Goal: Task Accomplishment & Management: Contribute content

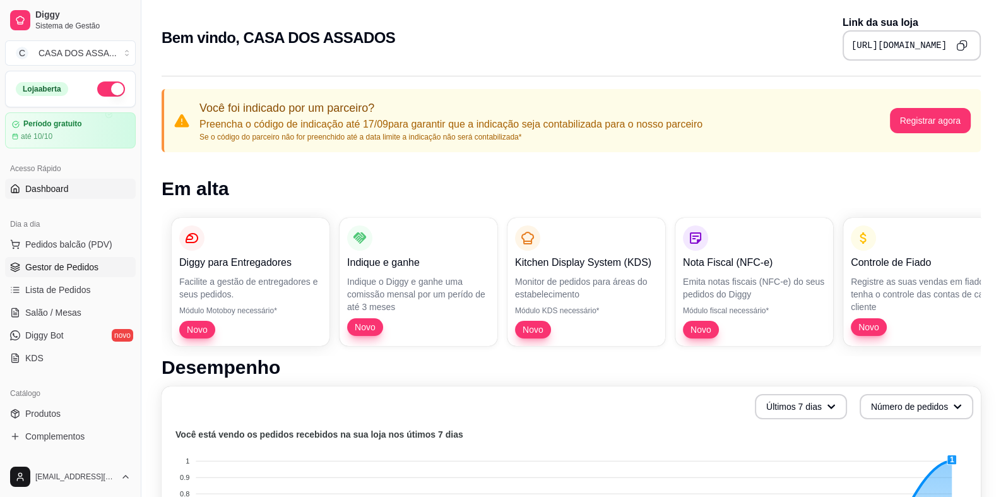
click at [56, 267] on span "Gestor de Pedidos" at bounding box center [61, 267] width 73 height 13
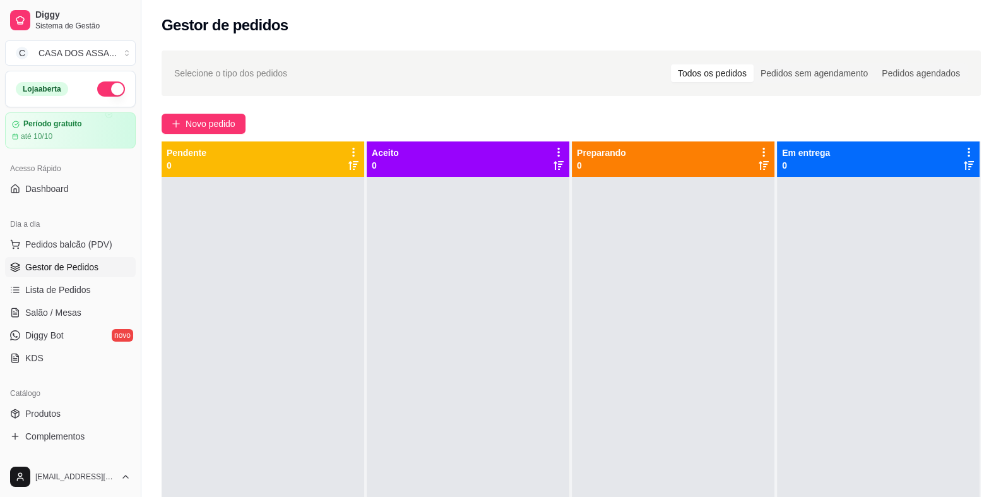
click at [255, 242] on div at bounding box center [263, 425] width 203 height 497
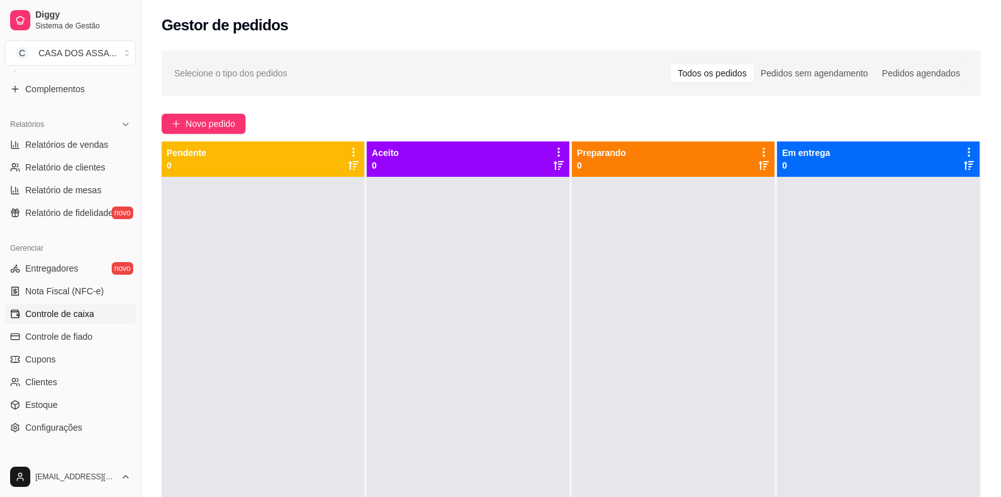
scroll to position [410, 0]
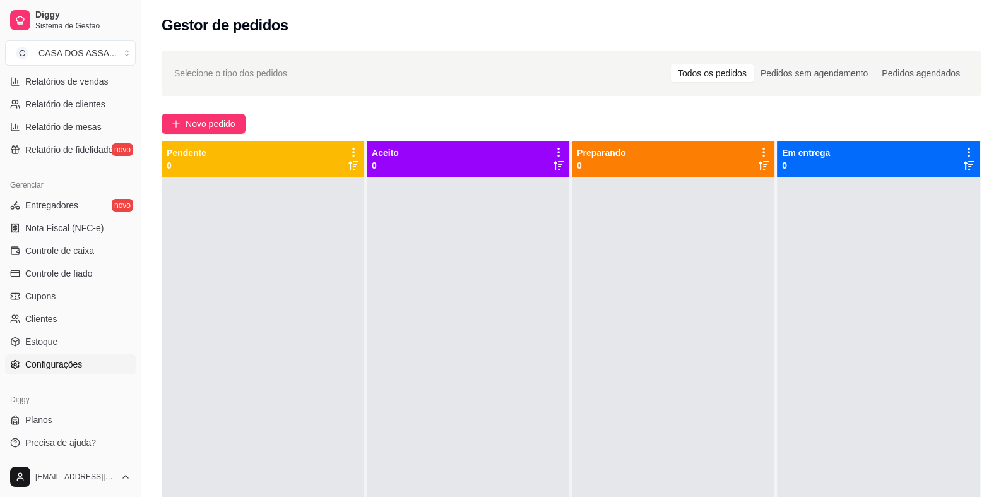
click at [66, 365] on span "Configurações" at bounding box center [53, 364] width 57 height 13
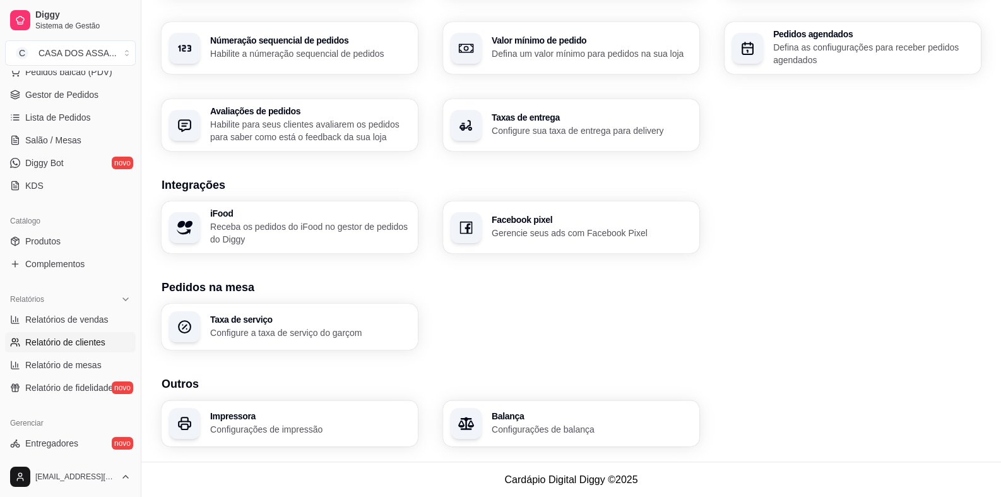
scroll to position [157, 0]
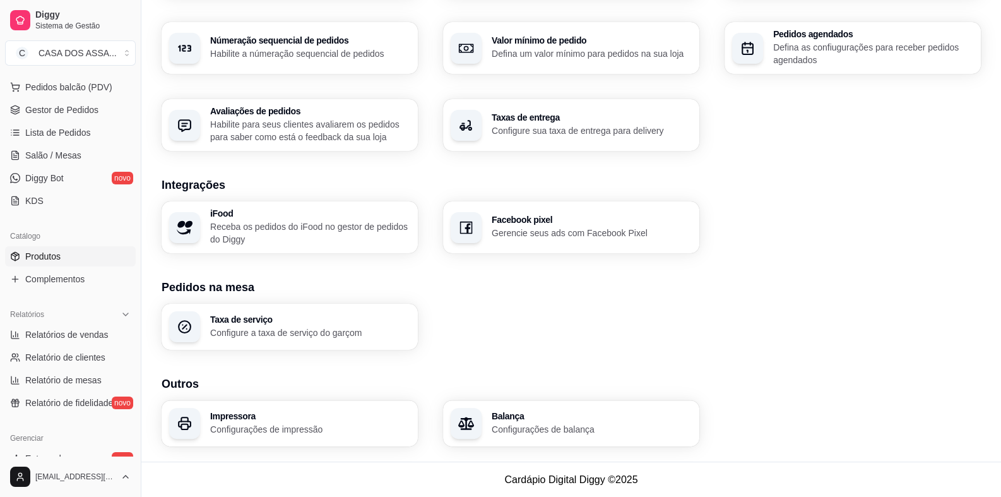
click at [85, 254] on link "Produtos" at bounding box center [70, 256] width 131 height 20
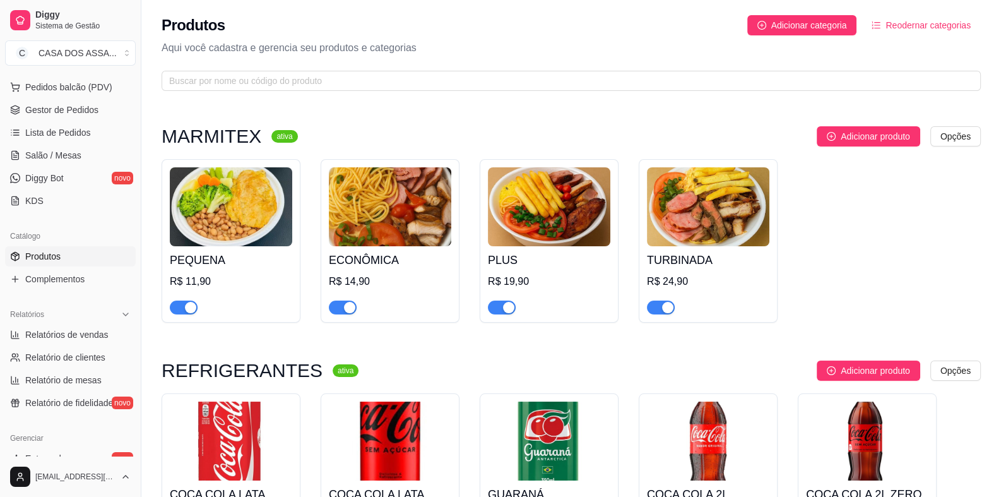
click at [535, 222] on img at bounding box center [549, 206] width 122 height 79
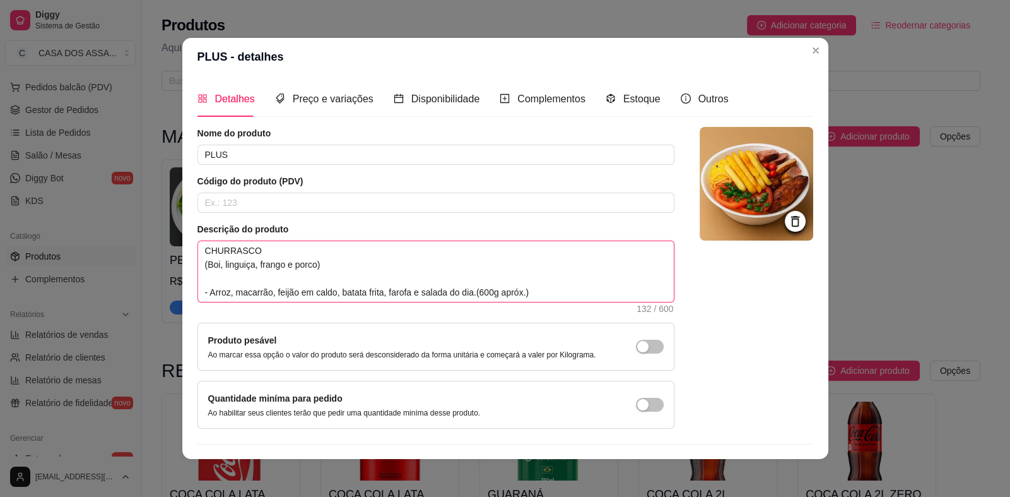
drag, startPoint x: 329, startPoint y: 296, endPoint x: 297, endPoint y: 297, distance: 32.2
click at [297, 297] on textarea "CHURRASCO (Boi, linguiça, frango e porco) - Arroz, macarrão, feijão em caldo, b…" at bounding box center [436, 271] width 476 height 61
type textarea "CHURRASCO (Boi, linguiça, frango e porco) - Arroz, macarrão, feijão t, batata f…"
type textarea "CHURRASCO (Boi, linguiça, frango e porco) - Arroz, macarrão, feijão tr, batata …"
type textarea "CHURRASCO (Boi, linguiça, frango e porco) - Arroz, macarrão, feijão tro, batata…"
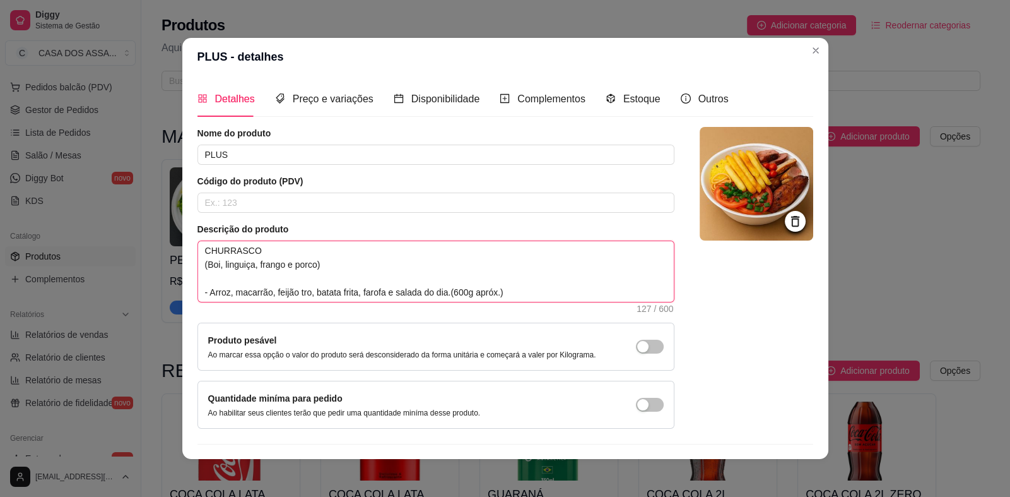
type textarea "CHURRASCO (Boi, linguiça, frango e porco) - Arroz, macarrão, feijão trop, batat…"
type textarea "CHURRASCO (Boi, linguiça, frango e porco) - Arroz, macarrão, feijão trope, bata…"
type textarea "CHURRASCO (Boi, linguiça, frango e porco) - Arroz, macarrão, feijão tropei, bat…"
type textarea "CHURRASCO (Boi, linguiça, frango e porco) - Arroz, macarrão, feijão tropeir, ba…"
type textarea "CHURRASCO (Boi, linguiça, frango e porco) - Arroz, macarrão, feijão tropeiro, b…"
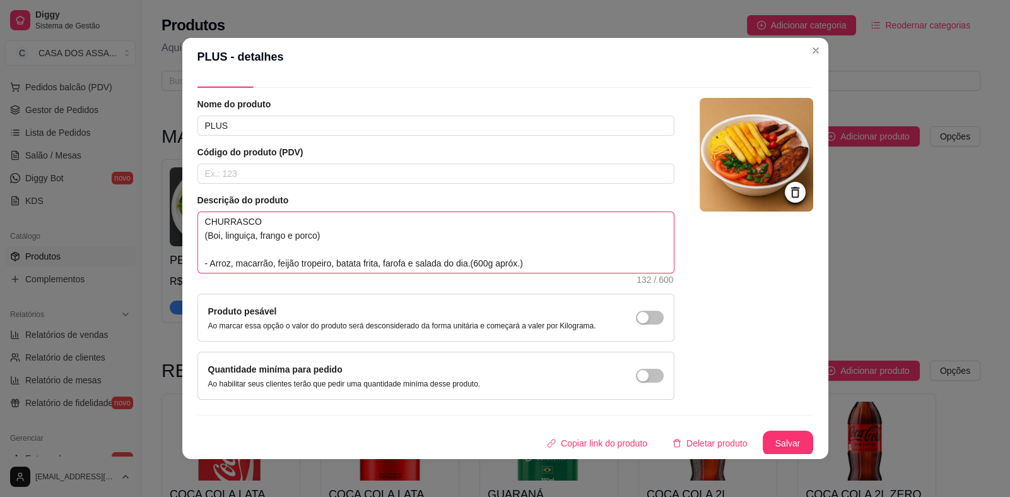
scroll to position [3, 0]
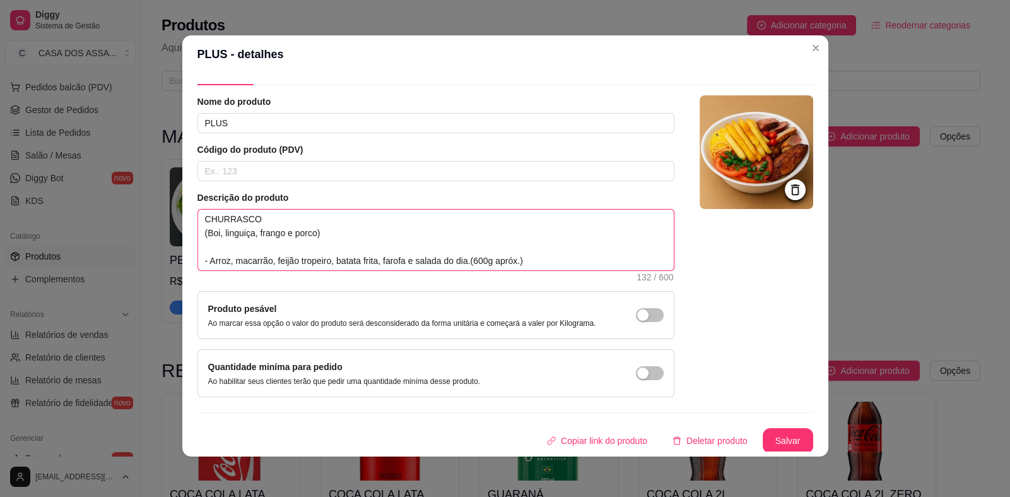
type textarea "CHURRASCO (Boi, linguiça, frango e porco) - Arroz, macarrão, feijão tropeiro, b…"
click at [776, 435] on button "Salvar" at bounding box center [788, 441] width 49 height 25
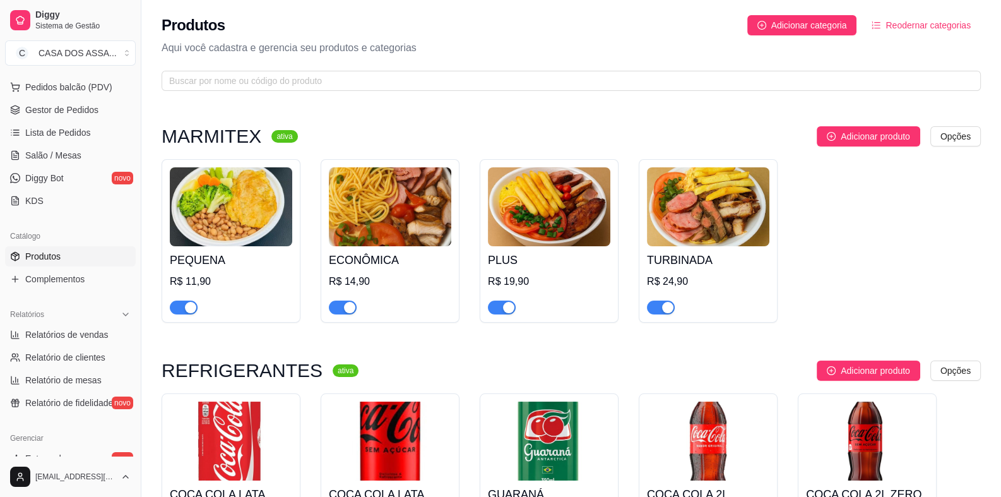
click at [718, 226] on img at bounding box center [708, 206] width 122 height 79
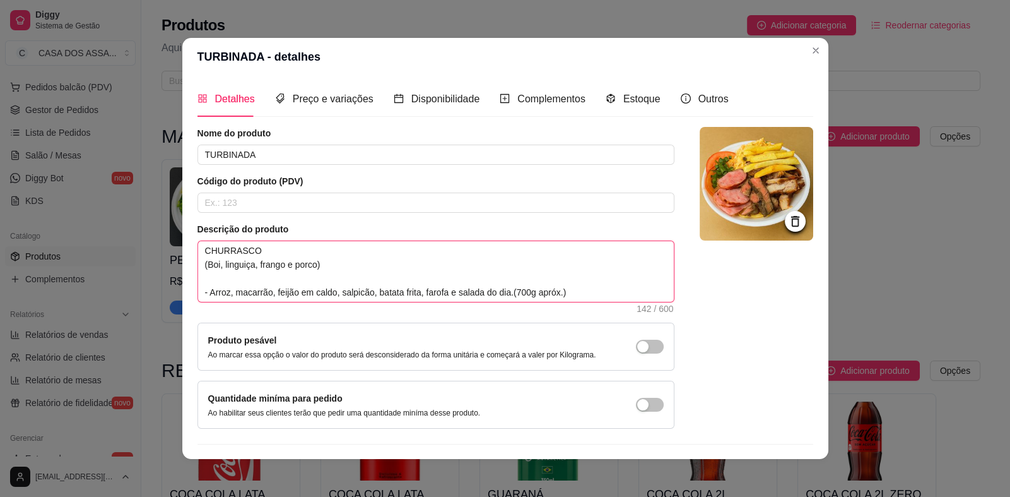
drag, startPoint x: 330, startPoint y: 292, endPoint x: 297, endPoint y: 298, distance: 33.4
click at [297, 298] on textarea "CHURRASCO (Boi, linguiça, frango e porco) - Arroz, macarrão, feijão em caldo, s…" at bounding box center [436, 271] width 476 height 61
type textarea "CHURRASCO (Boi, linguiça, frango e porco) - Arroz, macarrão, feijão t, salpicão…"
type textarea "CHURRASCO (Boi, linguiça, frango e porco) - Arroz, macarrão, feijão tr, salpicã…"
type textarea "CHURRASCO (Boi, linguiça, frango e porco) - Arroz, macarrão, feijão tro, salpic…"
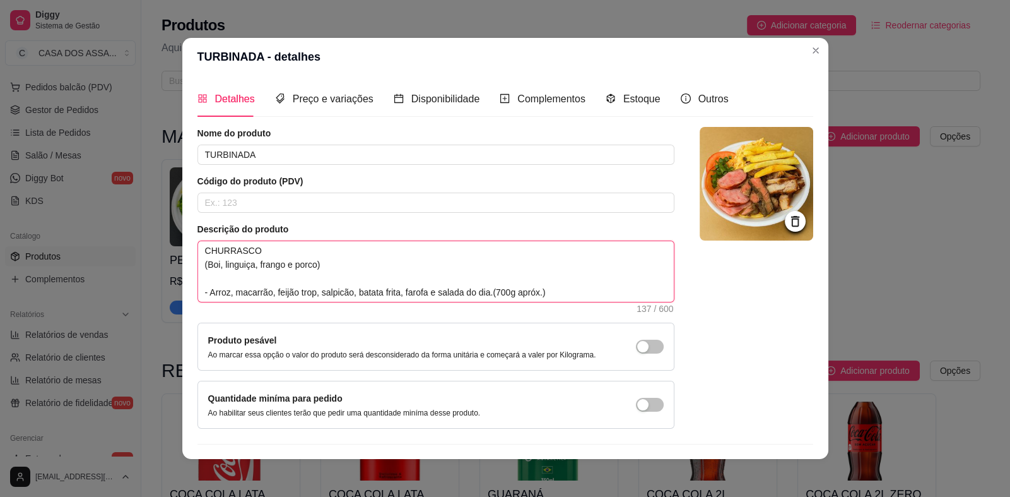
type textarea "CHURRASCO (Boi, linguiça, frango e porco) - Arroz, macarrão, feijão trope, salp…"
type textarea "CHURRASCO (Boi, linguiça, frango e porco) - Arroz, macarrão, feijão tropeir, sa…"
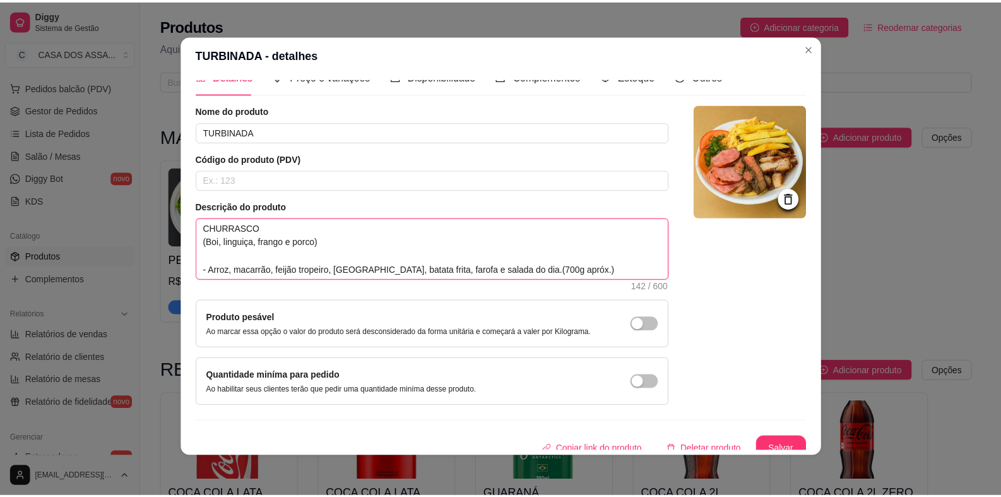
scroll to position [29, 0]
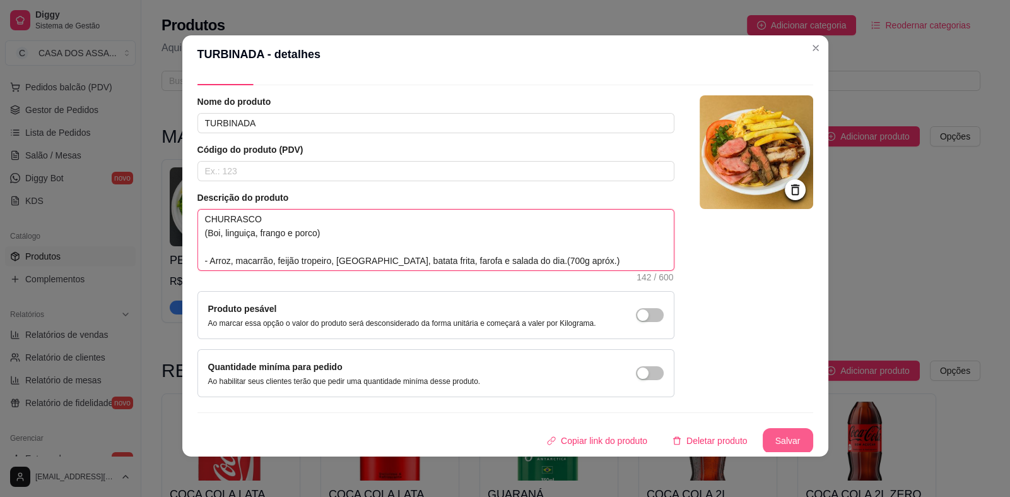
type textarea "CHURRASCO (Boi, linguiça, frango e porco) - Arroz, macarrão, feijão tropeiro, s…"
click at [767, 440] on button "Salvar" at bounding box center [788, 440] width 50 height 25
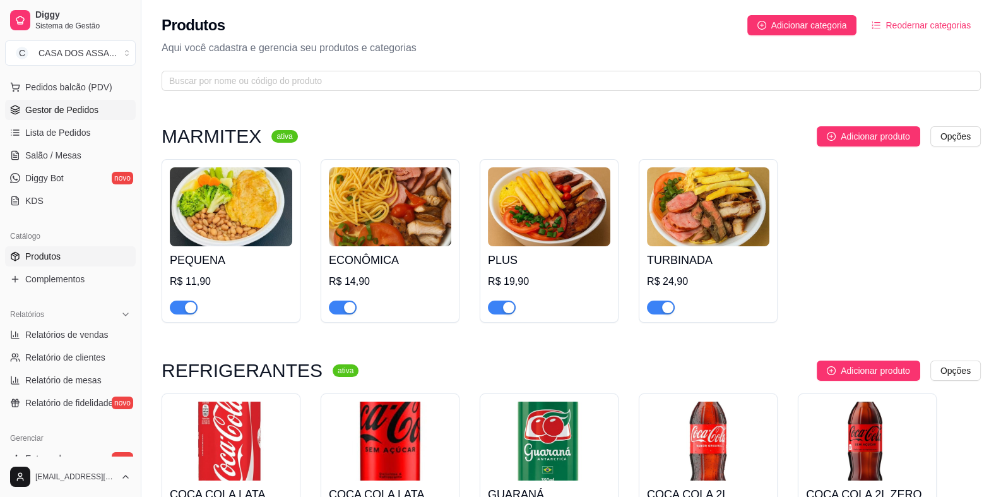
click at [50, 111] on span "Gestor de Pedidos" at bounding box center [61, 110] width 73 height 13
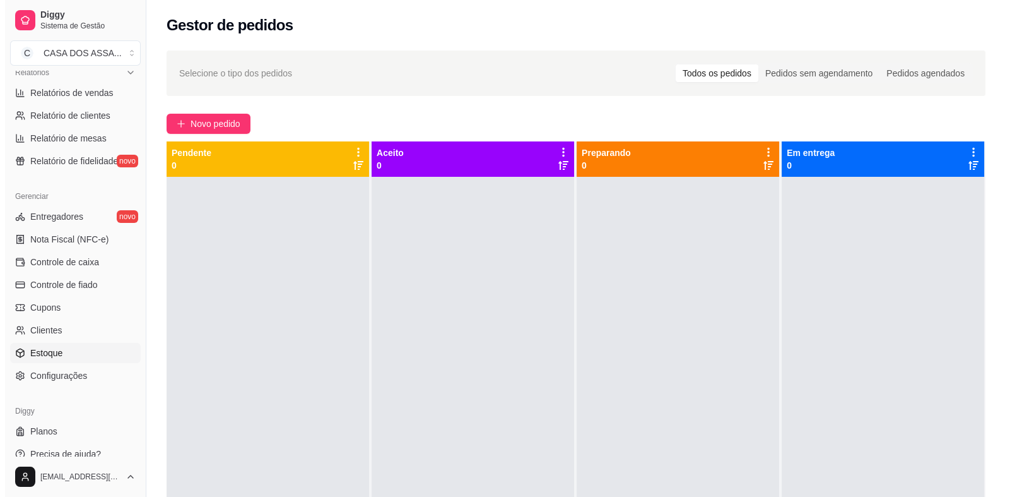
scroll to position [410, 0]
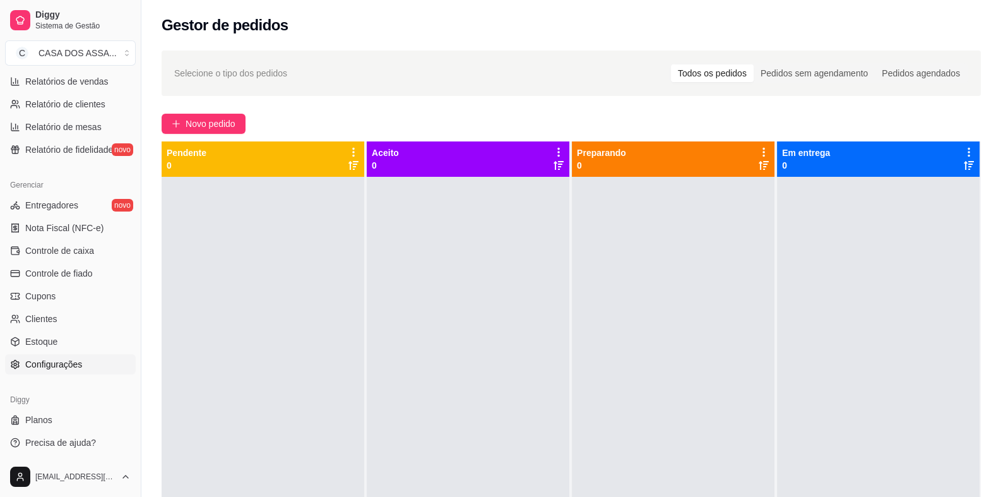
click at [71, 362] on span "Configurações" at bounding box center [53, 364] width 57 height 13
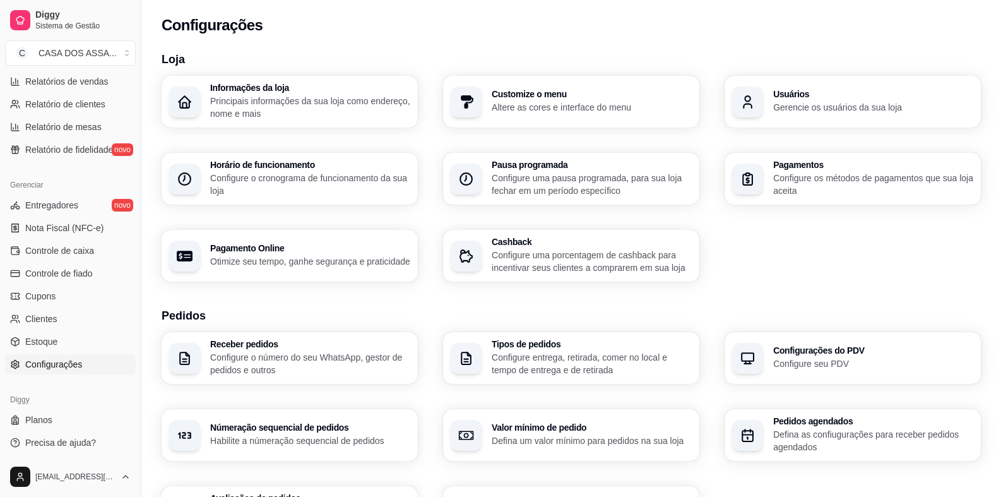
click at [271, 251] on h3 "Pagamento Online" at bounding box center [310, 248] width 200 height 9
select select "4.98"
click at [296, 105] on p "Principais informações da sua loja como endereço, nome e mais" at bounding box center [310, 107] width 200 height 25
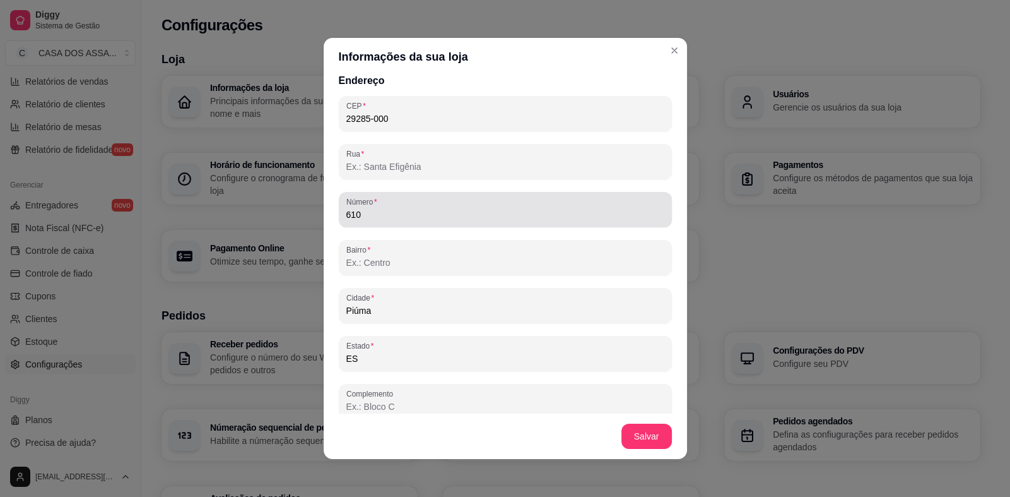
scroll to position [720, 0]
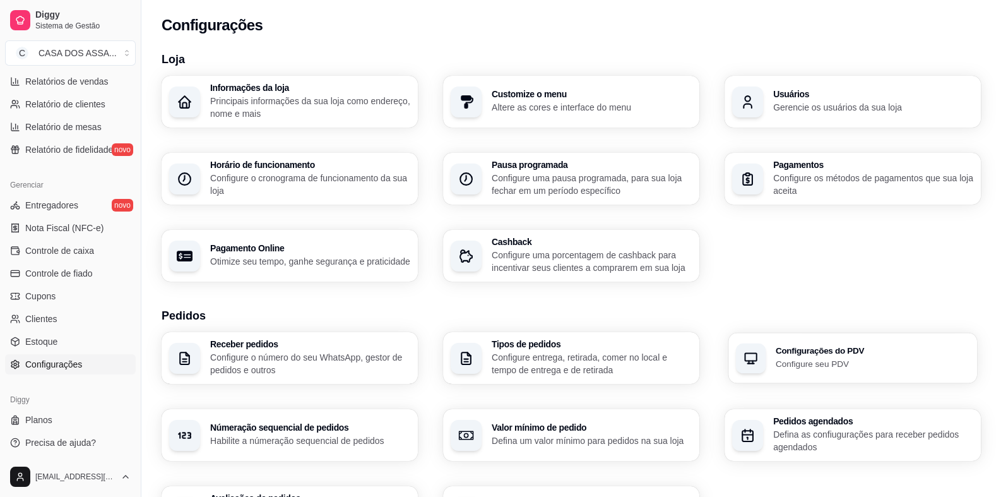
click at [827, 358] on p "Configure seu PDV" at bounding box center [873, 363] width 194 height 12
click at [261, 358] on p "Configure o número do seu WhatsApp, gestor de pedidos e outros" at bounding box center [310, 363] width 194 height 25
click at [561, 357] on p "Configure entrega, retirada, comer no local e tempo de entrega e de retirada" at bounding box center [592, 363] width 200 height 25
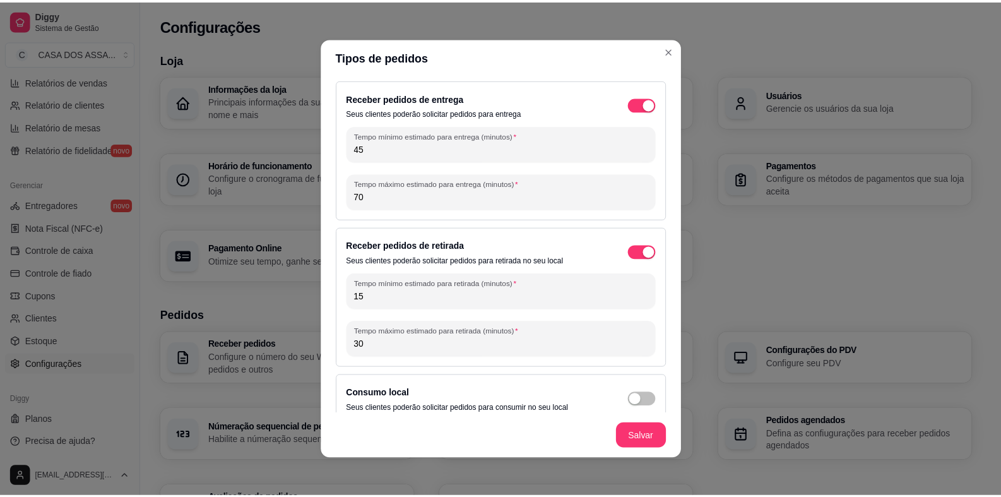
scroll to position [0, 0]
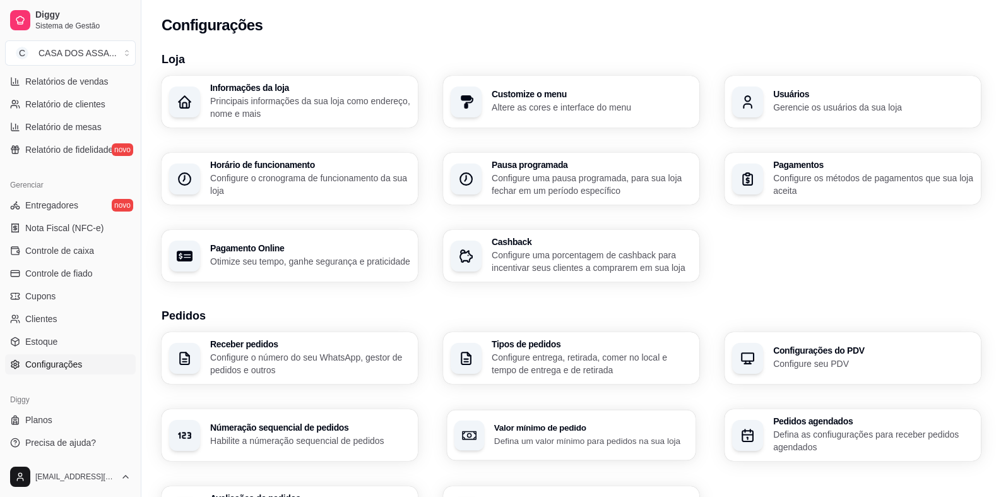
click at [518, 434] on p "Defina um valor mínimo para pedidos na sua loja" at bounding box center [591, 440] width 194 height 12
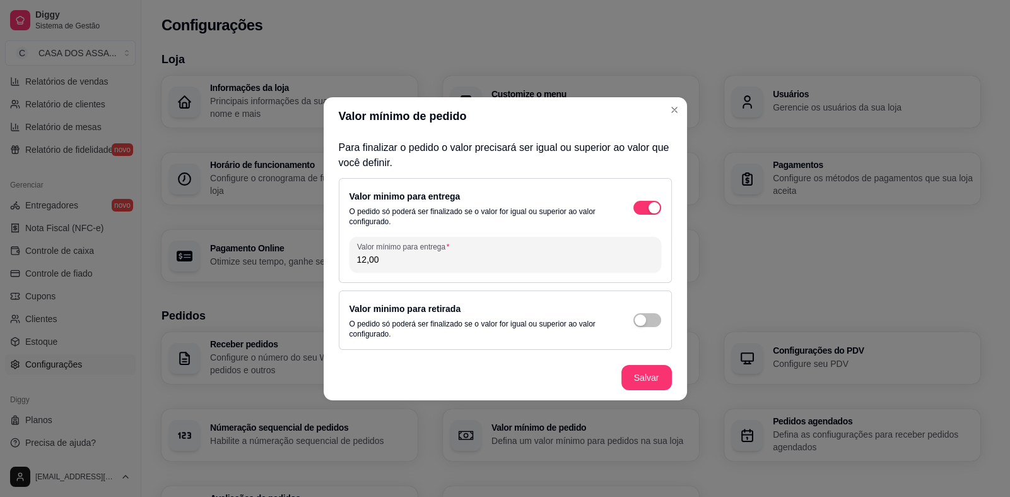
drag, startPoint x: 403, startPoint y: 259, endPoint x: 334, endPoint y: 257, distance: 68.8
click at [334, 257] on div "Para finalizar o pedido o valor precisará ser igual ou superior ao valor que vo…" at bounding box center [506, 245] width 364 height 220
type input "10,90"
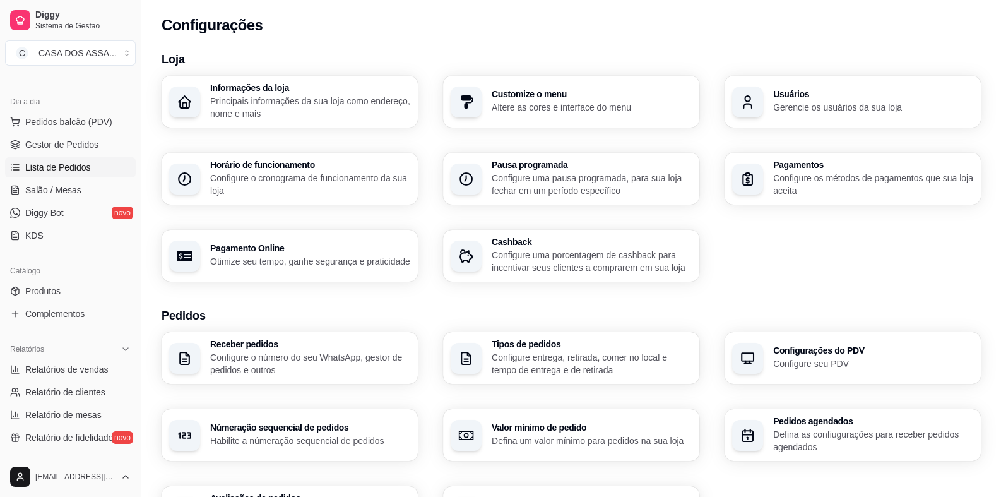
scroll to position [95, 0]
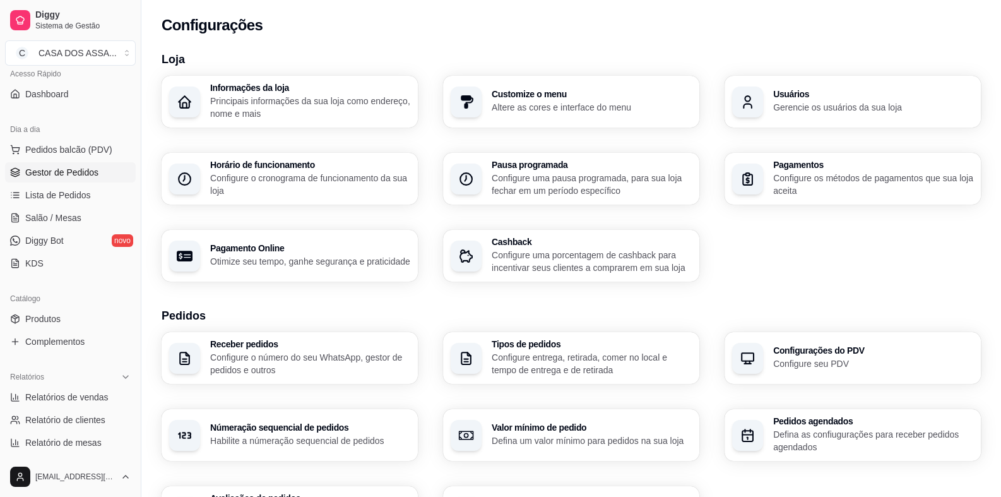
click at [81, 175] on span "Gestor de Pedidos" at bounding box center [61, 172] width 73 height 13
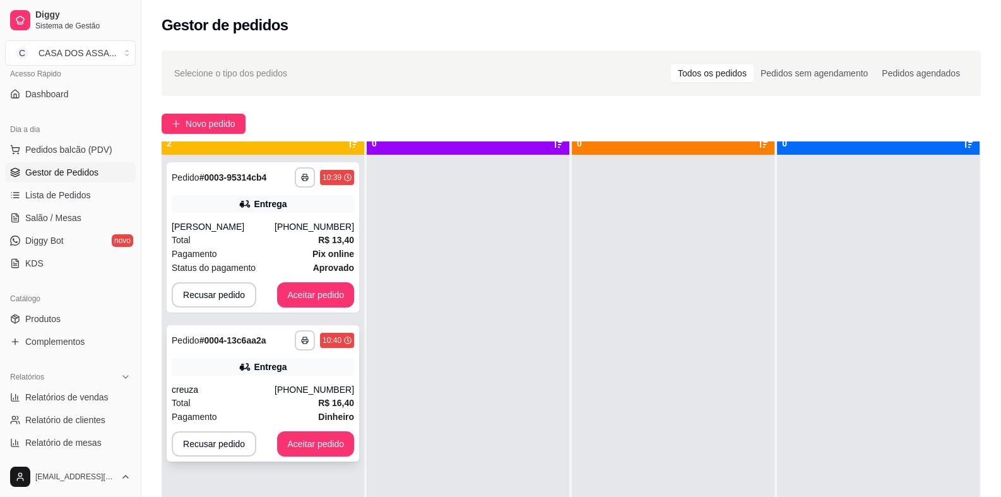
scroll to position [35, 0]
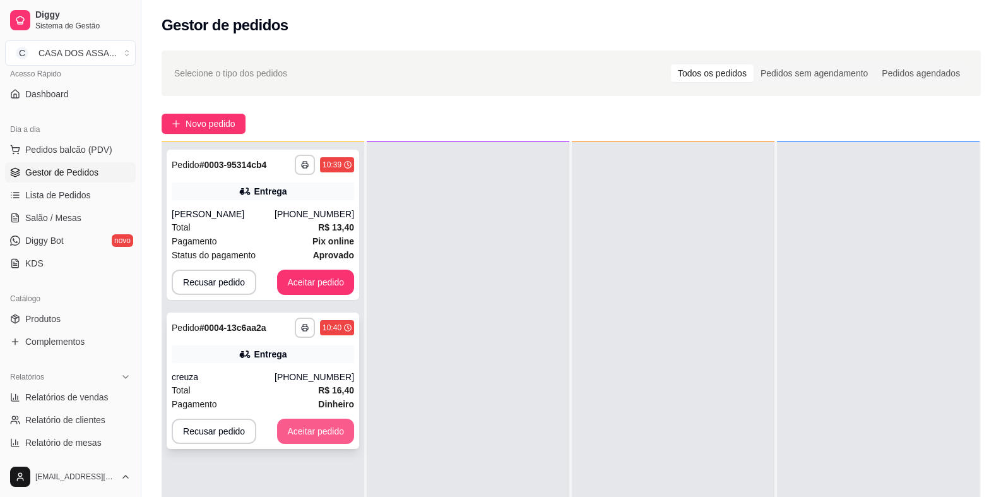
click at [309, 429] on button "Aceitar pedido" at bounding box center [315, 430] width 77 height 25
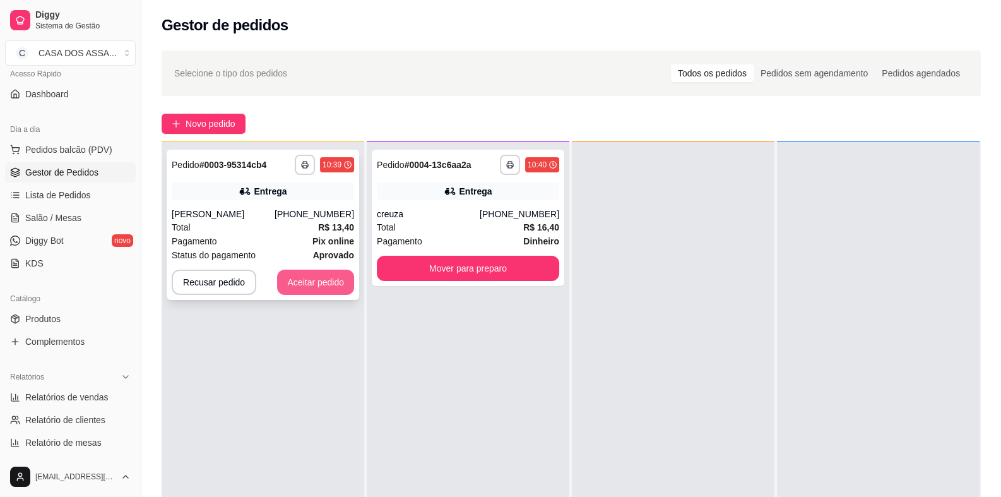
click at [312, 283] on button "Aceitar pedido" at bounding box center [315, 282] width 77 height 25
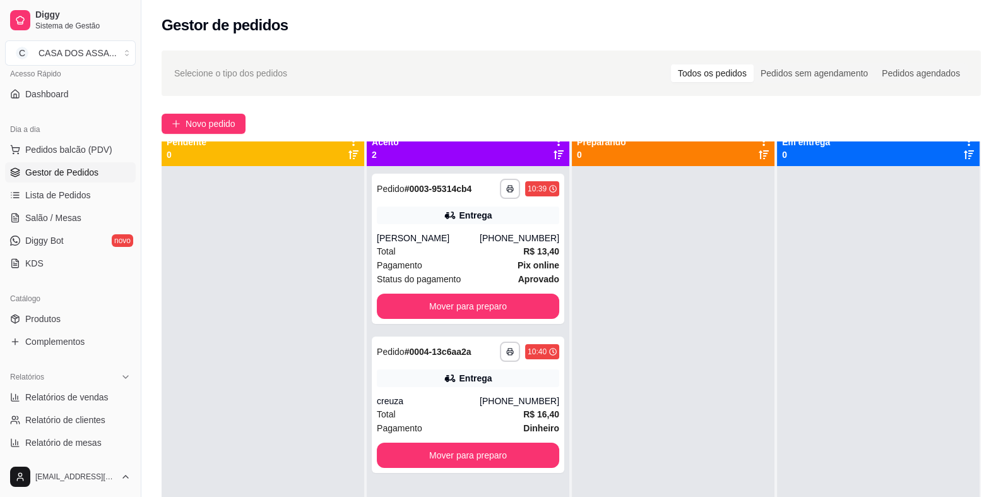
scroll to position [0, 0]
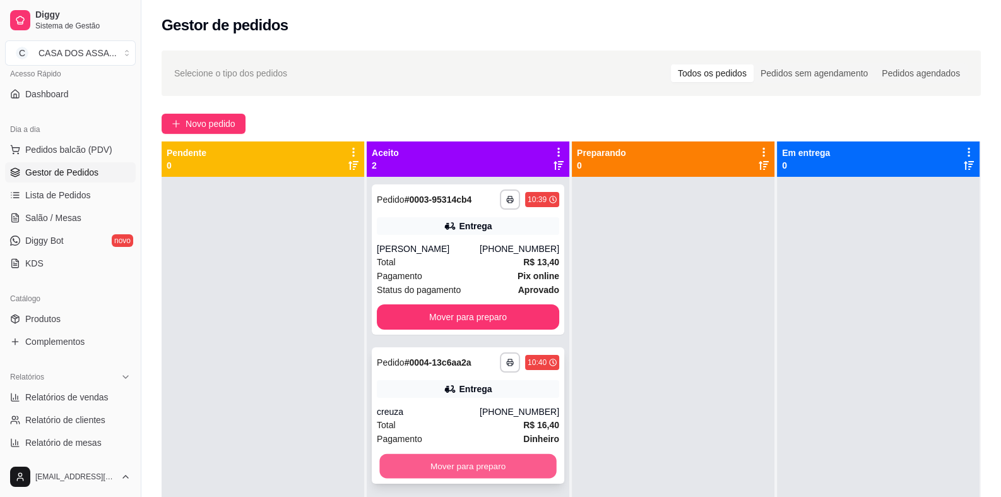
click at [472, 463] on button "Mover para preparo" at bounding box center [467, 466] width 177 height 25
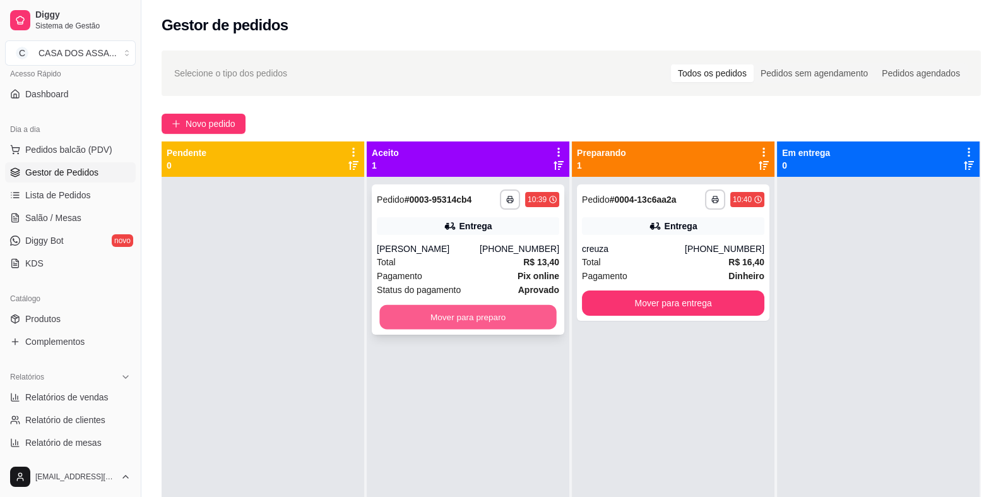
click at [481, 322] on button "Mover para preparo" at bounding box center [467, 317] width 177 height 25
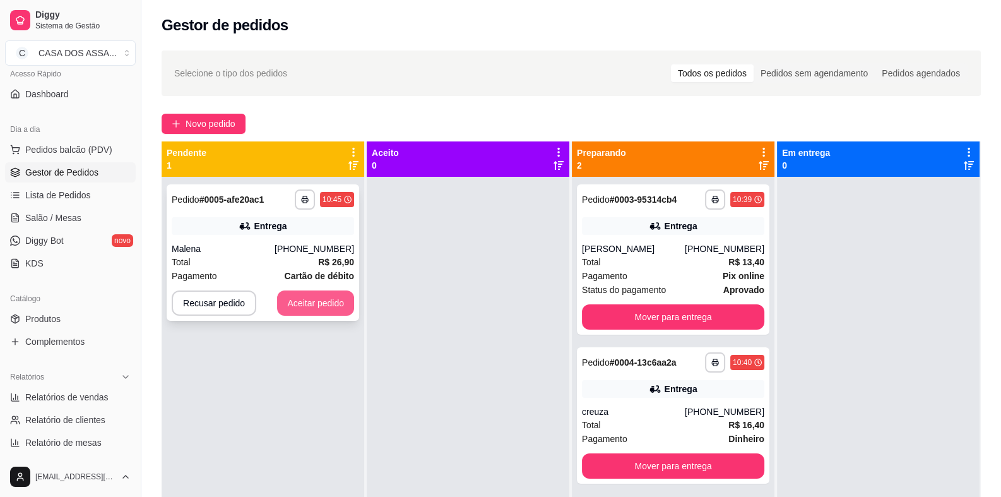
click at [305, 301] on button "Aceitar pedido" at bounding box center [315, 302] width 77 height 25
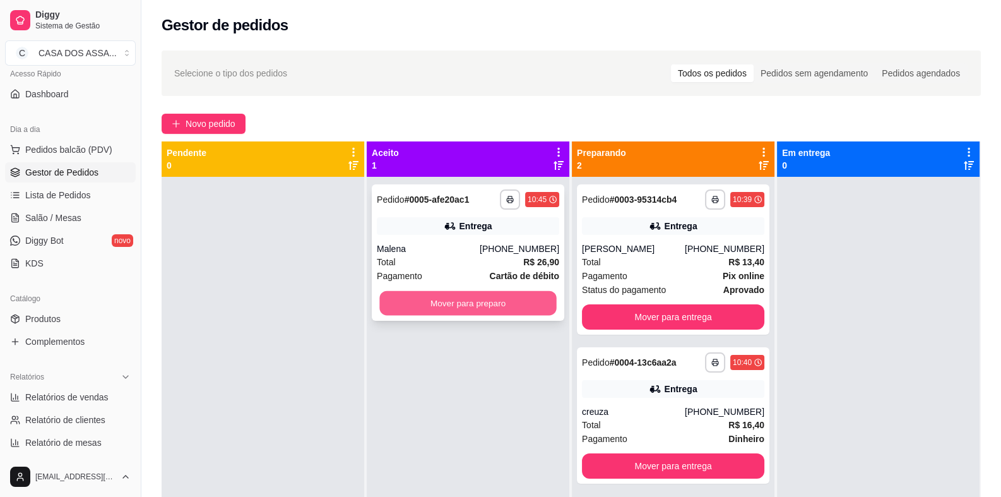
click at [460, 303] on button "Mover para preparo" at bounding box center [467, 303] width 177 height 25
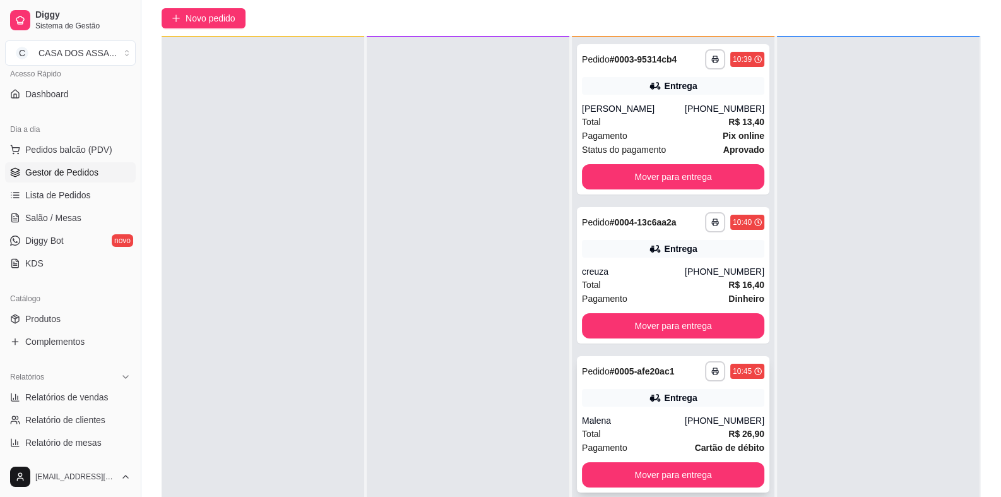
scroll to position [193, 0]
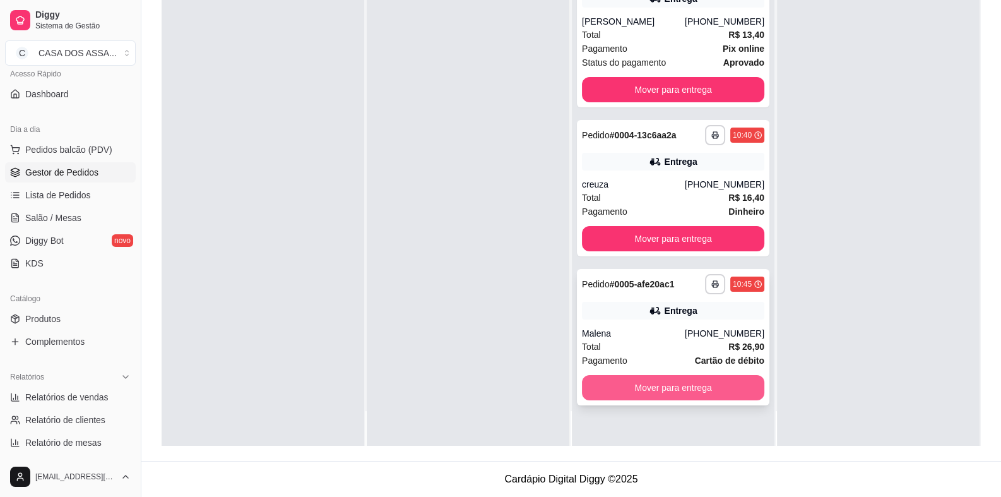
click at [678, 390] on button "Mover para entrega" at bounding box center [673, 387] width 182 height 25
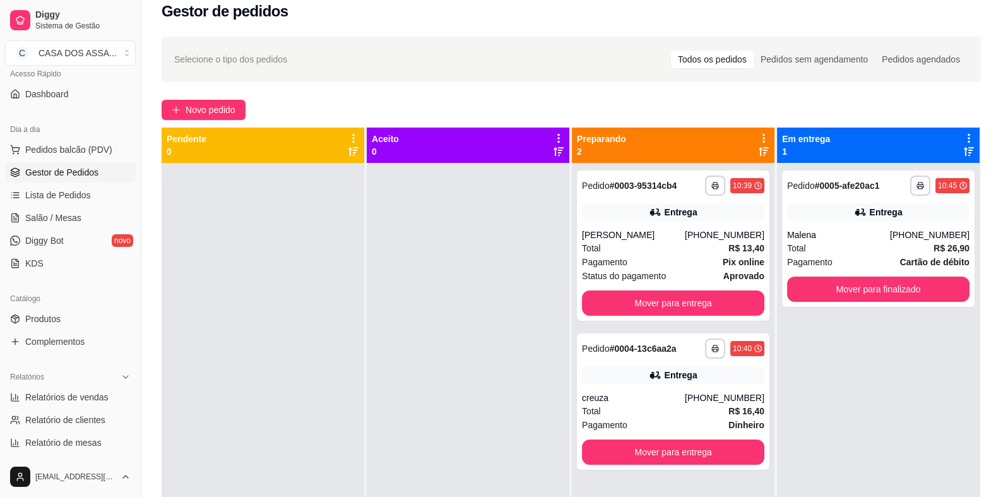
scroll to position [0, 0]
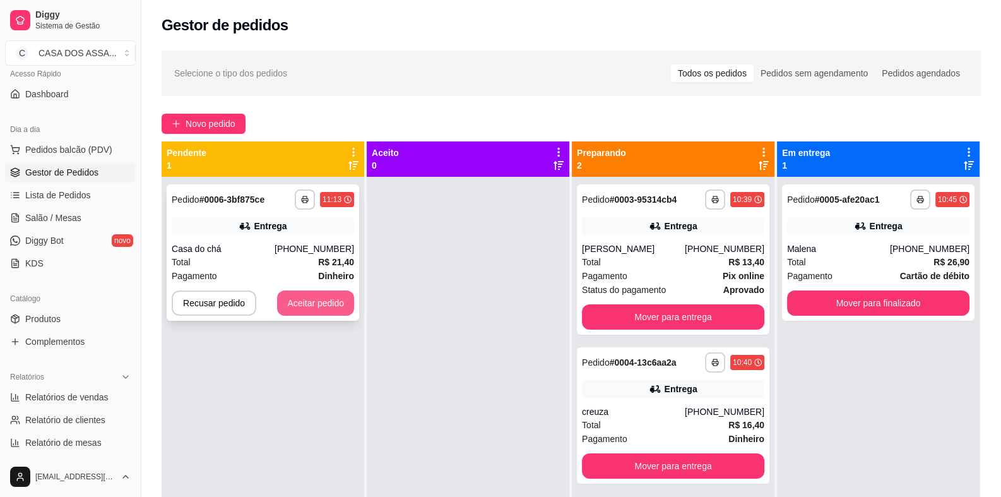
click at [311, 305] on button "Aceitar pedido" at bounding box center [315, 302] width 77 height 25
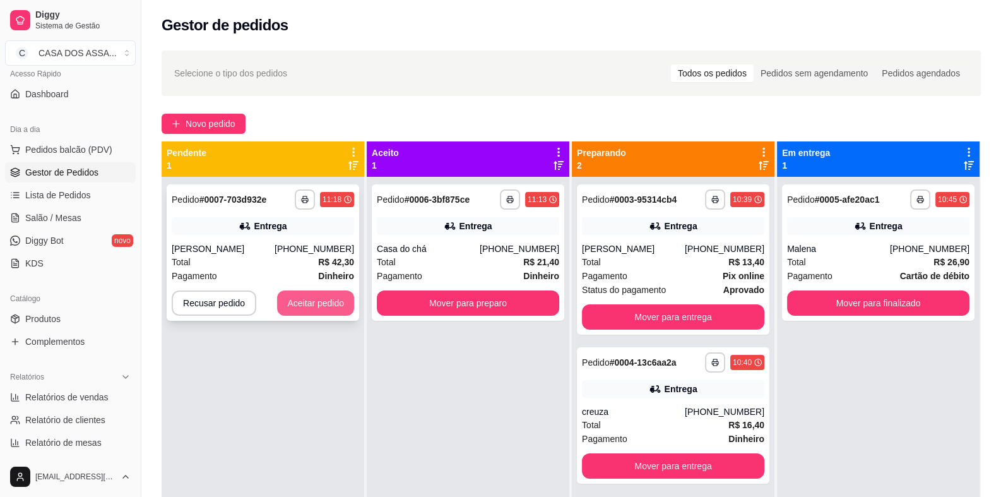
click at [302, 304] on button "Aceitar pedido" at bounding box center [315, 302] width 77 height 25
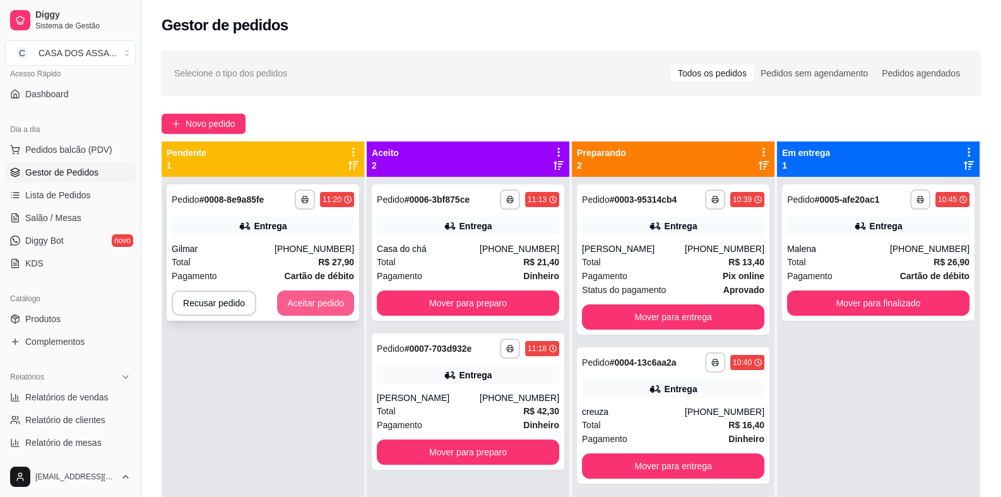
click at [312, 304] on button "Aceitar pedido" at bounding box center [315, 302] width 77 height 25
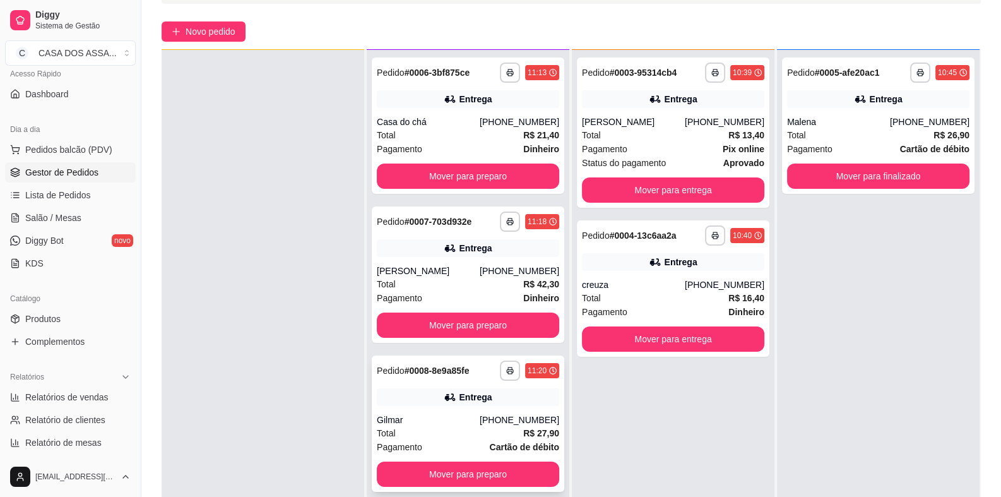
scroll to position [126, 0]
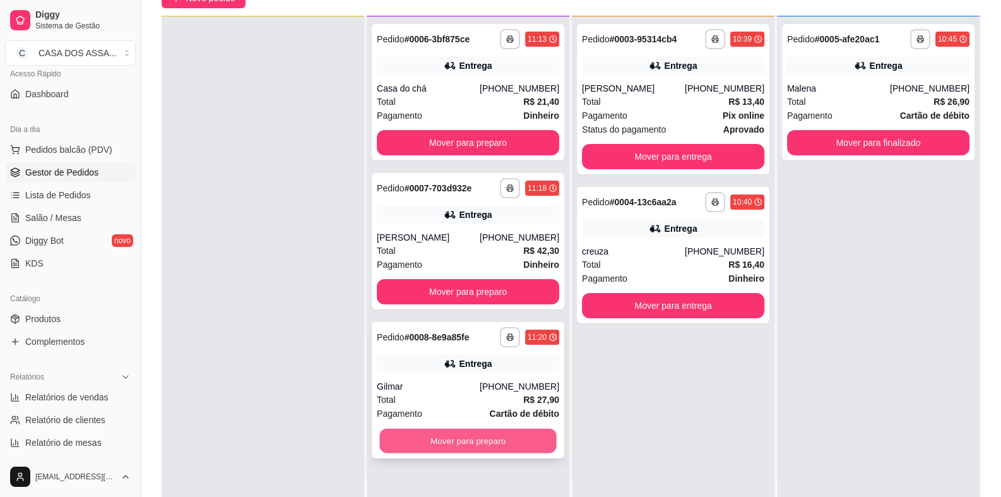
click at [481, 440] on button "Mover para preparo" at bounding box center [467, 441] width 177 height 25
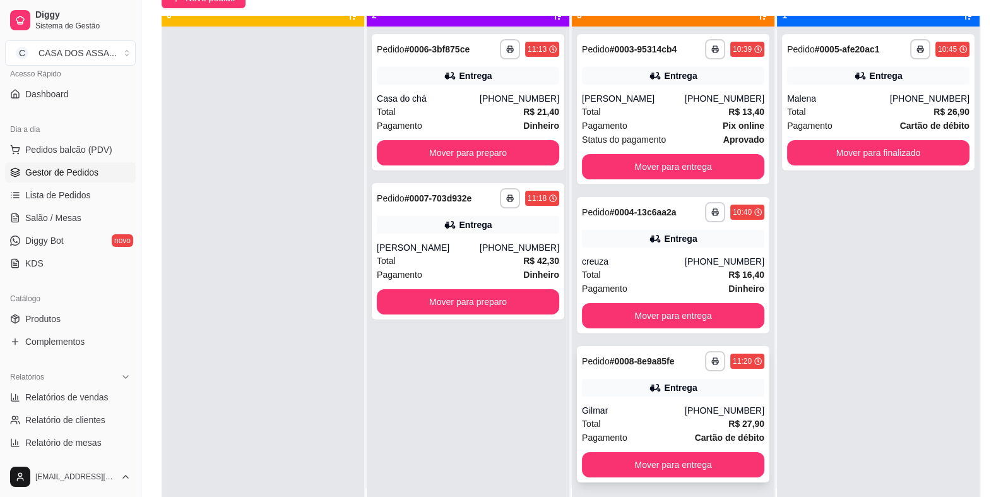
scroll to position [35, 0]
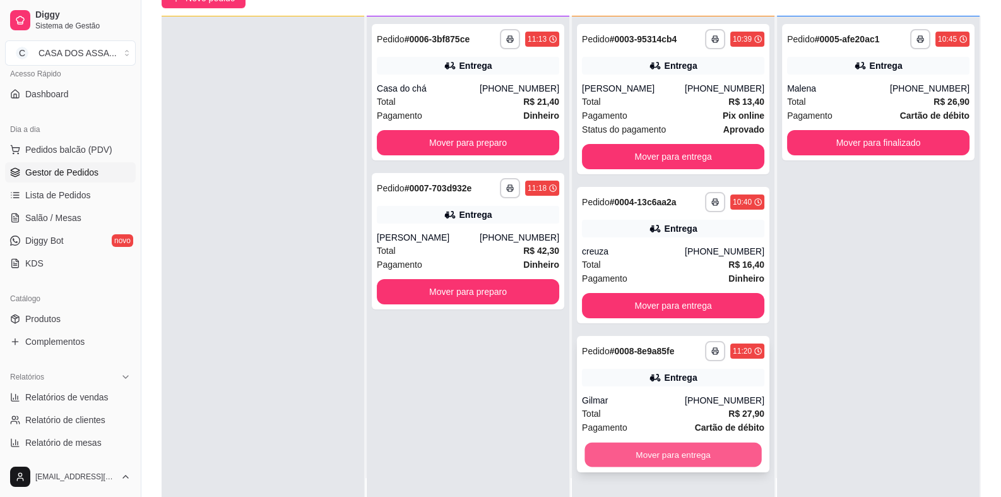
click at [658, 451] on button "Mover para entrega" at bounding box center [672, 454] width 177 height 25
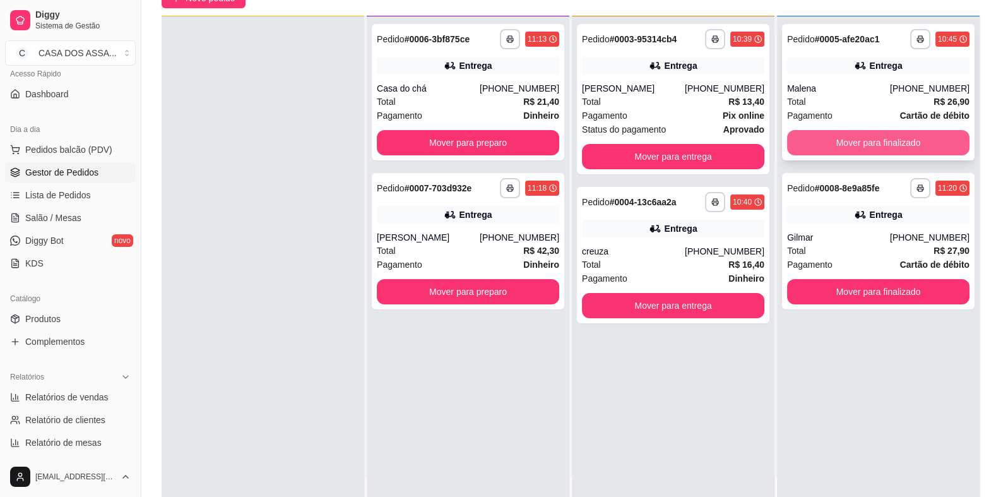
click at [862, 139] on button "Mover para finalizado" at bounding box center [878, 142] width 182 height 25
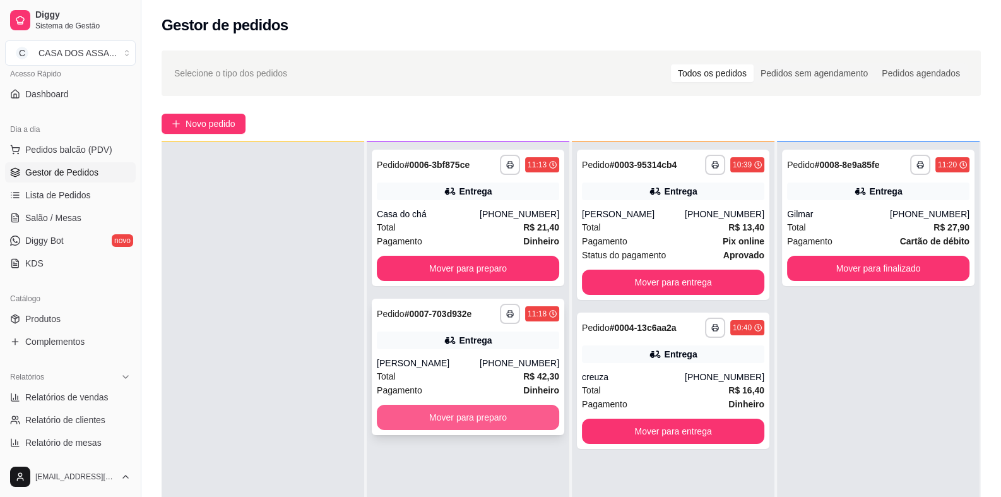
click at [465, 419] on button "Mover para preparo" at bounding box center [468, 417] width 182 height 25
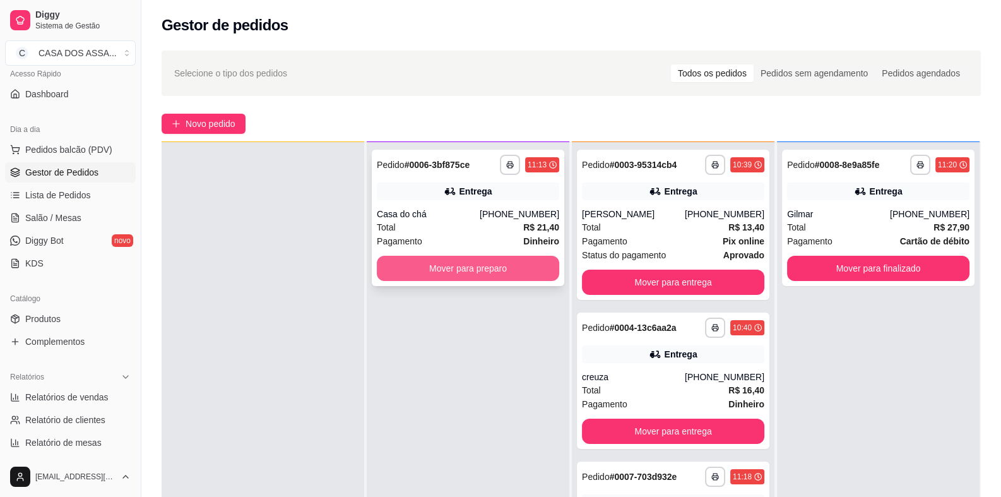
click at [458, 269] on button "Mover para preparo" at bounding box center [468, 268] width 182 height 25
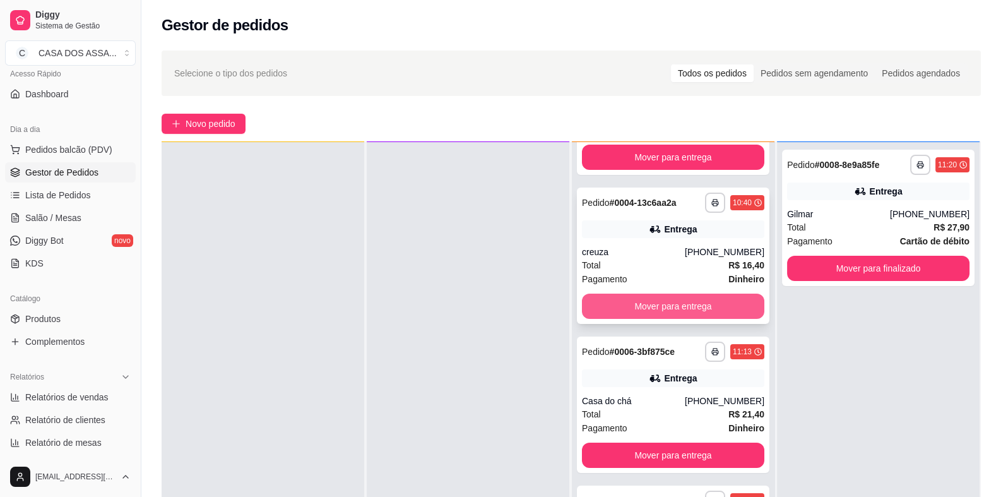
click at [667, 305] on button "Mover para entrega" at bounding box center [673, 305] width 182 height 25
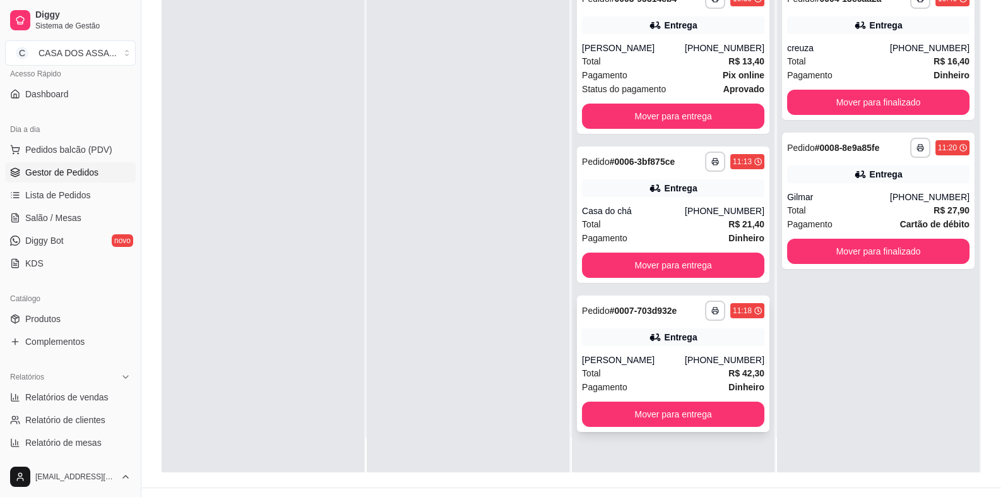
scroll to position [193, 0]
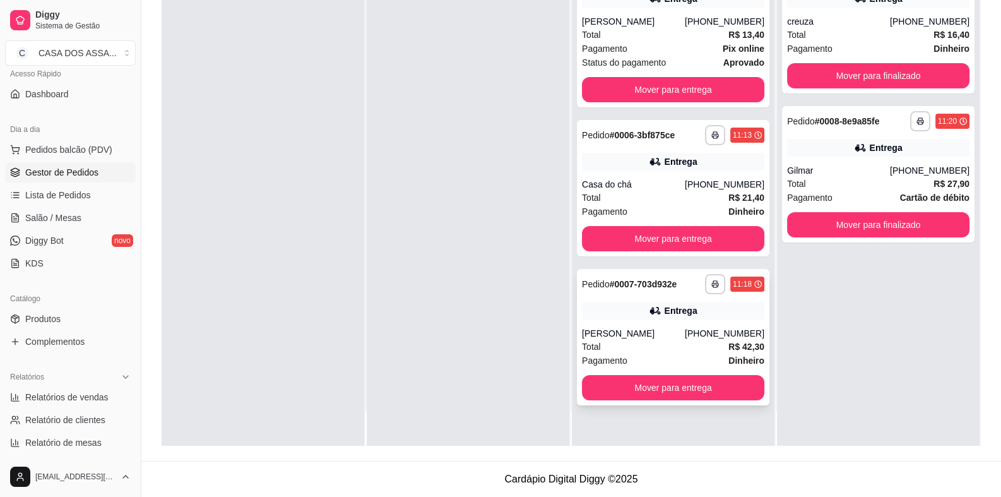
click at [673, 327] on div "Warley de oliveira cordeiro" at bounding box center [633, 333] width 103 height 13
click at [646, 186] on div "Casa do chá" at bounding box center [633, 184] width 103 height 13
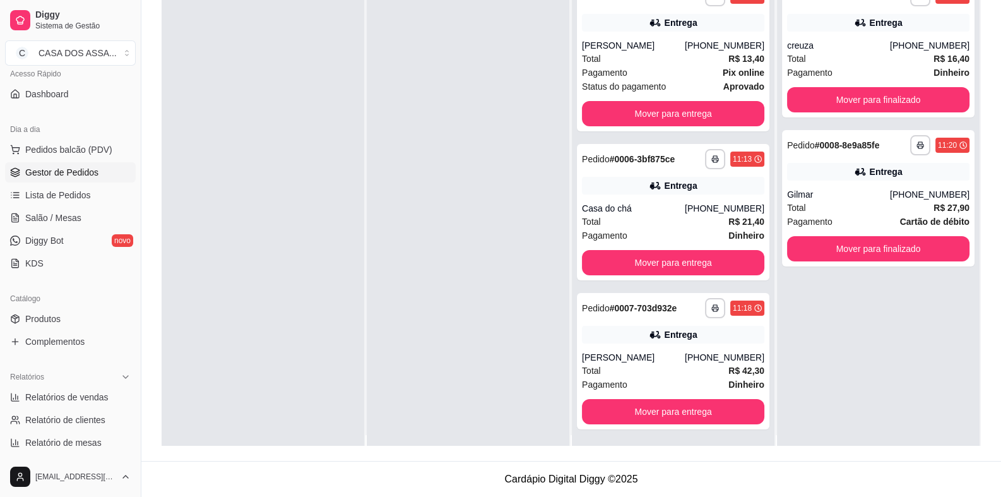
scroll to position [0, 0]
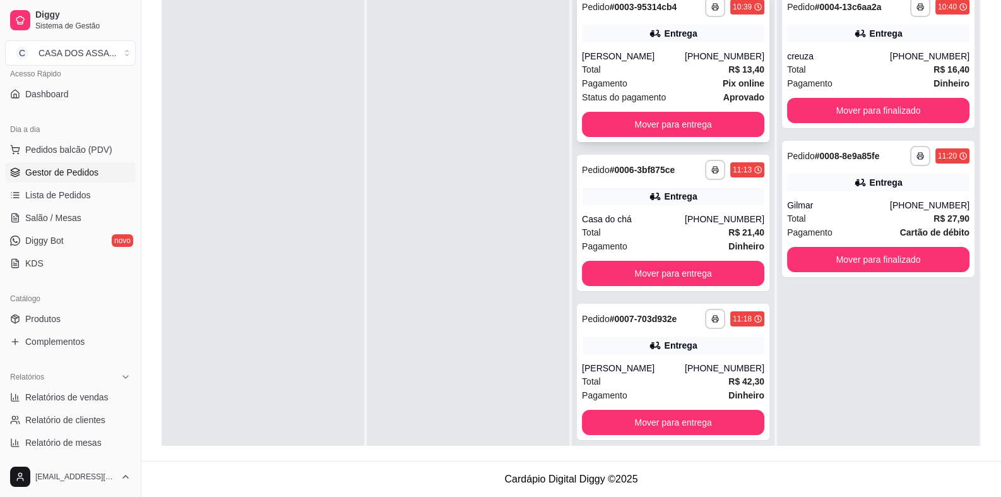
click at [649, 65] on div "Total R$ 13,40" at bounding box center [673, 69] width 182 height 14
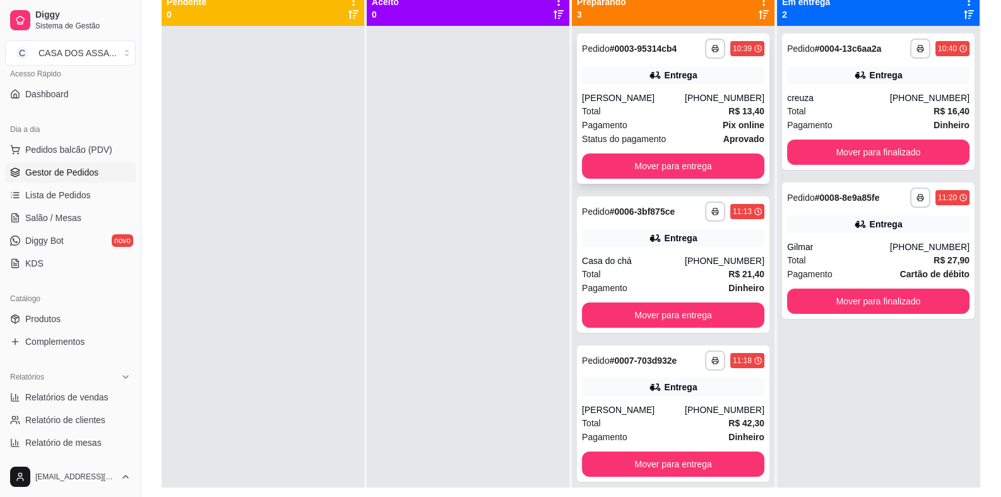
scroll to position [129, 0]
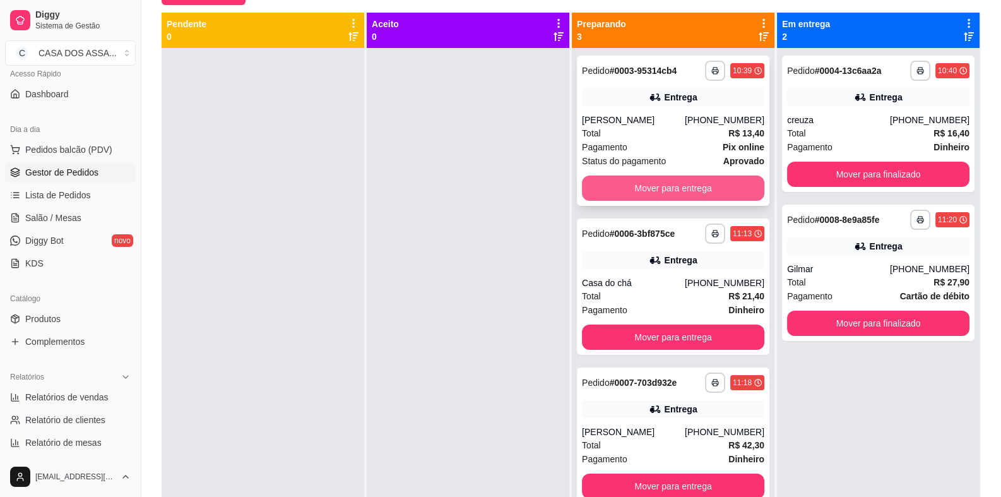
click at [660, 186] on button "Mover para entrega" at bounding box center [673, 187] width 182 height 25
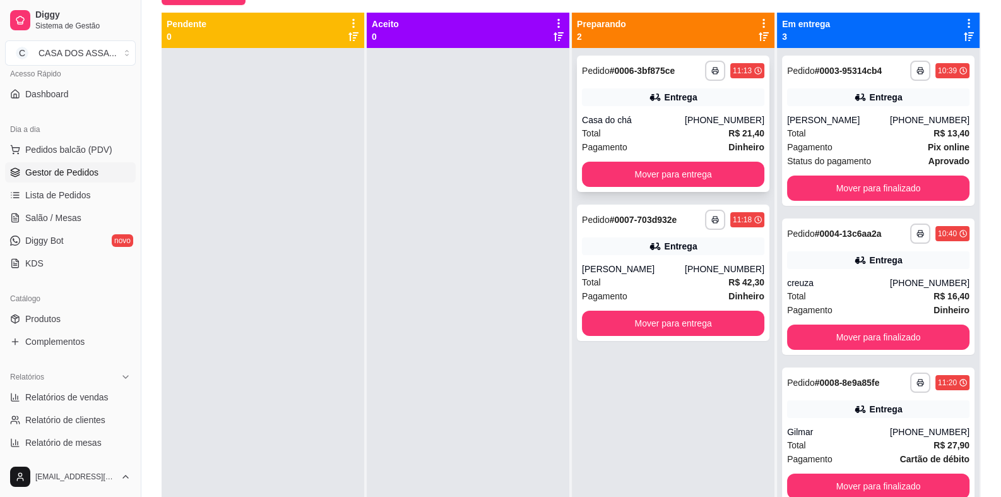
click at [631, 85] on div "**********" at bounding box center [673, 124] width 193 height 136
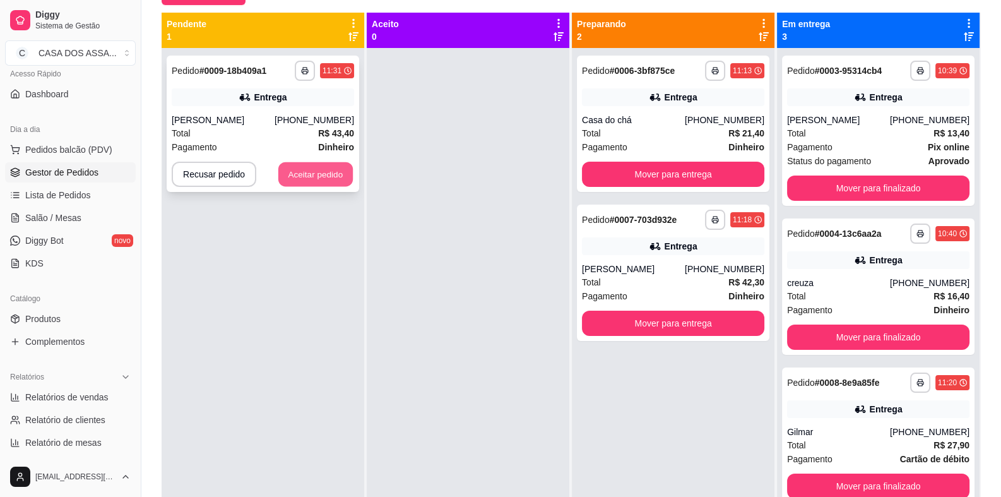
click at [324, 174] on button "Aceitar pedido" at bounding box center [315, 174] width 74 height 25
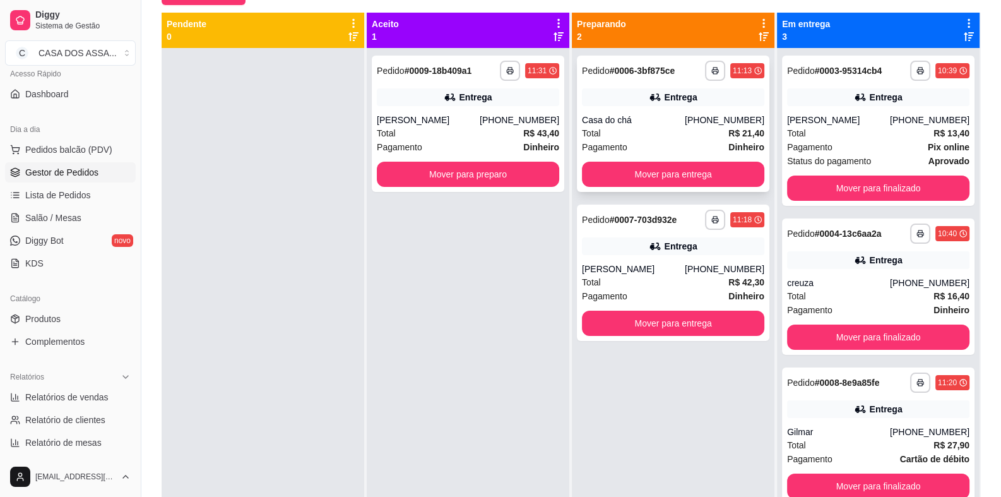
click at [643, 102] on div "Entrega" at bounding box center [673, 97] width 182 height 18
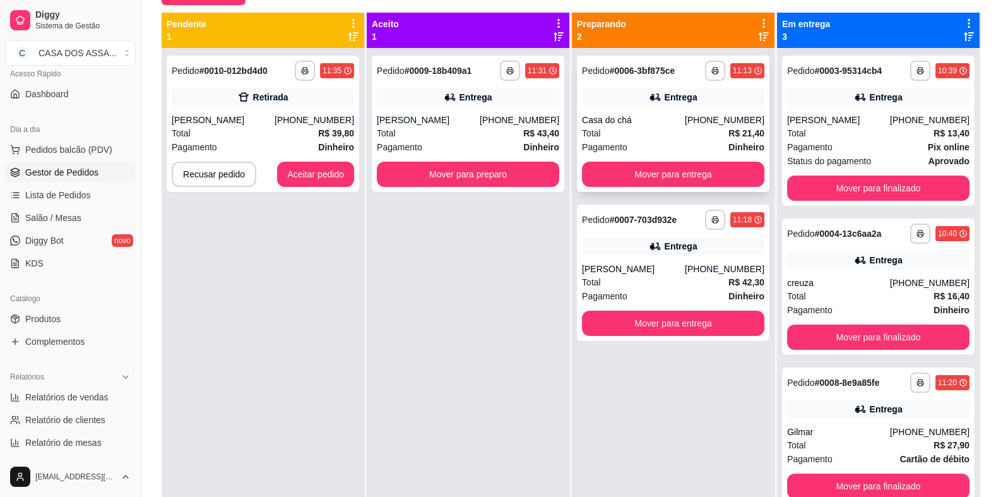
click at [651, 102] on icon at bounding box center [655, 97] width 13 height 13
click at [640, 248] on div "Entrega" at bounding box center [673, 246] width 182 height 18
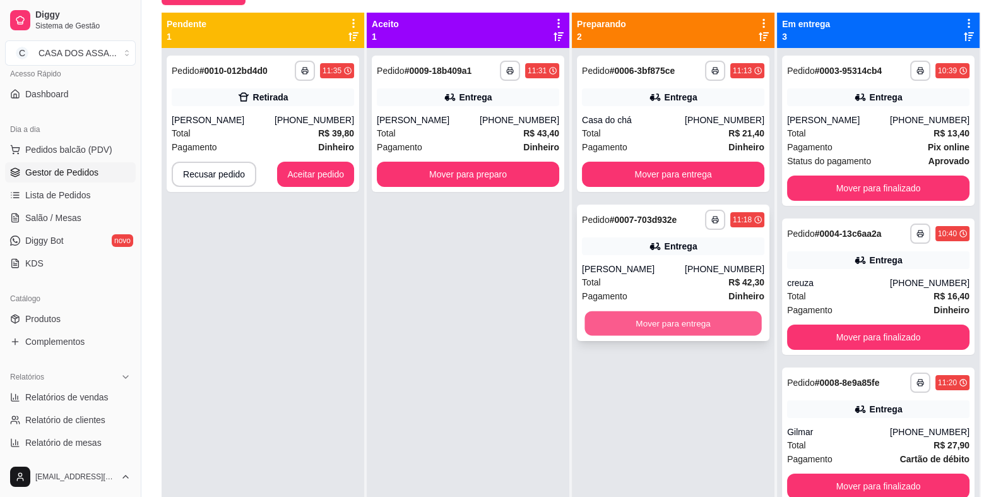
click at [675, 325] on button "Mover para entrega" at bounding box center [672, 323] width 177 height 25
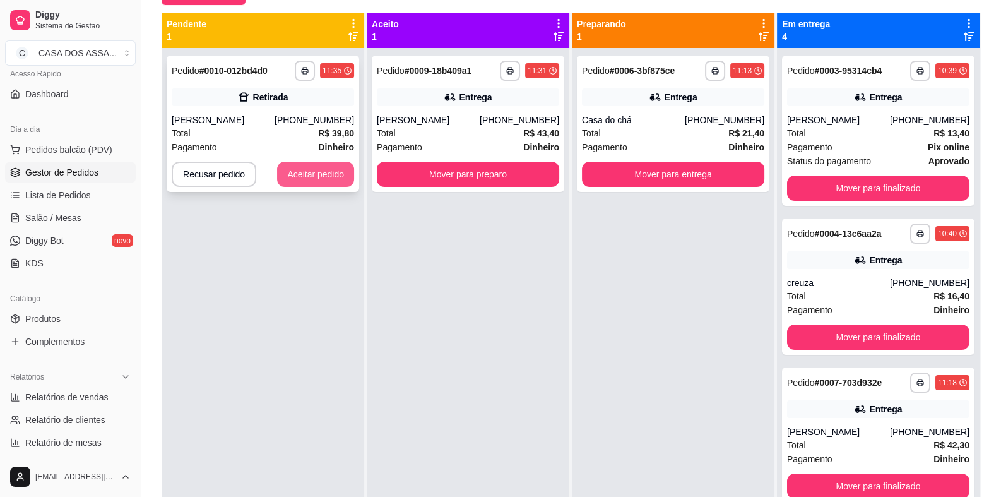
click at [303, 175] on button "Aceitar pedido" at bounding box center [315, 174] width 77 height 25
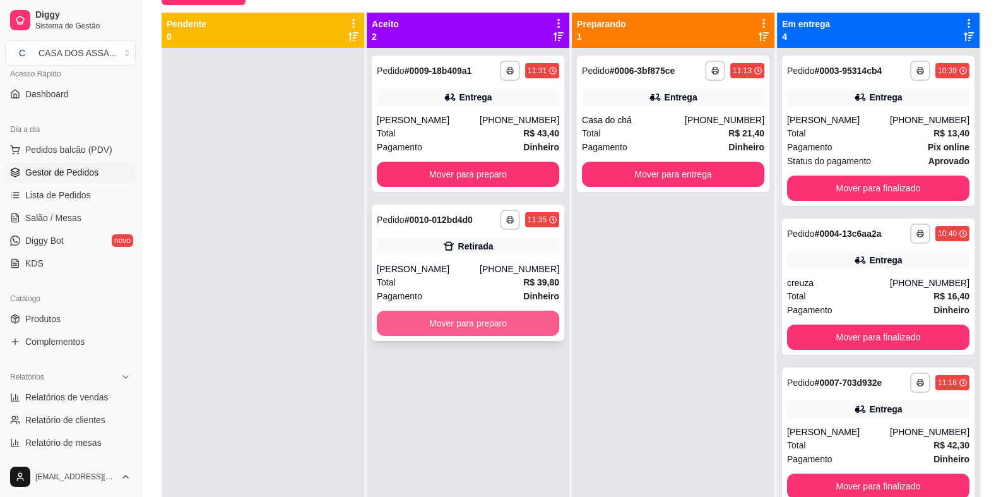
click at [451, 326] on button "Mover para preparo" at bounding box center [468, 323] width 182 height 25
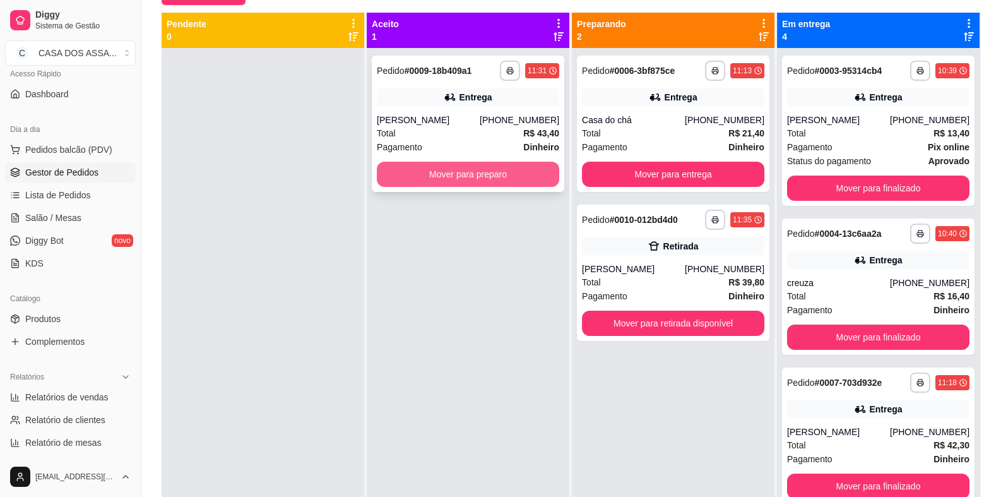
click at [445, 172] on button "Mover para preparo" at bounding box center [468, 174] width 182 height 25
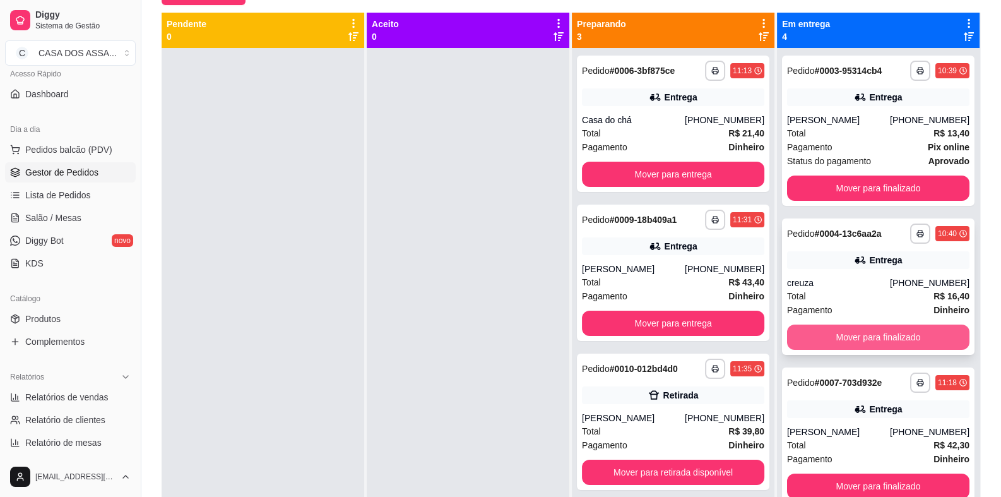
click at [887, 338] on button "Mover para finalizado" at bounding box center [878, 336] width 182 height 25
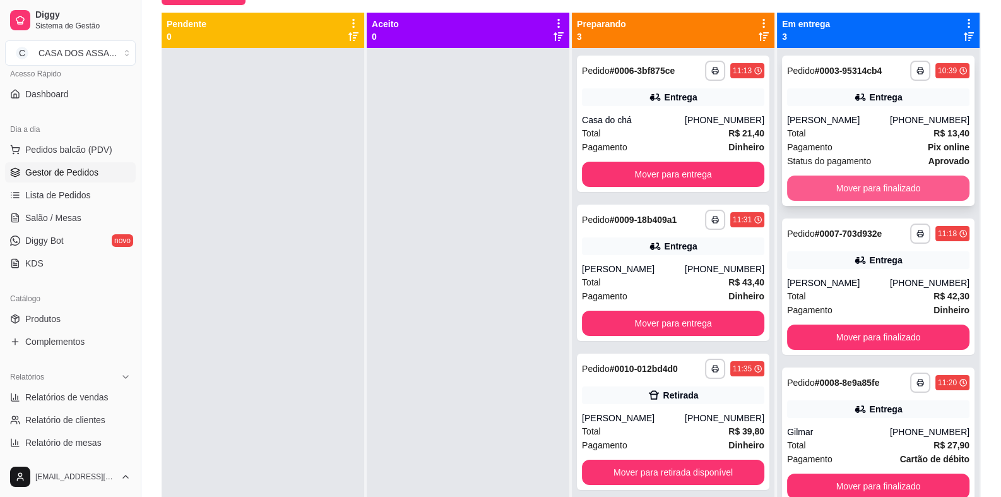
click at [879, 186] on button "Mover para finalizado" at bounding box center [878, 187] width 182 height 25
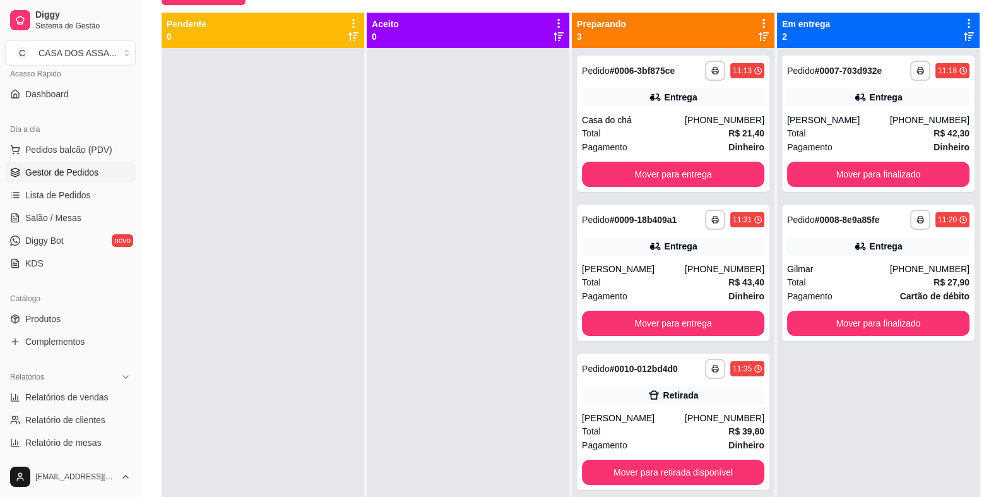
click at [266, 203] on div at bounding box center [263, 296] width 203 height 497
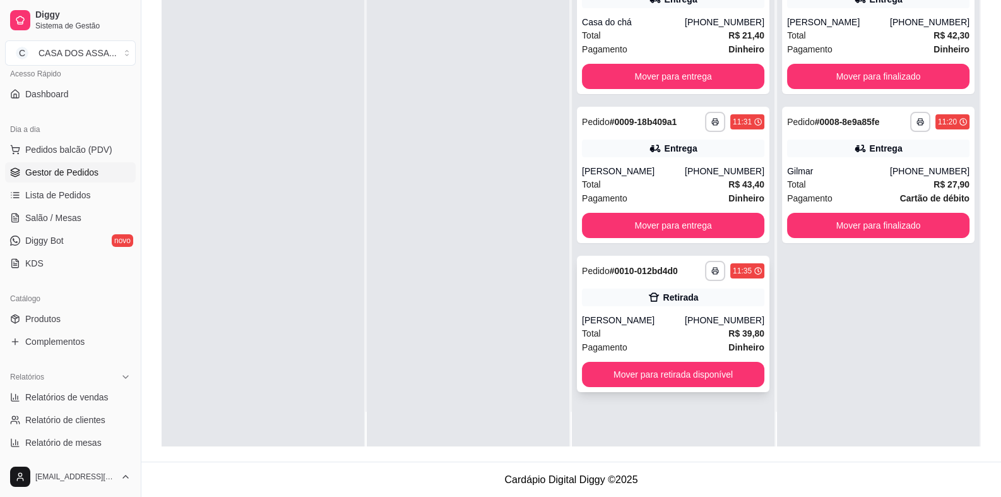
scroll to position [193, 0]
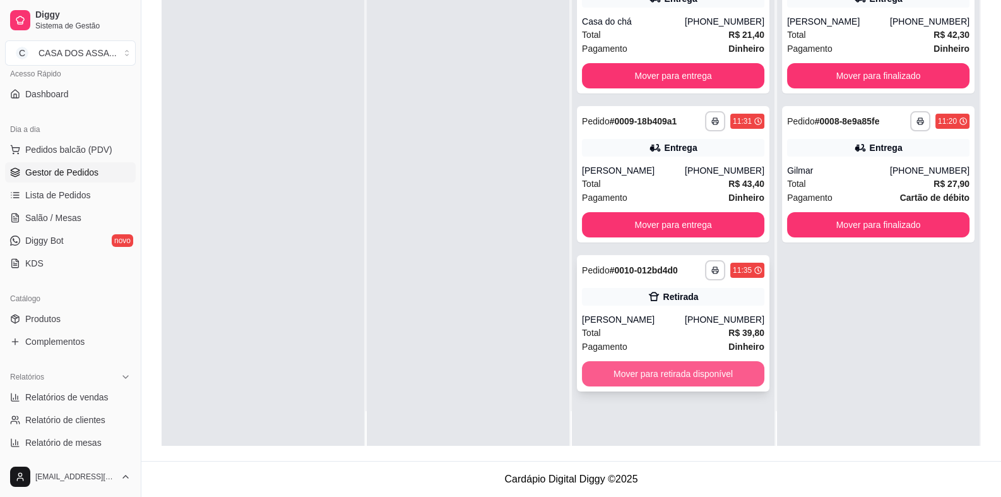
click at [691, 369] on button "Mover para retirada disponível" at bounding box center [673, 373] width 182 height 25
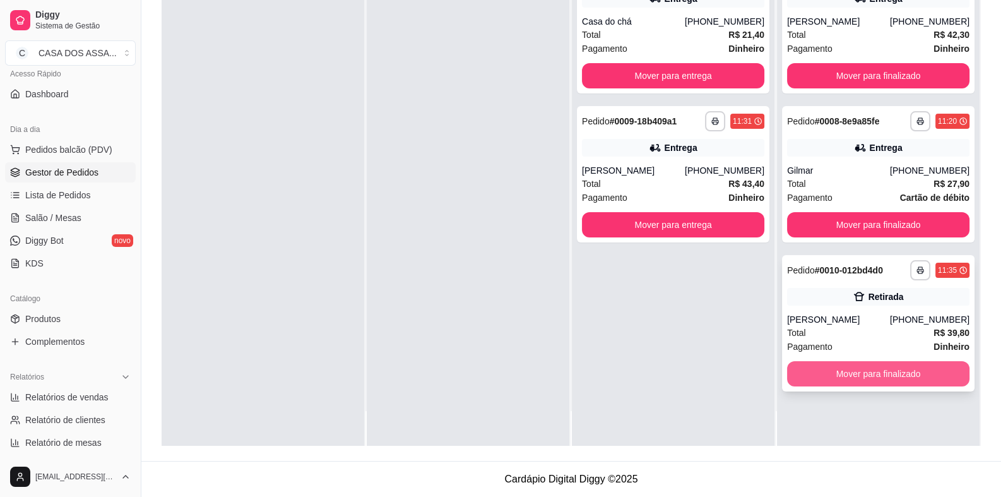
click at [842, 373] on button "Mover para finalizado" at bounding box center [878, 373] width 182 height 25
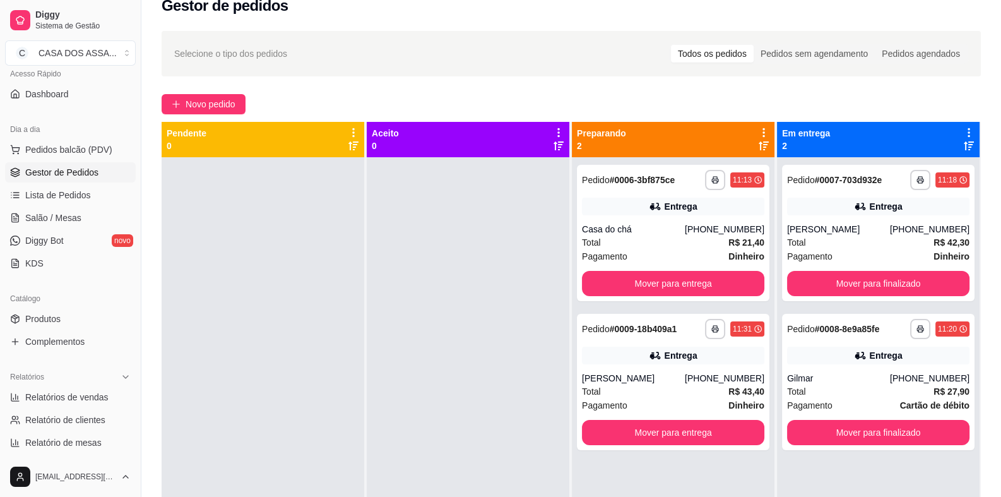
scroll to position [0, 0]
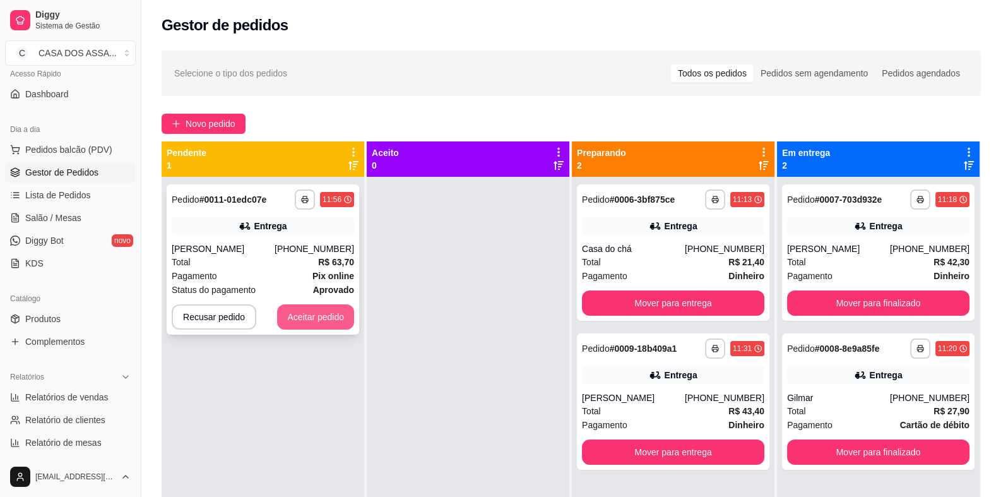
click at [314, 317] on button "Aceitar pedido" at bounding box center [315, 316] width 77 height 25
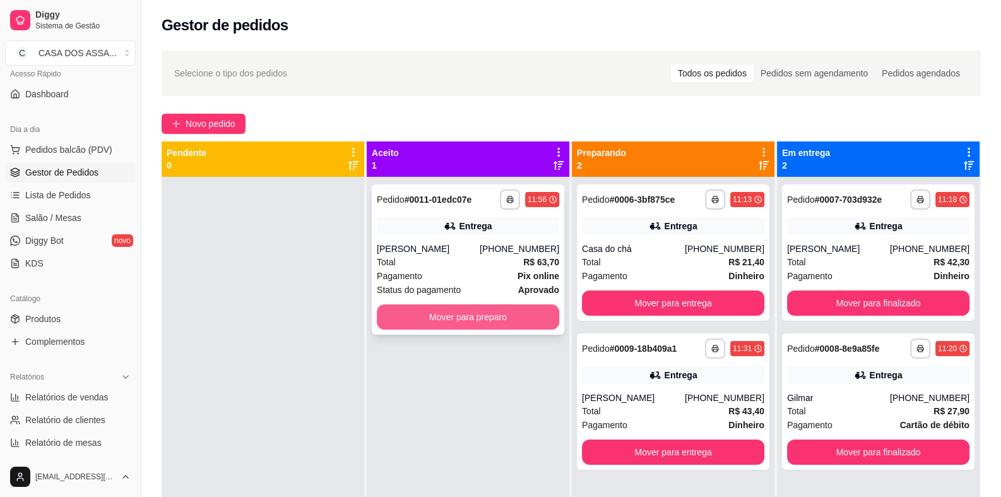
click at [476, 317] on button "Mover para preparo" at bounding box center [468, 316] width 182 height 25
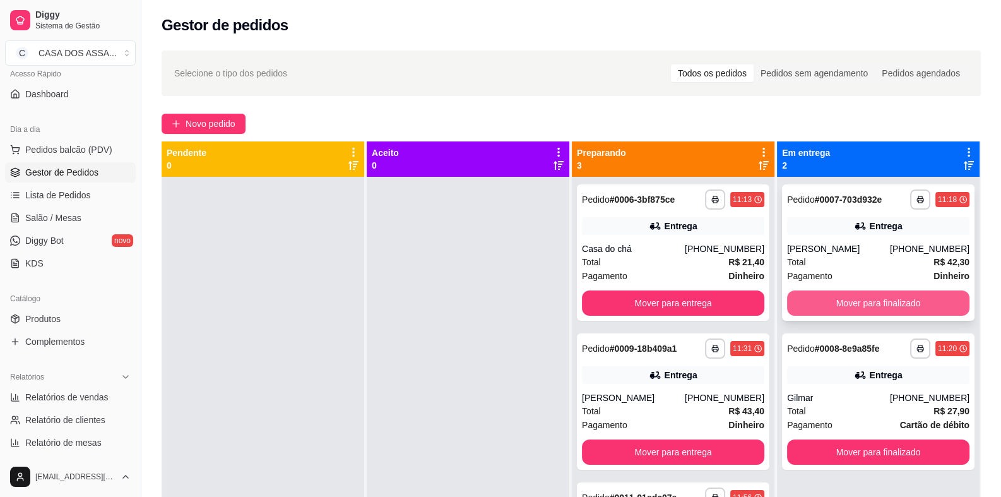
scroll to position [35, 0]
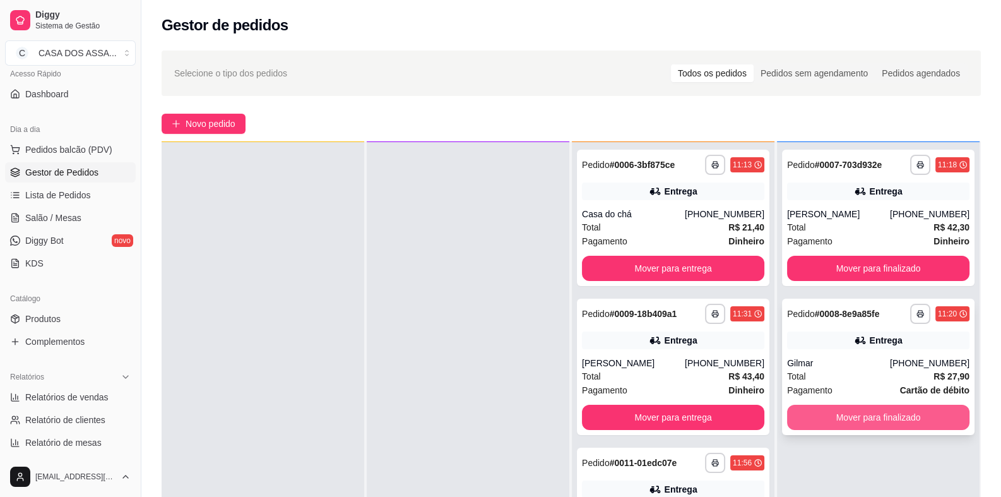
click at [868, 418] on button "Mover para finalizado" at bounding box center [878, 417] width 182 height 25
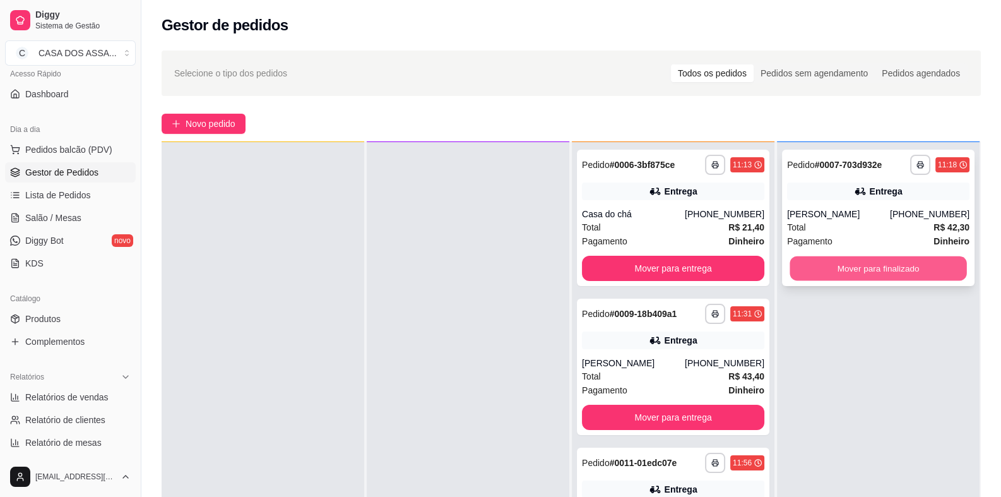
click at [873, 270] on button "Mover para finalizado" at bounding box center [878, 268] width 177 height 25
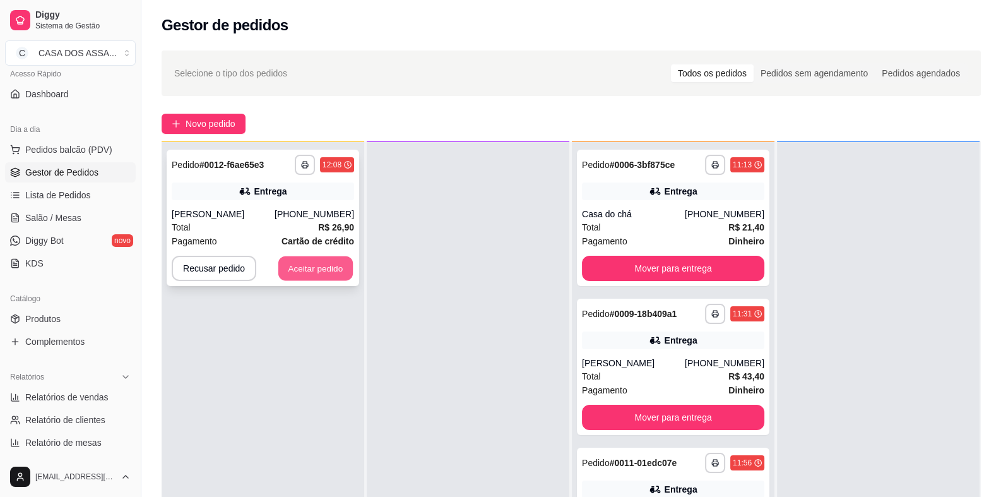
click at [311, 270] on button "Aceitar pedido" at bounding box center [315, 268] width 74 height 25
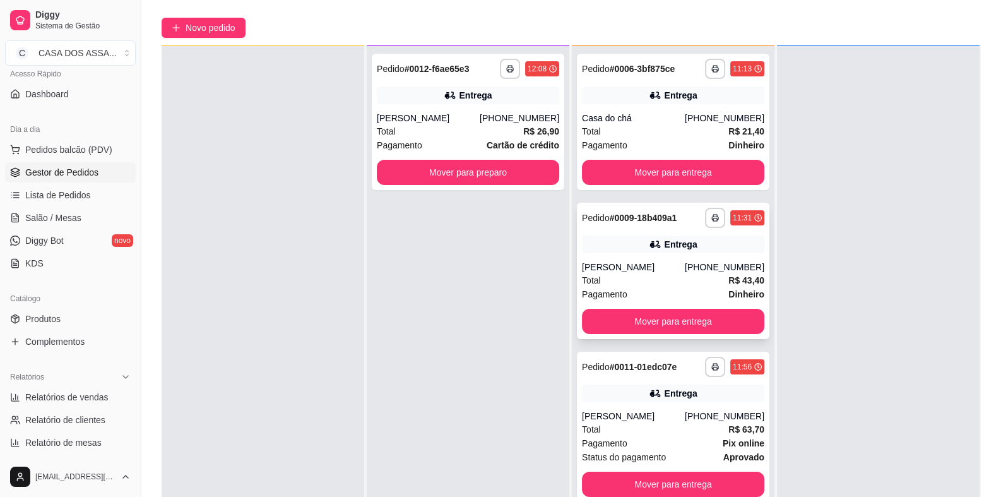
scroll to position [126, 0]
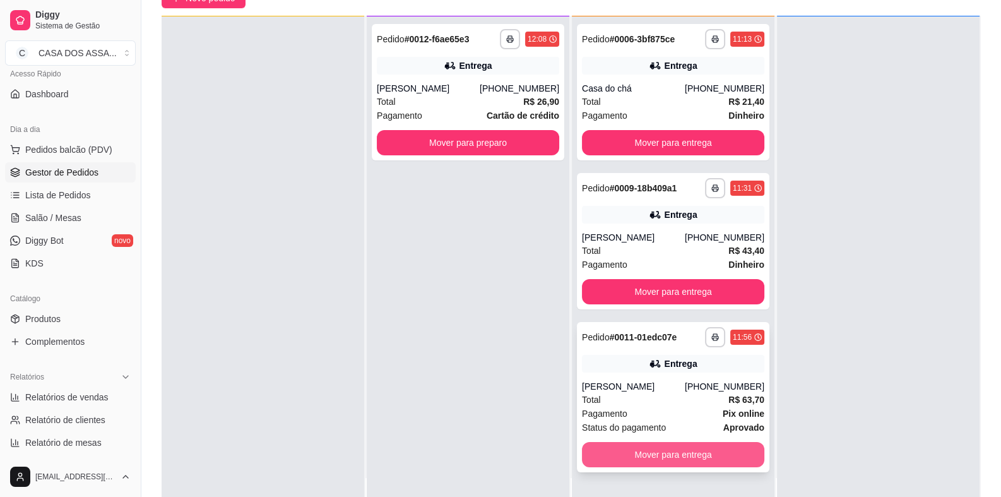
click at [656, 457] on button "Mover para entrega" at bounding box center [673, 454] width 182 height 25
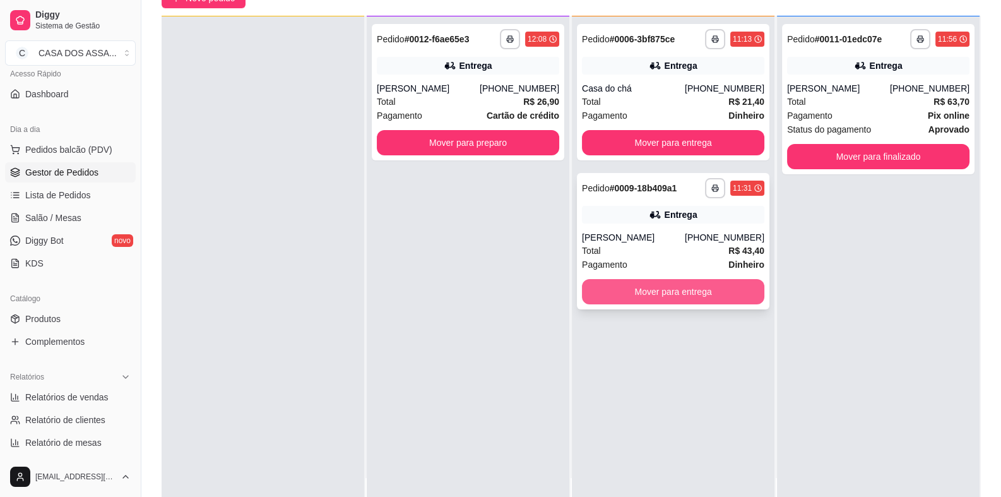
click at [677, 292] on button "Mover para entrega" at bounding box center [673, 291] width 182 height 25
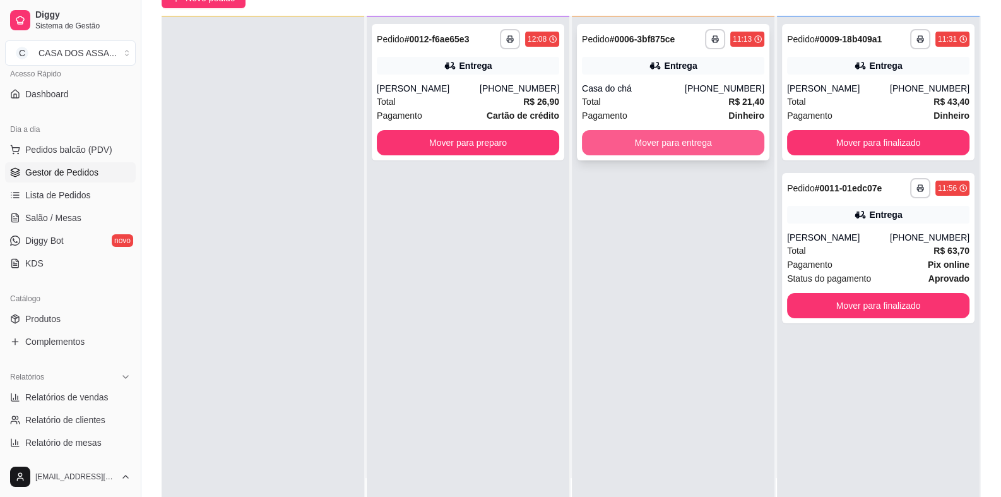
click at [661, 145] on button "Mover para entrega" at bounding box center [673, 142] width 182 height 25
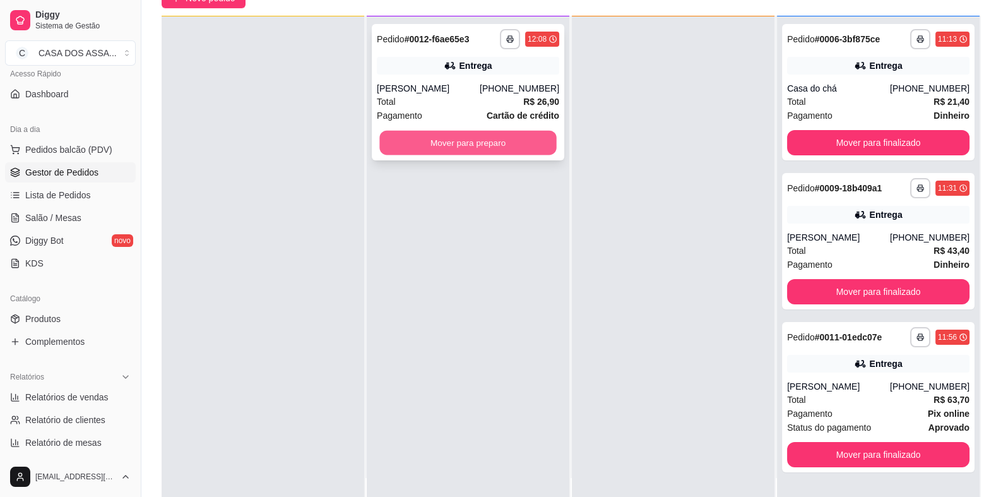
click at [459, 148] on button "Mover para preparo" at bounding box center [467, 143] width 177 height 25
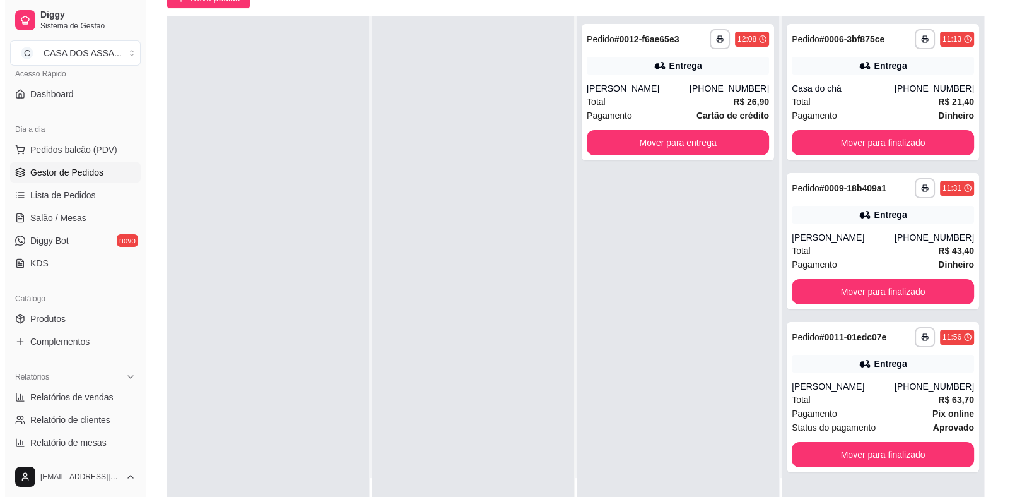
scroll to position [0, 0]
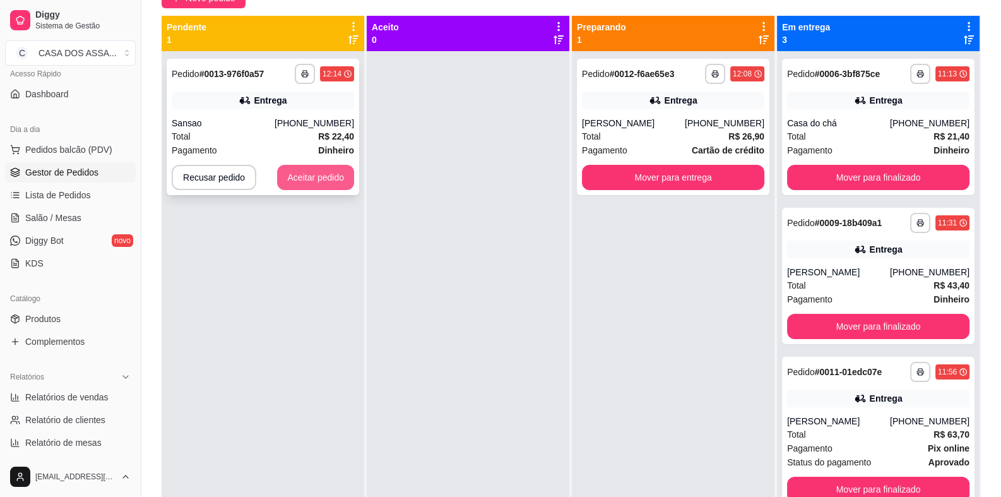
click at [311, 179] on button "Aceitar pedido" at bounding box center [315, 177] width 77 height 25
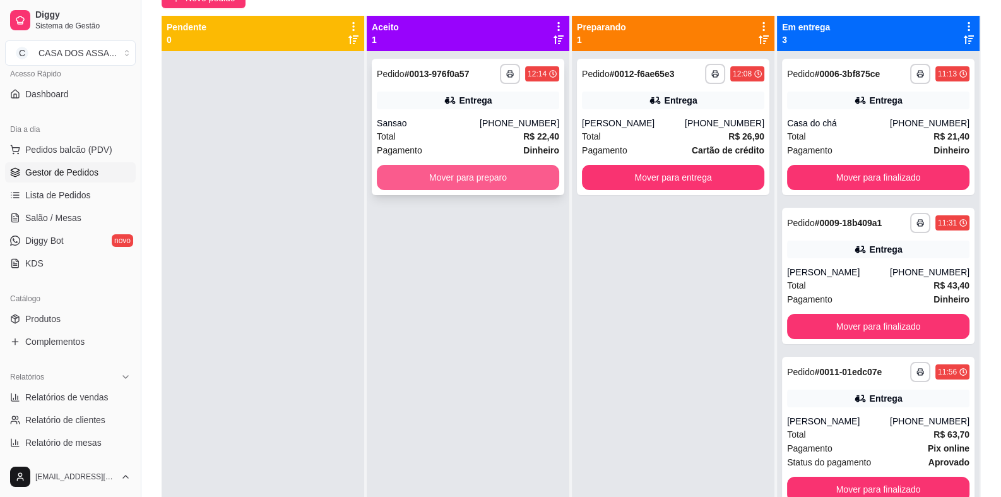
click at [475, 181] on button "Mover para preparo" at bounding box center [468, 177] width 182 height 25
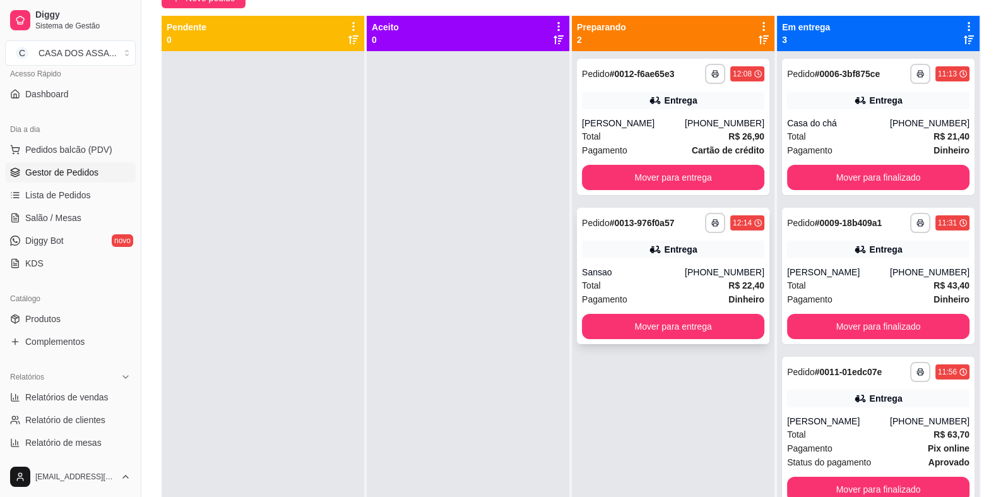
click at [704, 273] on div "(28) 99958-9302" at bounding box center [725, 272] width 80 height 13
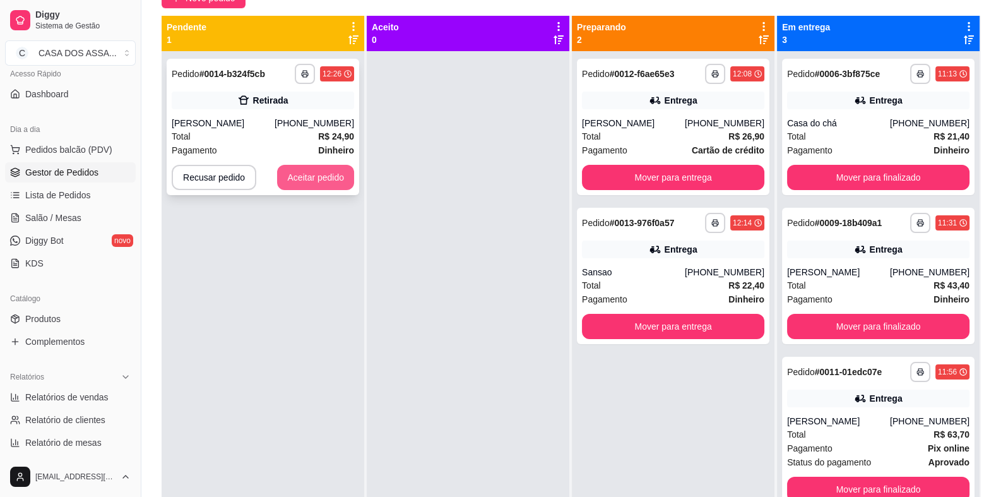
click at [317, 179] on button "Aceitar pedido" at bounding box center [315, 177] width 77 height 25
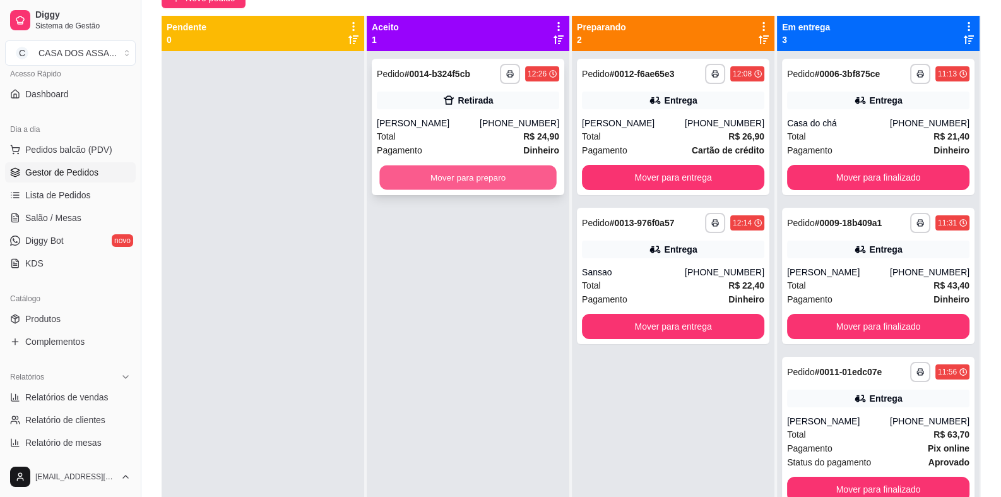
click at [437, 179] on button "Mover para preparo" at bounding box center [467, 177] width 177 height 25
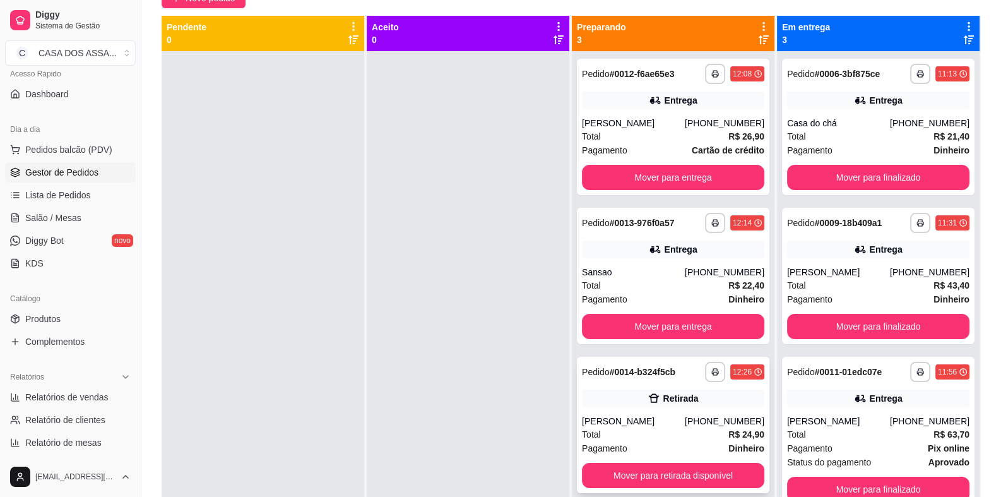
click at [652, 389] on div "Retirada" at bounding box center [673, 398] width 182 height 18
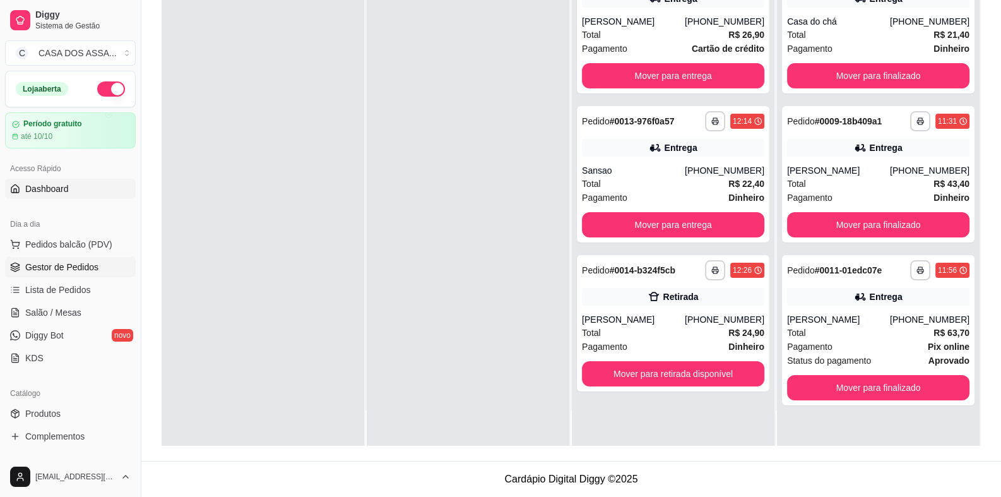
click at [63, 191] on span "Dashboard" at bounding box center [47, 188] width 44 height 13
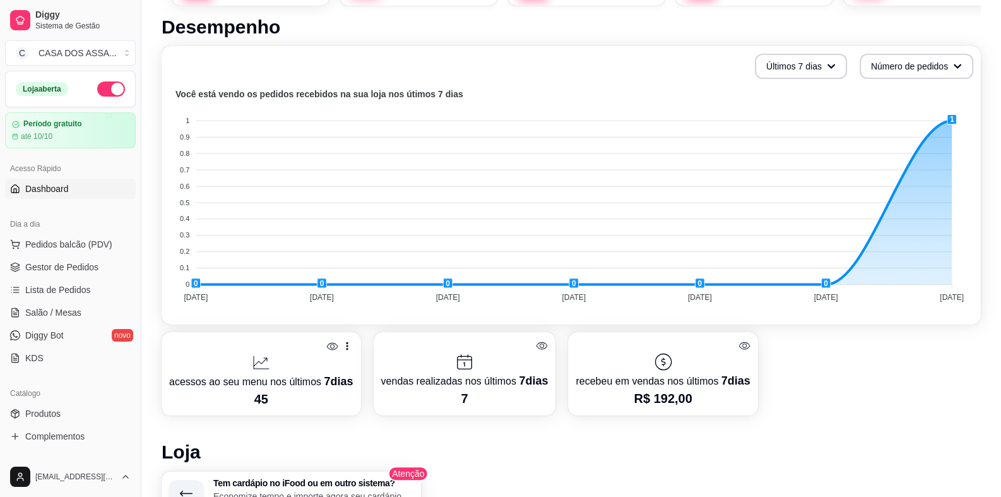
scroll to position [379, 0]
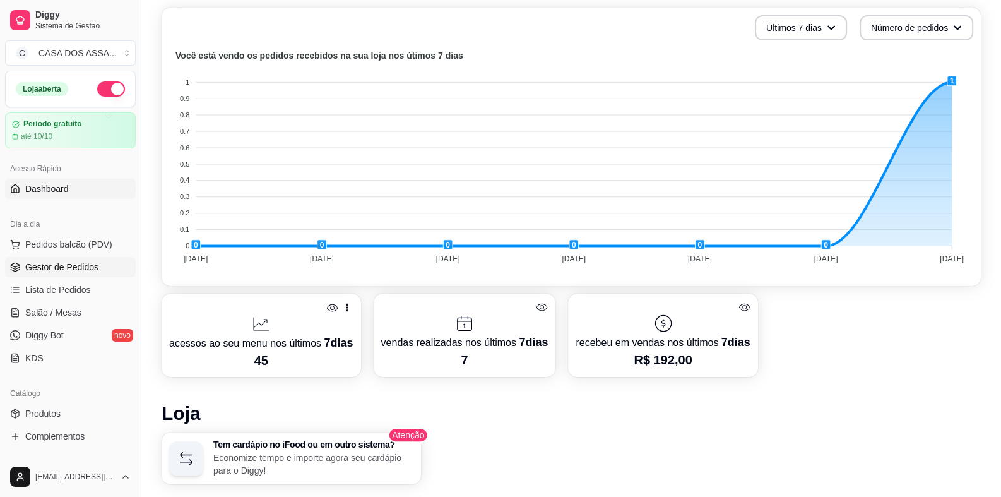
click at [74, 270] on span "Gestor de Pedidos" at bounding box center [61, 267] width 73 height 13
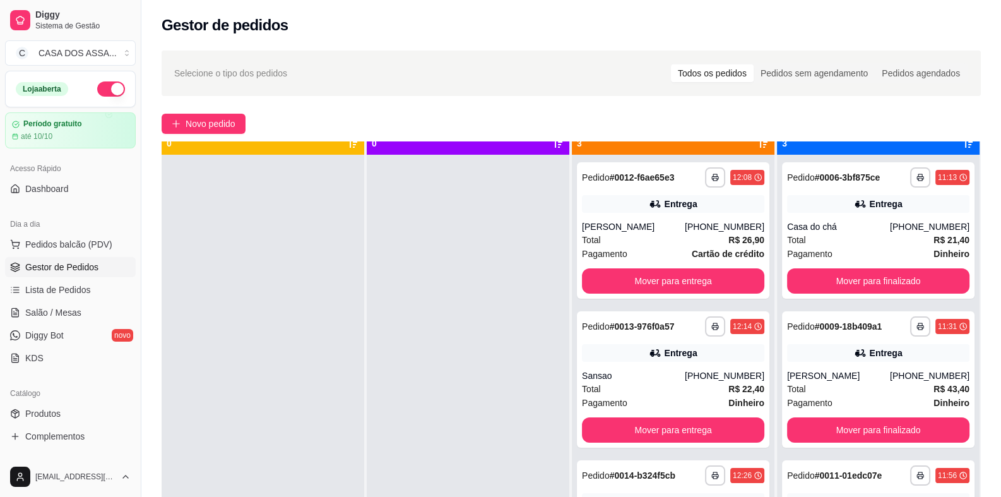
scroll to position [35, 0]
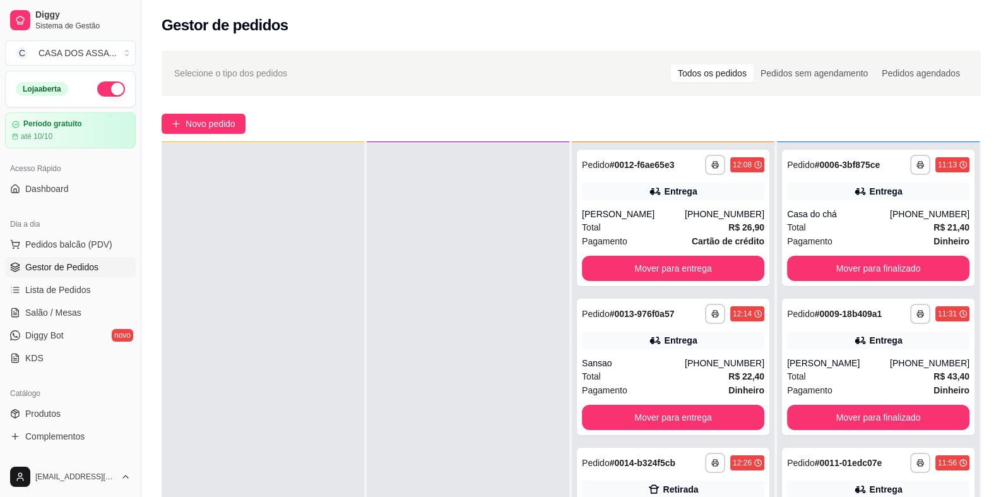
click at [258, 73] on span "Selecione o tipo dos pedidos" at bounding box center [230, 73] width 113 height 14
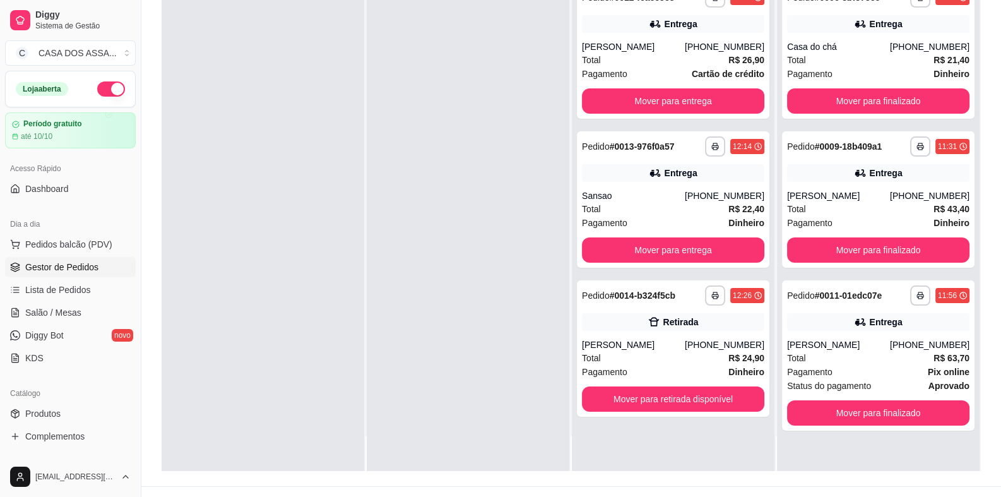
scroll to position [189, 0]
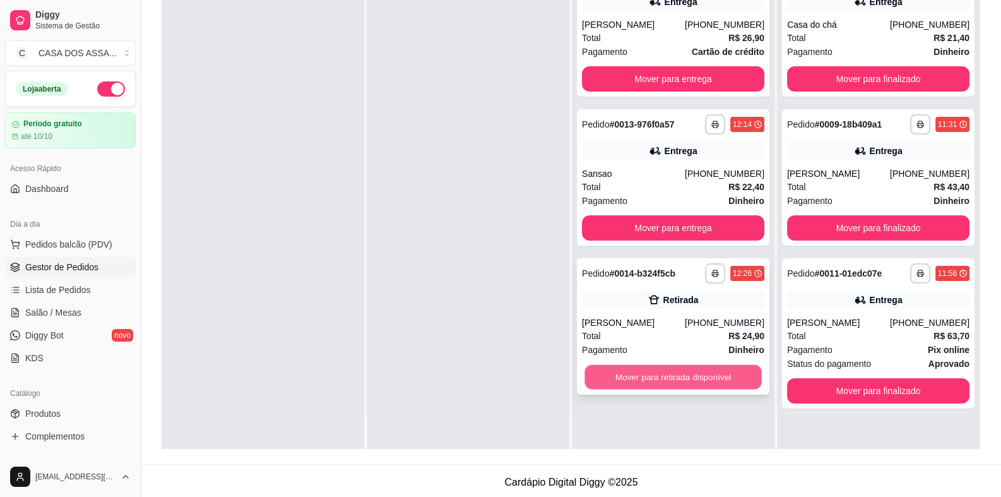
click at [650, 379] on button "Mover para retirada disponível" at bounding box center [672, 377] width 177 height 25
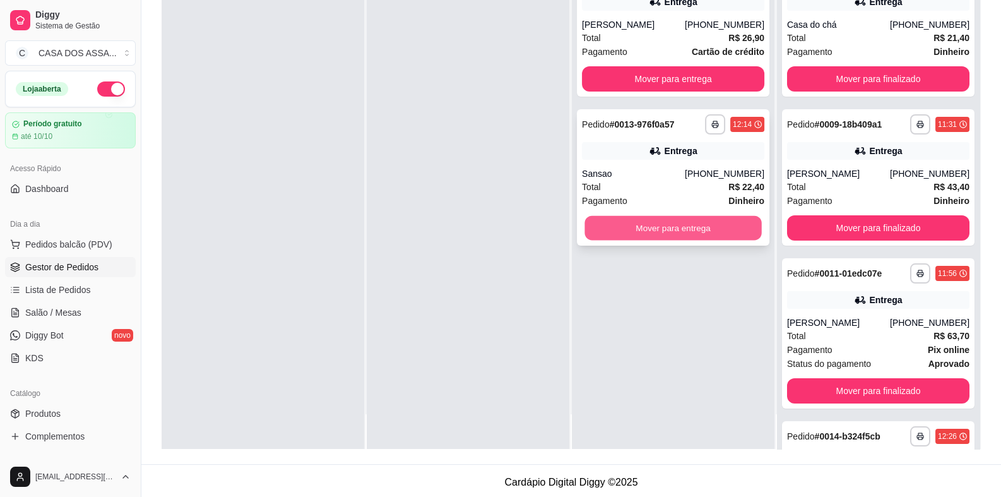
click at [656, 225] on button "Mover para entrega" at bounding box center [672, 228] width 177 height 25
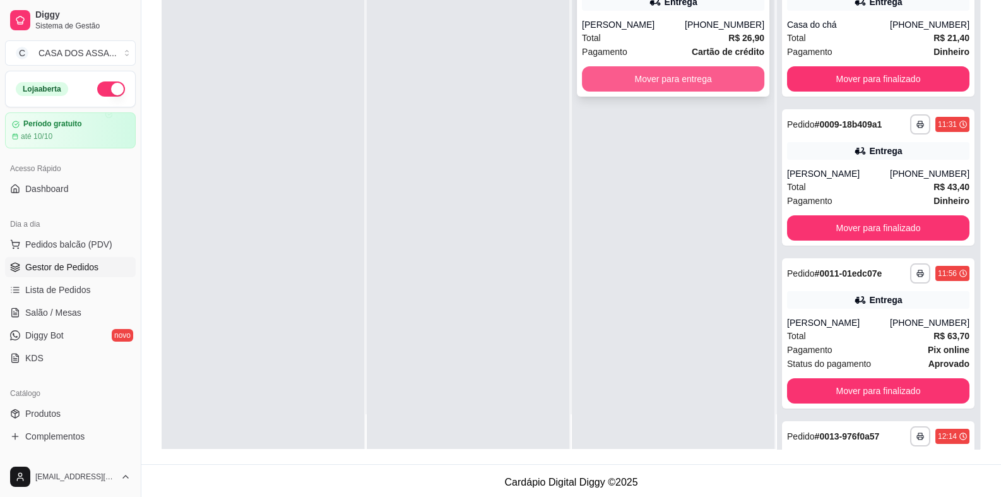
click at [625, 83] on button "Mover para entrega" at bounding box center [673, 78] width 182 height 25
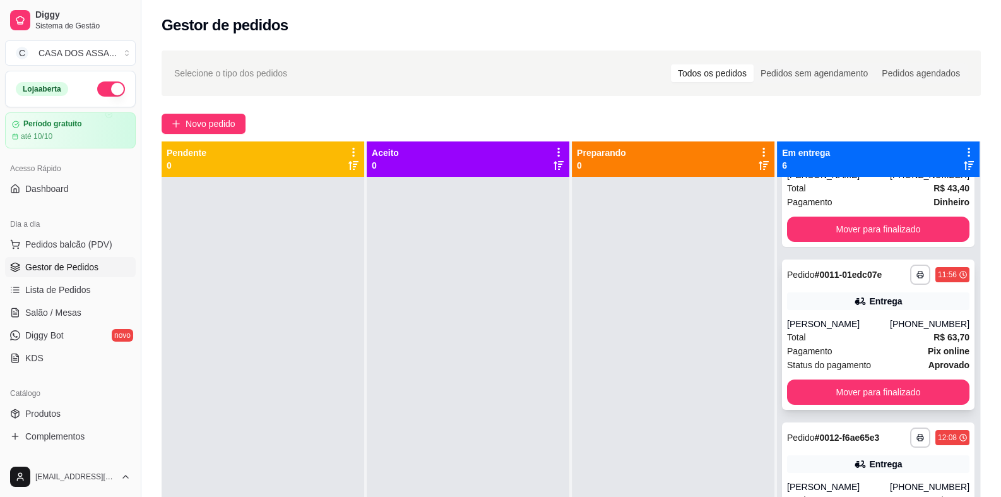
scroll to position [252, 0]
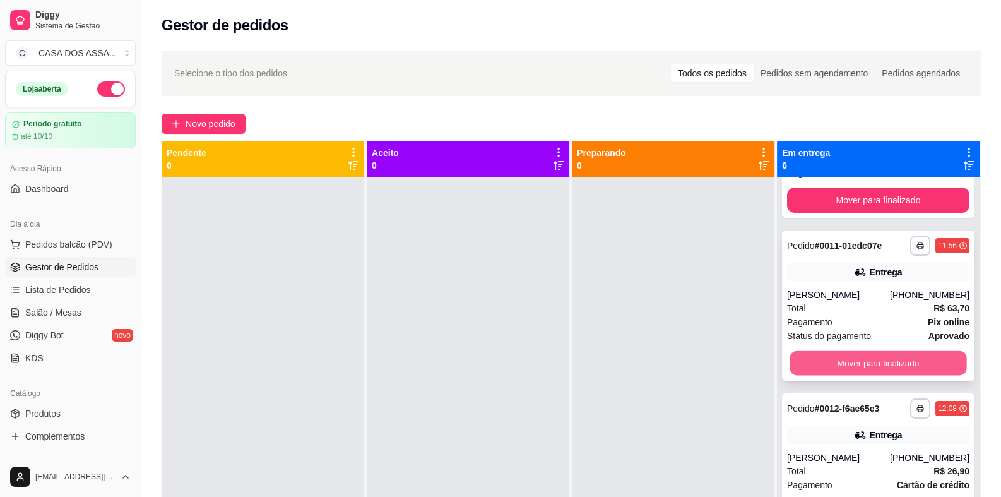
click at [868, 357] on button "Mover para finalizado" at bounding box center [878, 363] width 177 height 25
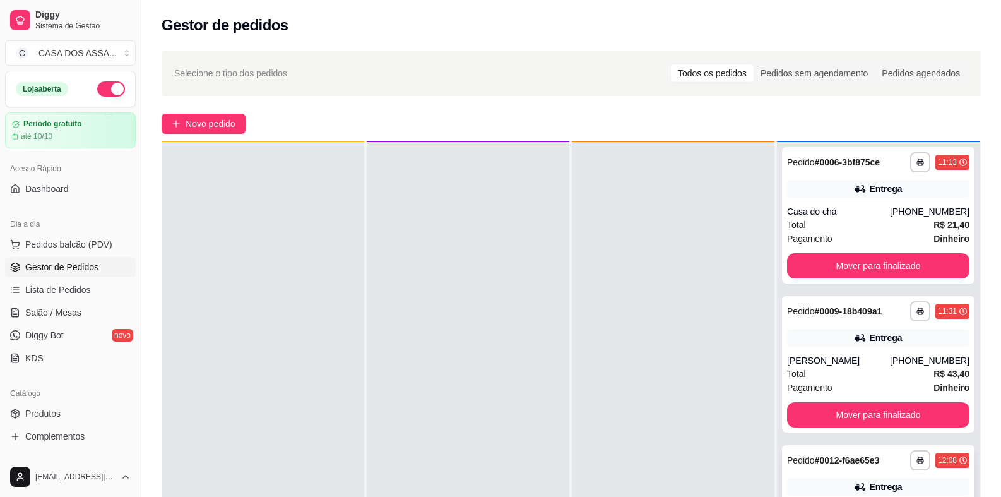
scroll to position [0, 0]
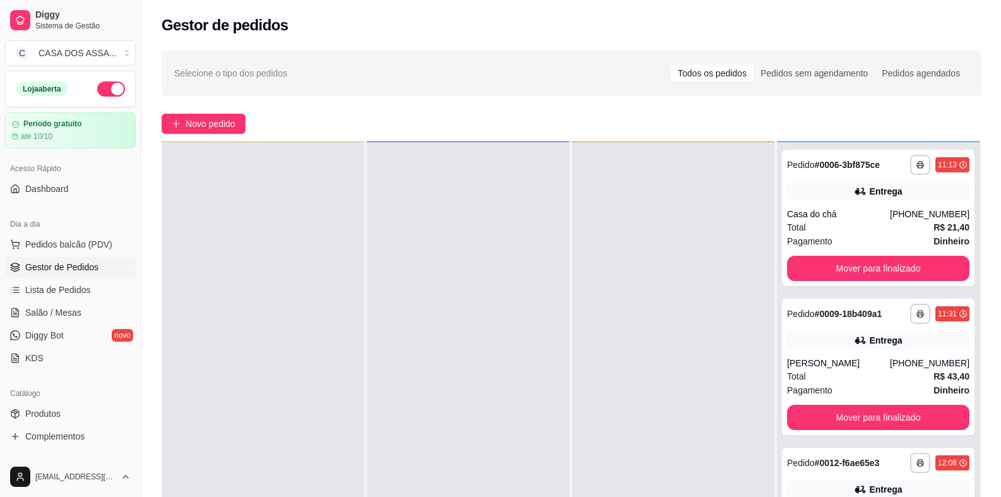
click at [685, 415] on div at bounding box center [673, 390] width 203 height 497
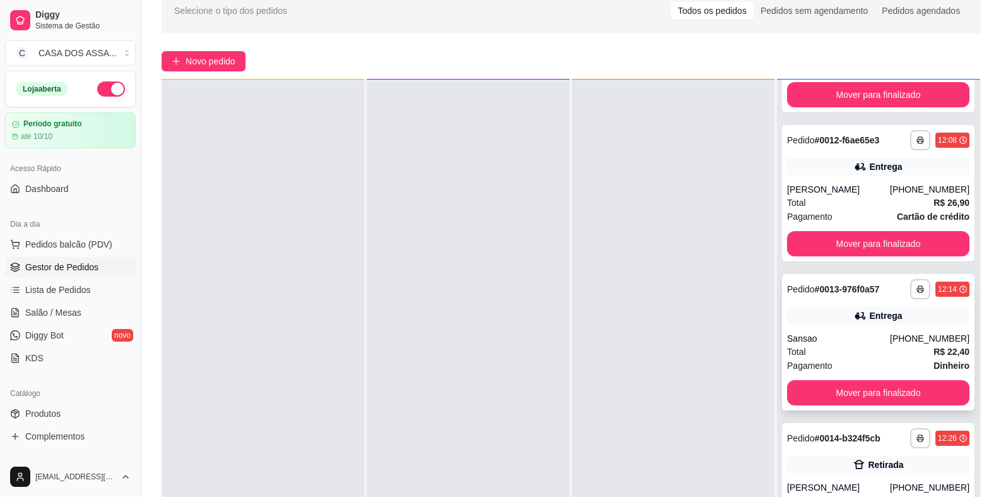
scroll to position [126, 0]
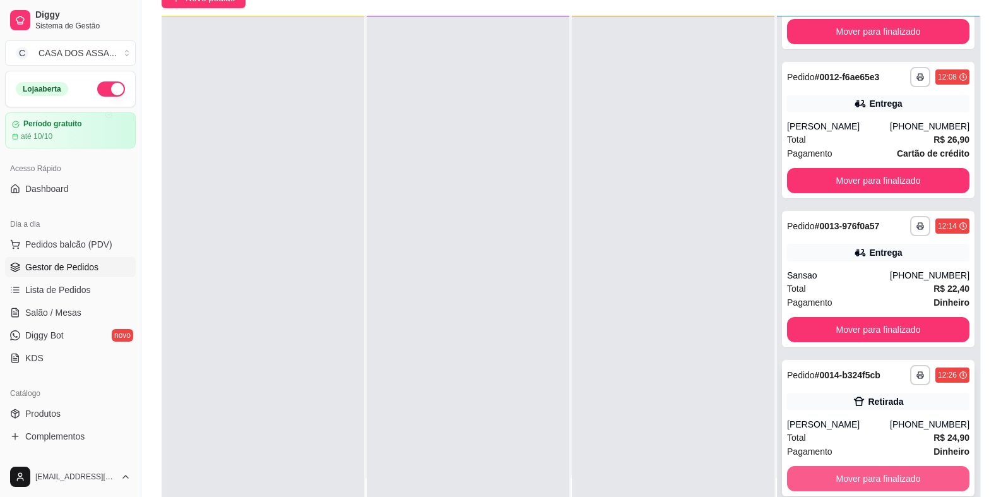
click at [868, 476] on button "Mover para finalizado" at bounding box center [878, 478] width 182 height 25
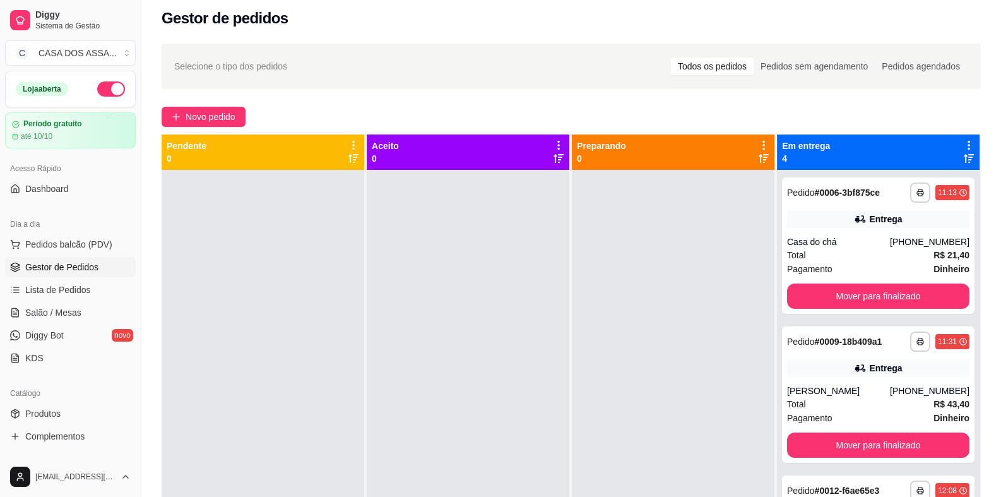
scroll to position [0, 0]
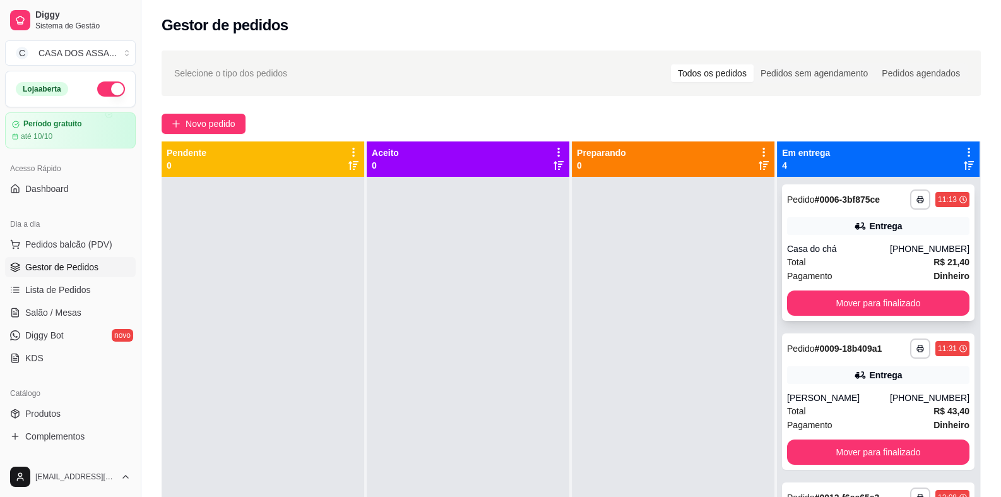
click at [830, 207] on div "**********" at bounding box center [878, 199] width 182 height 20
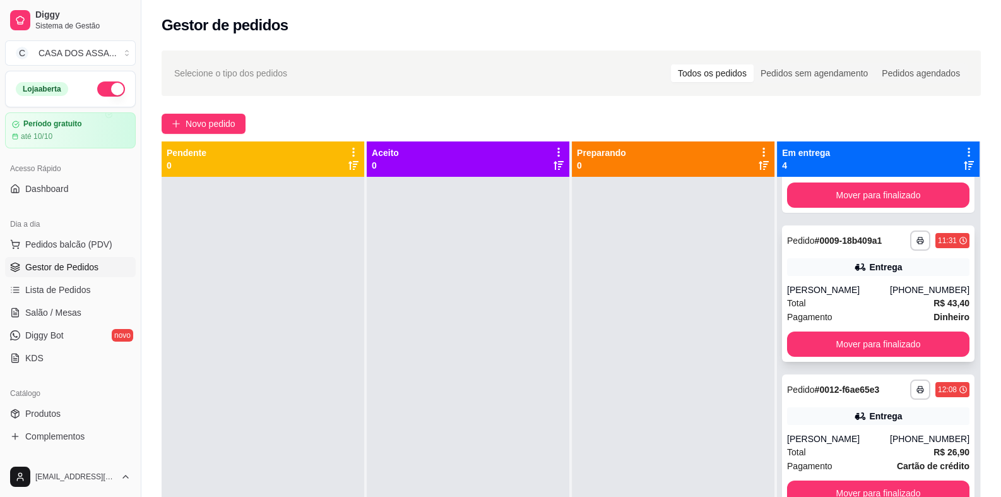
scroll to position [110, 0]
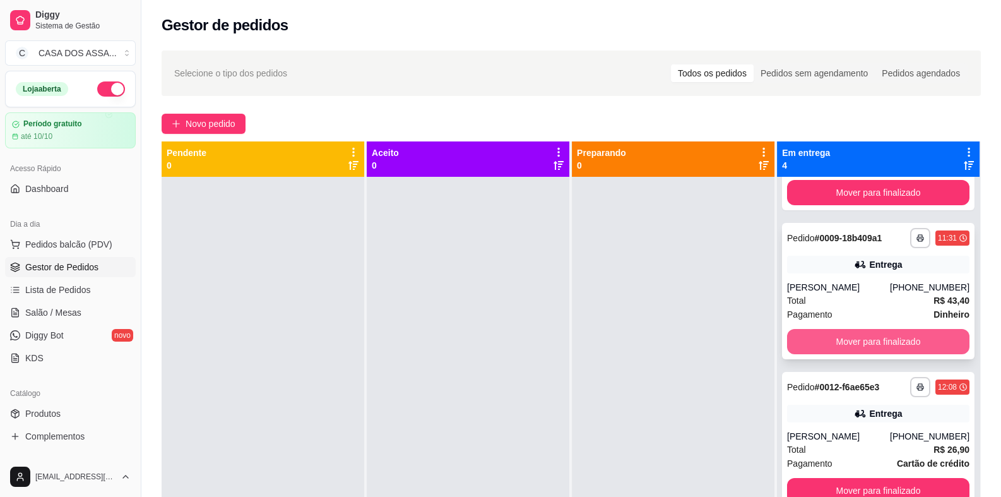
click at [868, 343] on button "Mover para finalizado" at bounding box center [878, 341] width 182 height 25
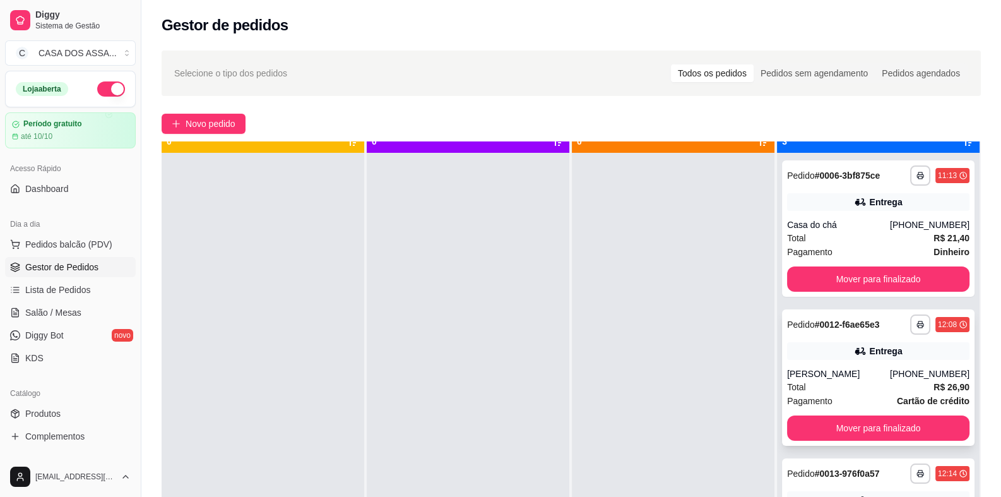
scroll to position [35, 0]
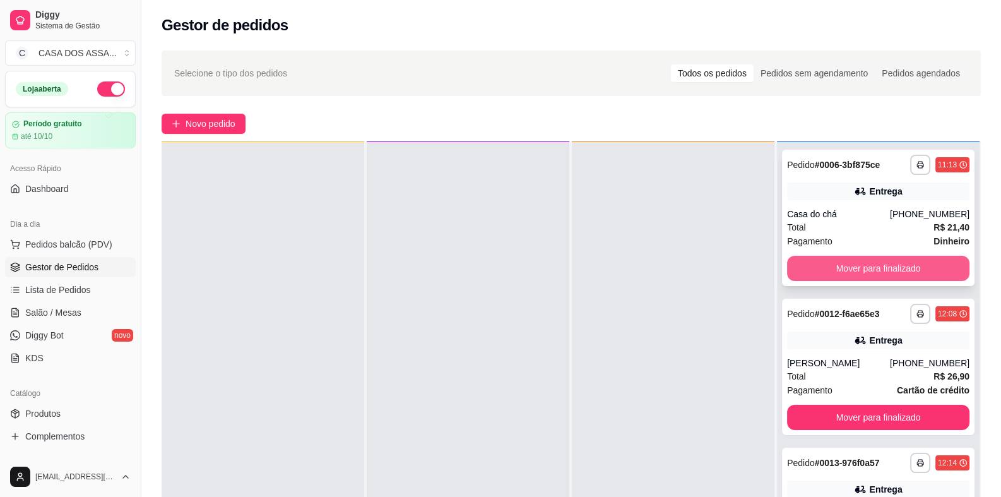
click at [896, 271] on button "Mover para finalizado" at bounding box center [878, 268] width 182 height 25
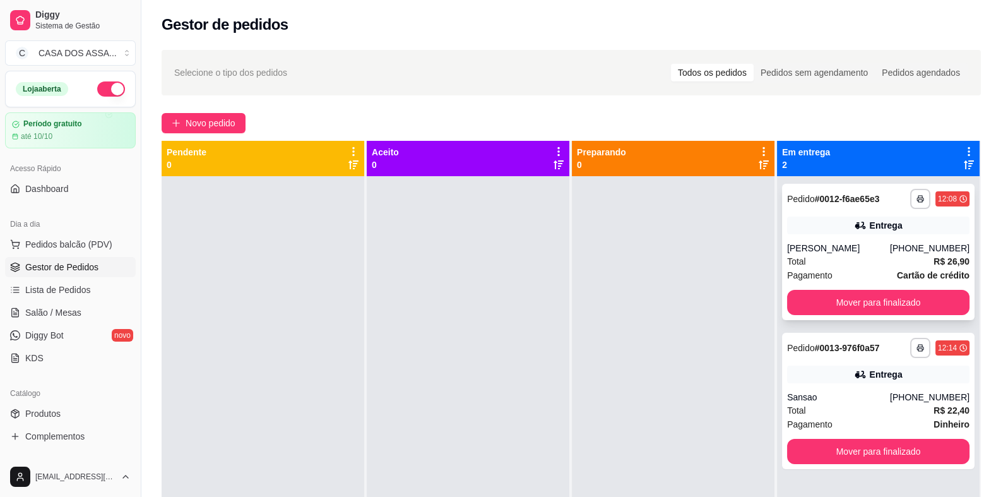
scroll to position [0, 0]
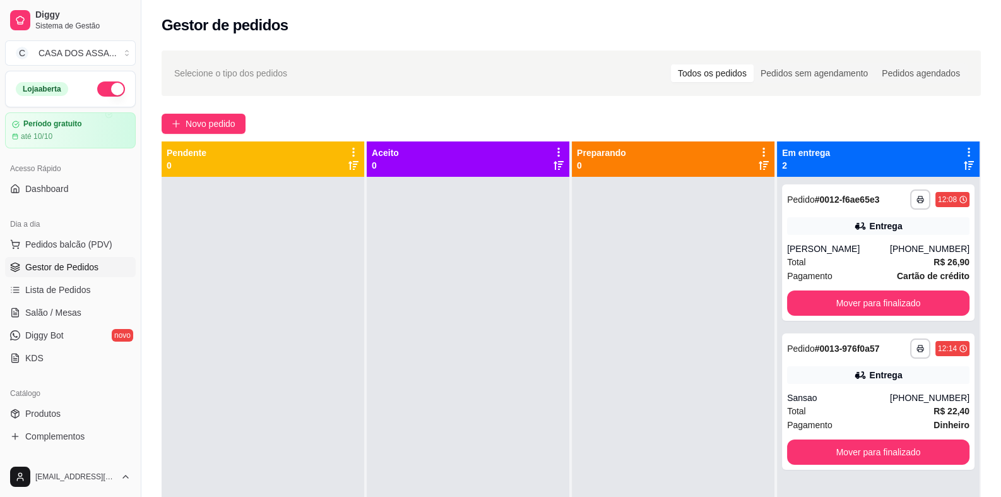
click at [187, 155] on p "Pendente" at bounding box center [187, 152] width 40 height 13
click at [394, 157] on p "Aceito" at bounding box center [385, 152] width 27 height 13
click at [389, 155] on p "Aceito" at bounding box center [385, 152] width 27 height 13
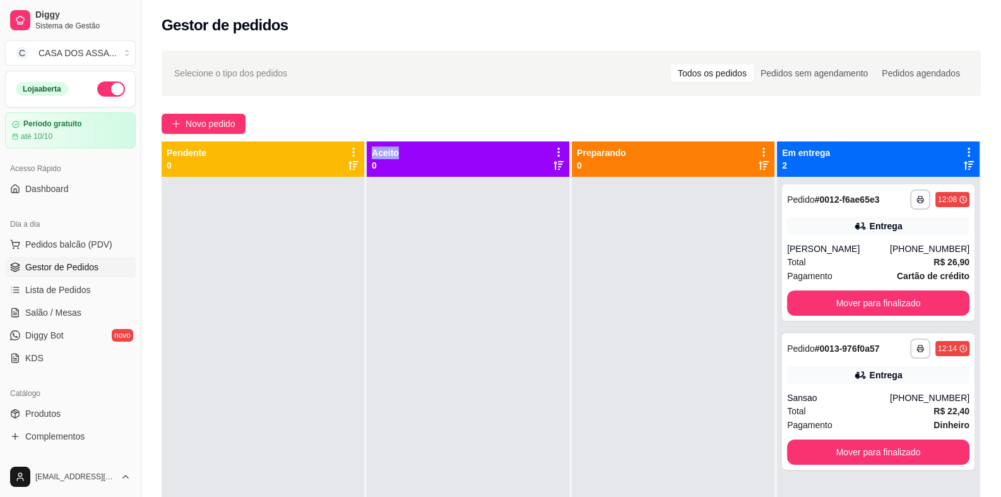
click at [388, 155] on p "Aceito" at bounding box center [385, 152] width 27 height 13
click at [605, 153] on p "Preparando" at bounding box center [601, 152] width 49 height 13
click at [86, 246] on span "Pedidos balcão (PDV)" at bounding box center [68, 244] width 87 height 13
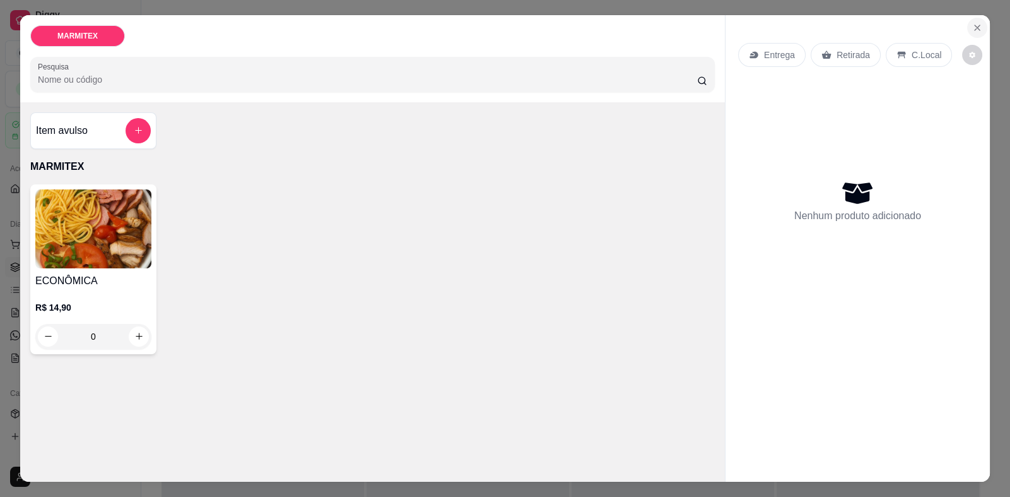
click at [975, 27] on icon "Close" at bounding box center [977, 27] width 5 height 5
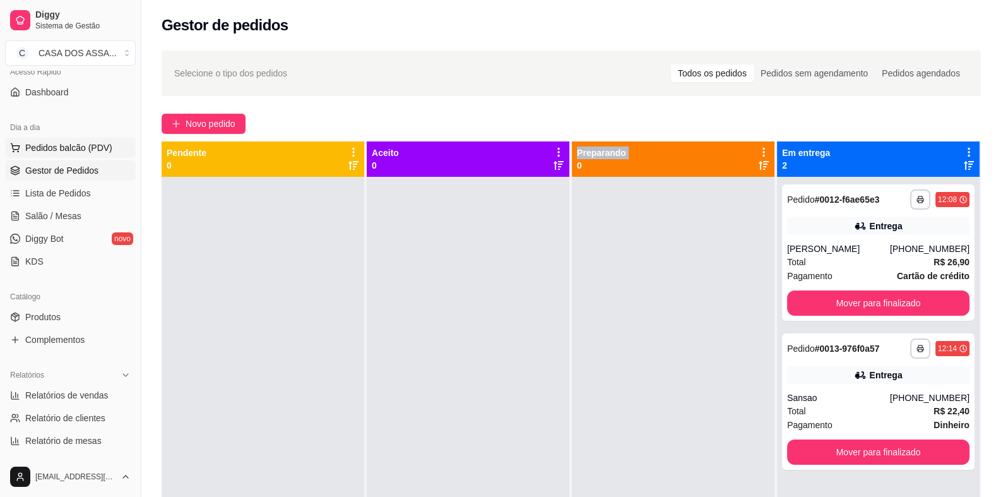
scroll to position [126, 0]
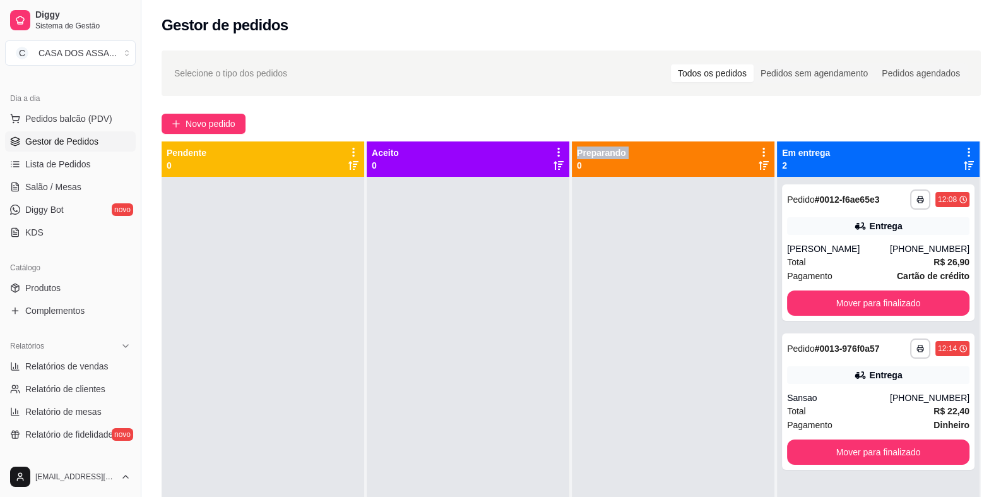
click at [92, 142] on span "Gestor de Pedidos" at bounding box center [61, 141] width 73 height 13
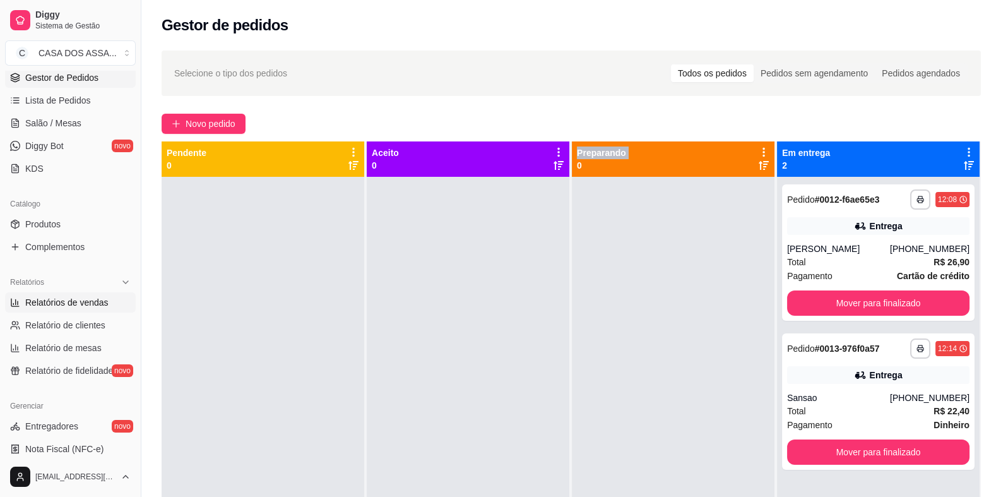
click at [90, 299] on span "Relatórios de vendas" at bounding box center [66, 302] width 83 height 13
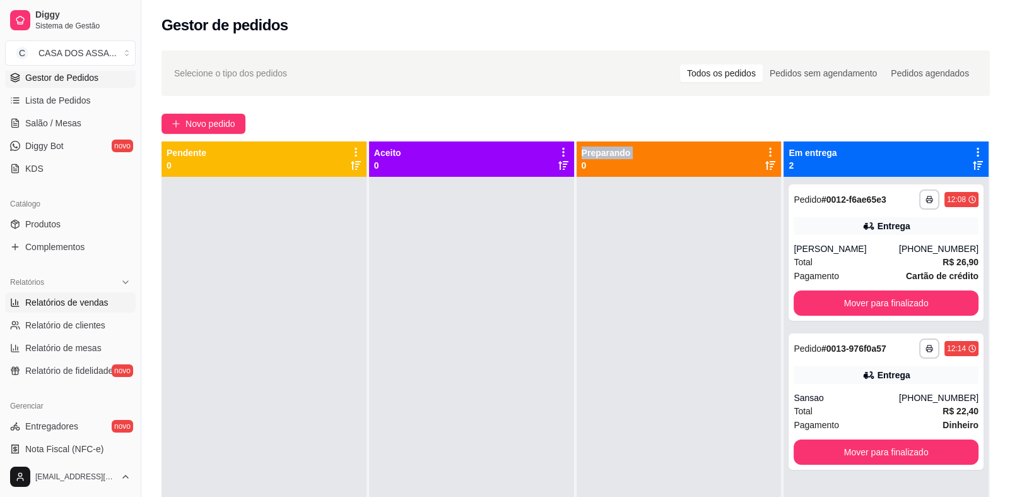
select select "ALL"
select select "0"
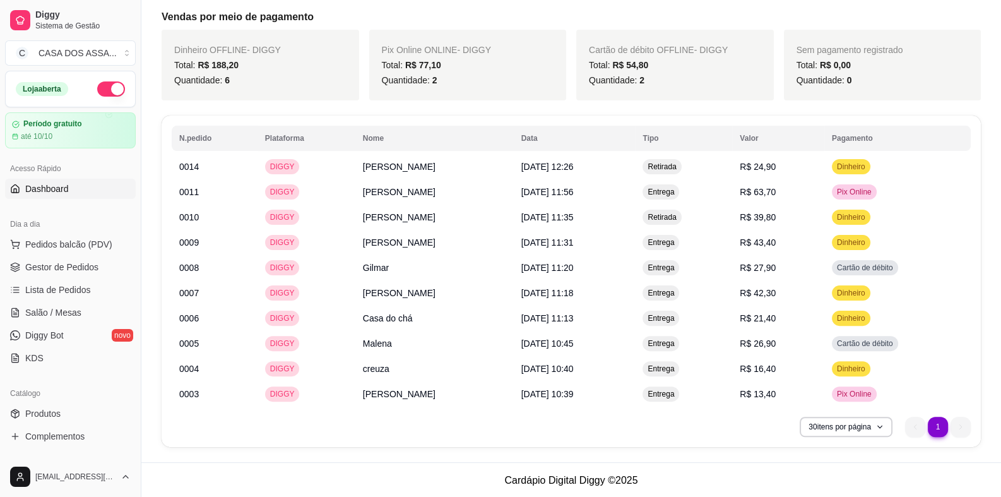
click at [54, 194] on span "Dashboard" at bounding box center [47, 188] width 44 height 13
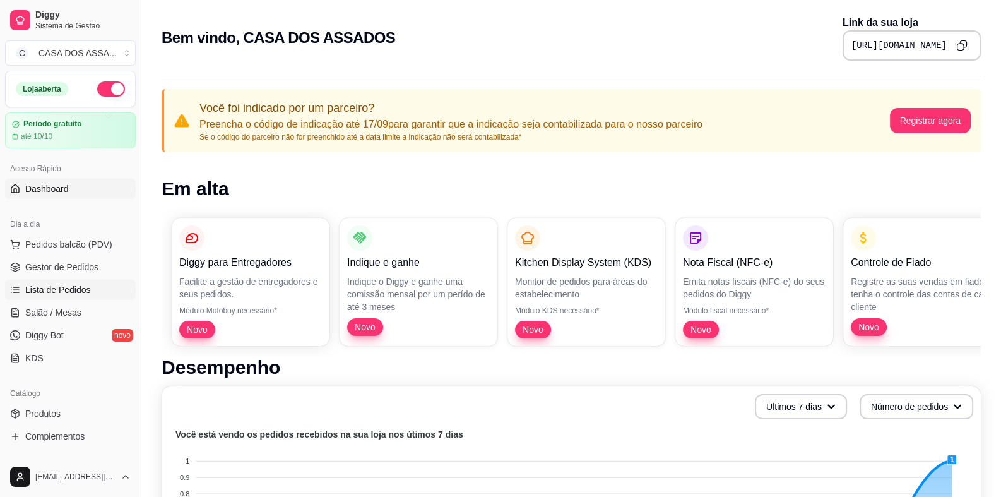
click at [56, 283] on span "Lista de Pedidos" at bounding box center [58, 289] width 66 height 13
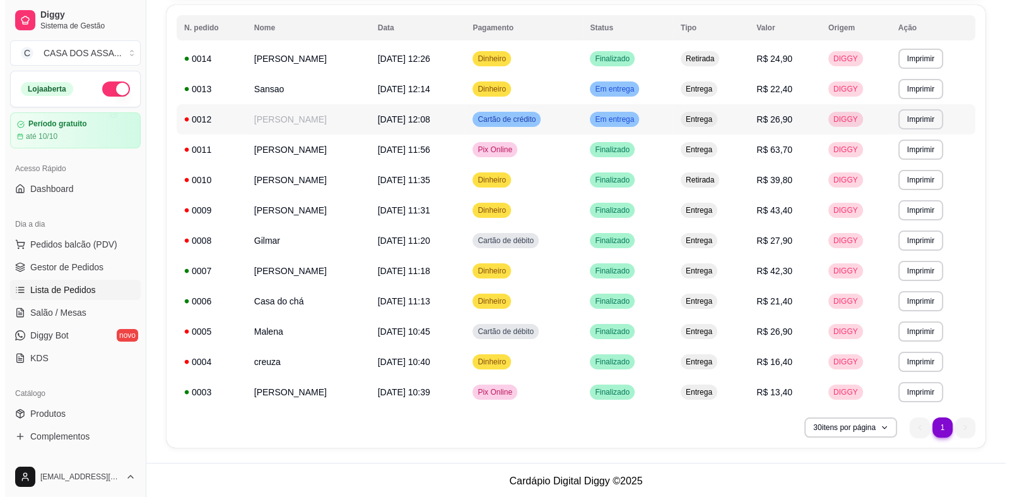
scroll to position [139, 0]
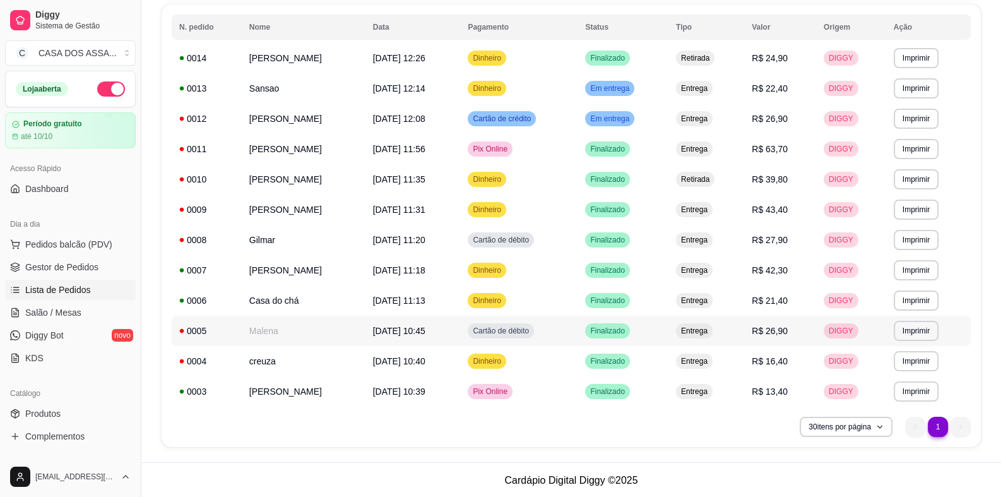
click at [180, 330] on icon at bounding box center [182, 331] width 4 height 4
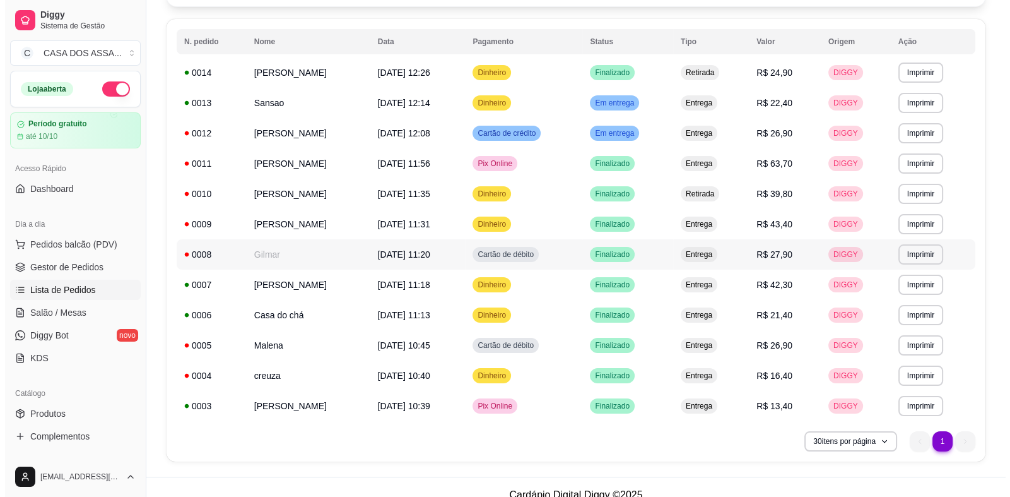
scroll to position [126, 0]
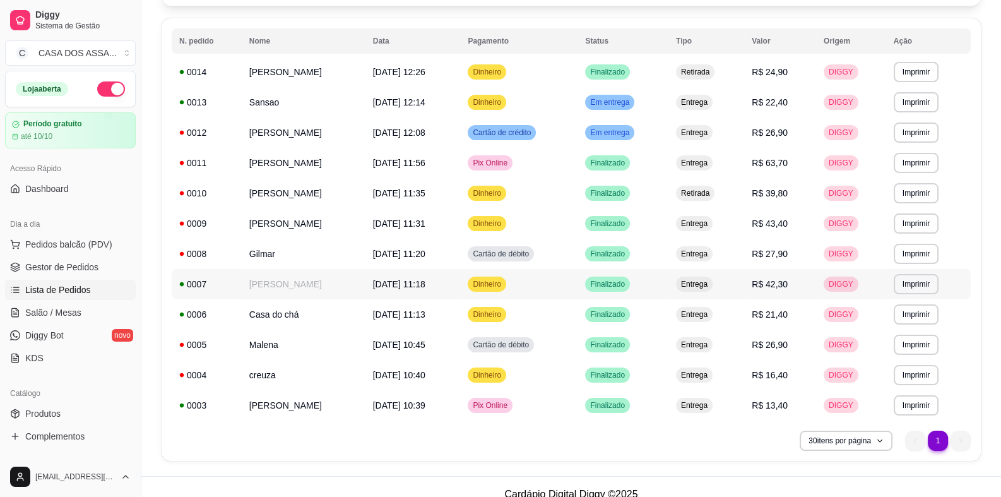
click at [205, 284] on div "0007" at bounding box center [206, 284] width 55 height 13
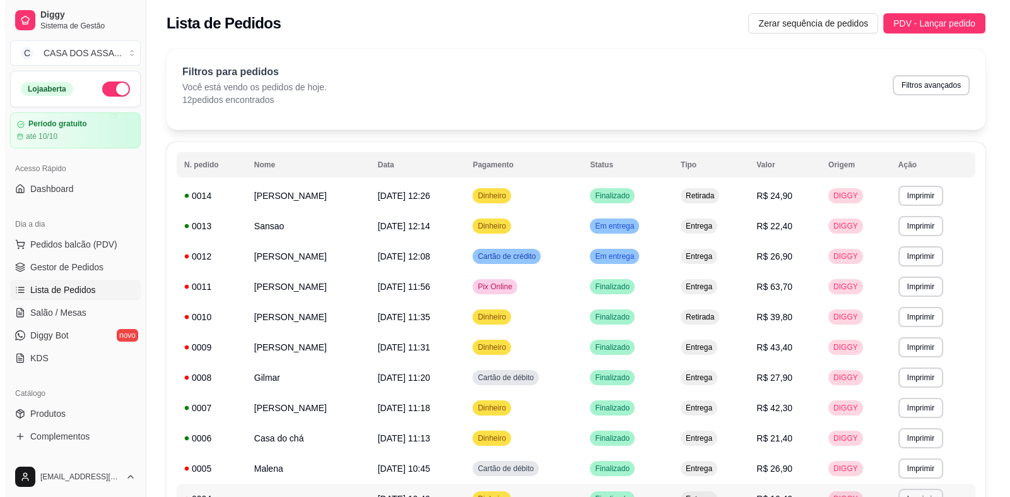
scroll to position [0, 0]
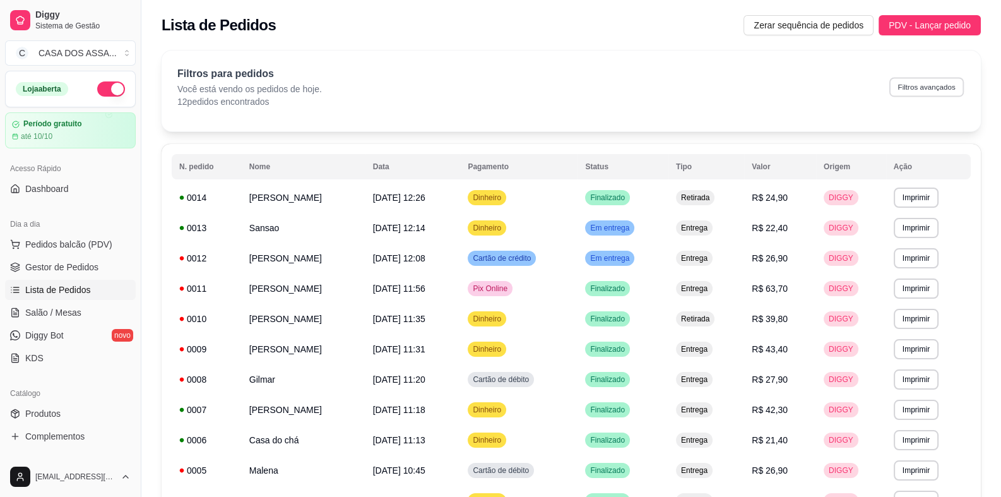
click at [915, 86] on button "Filtros avançados" at bounding box center [926, 87] width 74 height 20
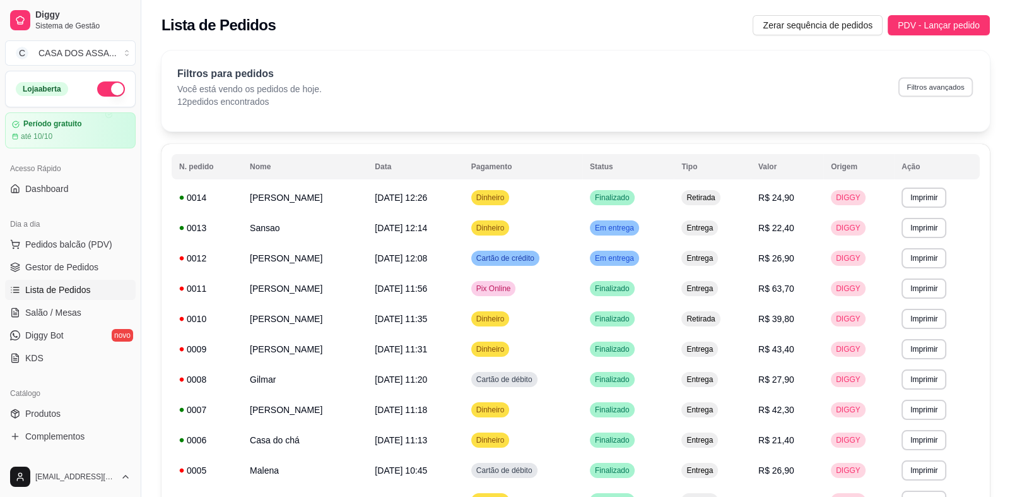
select select "0"
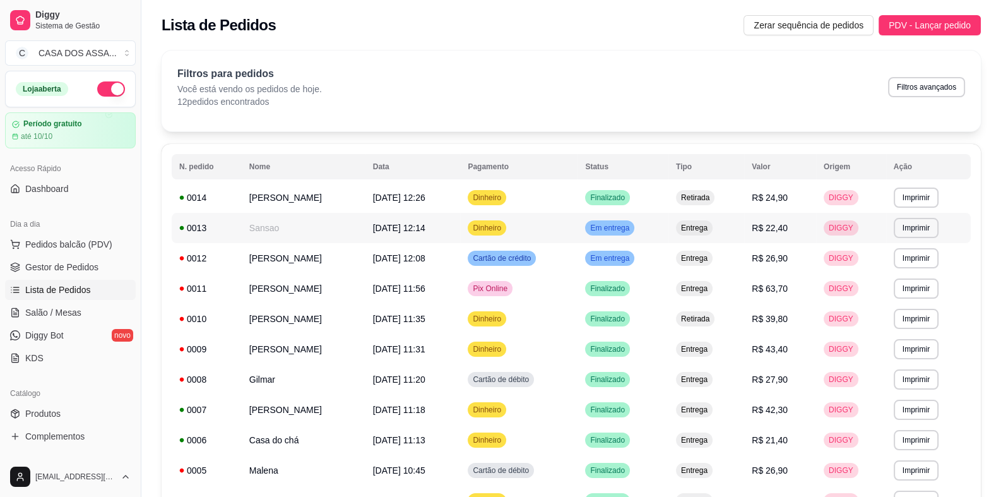
click at [231, 232] on td "0013" at bounding box center [207, 228] width 70 height 30
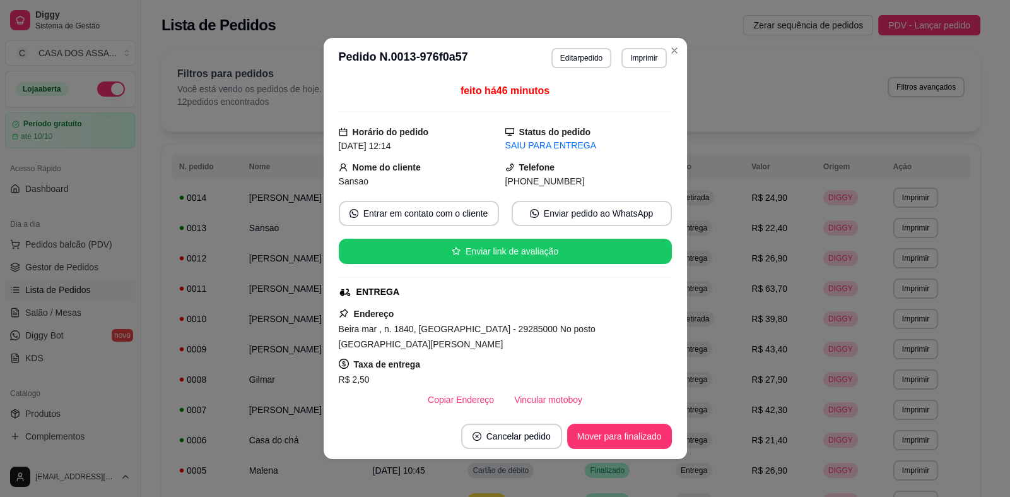
scroll to position [62, 0]
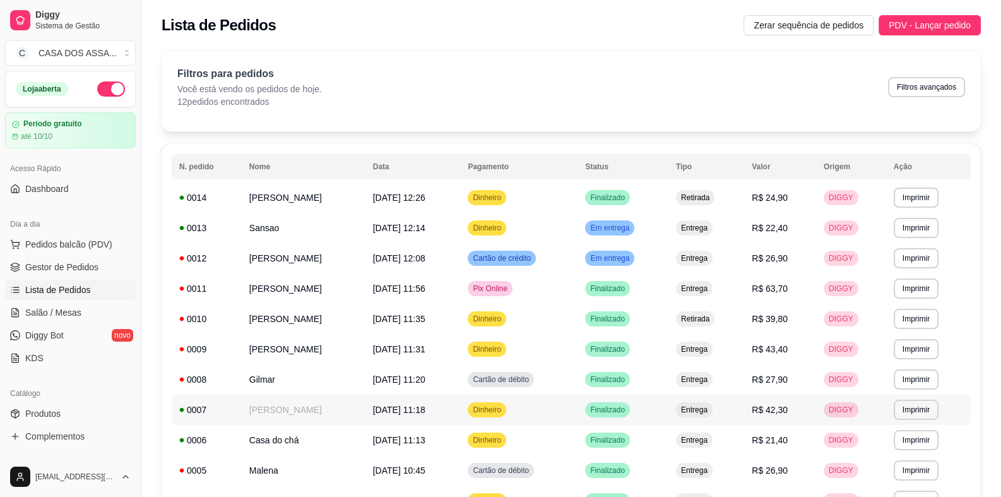
click at [246, 409] on td "Warley de oliveira cordeiro" at bounding box center [304, 409] width 124 height 30
click at [247, 353] on td "Danielle" at bounding box center [304, 349] width 124 height 30
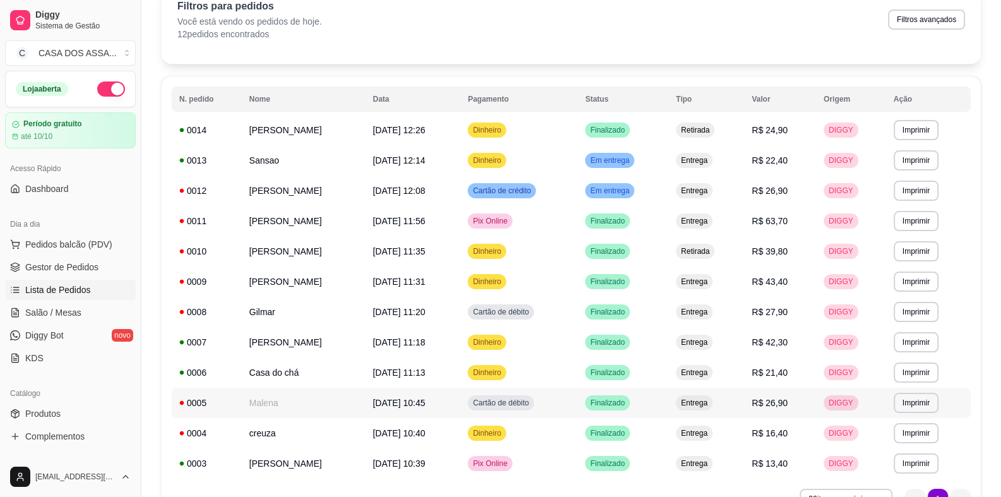
scroll to position [0, 0]
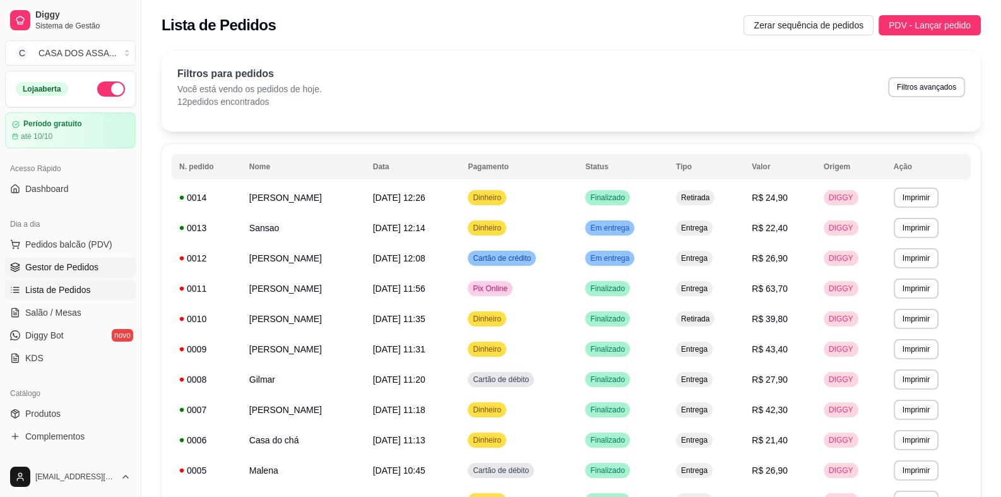
click at [73, 269] on span "Gestor de Pedidos" at bounding box center [61, 267] width 73 height 13
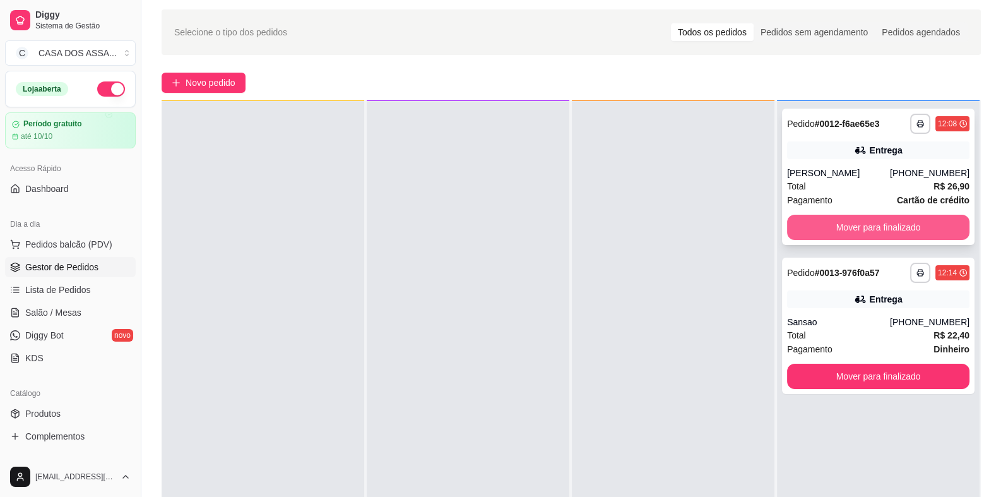
scroll to position [62, 0]
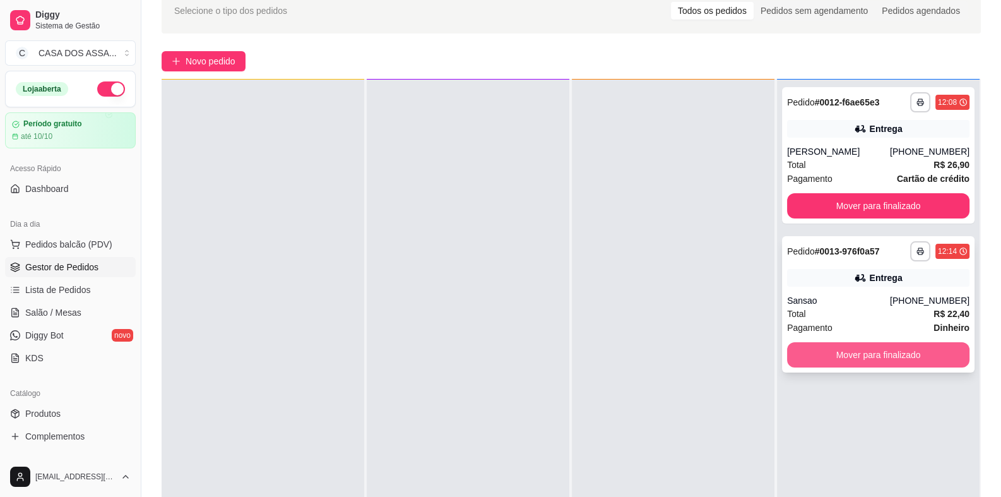
click at [863, 354] on button "Mover para finalizado" at bounding box center [878, 354] width 182 height 25
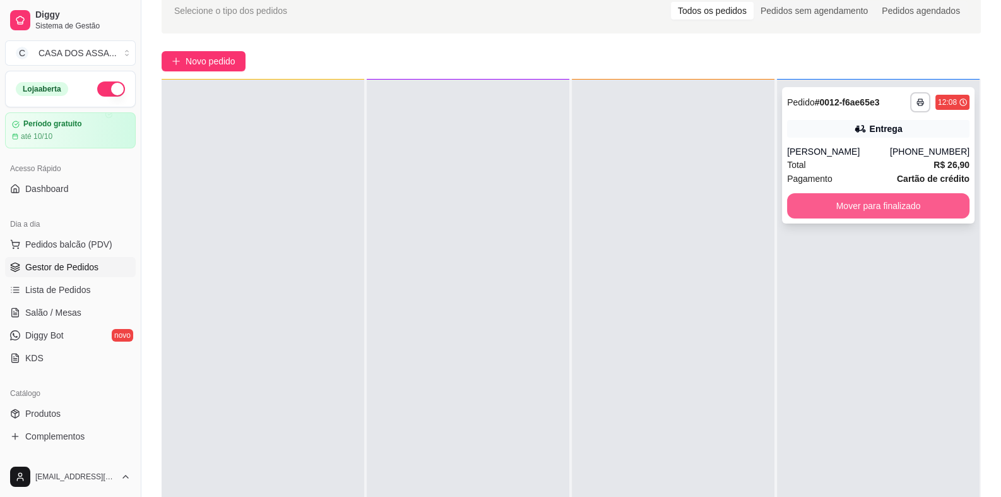
click at [865, 205] on button "Mover para finalizado" at bounding box center [878, 205] width 182 height 25
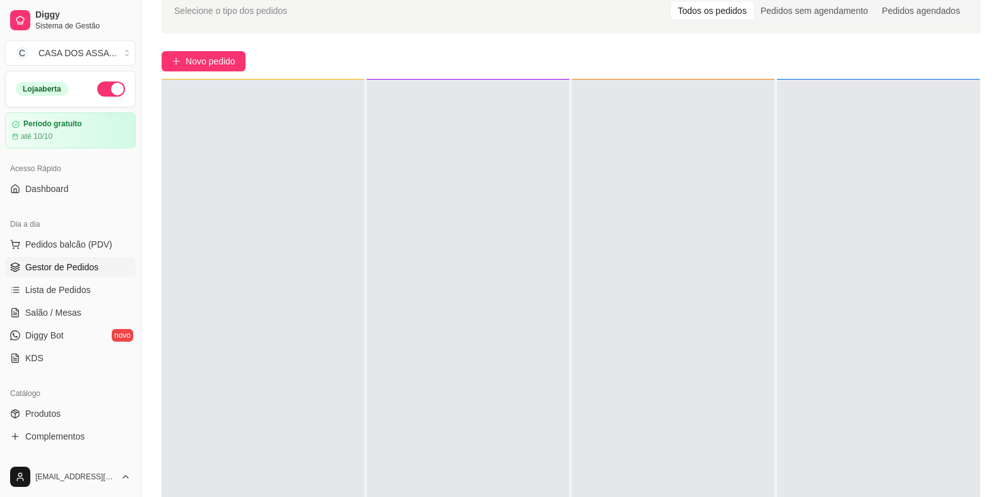
click at [98, 266] on link "Gestor de Pedidos" at bounding box center [70, 267] width 131 height 20
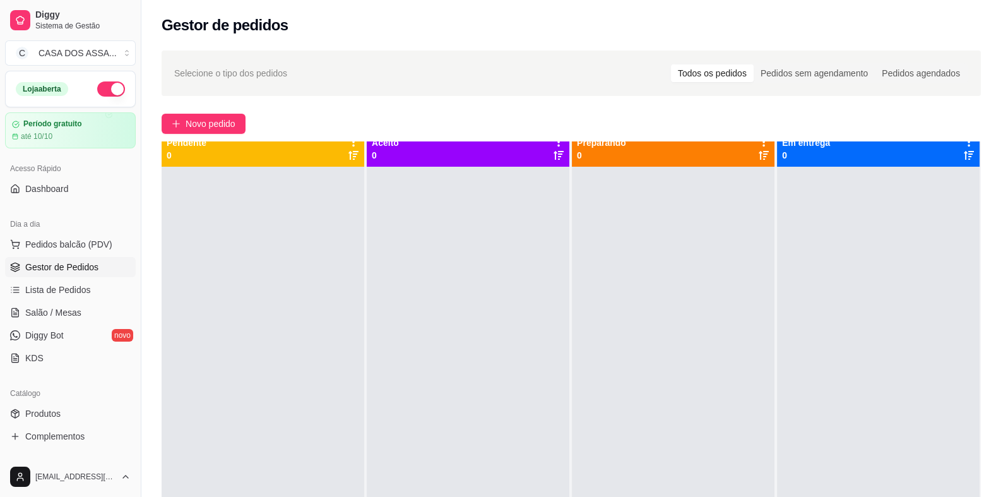
scroll to position [0, 0]
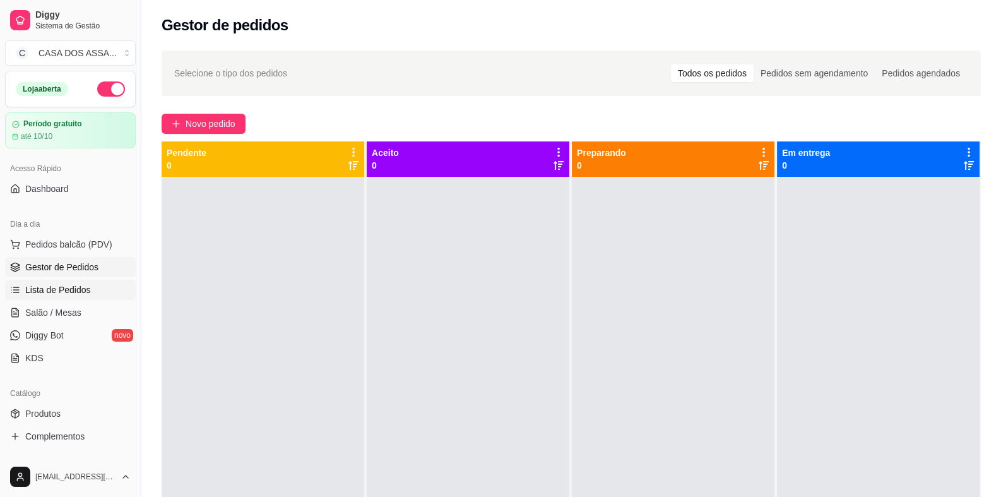
click at [73, 285] on span "Lista de Pedidos" at bounding box center [58, 289] width 66 height 13
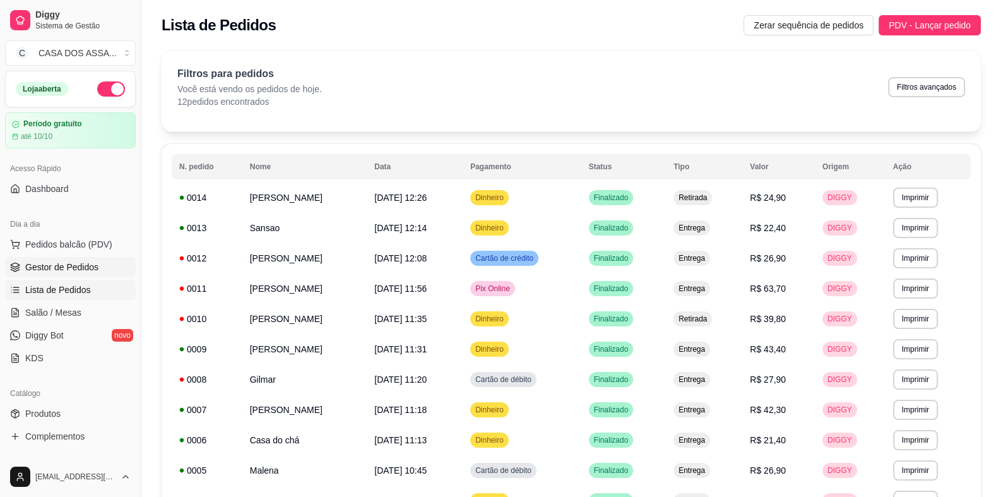
click at [80, 268] on span "Gestor de Pedidos" at bounding box center [61, 267] width 73 height 13
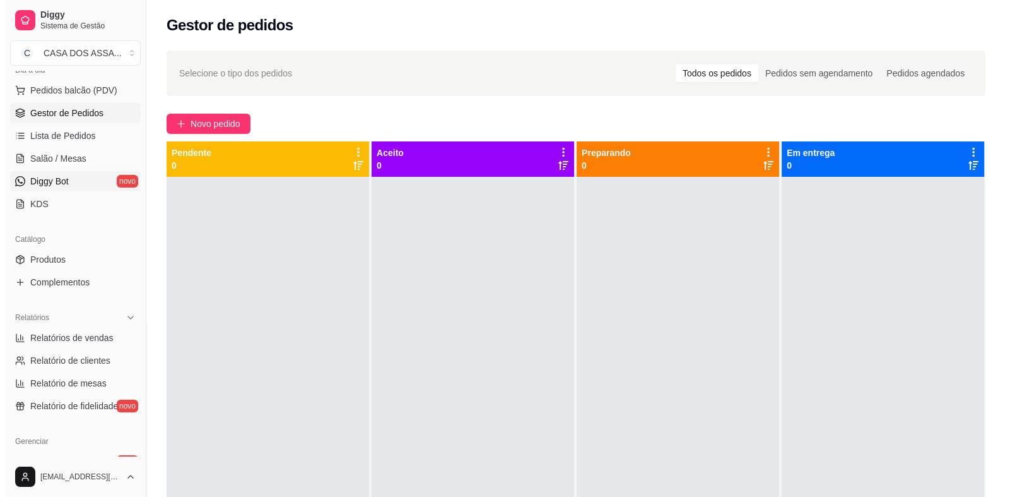
scroll to position [410, 0]
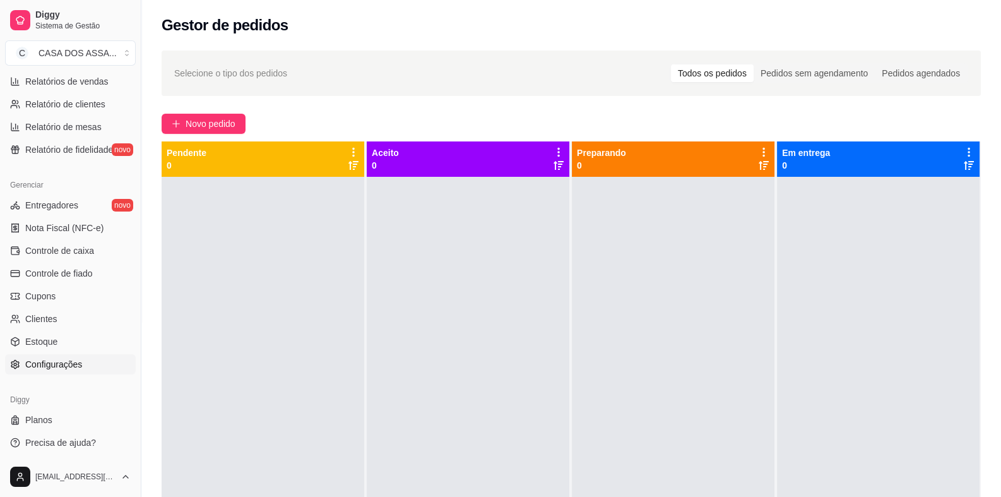
click at [66, 365] on span "Configurações" at bounding box center [53, 364] width 57 height 13
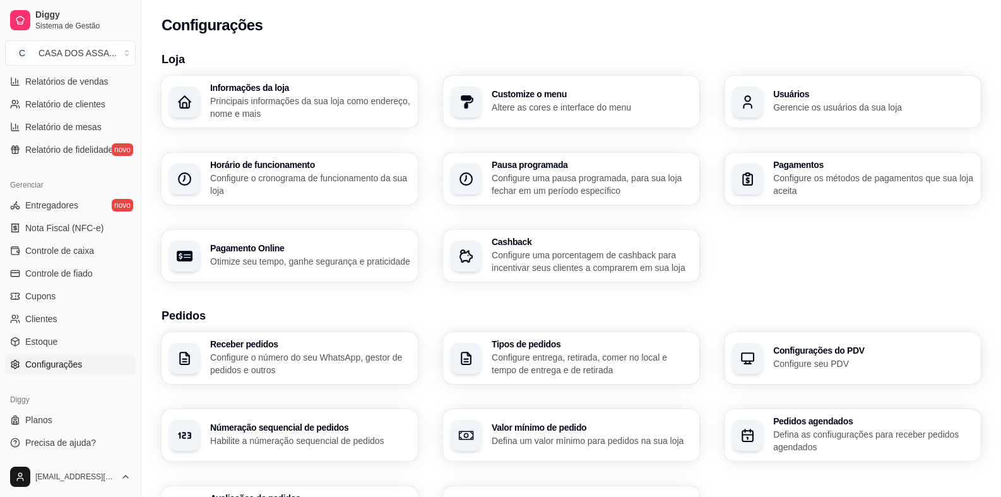
click at [306, 106] on p "Principais informações da sua loja como endereço, nome e mais" at bounding box center [310, 107] width 200 height 25
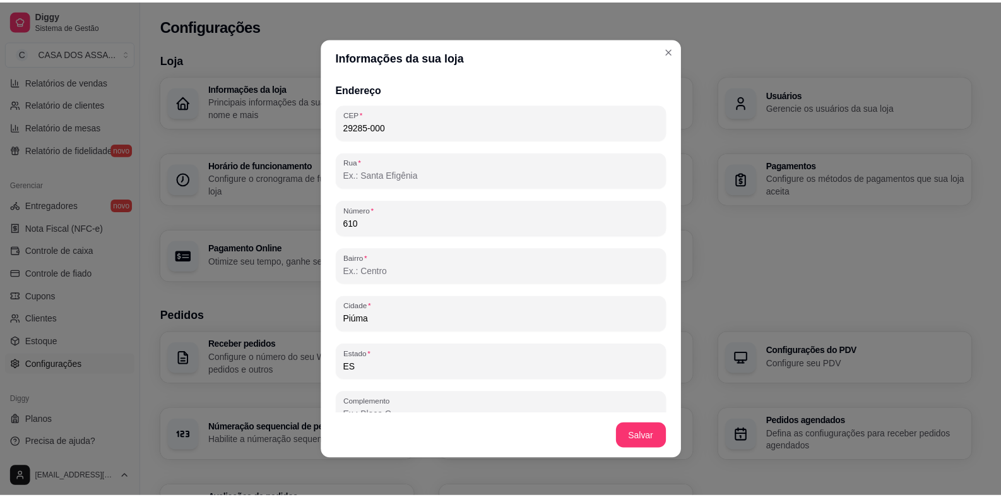
scroll to position [720, 0]
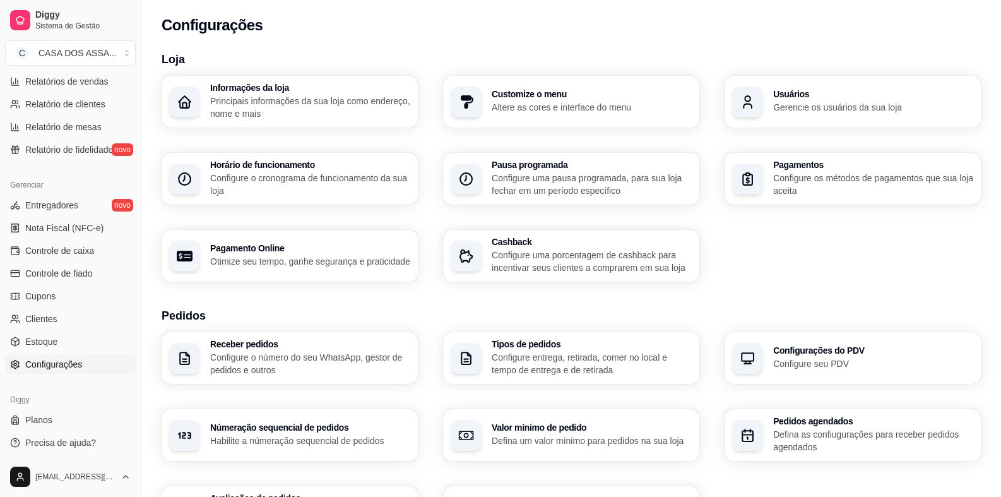
click at [309, 169] on h3 "Horário de funcionamento" at bounding box center [310, 164] width 200 height 9
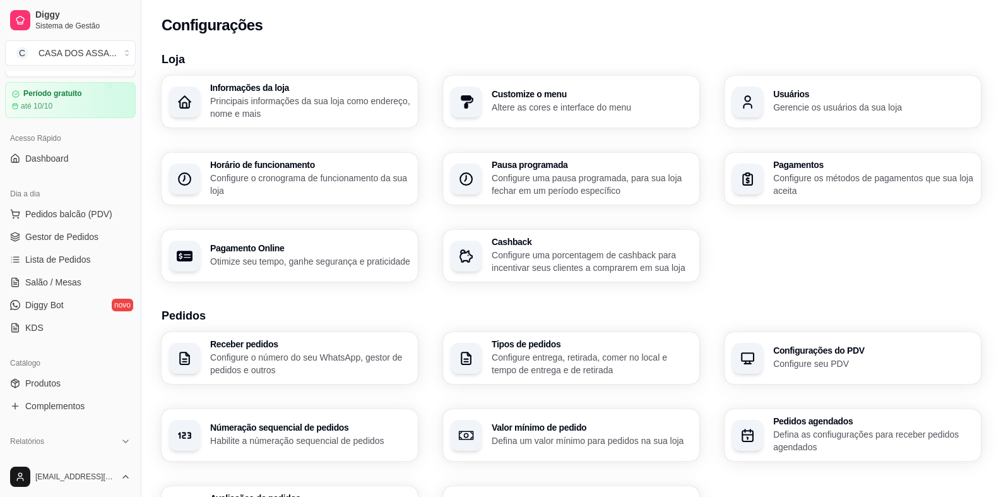
scroll to position [0, 0]
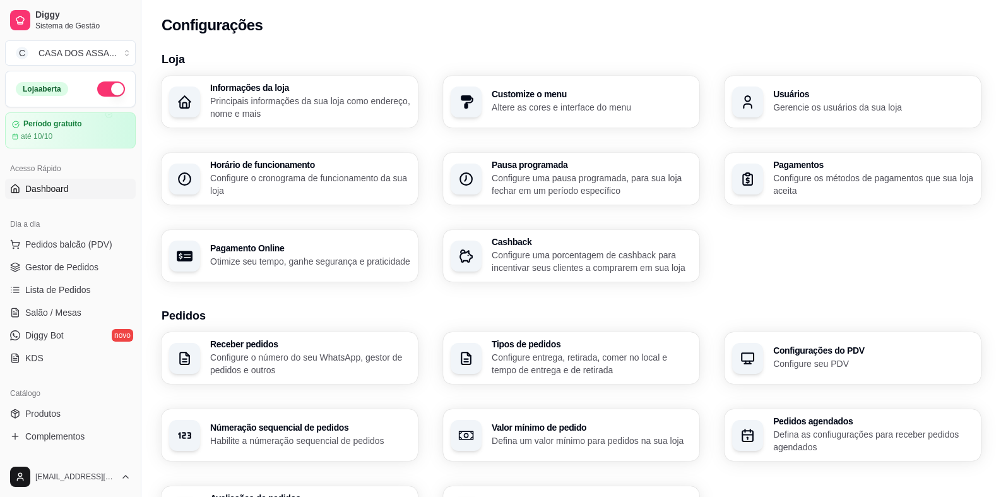
click at [76, 189] on link "Dashboard" at bounding box center [70, 189] width 131 height 20
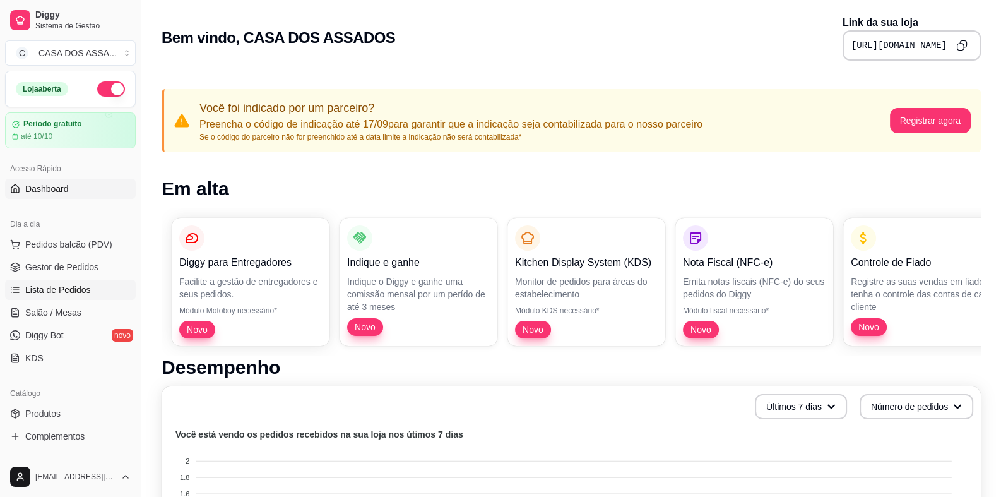
click at [93, 294] on link "Lista de Pedidos" at bounding box center [70, 290] width 131 height 20
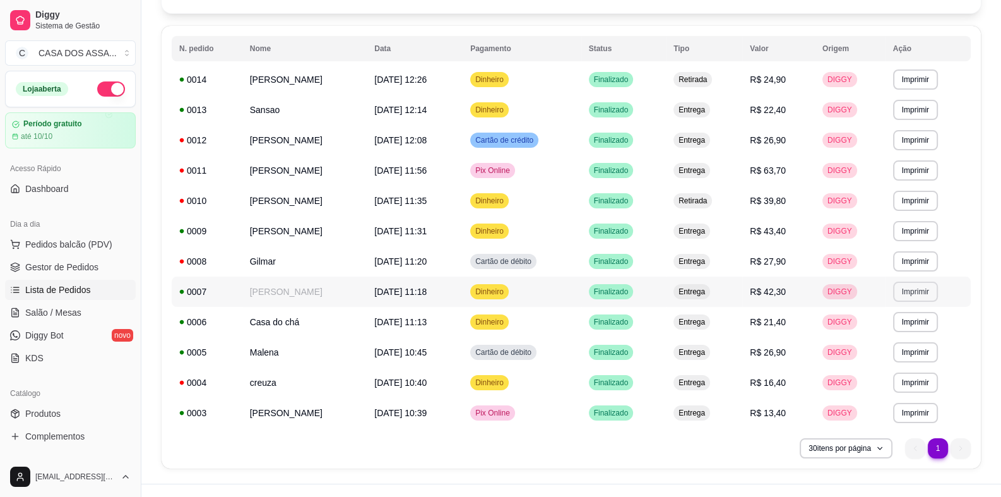
scroll to position [139, 0]
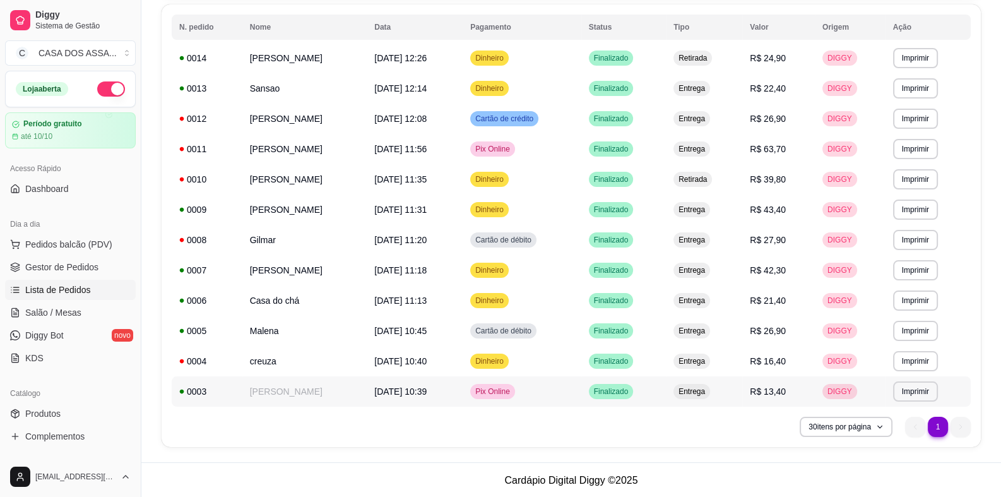
click at [283, 392] on td "Fabiana Bortolini" at bounding box center [304, 391] width 125 height 30
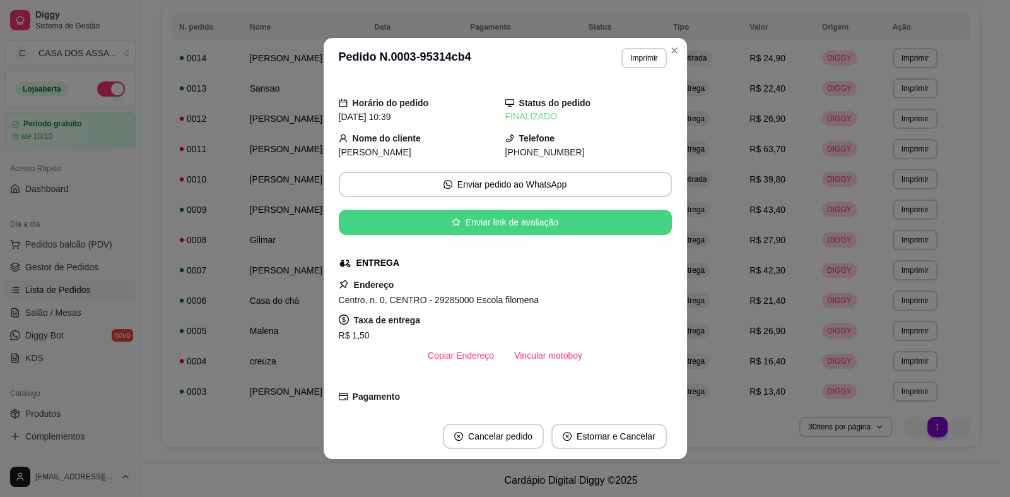
click at [506, 224] on button "Enviar link de avaliação" at bounding box center [505, 222] width 333 height 25
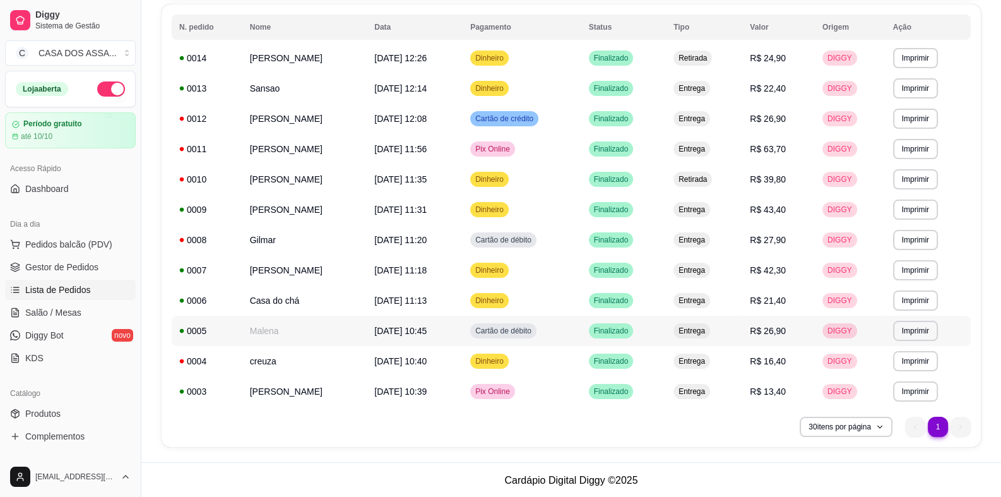
click at [400, 336] on td "12/09/25 às 10:45" at bounding box center [415, 331] width 96 height 30
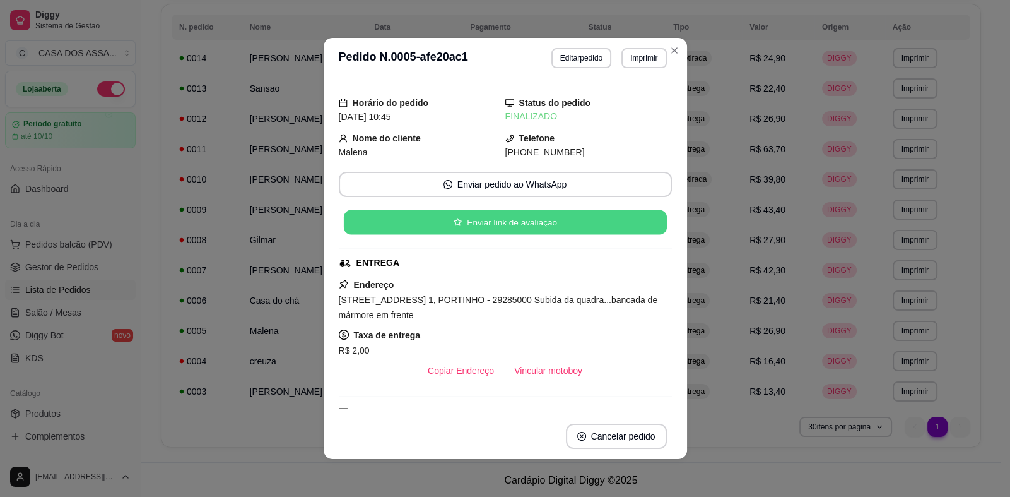
click at [492, 226] on button "Enviar link de avaliação" at bounding box center [504, 222] width 323 height 25
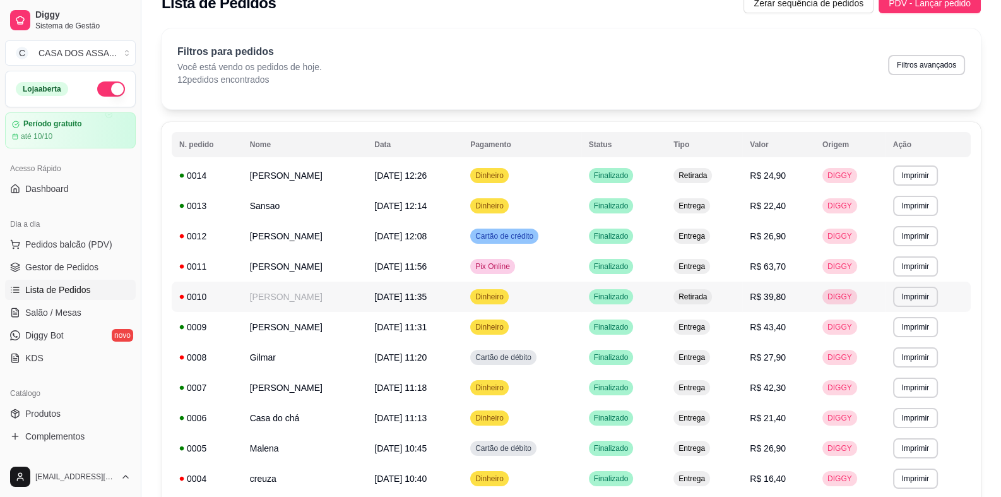
scroll to position [13, 0]
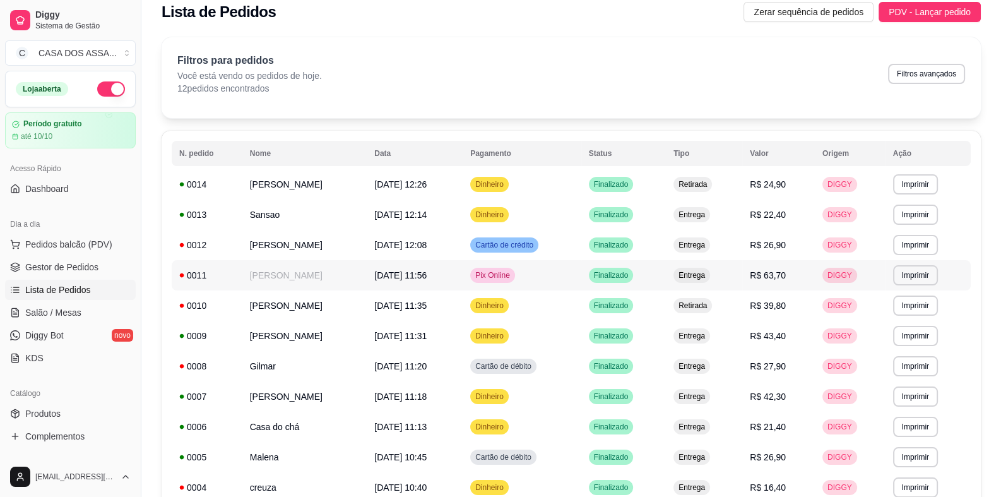
click at [427, 276] on span "12/09/25 às 11:56" at bounding box center [400, 275] width 52 height 10
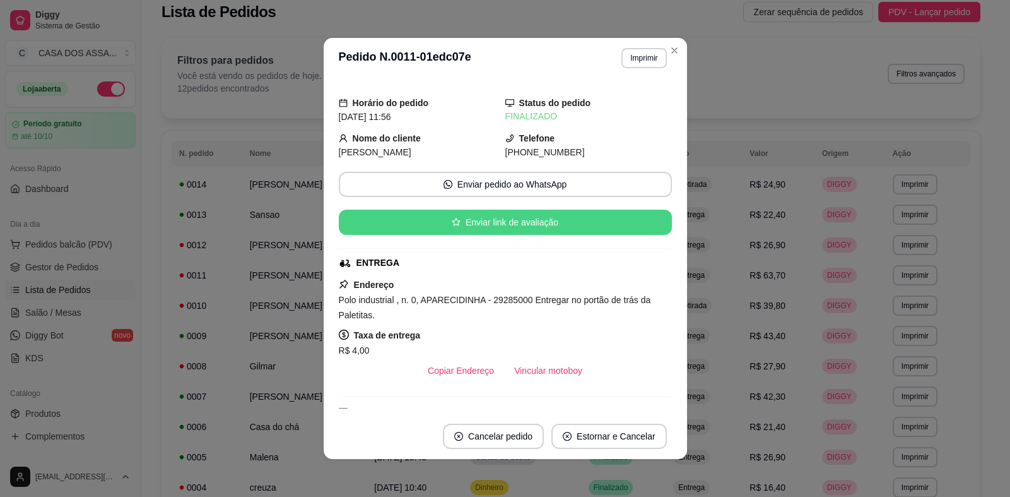
click at [473, 226] on button "Enviar link de avaliação" at bounding box center [505, 222] width 333 height 25
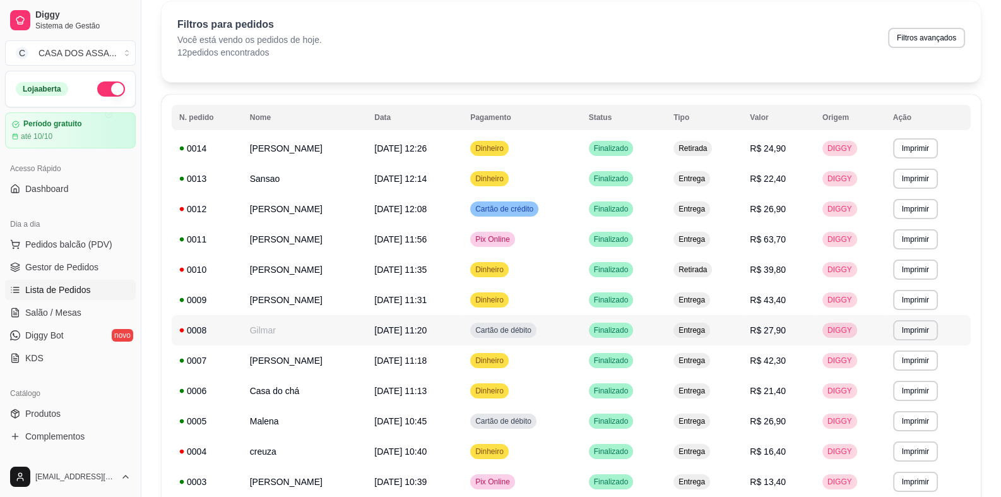
scroll to position [76, 0]
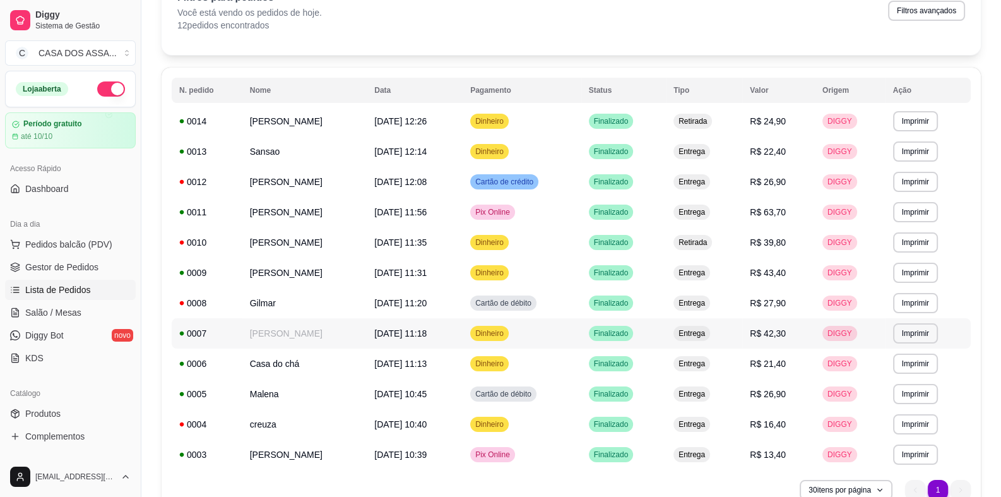
click at [413, 336] on span "12/09/25 às 11:18" at bounding box center [400, 333] width 52 height 10
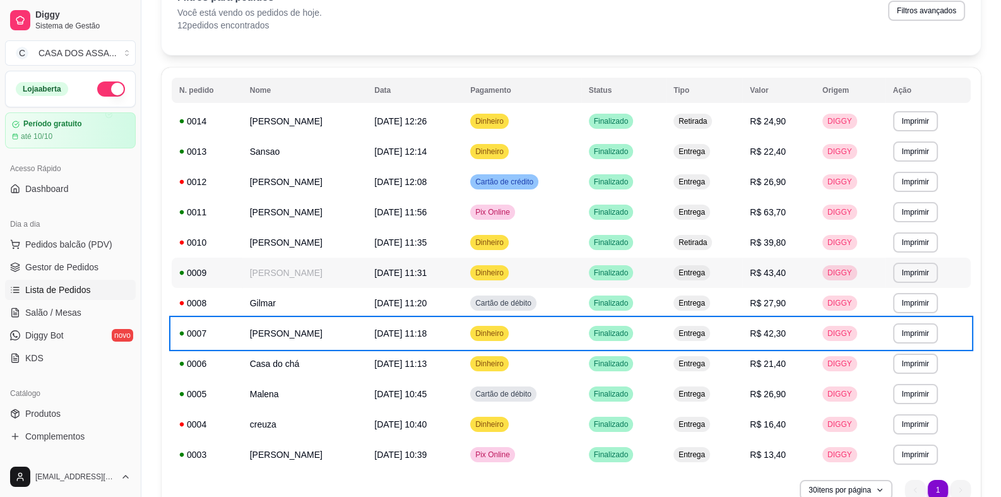
click at [342, 271] on td "Danielle" at bounding box center [304, 273] width 125 height 30
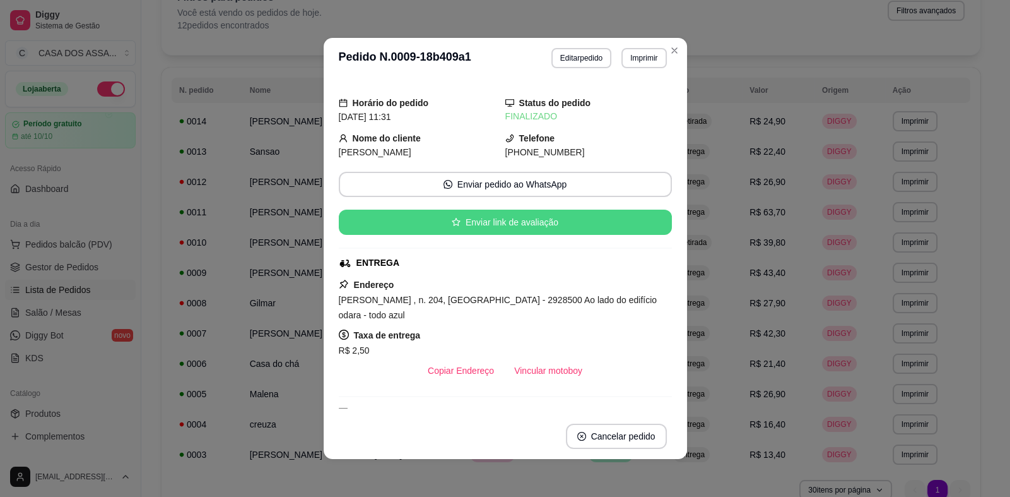
click at [520, 223] on button "Enviar link de avaliação" at bounding box center [505, 222] width 333 height 25
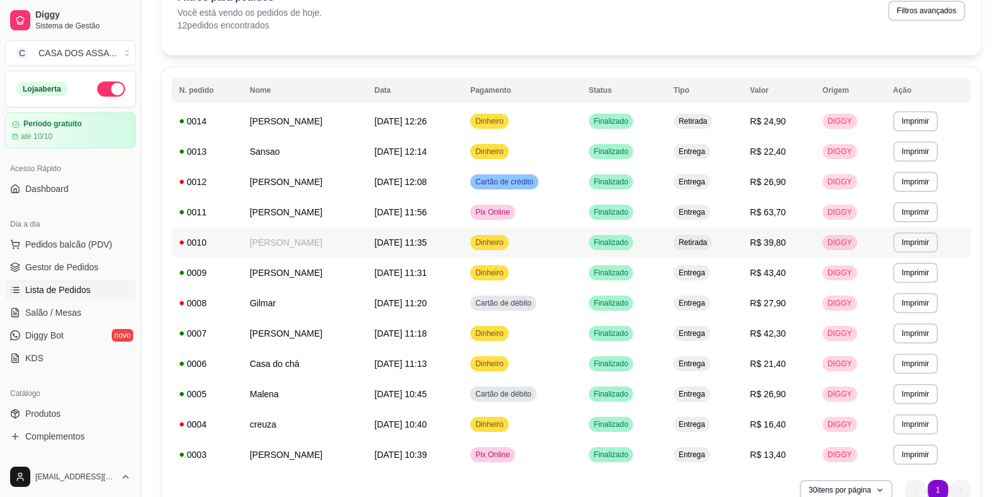
click at [325, 252] on td "Vanessa" at bounding box center [304, 242] width 125 height 30
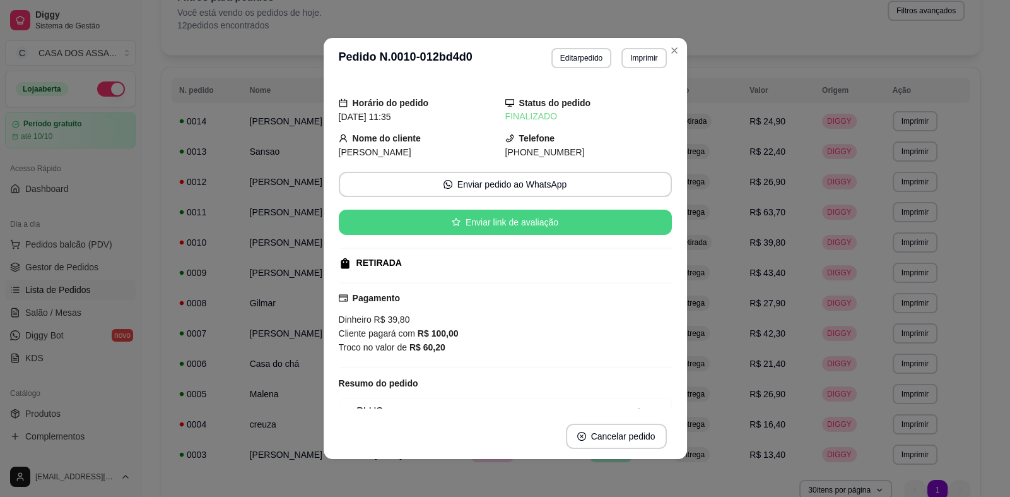
click at [514, 224] on button "Enviar link de avaliação" at bounding box center [505, 222] width 333 height 25
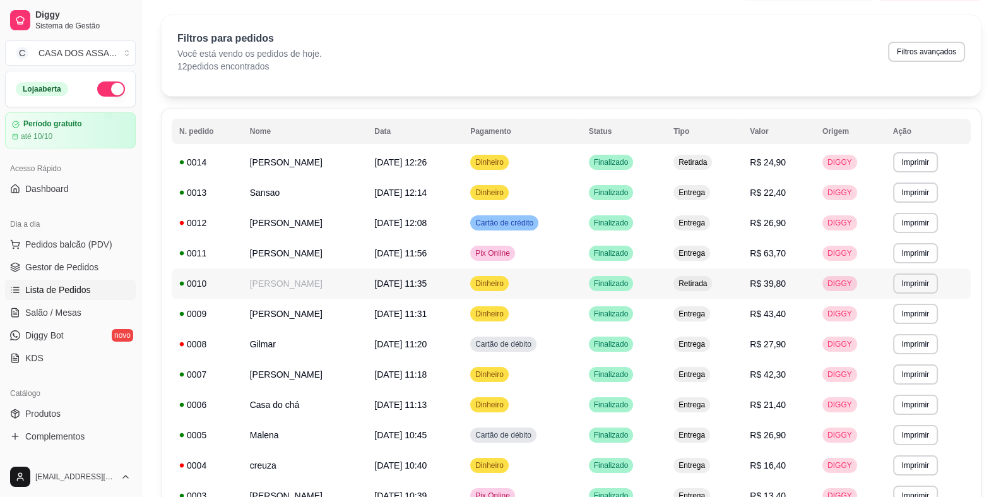
scroll to position [0, 0]
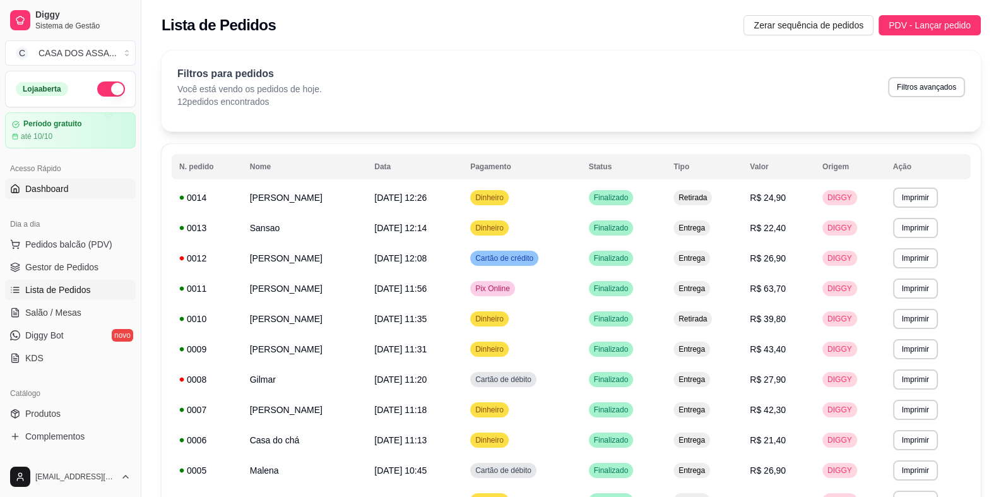
click at [54, 186] on span "Dashboard" at bounding box center [47, 188] width 44 height 13
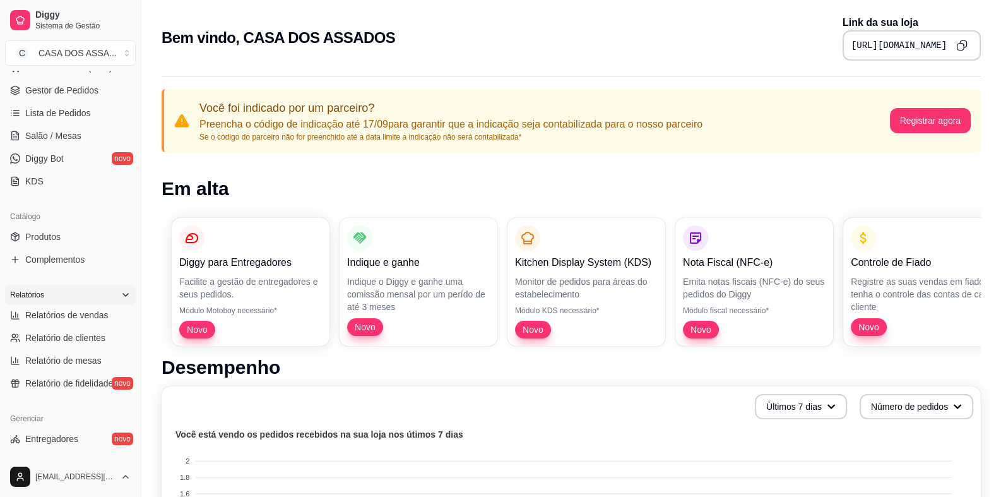
scroll to position [189, 0]
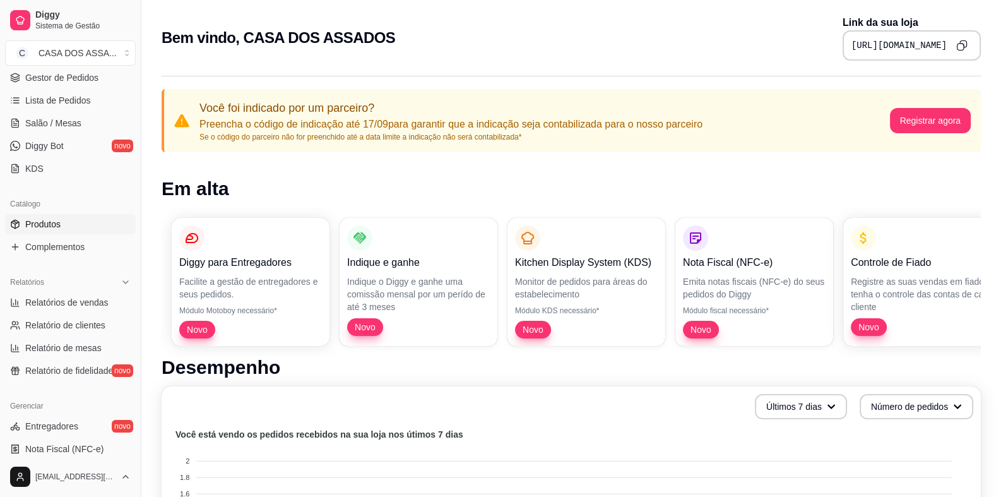
click at [83, 227] on link "Produtos" at bounding box center [70, 224] width 131 height 20
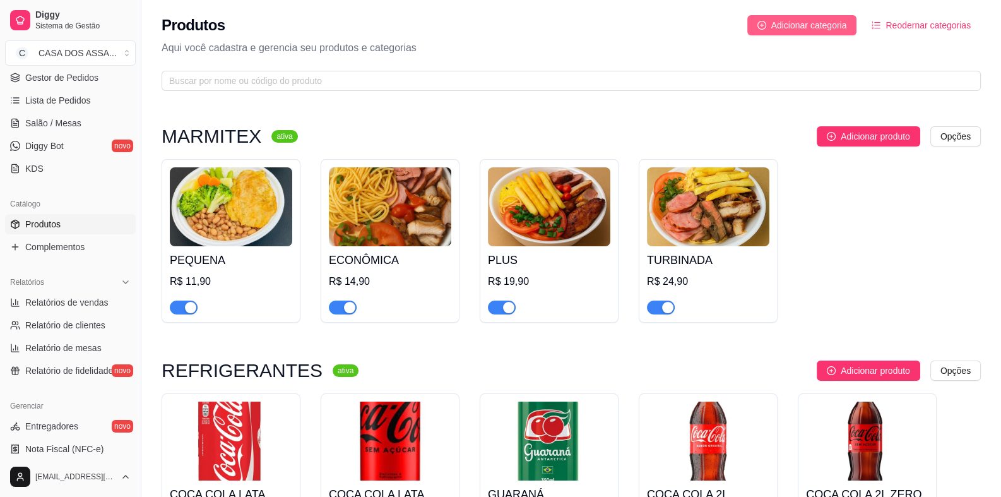
click at [815, 27] on span "Adicionar categoria" at bounding box center [809, 25] width 76 height 14
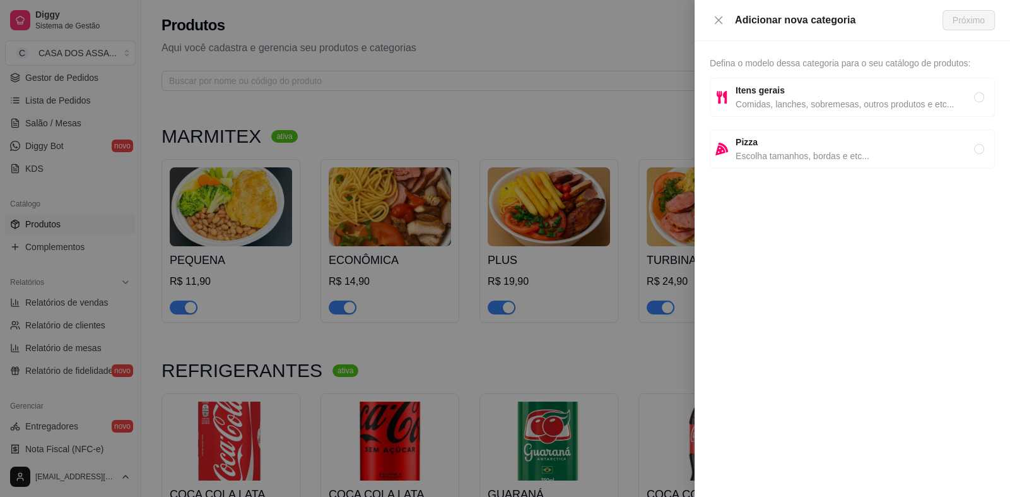
click at [812, 99] on span "Comidas, lanches, sobremesas, outros produtos e etc..." at bounding box center [855, 104] width 239 height 14
radio input "true"
click at [966, 27] on span "Próximo" at bounding box center [969, 20] width 32 height 14
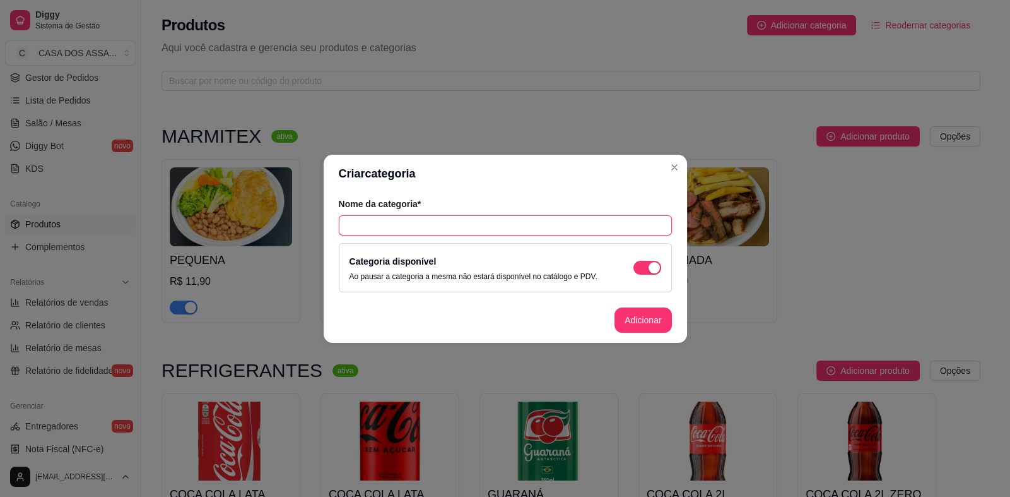
click at [501, 222] on input "text" at bounding box center [505, 225] width 333 height 20
type input "ASSADOS"
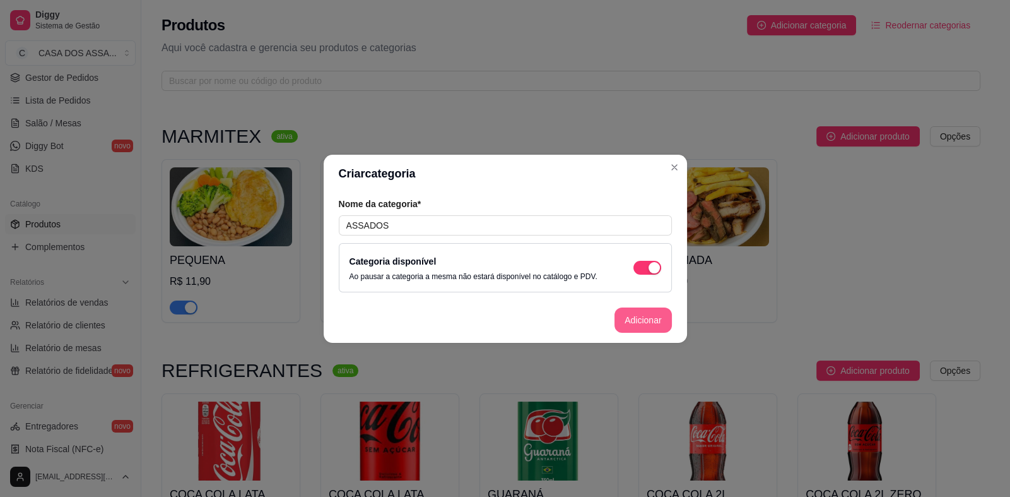
click at [631, 327] on button "Adicionar" at bounding box center [643, 319] width 57 height 25
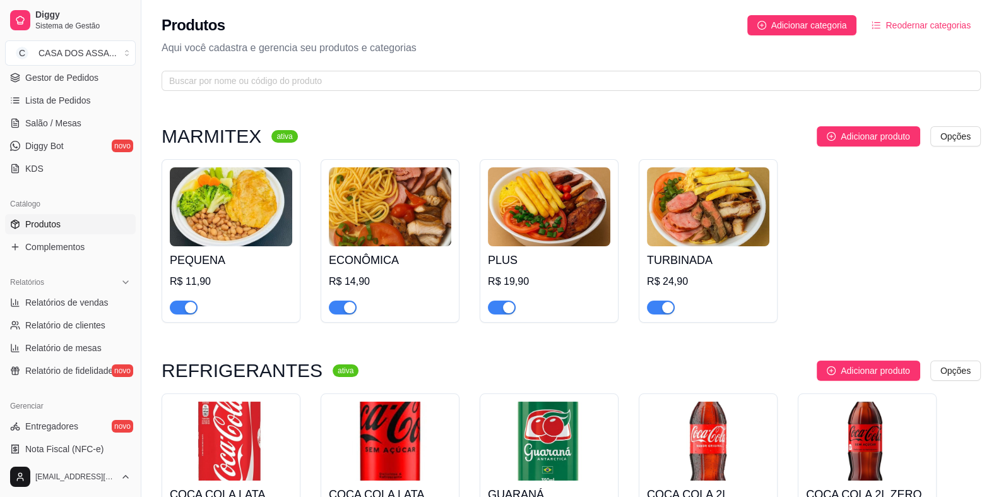
click at [909, 24] on span "Reodernar categorias" at bounding box center [928, 25] width 85 height 14
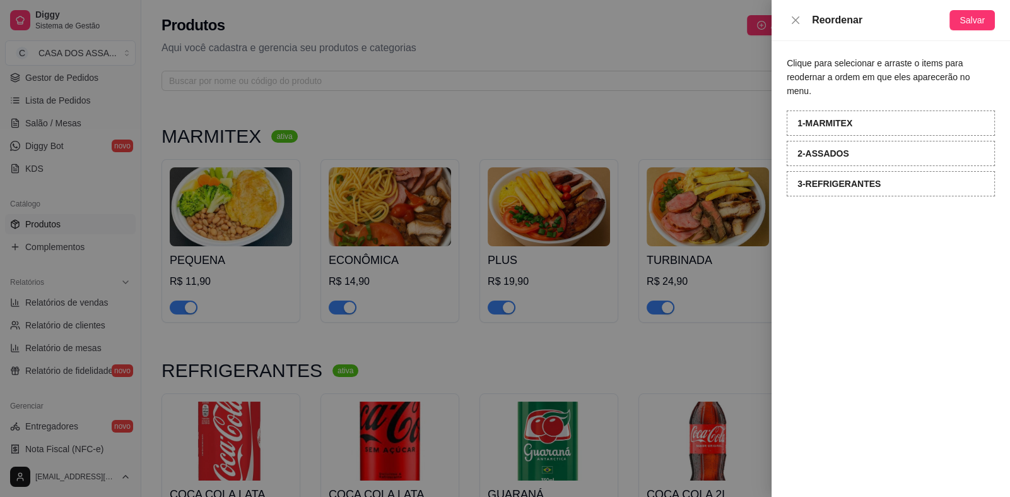
click at [475, 125] on div at bounding box center [505, 248] width 1010 height 497
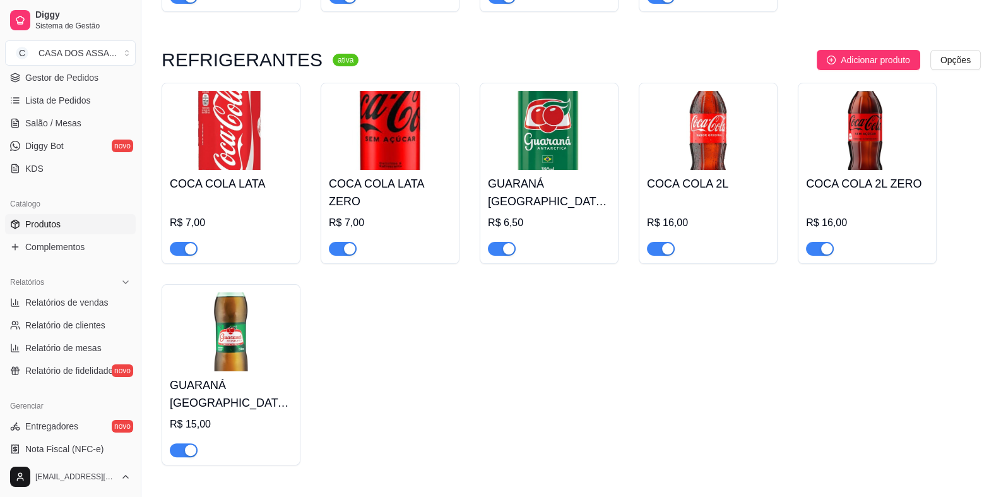
scroll to position [315, 0]
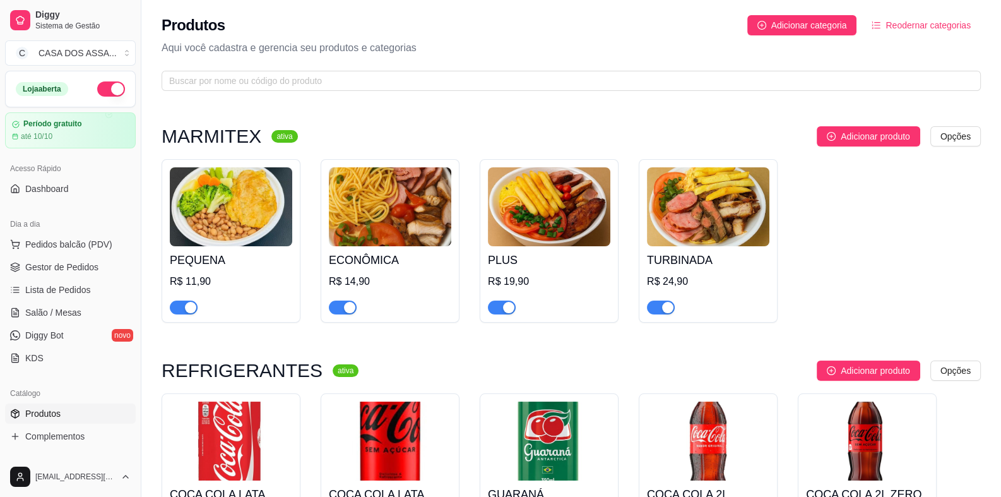
click at [916, 28] on span "Reodernar categorias" at bounding box center [928, 25] width 85 height 14
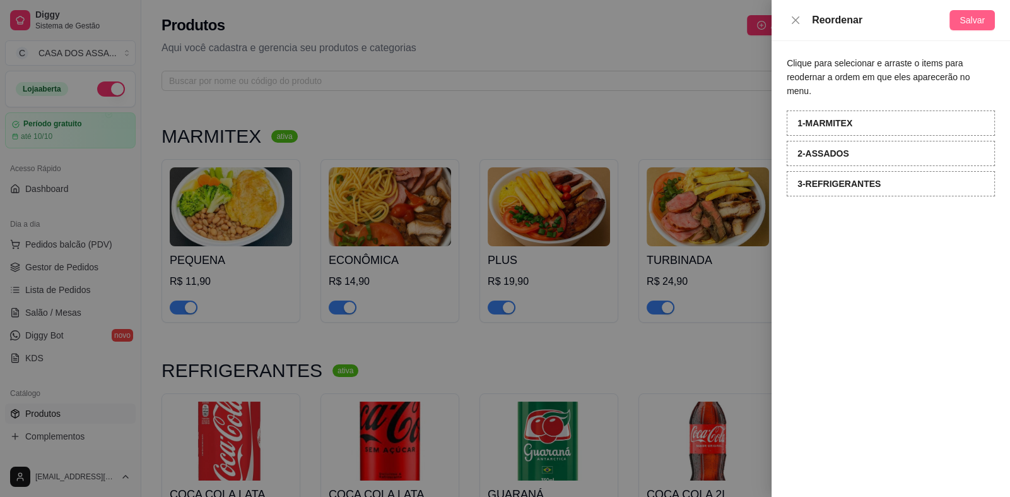
click at [971, 29] on button "Salvar" at bounding box center [972, 20] width 45 height 20
click at [464, 127] on div at bounding box center [505, 248] width 1010 height 497
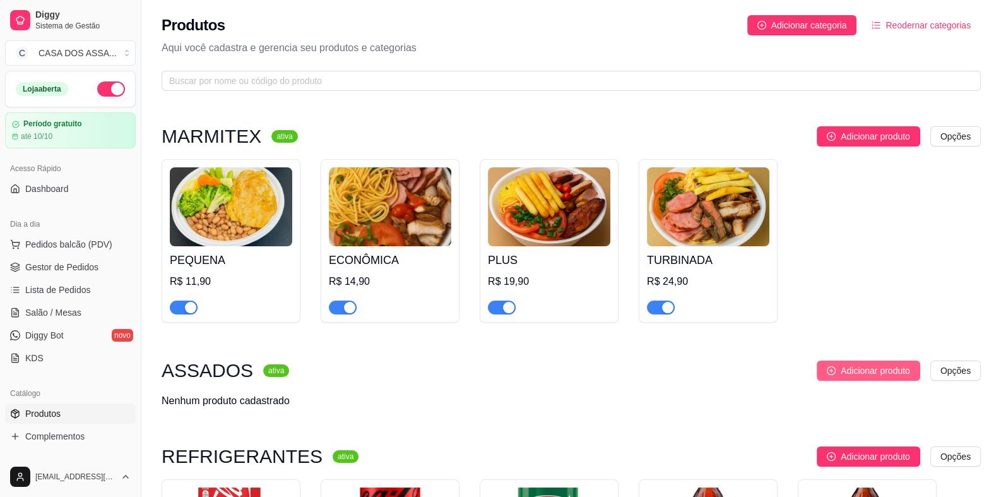
click at [846, 371] on span "Adicionar produto" at bounding box center [875, 371] width 69 height 14
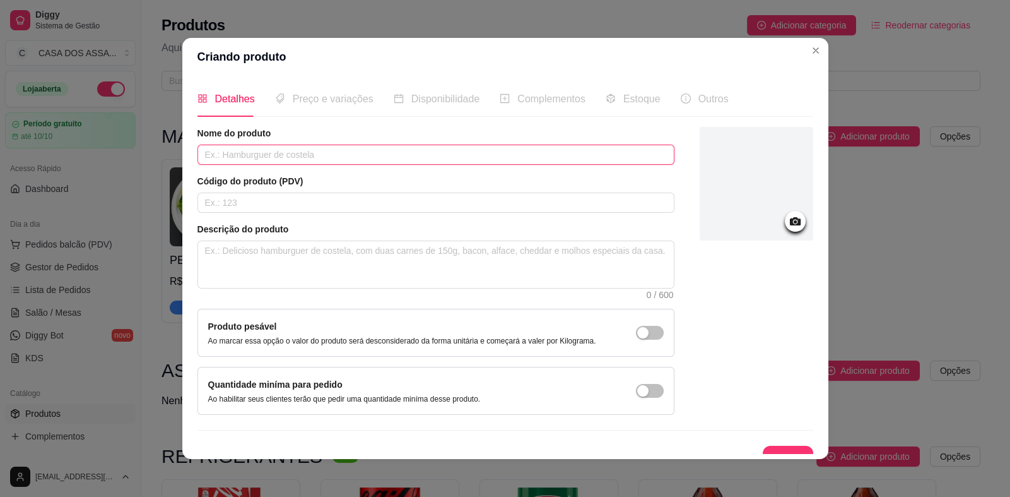
click at [312, 153] on input "text" at bounding box center [436, 155] width 477 height 20
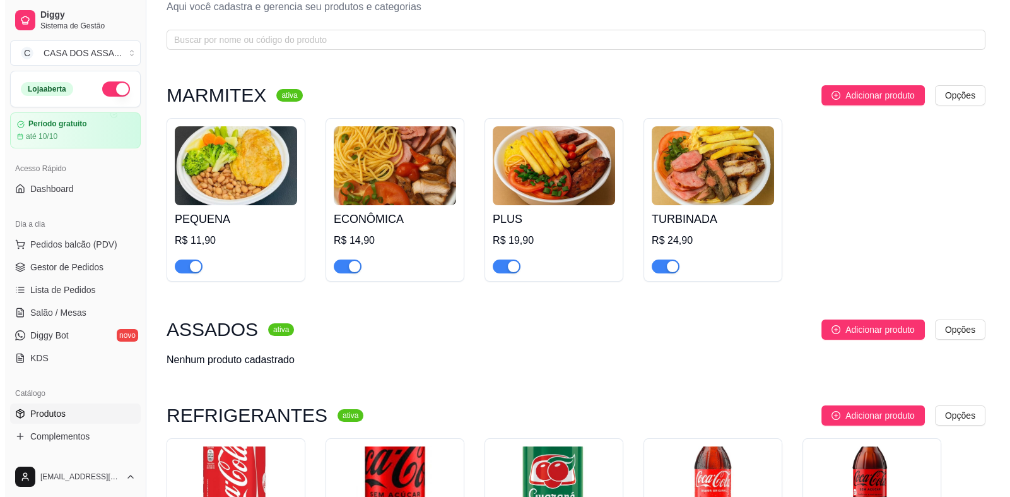
scroll to position [62, 0]
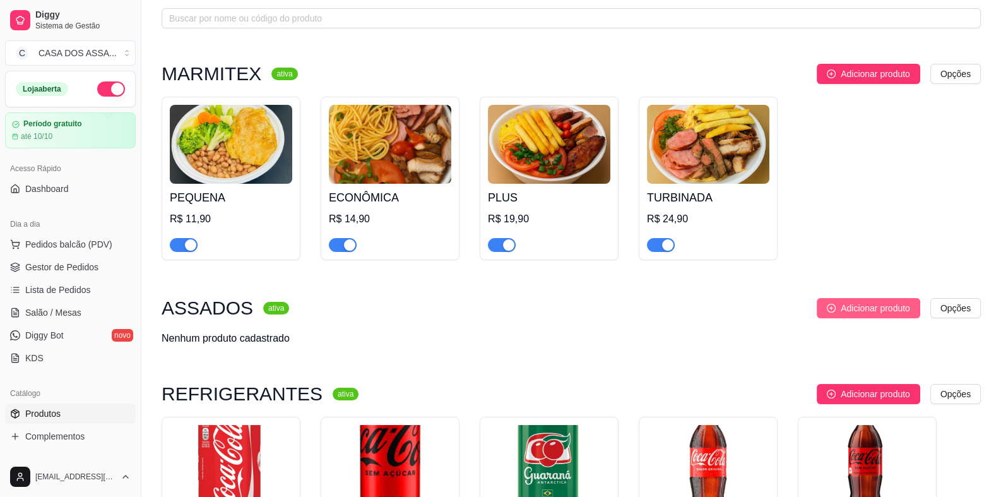
click at [869, 305] on span "Adicionar produto" at bounding box center [875, 308] width 69 height 14
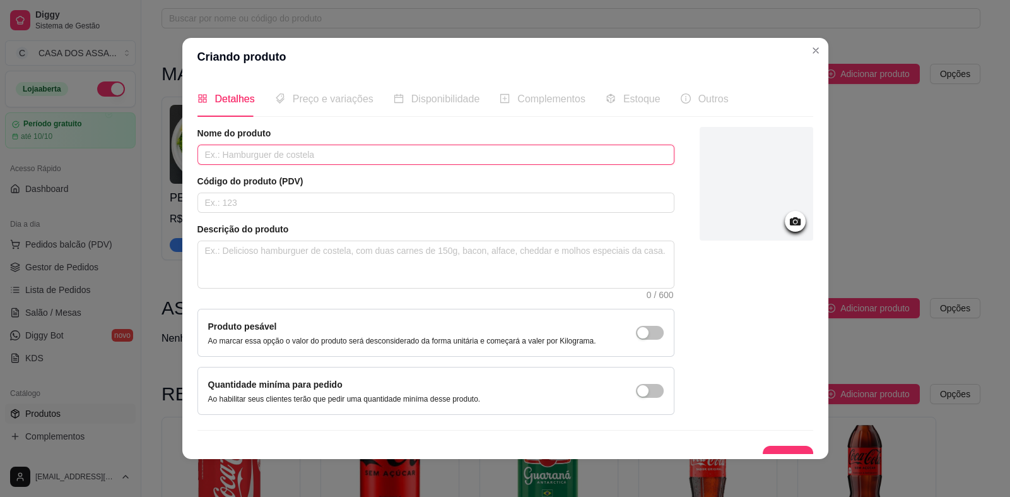
click at [239, 158] on input "text" at bounding box center [436, 155] width 477 height 20
type input "COXA E SOBRECOXA"
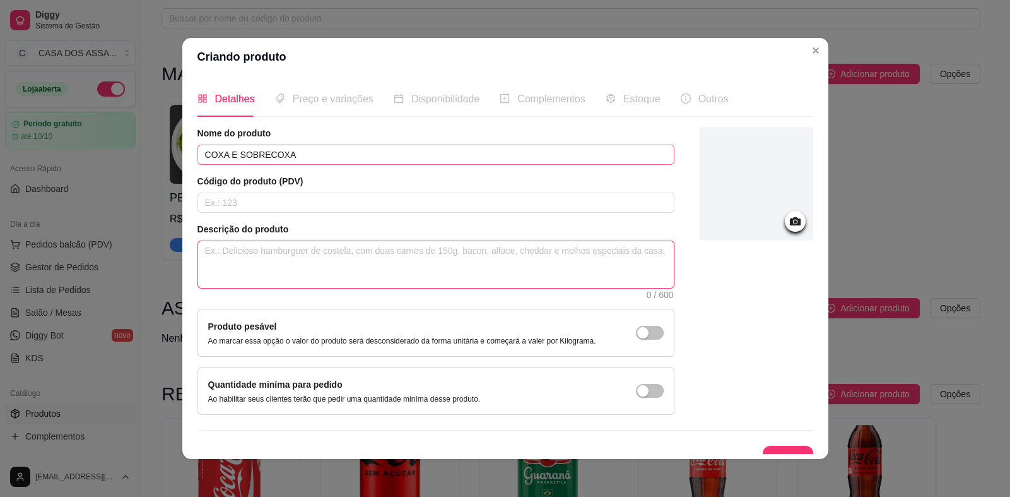
type textarea "1"
type textarea "1 u"
type textarea "1 un"
type textarea "1 un d"
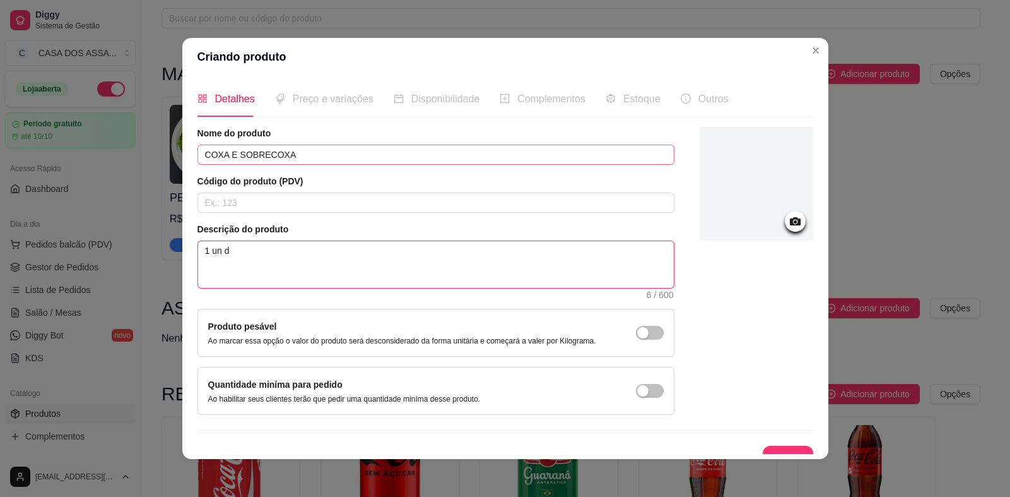
type textarea "1 un de"
type textarea "1 un de c"
type textarea "1 un de co"
type textarea "1 un de cox"
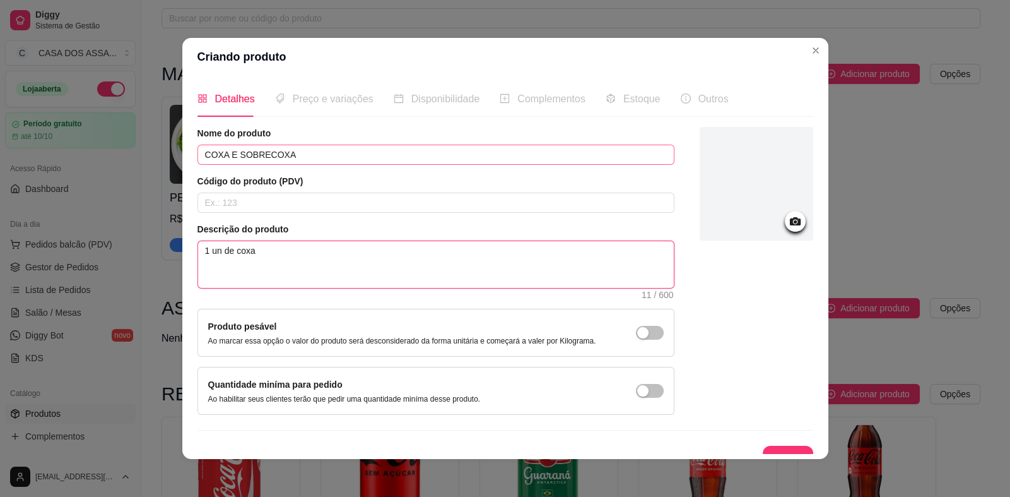
type textarea "1 un de coxa"
type textarea "1 un de coxa s"
type textarea "1 un de coxa so"
type textarea "1 un de coxa sobr"
type textarea "1 un de coxa sobre"
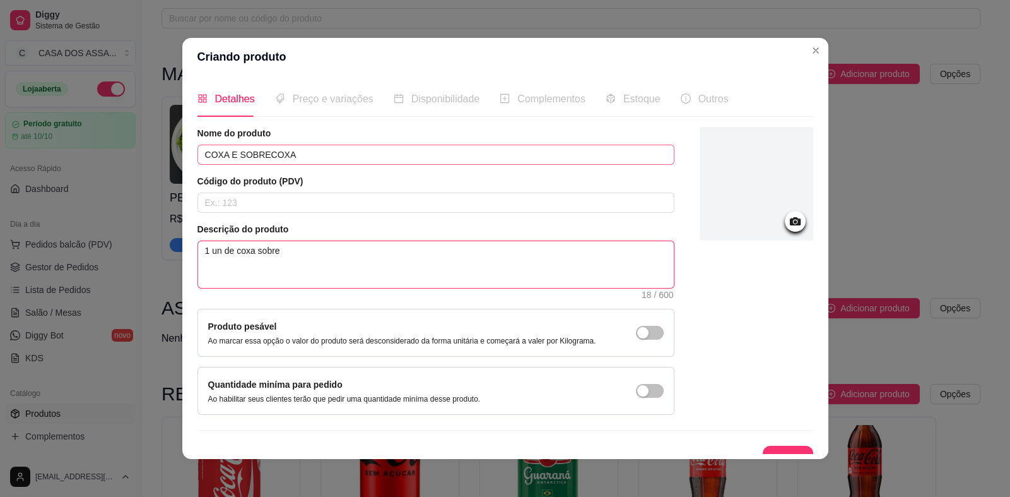
type textarea "1 un de coxa sobrec"
type textarea "1 un de coxa sobrecox"
type textarea "1 un de coxa sobrecoxa"
type textarea "1 un de coxa sobrecoxa,"
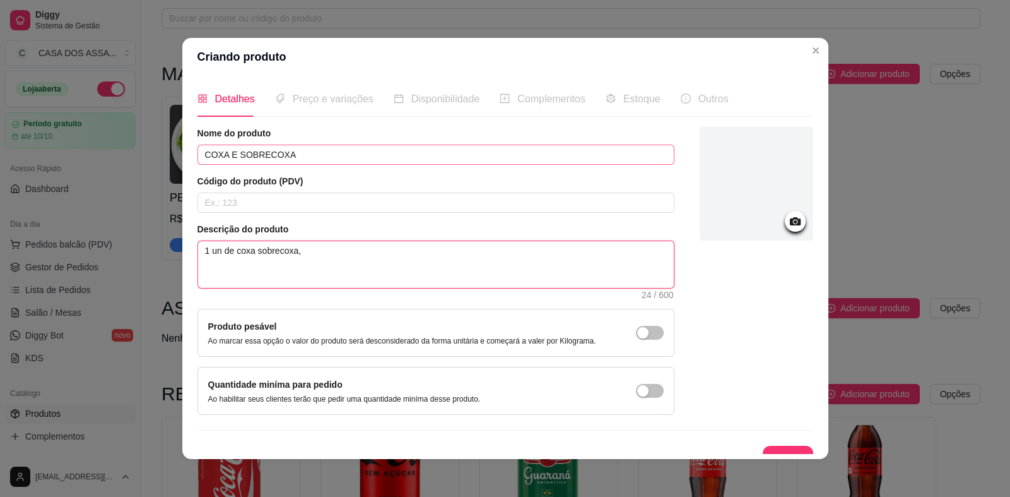
type textarea "1 un de coxa sobrecoxa, a"
type textarea "1 un de coxa sobrecoxa, as"
type textarea "1 un de coxa sobrecoxa, ass"
type textarea "1 un de coxa sobrecoxa, assa"
type textarea "1 un de coxa sobrecoxa, assada"
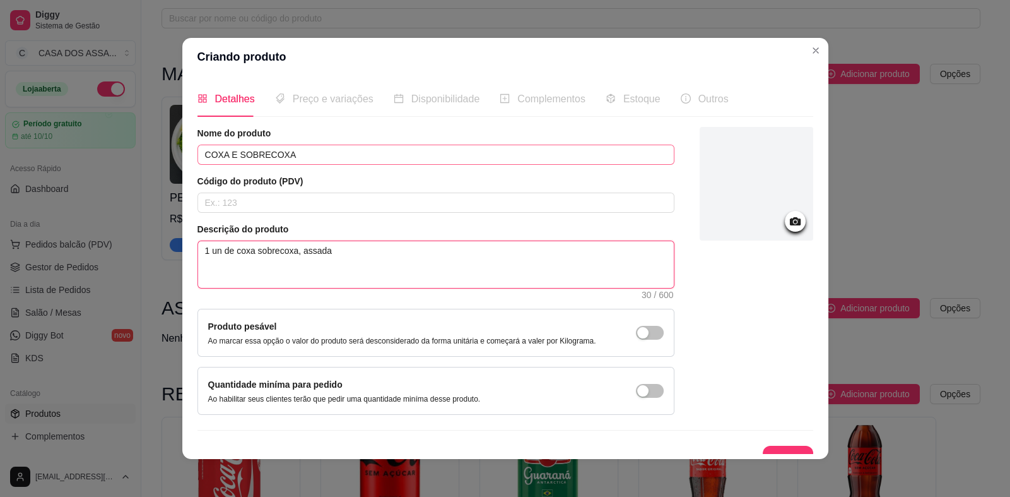
type textarea "1 un de coxa sobrecoxa, assad"
type textarea "1 un de coxa sobrecoxa, assa"
type textarea "1 un de coxa sobrecoxa, ass"
type textarea "1 un de coxa sobrecoxa, as"
type textarea "1 un de coxa sobrecoxa, a"
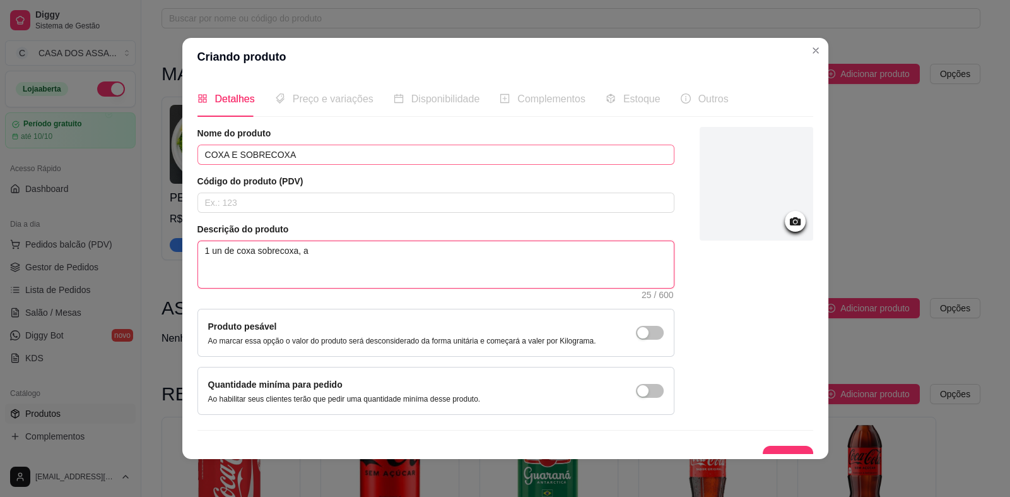
type textarea "1 un de coxa sobrecoxa,"
type textarea "1 un de coxa sobrecoxa"
type textarea "1 un de coxa sobrecoxa a"
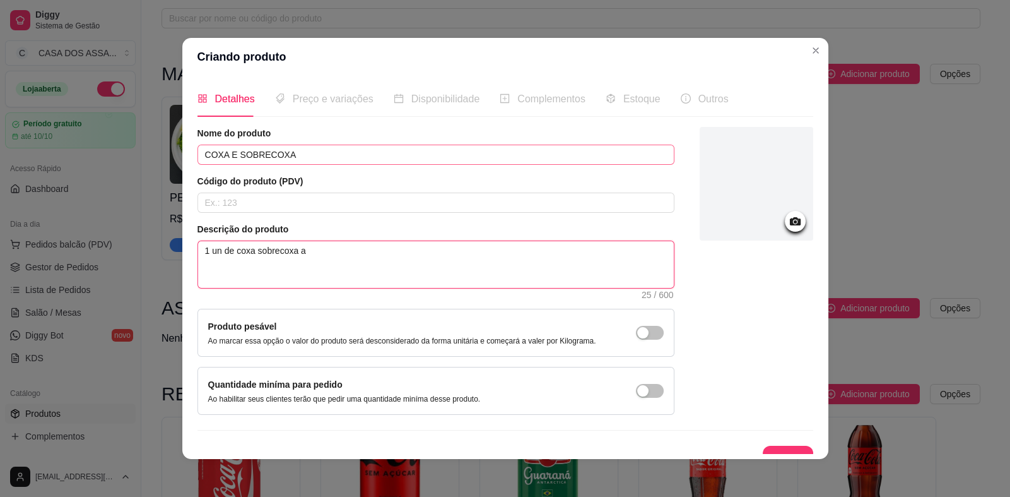
type textarea "1 un de coxa sobrecoxa as"
type textarea "1 un de coxa sobrecoxa ass"
type textarea "1 un de coxa sobrecoxa assa"
type textarea "1 un de coxa sobrecoxa assad"
type textarea "1 un de coxa sobrecoxa assada"
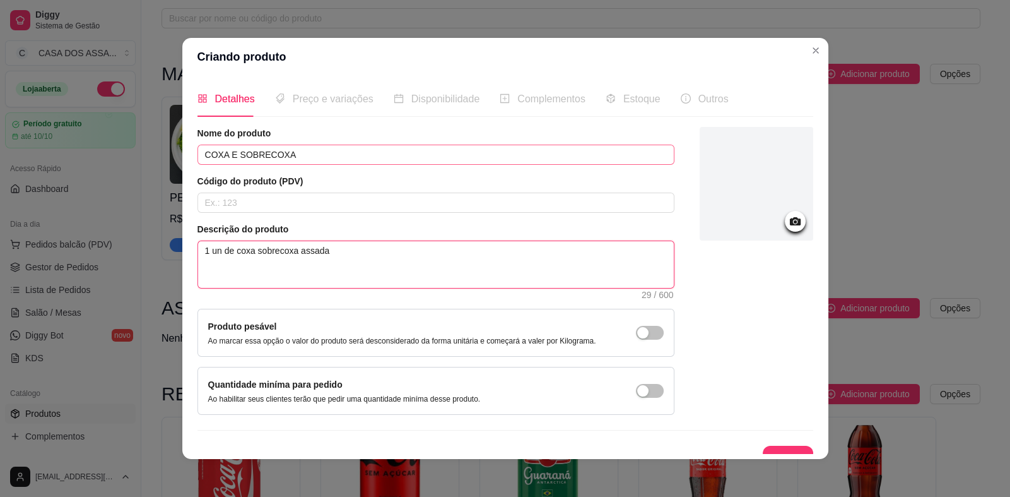
type textarea "1 un de coxa sobrecoxa assada"
type textarea "1 un de coxa sobrecoxa assada n"
type textarea "1 un de coxa sobrecoxa assada na"
type textarea "1 un de coxa sobrecoxa assada na m"
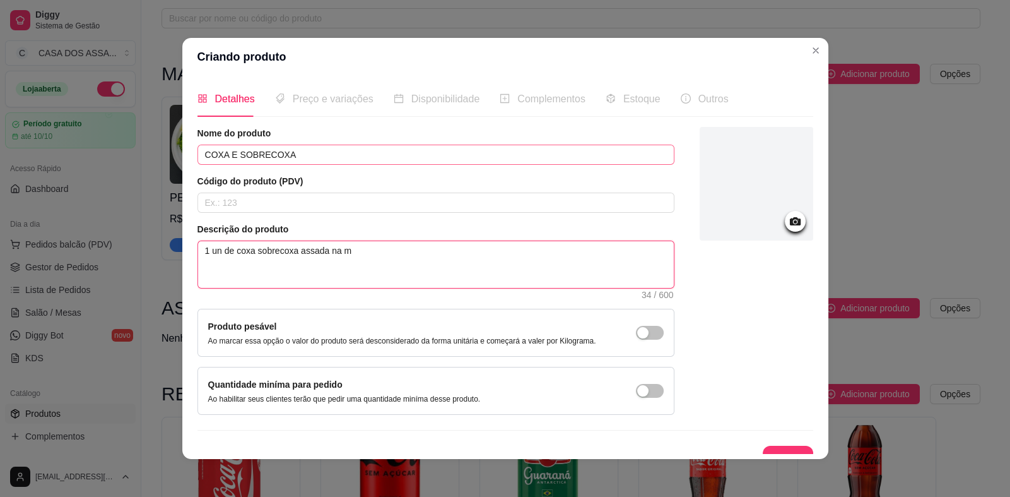
type textarea "1 un de coxa sobrecoxa assada na má"
type textarea "1 un de coxa sobrecoxa assada na máq"
type textarea "1 un de coxa sobrecoxa assada na máqu"
type textarea "1 un de coxa sobrecoxa assada na máqui"
type textarea "1 un de coxa sobrecoxa assada na máquin"
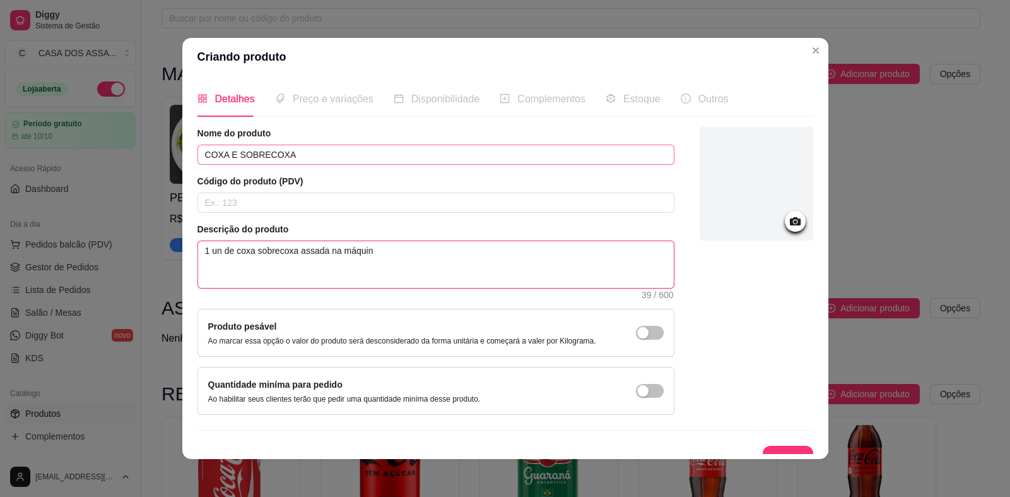
type textarea "1 un de coxa sobrecoxa assada na máquina"
type textarea "1 un de coxa sobrecoxa assada na máquina,"
type textarea "1 un de coxa sobrecoxa assada na máquina, a"
type textarea "1 un de coxa sobrecoxa assada na máquina, ac"
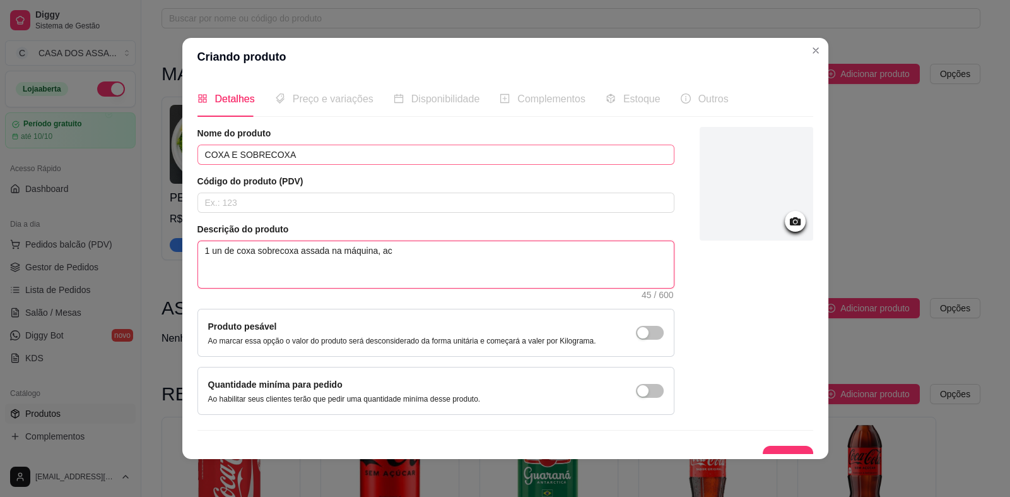
type textarea "1 un de coxa sobrecoxa assada na máquina, aco"
type textarea "1 un de coxa sobrecoxa assada na máquina, acom"
type textarea "1 un de coxa sobrecoxa assada na máquina, acomp"
type textarea "1 un de coxa sobrecoxa assada na máquina, acompa"
type textarea "1 un de coxa sobrecoxa assada na máquina, acompan"
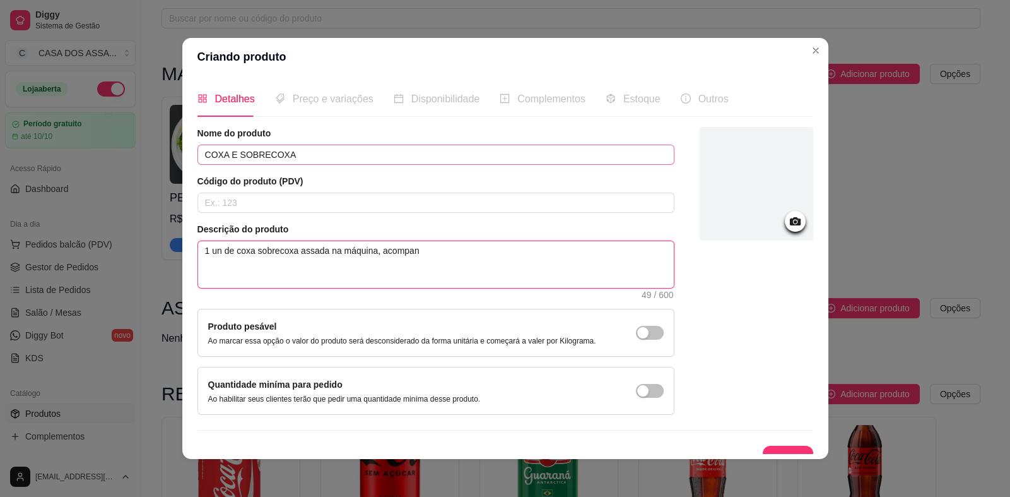
type textarea "1 un de coxa sobrecoxa assada na máquina, acompanh"
type textarea "1 un de coxa sobrecoxa assada na máquina, acompanha"
type textarea "1 un de coxa sobrecoxa assada na máquina, acompanhad"
type textarea "1 un de coxa sobrecoxa assada na máquina, acompanhada"
type textarea "1 un de coxa sobrecoxa assada na máquina, acompanhada d"
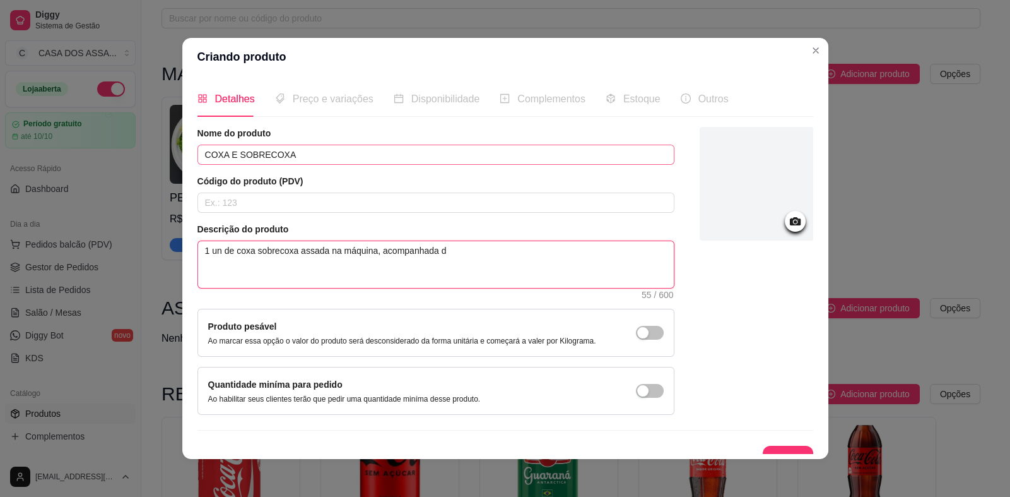
type textarea "1 un de coxa sobrecoxa assada na máquina, acompanhada de"
type textarea "1 un de coxa sobrecoxa assada na máquina, acompanhada de b"
type textarea "1 un de coxa sobrecoxa assada na máquina, acompanhada de ba"
type textarea "1 un de coxa sobrecoxa assada na máquina, acompanhada de bat"
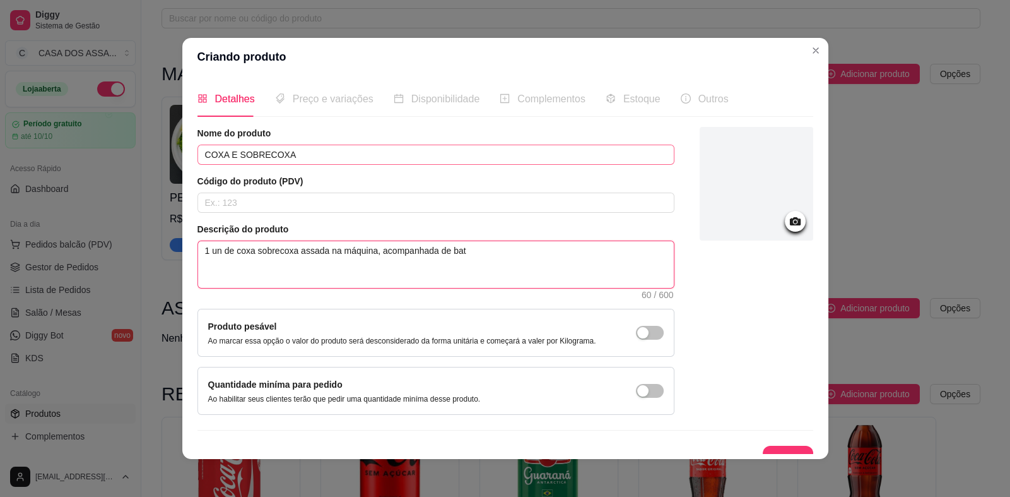
type textarea "1 un de coxa sobrecoxa assada na máquina, acompanhada de bata"
type textarea "1 un de coxa sobrecoxa assada na máquina, acompanhada de batat"
type textarea "1 un de coxa sobrecoxa assada na máquina, acompanhada de batata"
type textarea "1 un de coxa sobrecoxa assada na máquina, acompanhada de batata e"
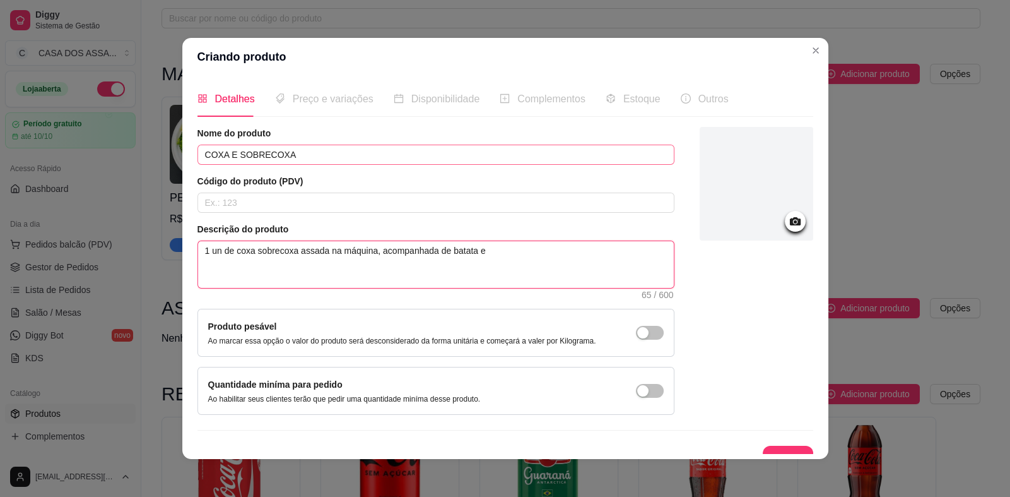
type textarea "1 un de coxa sobrecoxa assada na máquina, acompanhada de batata e"
type textarea "1 un de coxa sobrecoxa assada na máquina, acompanhada de batata e f"
type textarea "1 un de coxa sobrecoxa assada na máquina, acompanhada de batata e fa"
type textarea "1 un de coxa sobrecoxa assada na máquina, acompanhada de batata e far"
type textarea "1 un de coxa sobrecoxa assada na máquina, acompanhada de batata e faro"
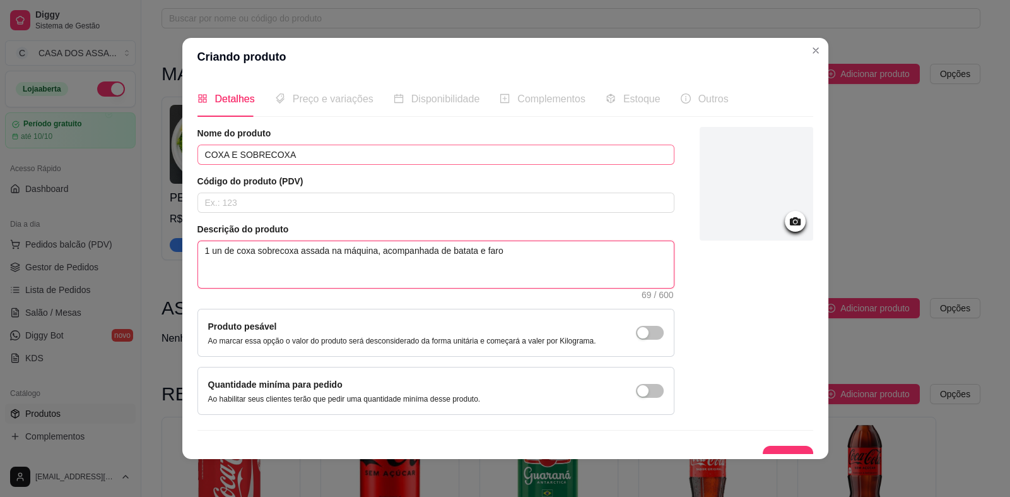
type textarea "1 un de coxa sobrecoxa assada na máquina, acompanhada de batata e farof"
type textarea "1 un de coxa sobrecoxa assada na máquina, acompanhada de batata e farofa"
type textarea "1 un de coxa sobrecoxa assada na máquina, acompanhada de batata e farofa c"
type textarea "1 un de coxa sobrecoxa assada na máquina, acompanhada de batata e farofa ca"
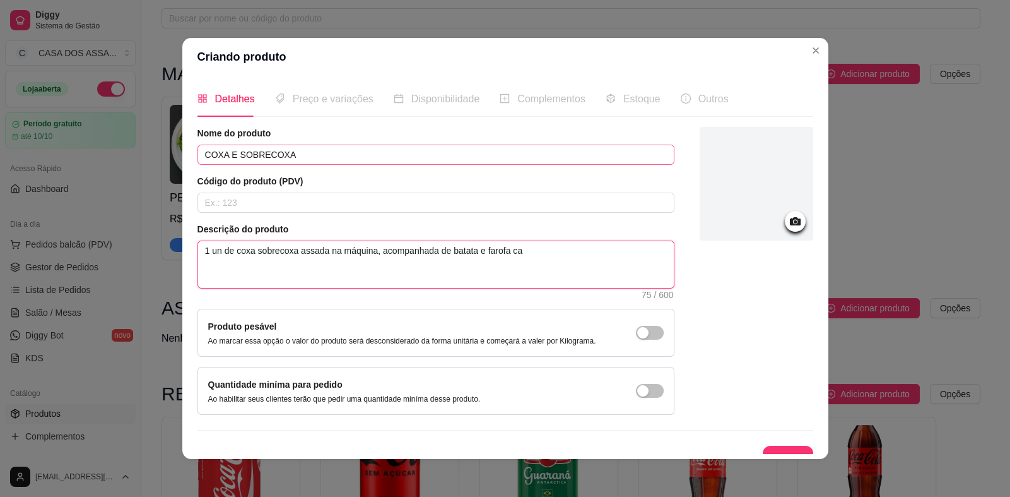
type textarea "1 un de coxa sobrecoxa assada na máquina, acompanhada de batata e farofa cas"
type textarea "1 un de coxa sobrecoxa assada na máquina, acompanhada de batata e farofa case"
type textarea "1 un de coxa sobrecoxa assada na máquina, acompanhada de batata e farofa casei"
type textarea "1 un de coxa sobrecoxa assada na máquina, acompanhada de batata e farofa case"
type textarea "1 un de coxa sobrecoxa assada na máquina, acompanhada de batata e farofa cas"
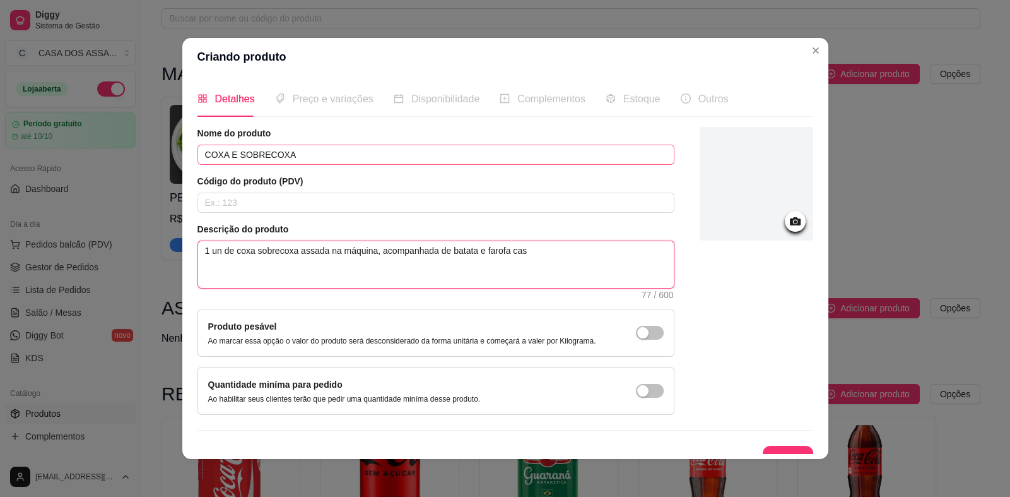
type textarea "1 un de coxa sobrecoxa assada na máquina, acompanhada de batata e farofa ca"
type textarea "1 un de coxa sobrecoxa assada na máquina, acompanhada de batata e farofa c"
type textarea "1 un de coxa sobrecoxa assada na máquina, acompanhada de batata e farofa"
type textarea "1 un de coxa sobrecoxa assada na máquina, acompanhada de batata e farof"
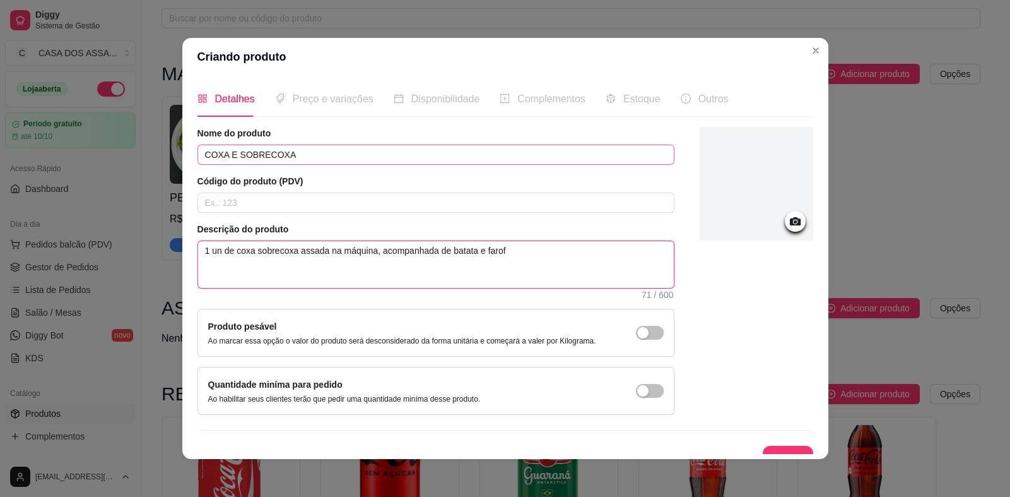
type textarea "1 un de coxa sobrecoxa assada na máquina, acompanhada de batata e faro"
type textarea "1 un de coxa sobrecoxa assada na máquina, acompanhada de batata e far"
type textarea "1 un de coxa sobrecoxa assada na máquina, acompanhada de batata e f"
type textarea "1 un de coxa sobrecoxa assada na máquina, acompanhada de batata e"
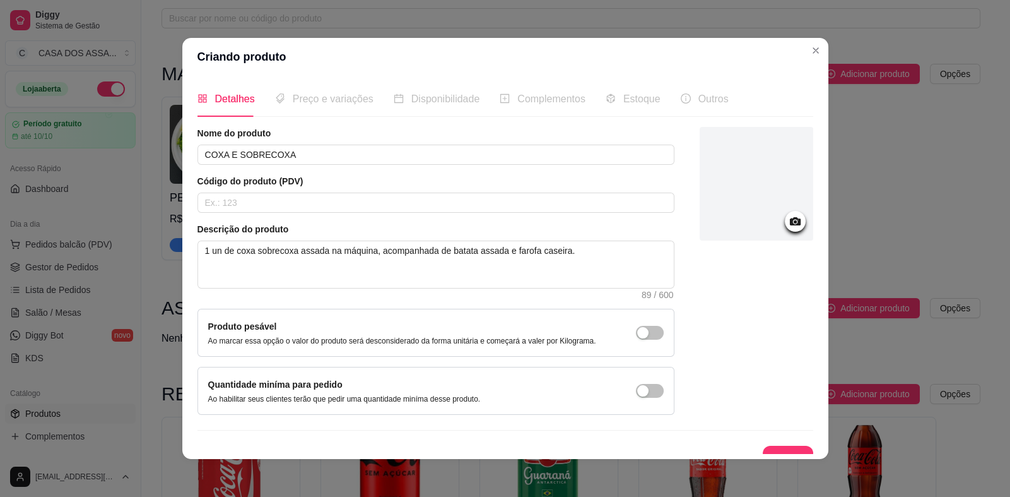
click at [785, 230] on div at bounding box center [795, 221] width 21 height 21
click at [790, 218] on icon at bounding box center [795, 221] width 11 height 8
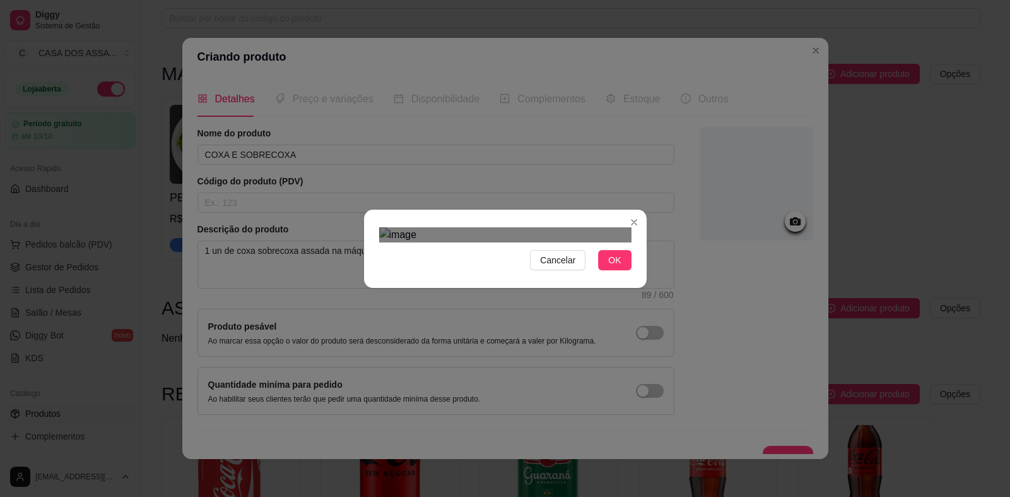
click at [381, 352] on div "Use the arrow keys to move the crop selection area" at bounding box center [500, 422] width 238 height 238
click at [627, 222] on div "Cancelar OK" at bounding box center [505, 248] width 283 height 53
click at [615, 267] on span "OK" at bounding box center [614, 260] width 13 height 14
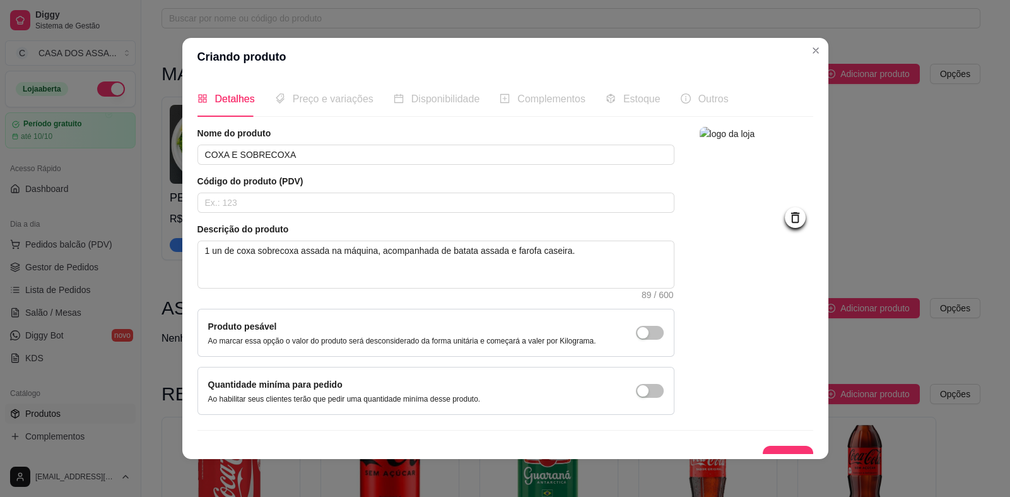
scroll to position [15, 0]
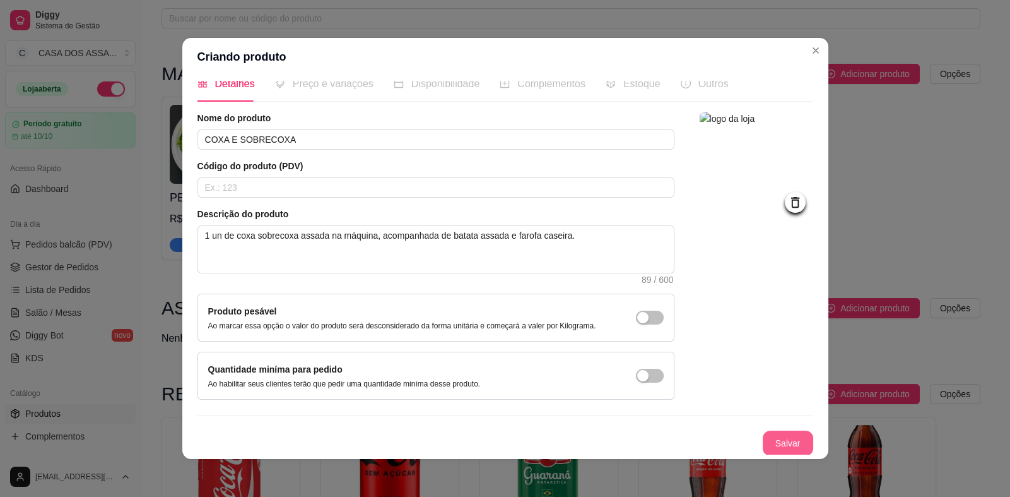
click at [773, 436] on button "Salvar" at bounding box center [788, 442] width 50 height 25
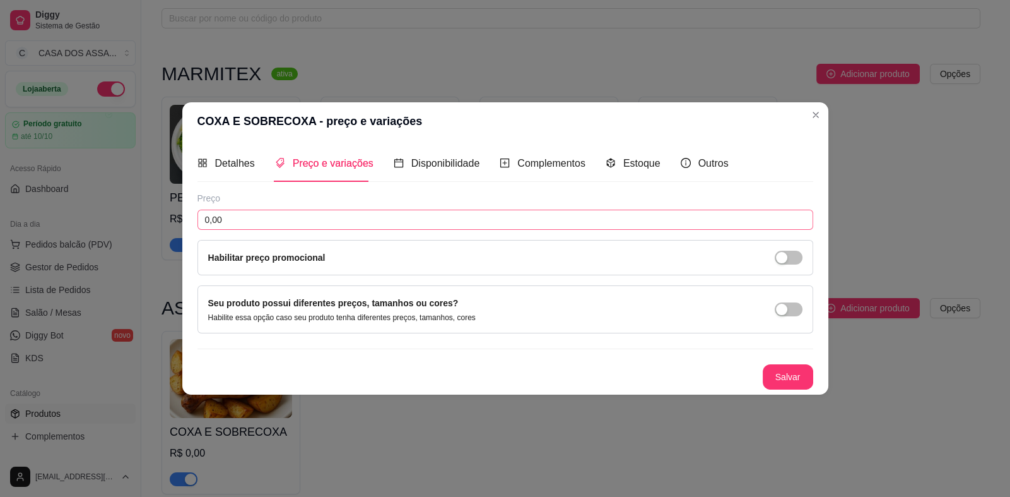
scroll to position [0, 0]
click at [309, 224] on input "0,00" at bounding box center [506, 220] width 616 height 20
drag, startPoint x: 281, startPoint y: 218, endPoint x: 196, endPoint y: 229, distance: 85.3
click at [198, 229] on div "Preço 11,90 Habilitar preço promocional" at bounding box center [506, 233] width 616 height 83
click at [792, 374] on button "Salvar" at bounding box center [788, 376] width 50 height 25
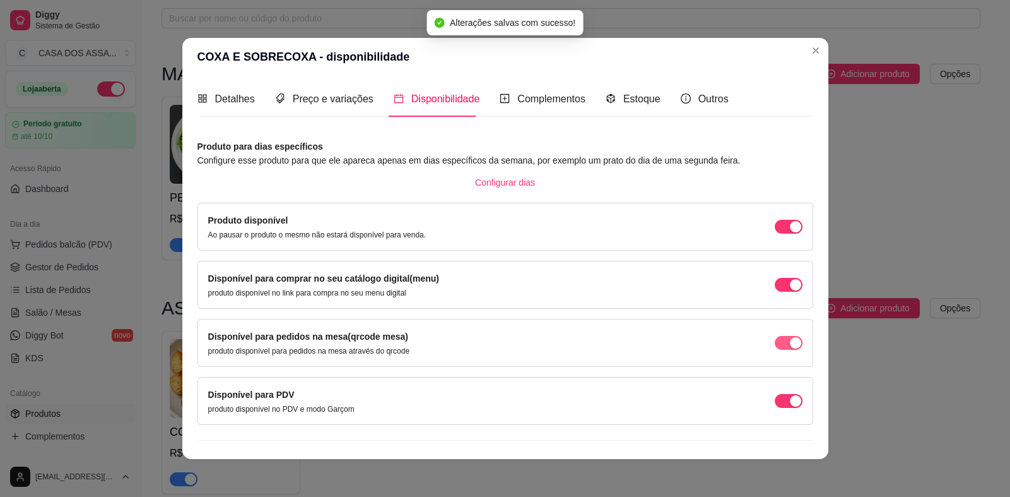
click at [775, 340] on span "button" at bounding box center [789, 343] width 28 height 14
click at [775, 398] on span "button" at bounding box center [789, 401] width 28 height 14
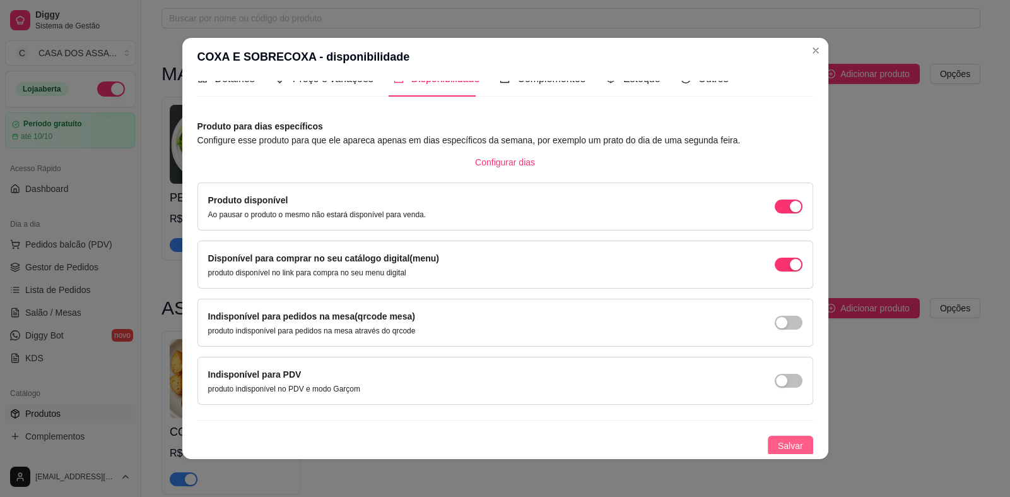
click at [779, 436] on button "Salvar" at bounding box center [790, 445] width 45 height 20
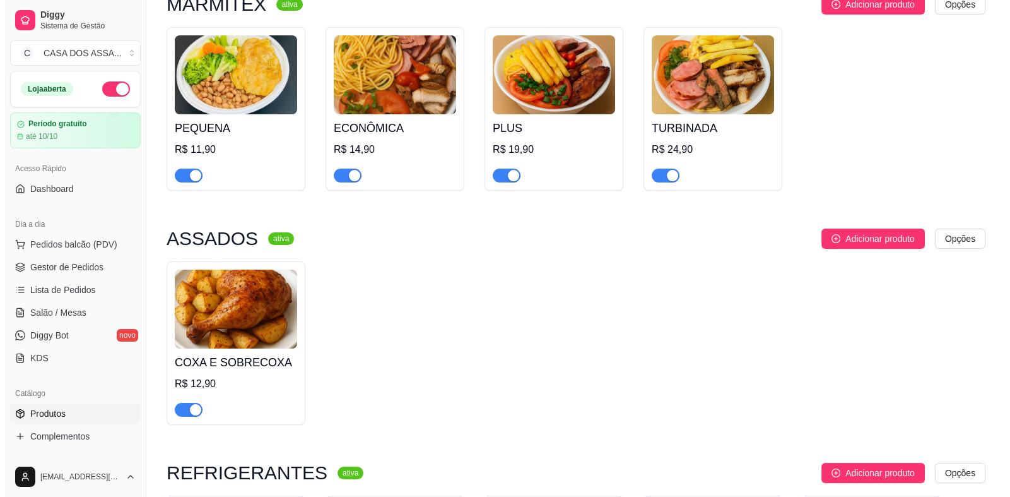
scroll to position [62, 0]
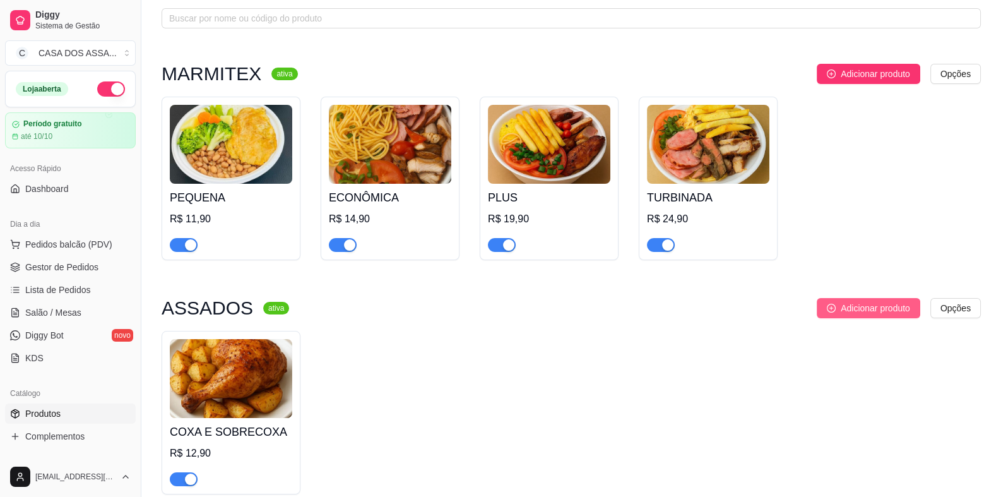
click at [886, 299] on button "Adicionar produto" at bounding box center [869, 308] width 104 height 20
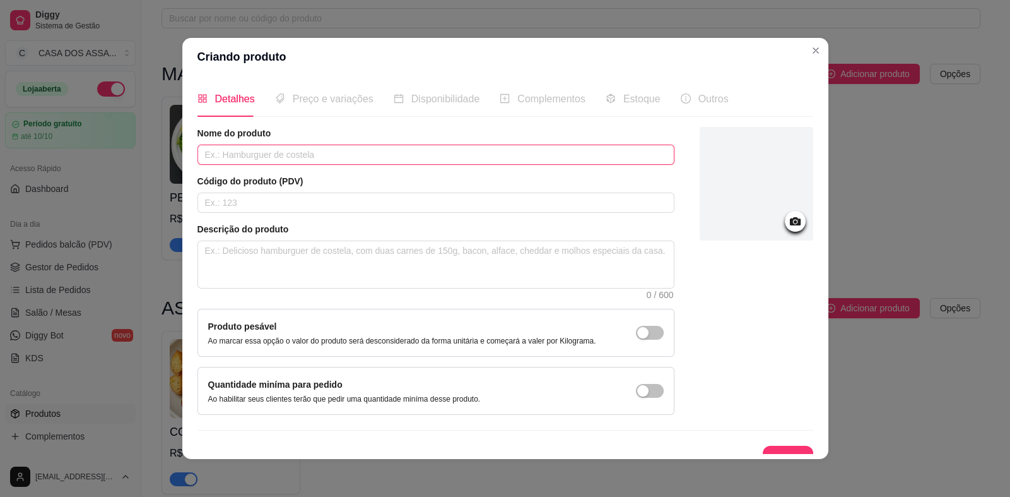
click at [271, 157] on input "text" at bounding box center [436, 155] width 477 height 20
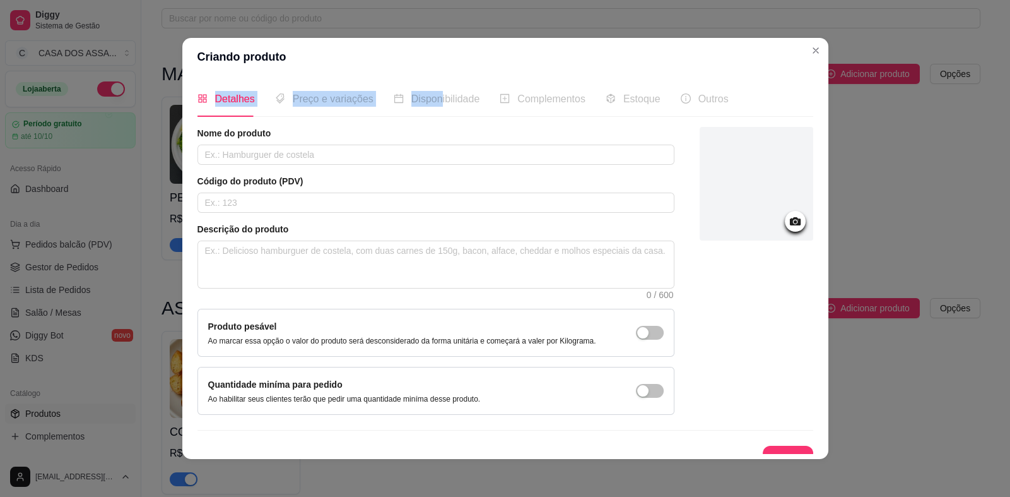
drag, startPoint x: 290, startPoint y: 56, endPoint x: 448, endPoint y: 110, distance: 167.1
click at [448, 110] on section "Criando produto Detalhes Preço e variações Disponibilidade Complementos Estoque…" at bounding box center [505, 248] width 646 height 421
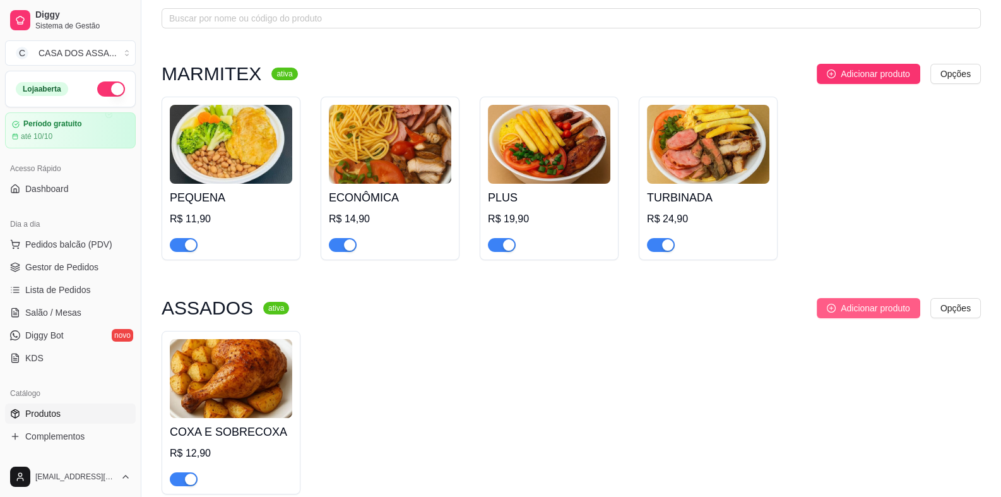
click at [858, 304] on span "Adicionar produto" at bounding box center [875, 308] width 69 height 14
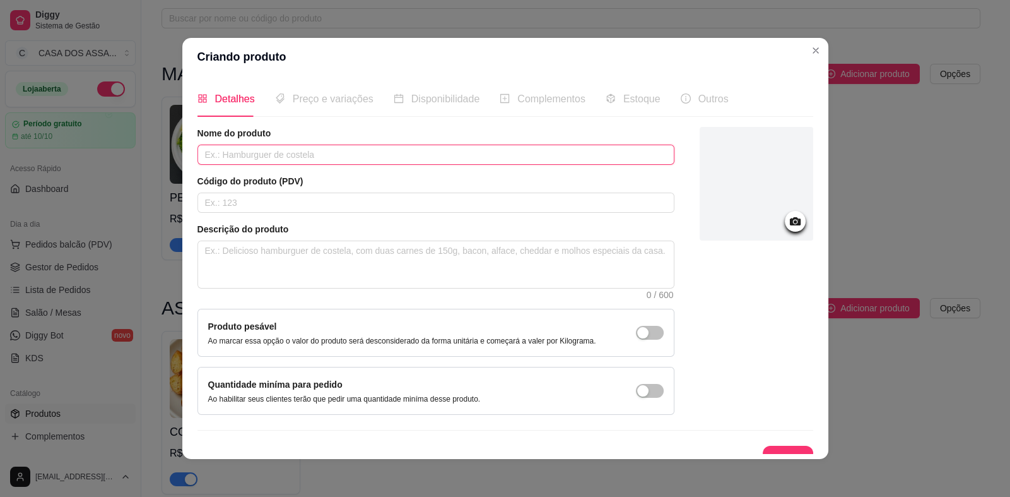
click at [328, 156] on input "text" at bounding box center [436, 155] width 477 height 20
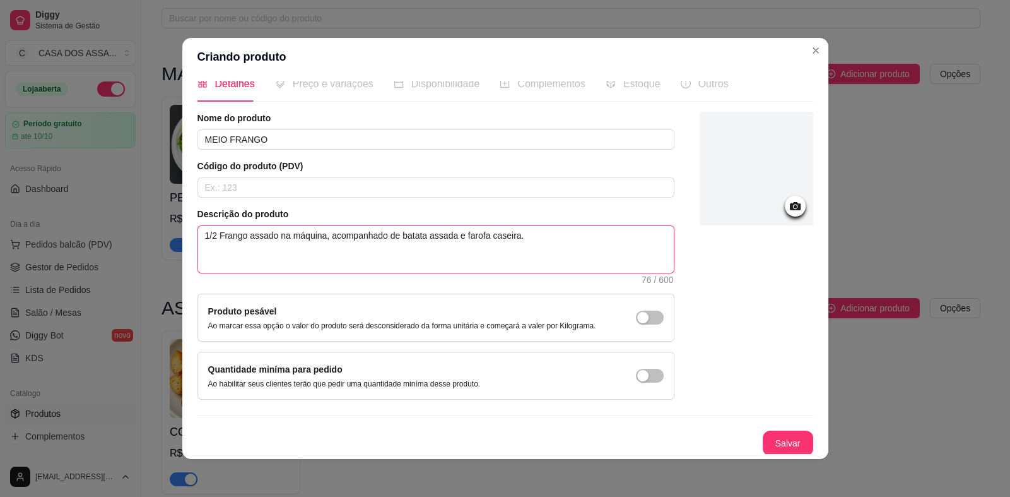
scroll to position [3, 0]
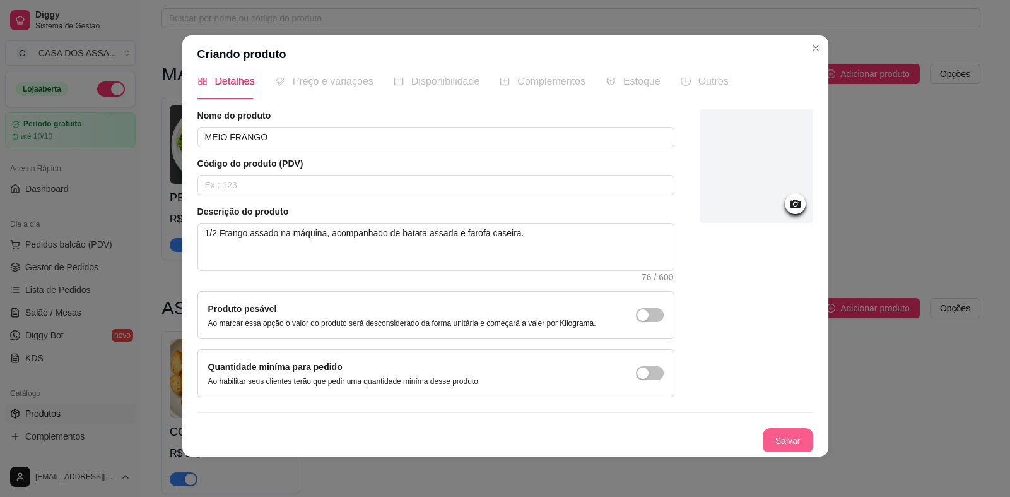
click at [774, 439] on button "Salvar" at bounding box center [788, 440] width 50 height 25
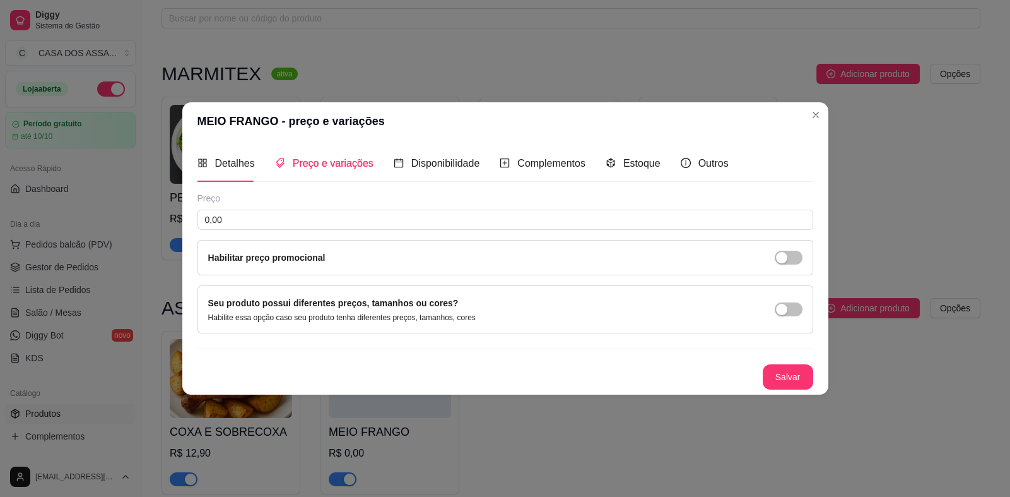
scroll to position [0, 0]
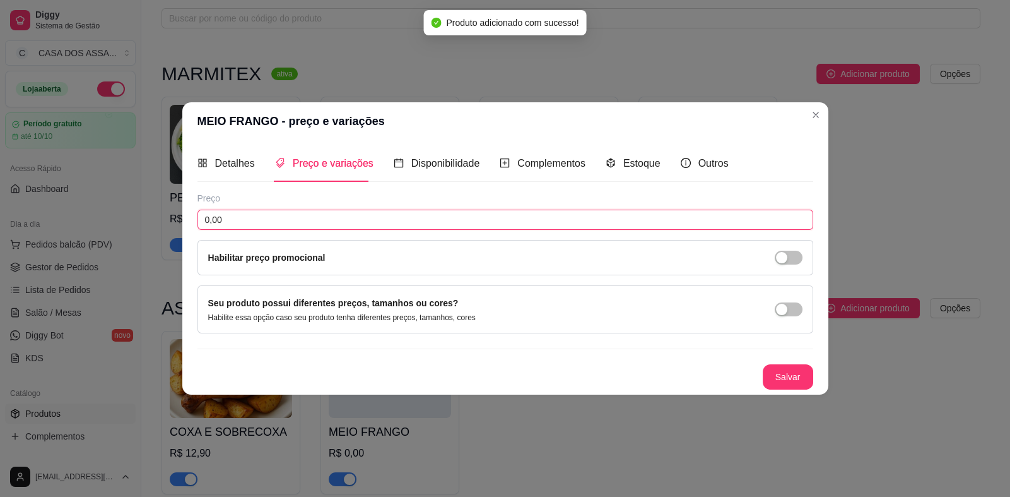
drag, startPoint x: 286, startPoint y: 223, endPoint x: 186, endPoint y: 223, distance: 99.7
click at [186, 223] on div "Detalhes Preço e variações Disponibilidade Complementos Estoque Outros Nome do …" at bounding box center [505, 267] width 646 height 254
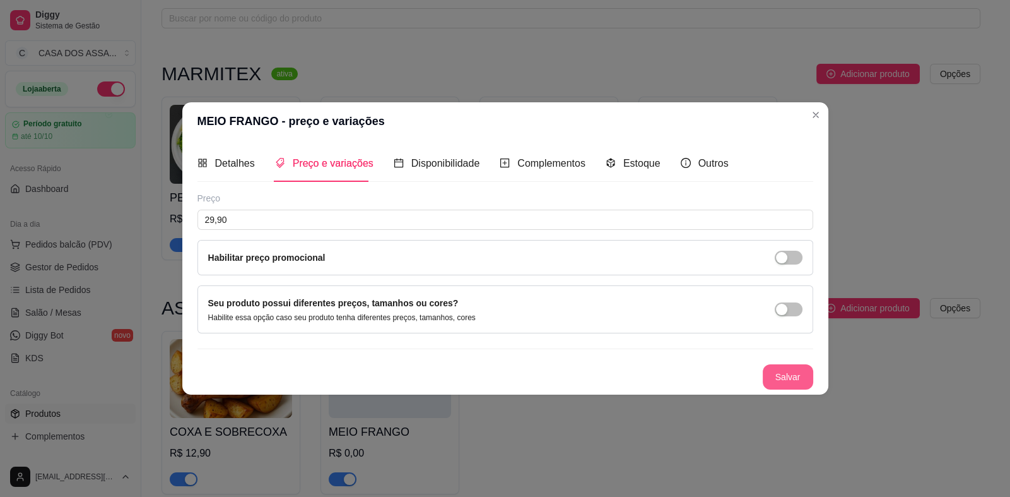
click at [779, 376] on button "Salvar" at bounding box center [788, 376] width 50 height 25
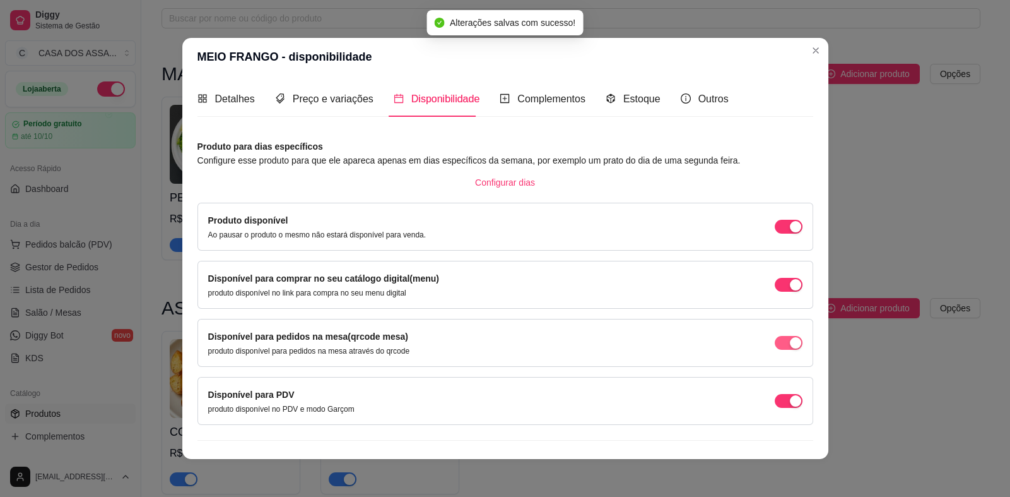
click at [790, 340] on div "button" at bounding box center [795, 342] width 11 height 11
click at [790, 399] on div "button" at bounding box center [795, 400] width 11 height 11
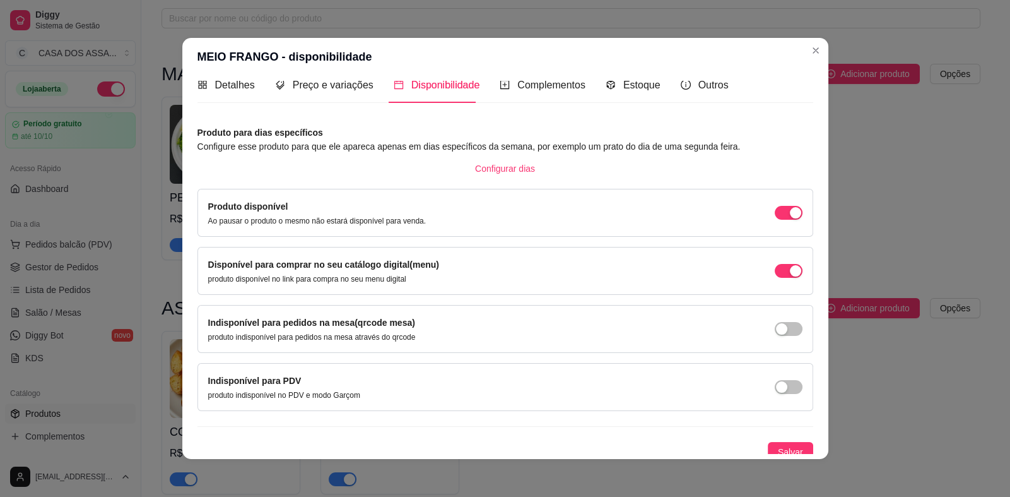
scroll to position [20, 0]
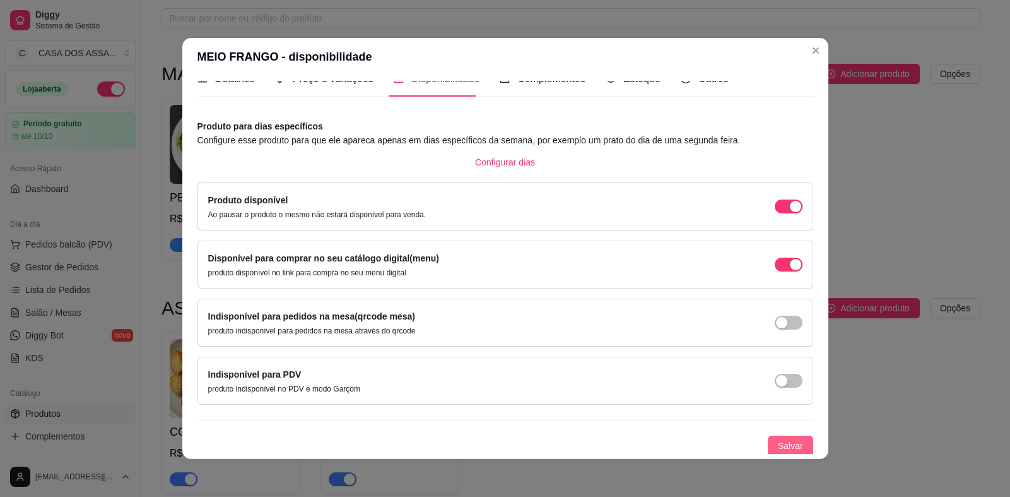
click at [784, 443] on span "Salvar" at bounding box center [790, 446] width 25 height 14
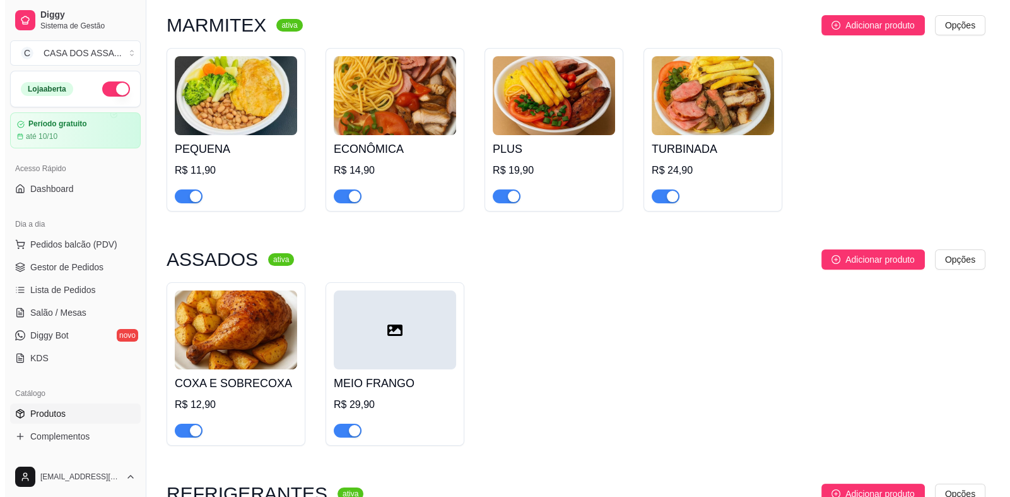
scroll to position [189, 0]
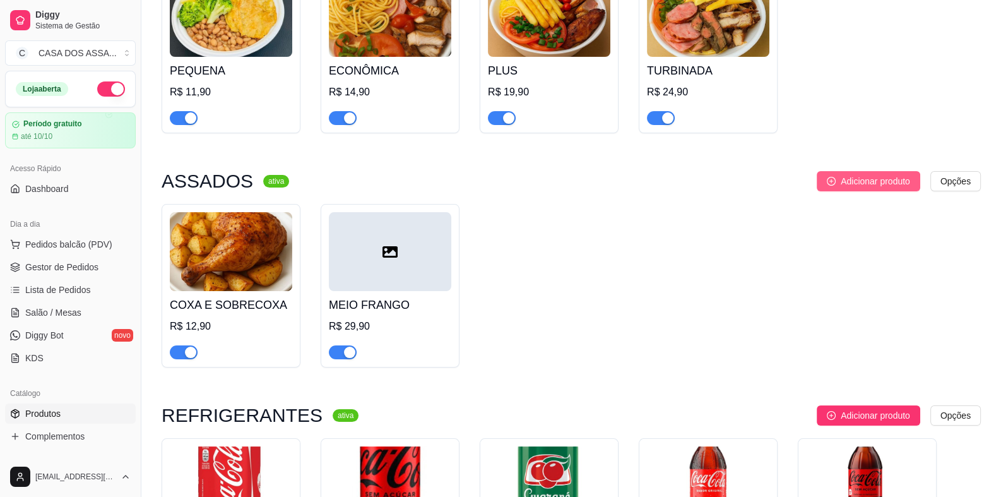
click at [865, 181] on span "Adicionar produto" at bounding box center [875, 181] width 69 height 14
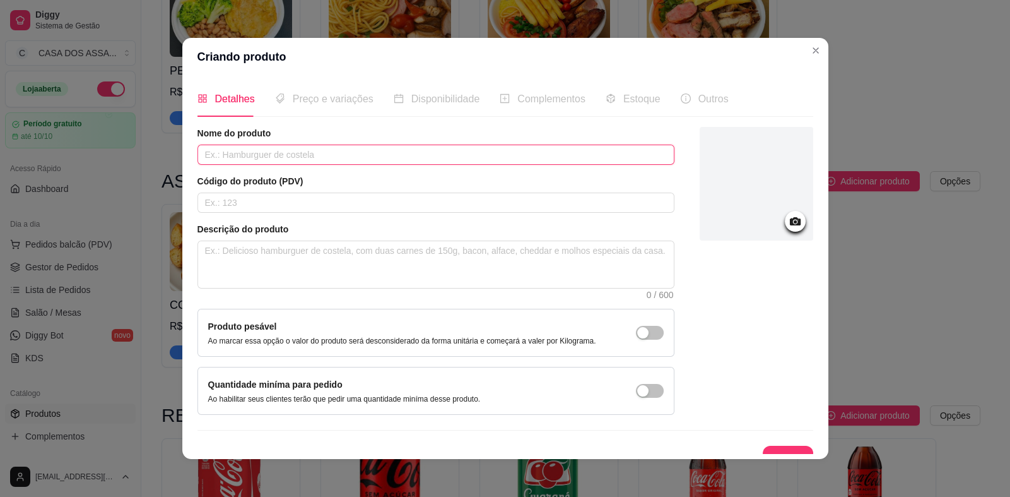
click at [294, 157] on input "text" at bounding box center [436, 155] width 477 height 20
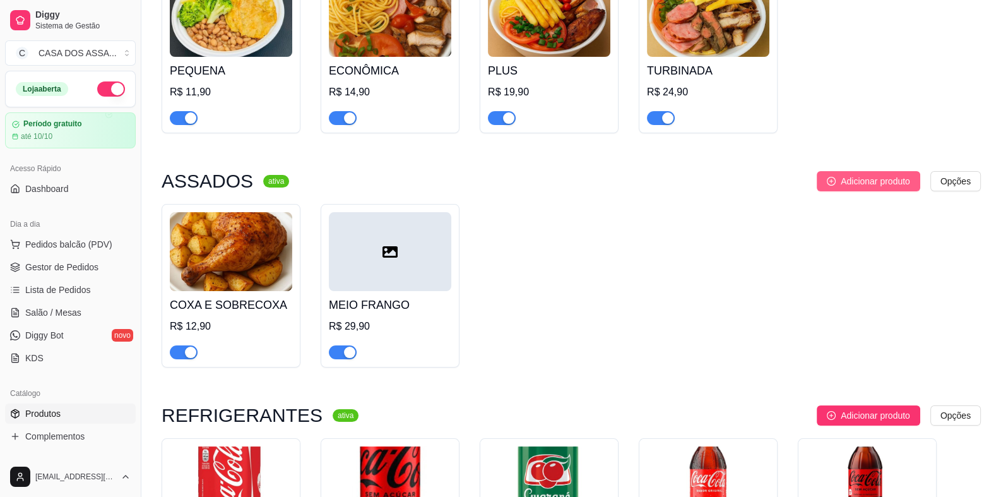
click at [874, 182] on span "Adicionar produto" at bounding box center [875, 181] width 69 height 14
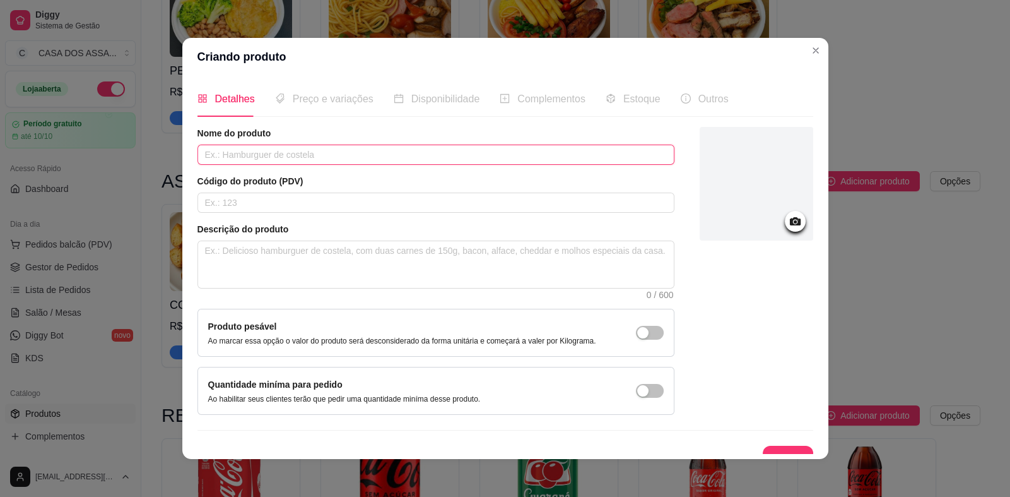
click at [299, 160] on input "text" at bounding box center [436, 155] width 477 height 20
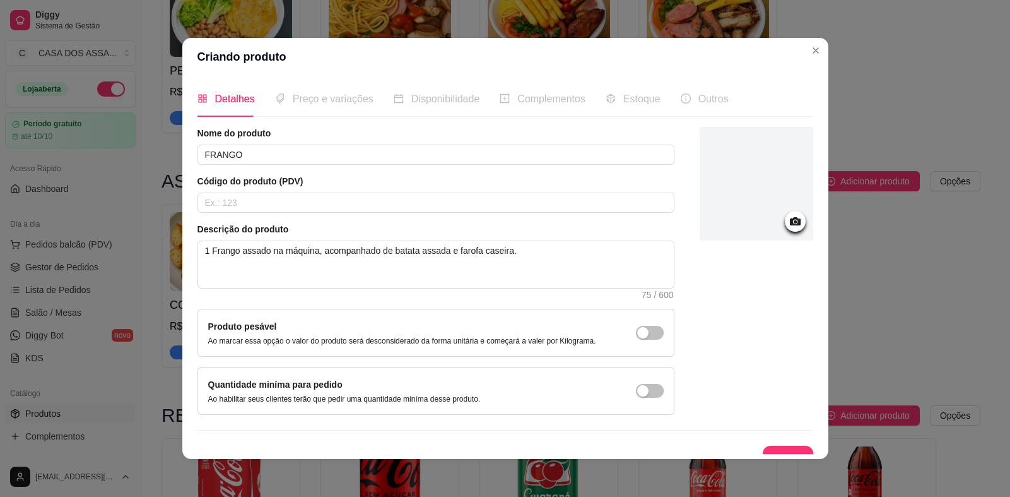
click at [790, 224] on icon at bounding box center [795, 221] width 11 height 8
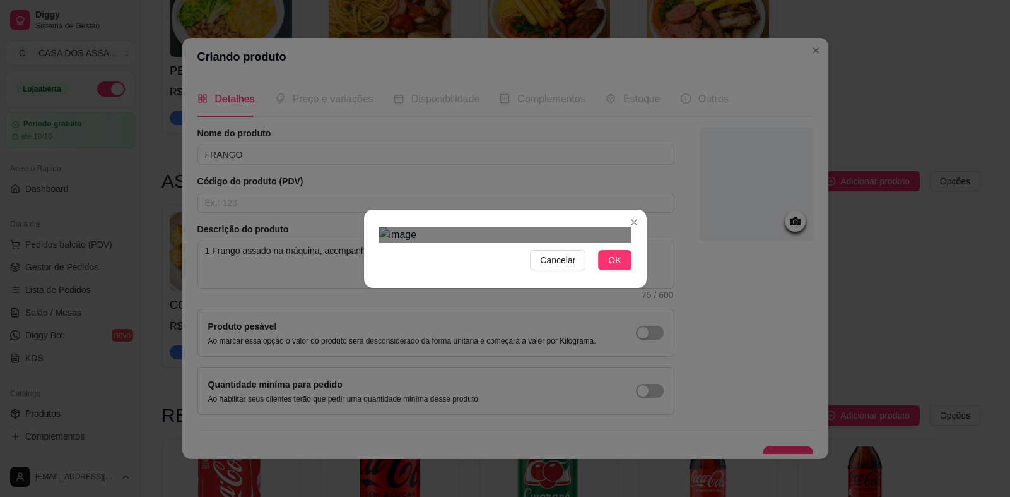
click at [634, 287] on div "Use the arrow keys to move the north east drag handle to change the crop select…" at bounding box center [634, 287] width 0 height 0
click at [612, 267] on span "OK" at bounding box center [614, 260] width 13 height 14
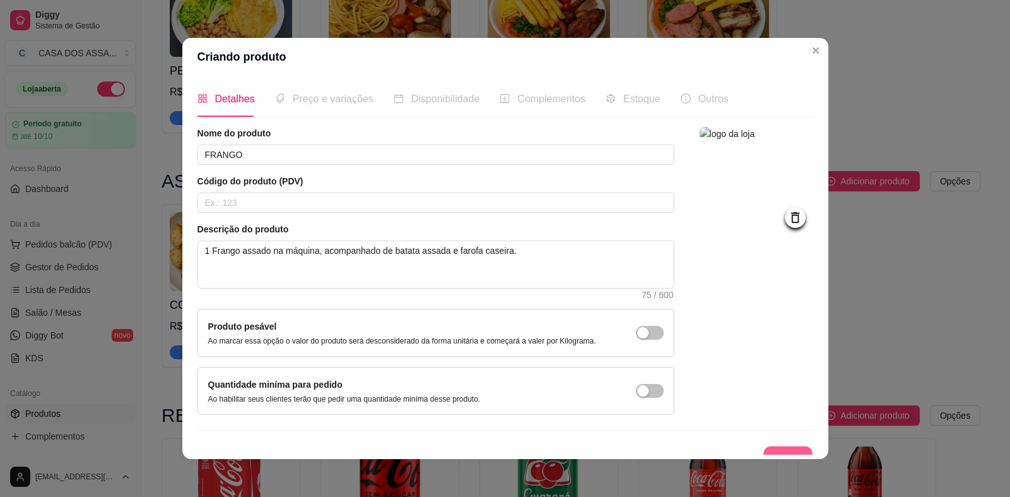
click at [769, 452] on button "Salvar" at bounding box center [788, 458] width 49 height 25
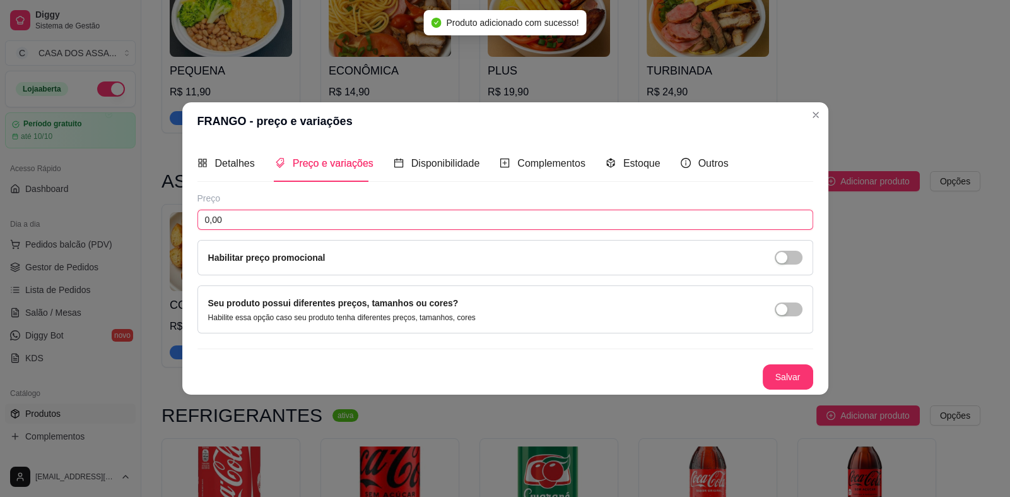
click at [338, 218] on input "0,00" at bounding box center [506, 220] width 616 height 20
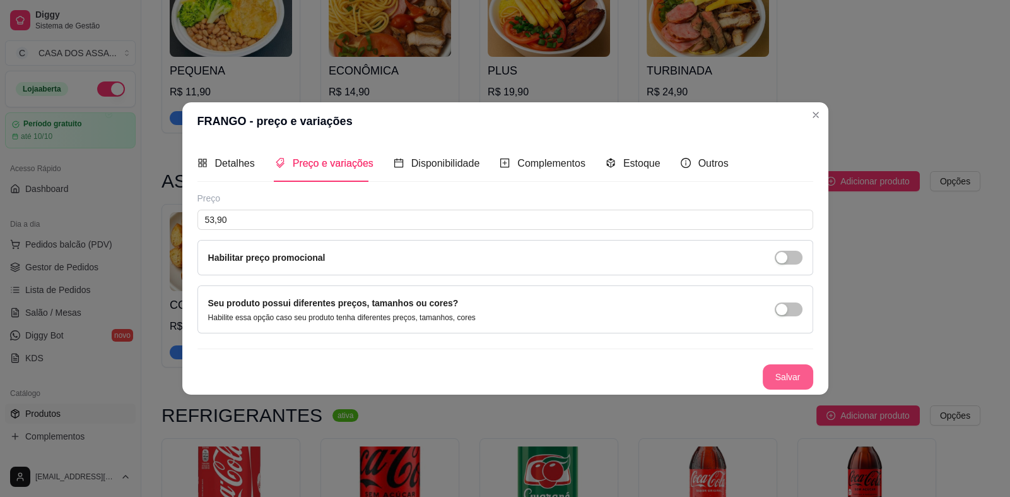
click at [798, 383] on button "Salvar" at bounding box center [788, 376] width 50 height 25
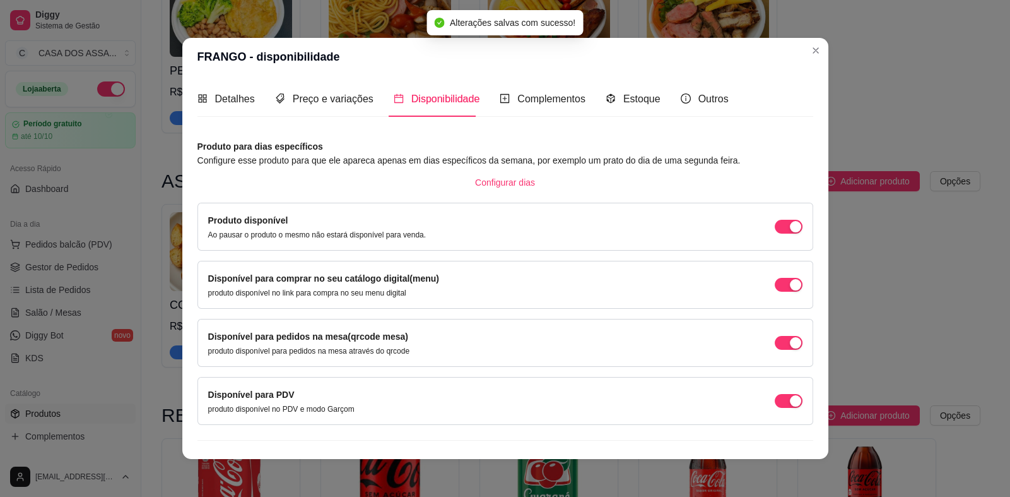
drag, startPoint x: 776, startPoint y: 340, endPoint x: 775, endPoint y: 352, distance: 12.7
click at [790, 340] on div "button" at bounding box center [795, 342] width 11 height 11
click at [775, 406] on span "button" at bounding box center [789, 401] width 28 height 14
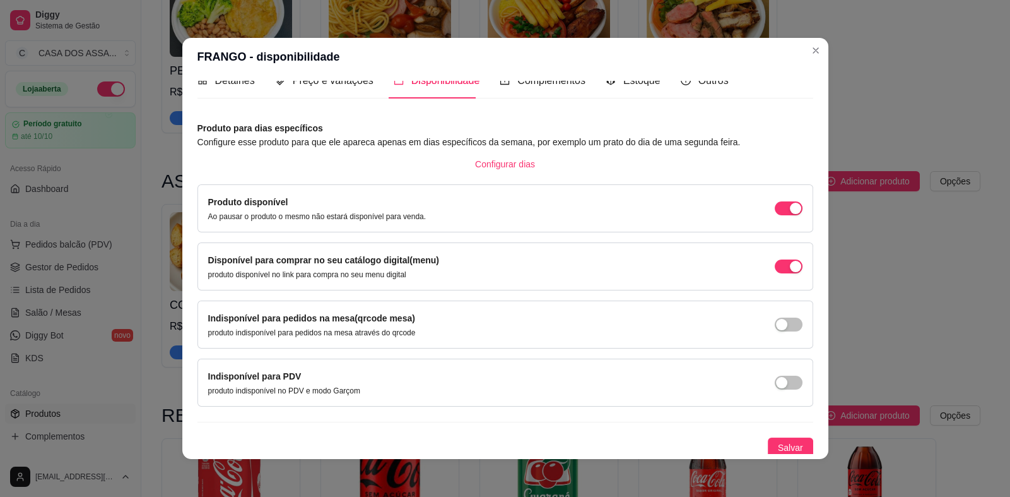
scroll to position [20, 0]
click at [778, 446] on span "Salvar" at bounding box center [790, 446] width 25 height 14
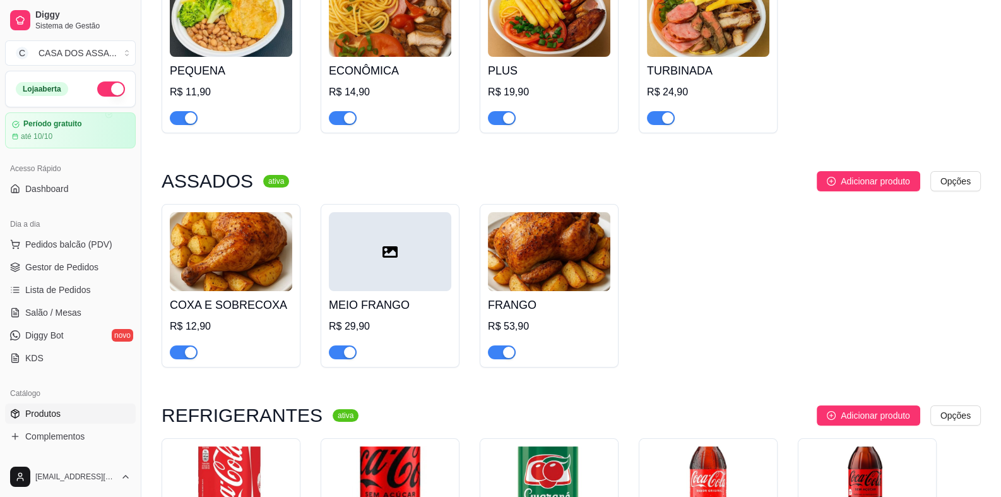
click at [484, 179] on div "Adicionar produto Opções" at bounding box center [640, 181] width 682 height 20
click at [372, 270] on div at bounding box center [390, 251] width 122 height 79
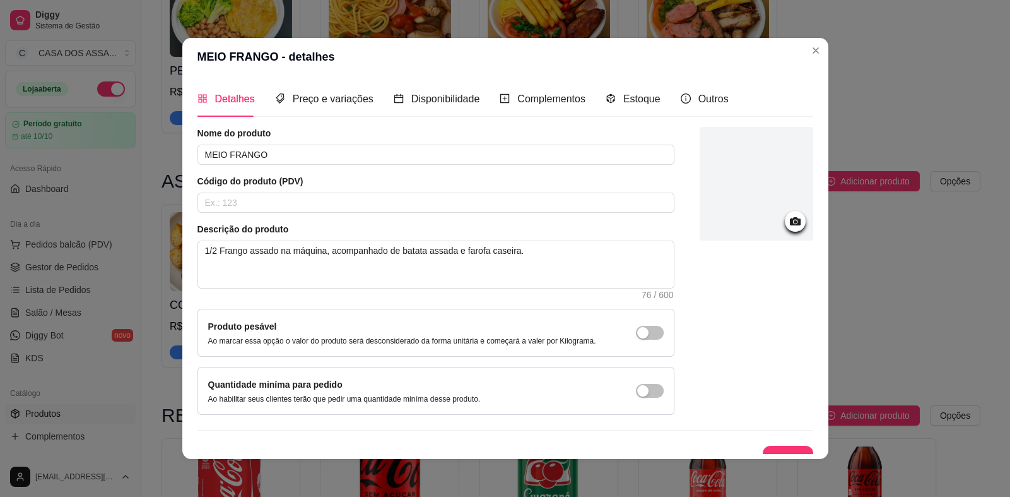
click at [790, 219] on icon at bounding box center [795, 221] width 11 height 8
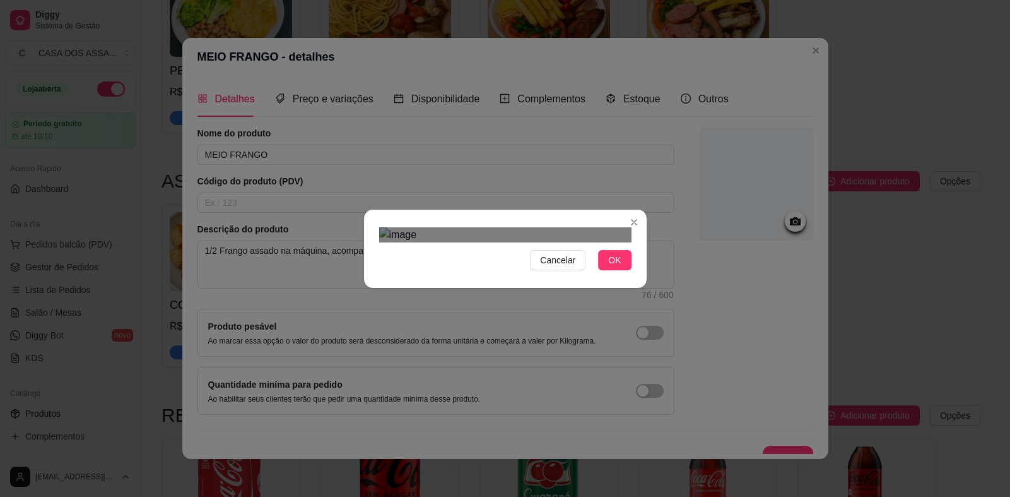
click at [632, 290] on div "Use the arrow keys to move the north east drag handle to change the crop select…" at bounding box center [632, 290] width 0 height 0
click at [381, 353] on div "Use the arrow keys to move the crop selection area" at bounding box center [505, 417] width 248 height 248
click at [480, 302] on div "Use the arrow keys to move the crop selection area" at bounding box center [505, 405] width 248 height 248
click at [608, 267] on span "OK" at bounding box center [614, 260] width 13 height 14
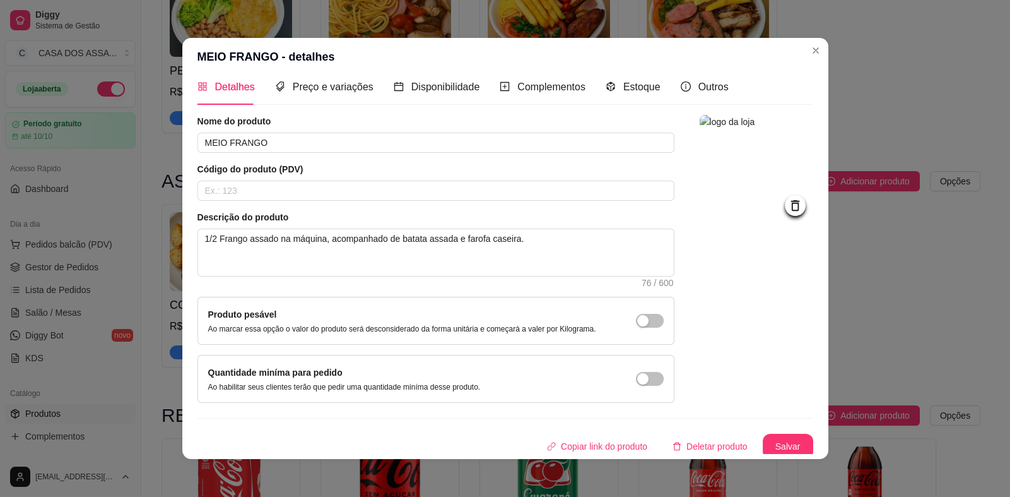
scroll to position [15, 0]
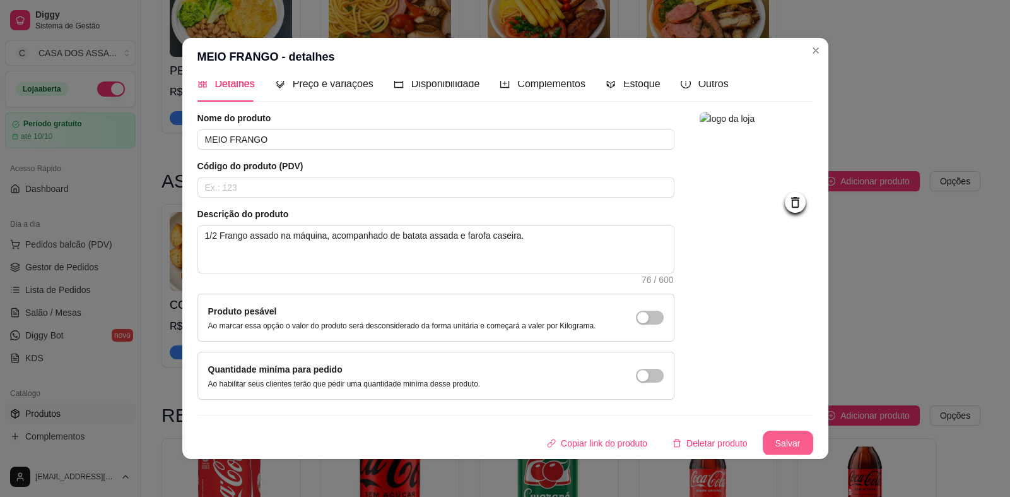
click at [771, 439] on button "Salvar" at bounding box center [788, 442] width 50 height 25
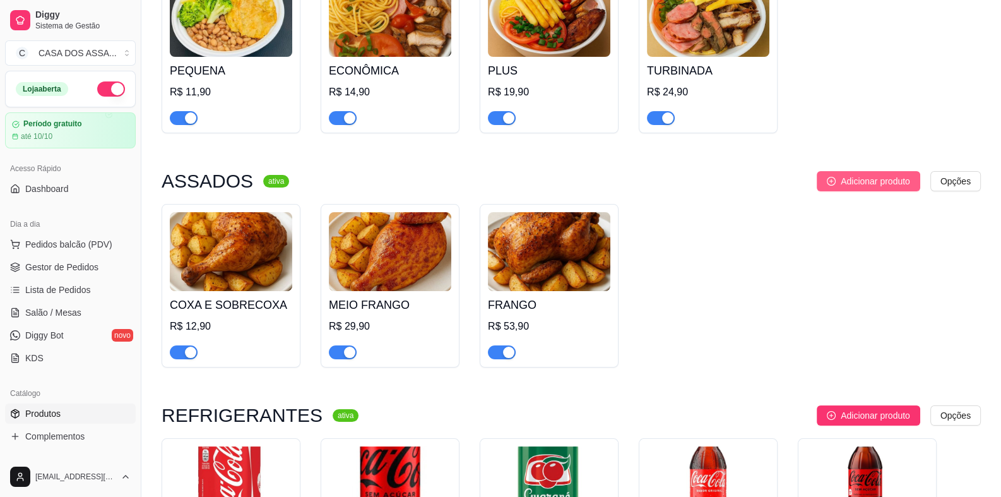
click at [866, 186] on span "Adicionar produto" at bounding box center [875, 181] width 69 height 14
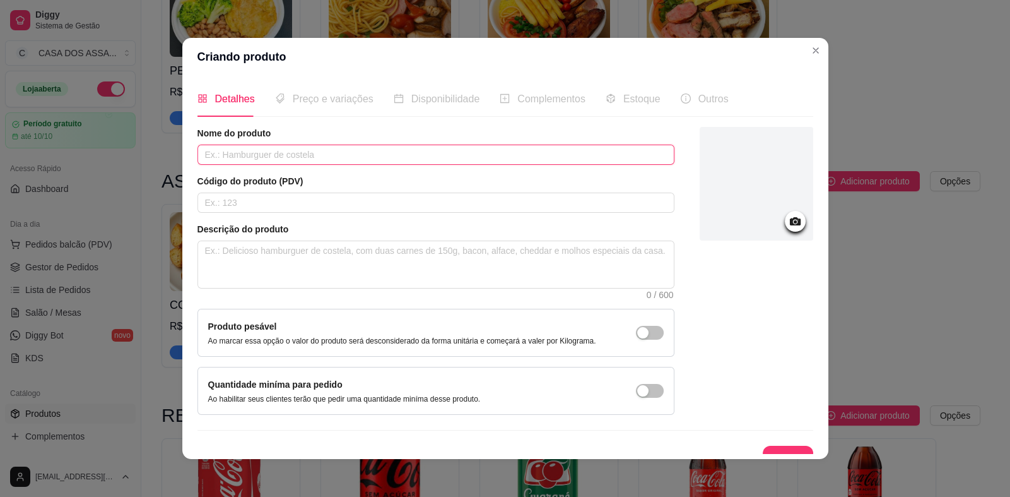
click at [329, 157] on input "text" at bounding box center [436, 155] width 477 height 20
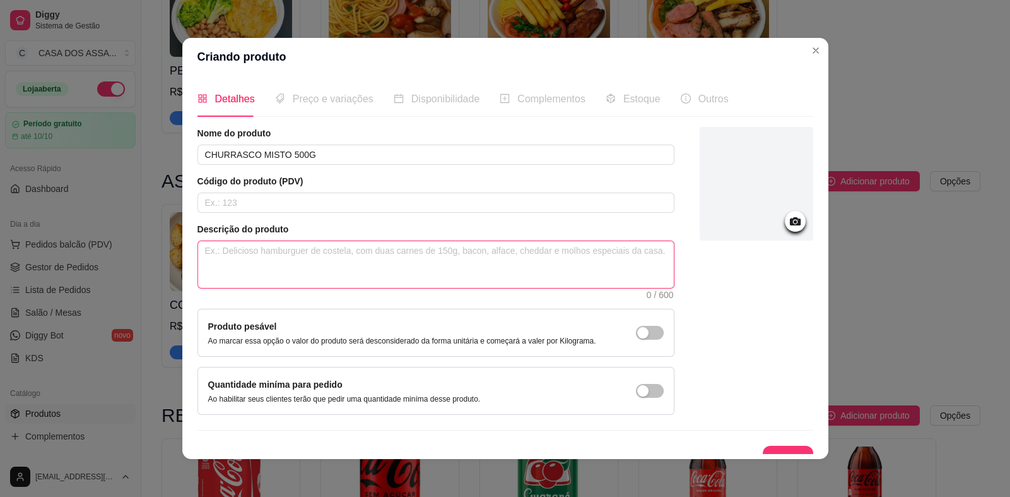
click at [325, 254] on textarea at bounding box center [436, 264] width 476 height 47
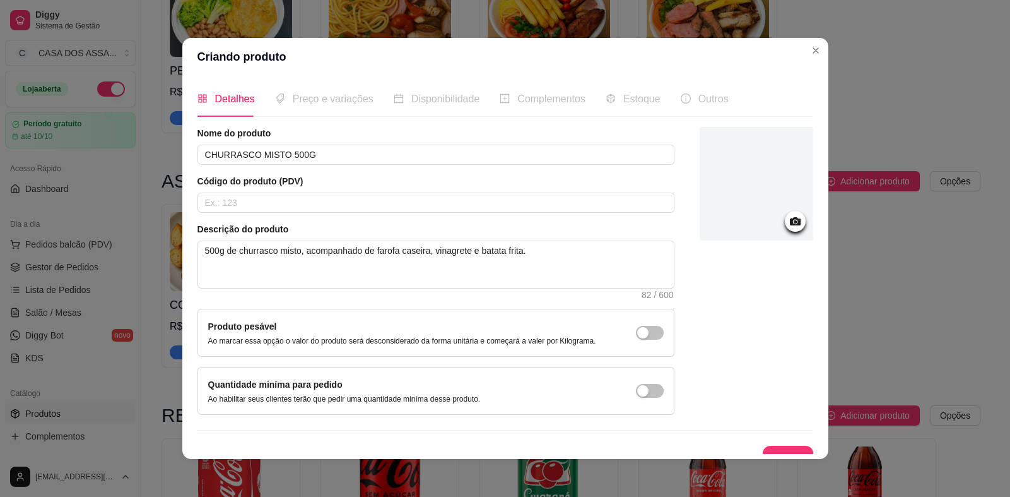
click at [790, 222] on icon at bounding box center [795, 221] width 11 height 8
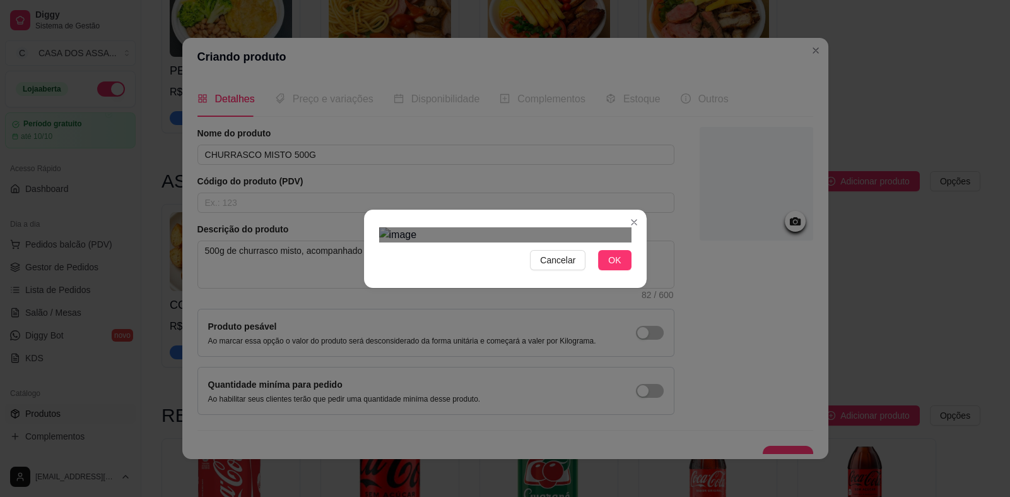
click at [526, 273] on div "Use the arrow keys to move the crop selection area" at bounding box center [495, 386] width 227 height 227
click at [625, 242] on div at bounding box center [505, 234] width 252 height 15
click at [379, 227] on div at bounding box center [505, 234] width 252 height 15
click at [540, 271] on div "Use the arrow keys to move the crop selection area" at bounding box center [506, 396] width 251 height 251
click at [611, 267] on span "OK" at bounding box center [614, 260] width 13 height 14
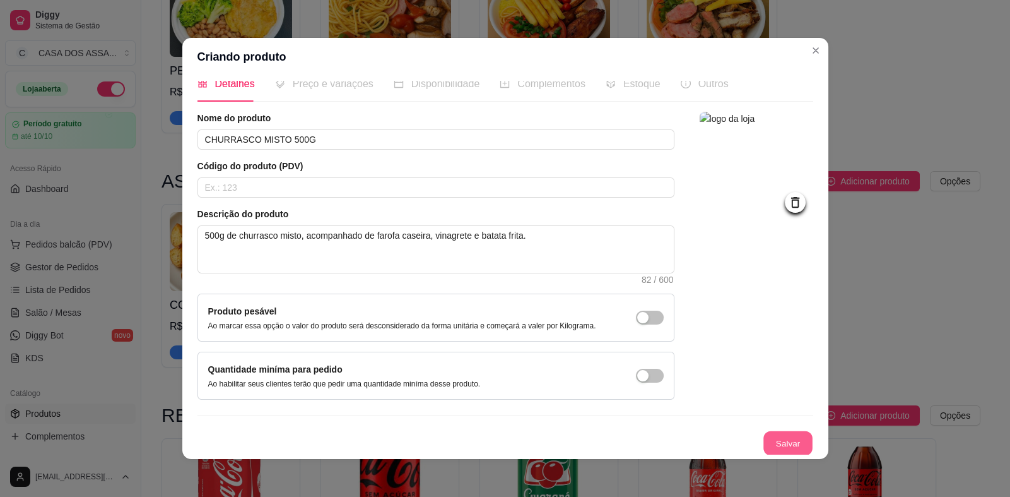
click at [771, 440] on button "Salvar" at bounding box center [788, 443] width 49 height 25
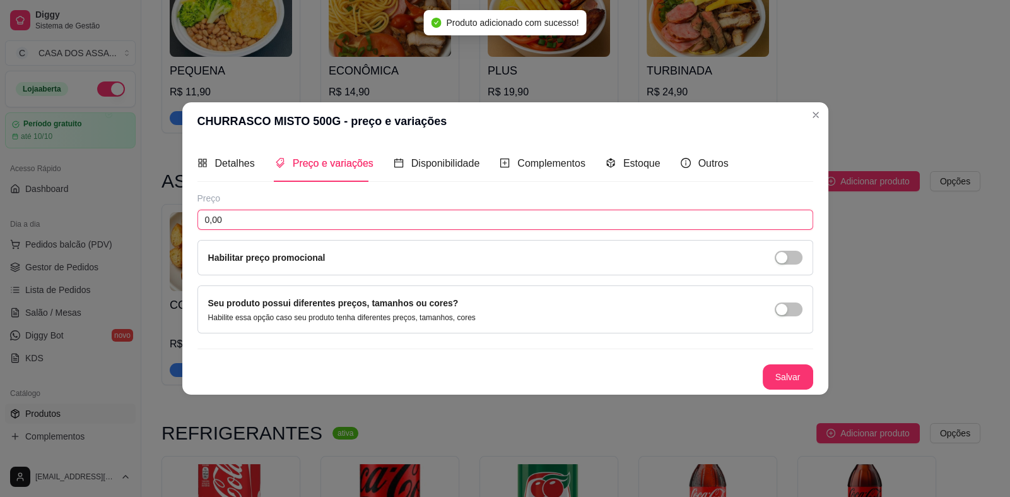
click at [306, 226] on input "0,00" at bounding box center [506, 220] width 616 height 20
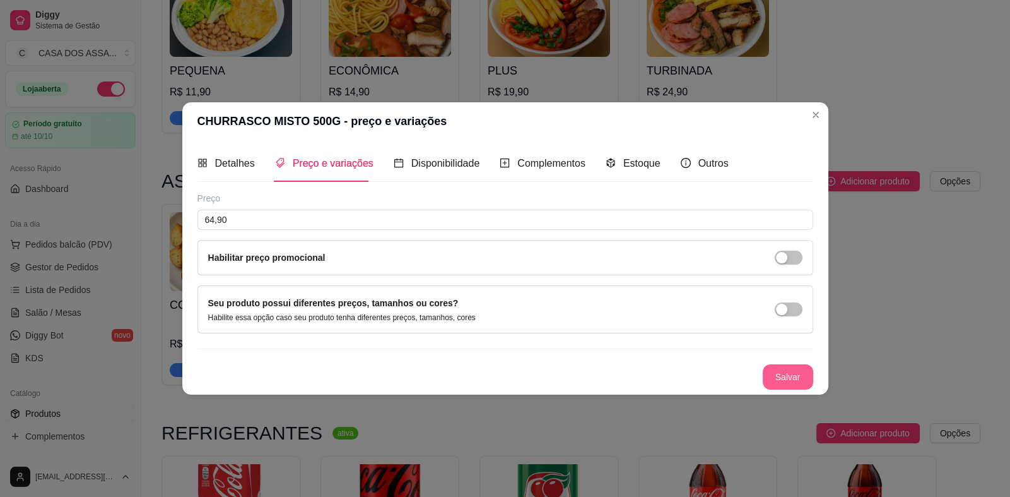
click at [781, 374] on button "Salvar" at bounding box center [788, 376] width 50 height 25
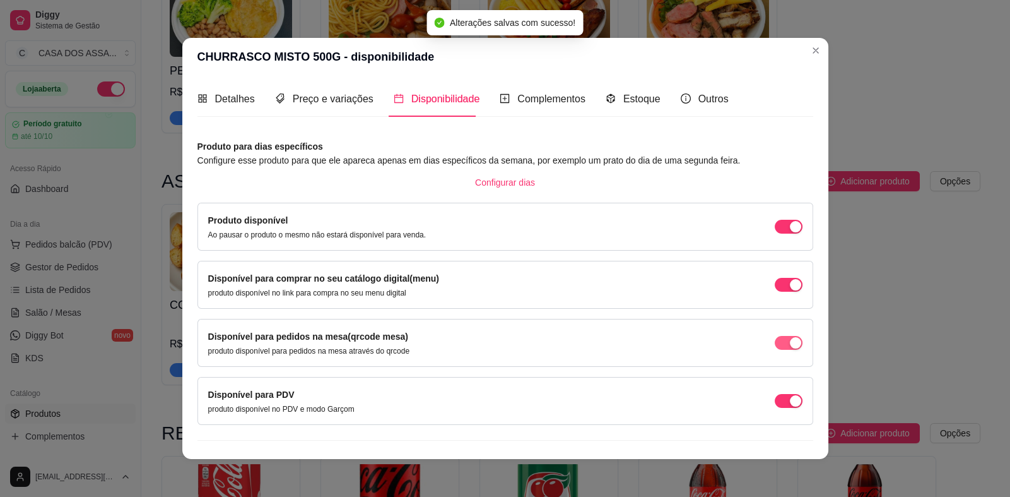
click at [775, 341] on span "button" at bounding box center [789, 343] width 28 height 14
click at [775, 399] on span "button" at bounding box center [789, 401] width 28 height 14
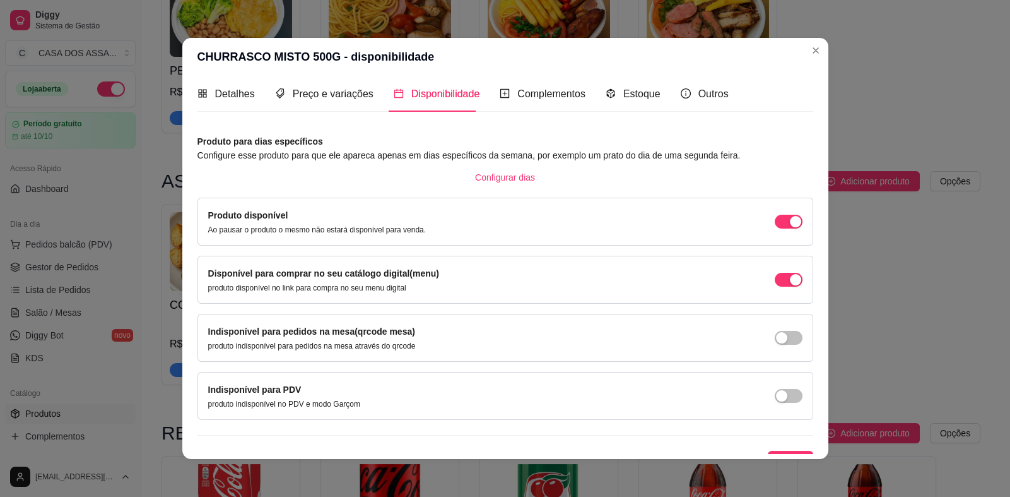
scroll to position [20, 0]
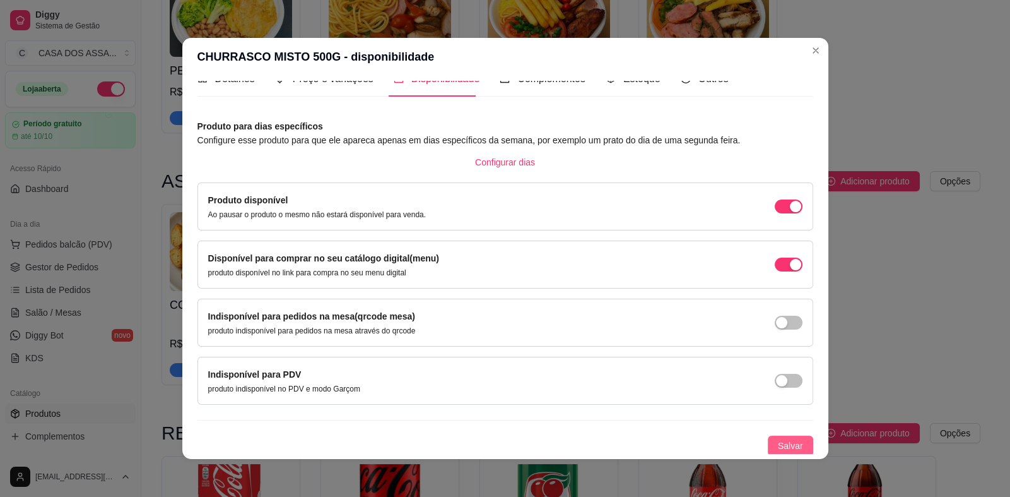
click at [778, 440] on span "Salvar" at bounding box center [790, 446] width 25 height 14
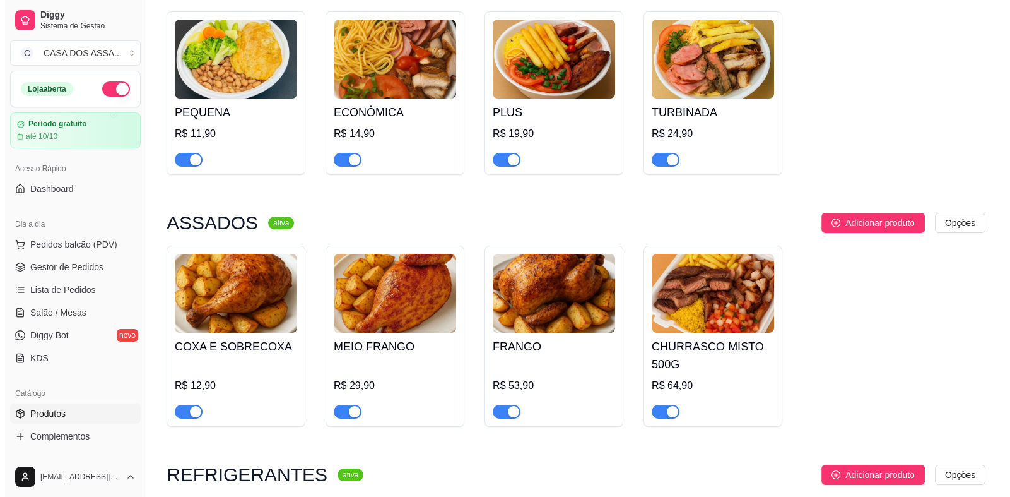
scroll to position [126, 0]
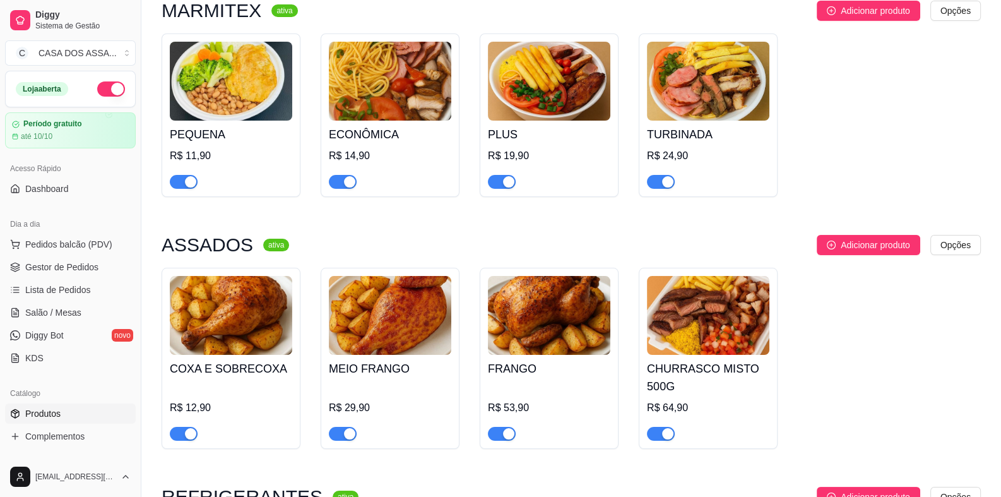
click at [224, 93] on img at bounding box center [231, 81] width 122 height 79
click at [723, 333] on img at bounding box center [708, 315] width 122 height 79
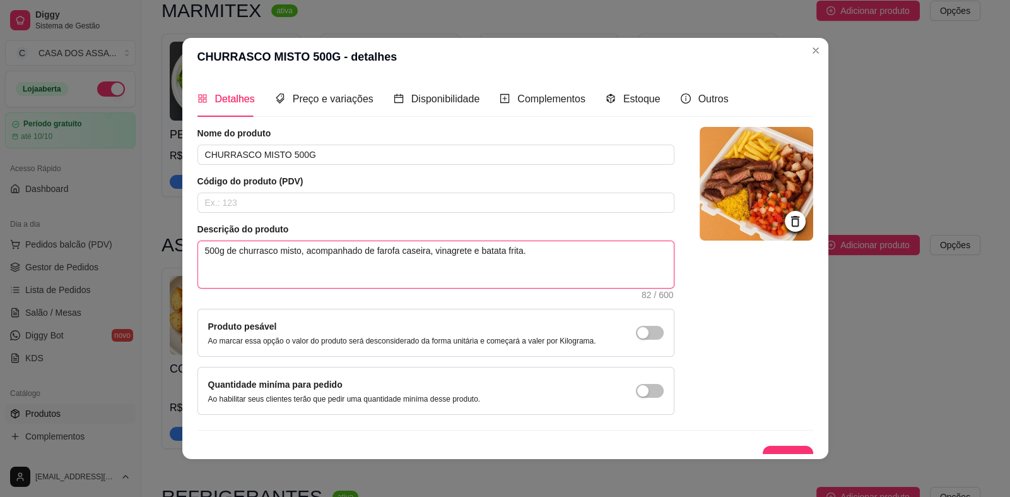
click at [295, 253] on textarea "500g de churrasco misto, acompanhado de farofa caseira, vinagrete e batata frit…" at bounding box center [436, 264] width 476 height 47
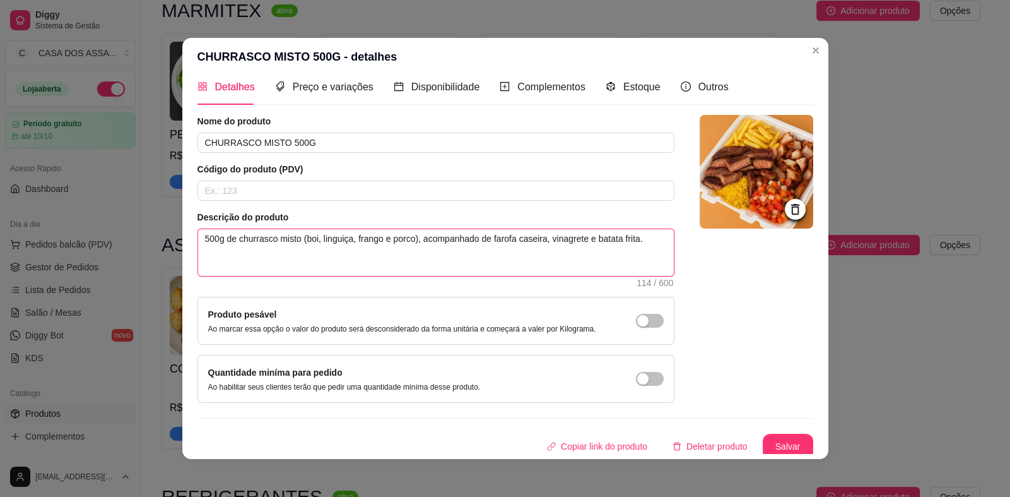
scroll to position [15, 0]
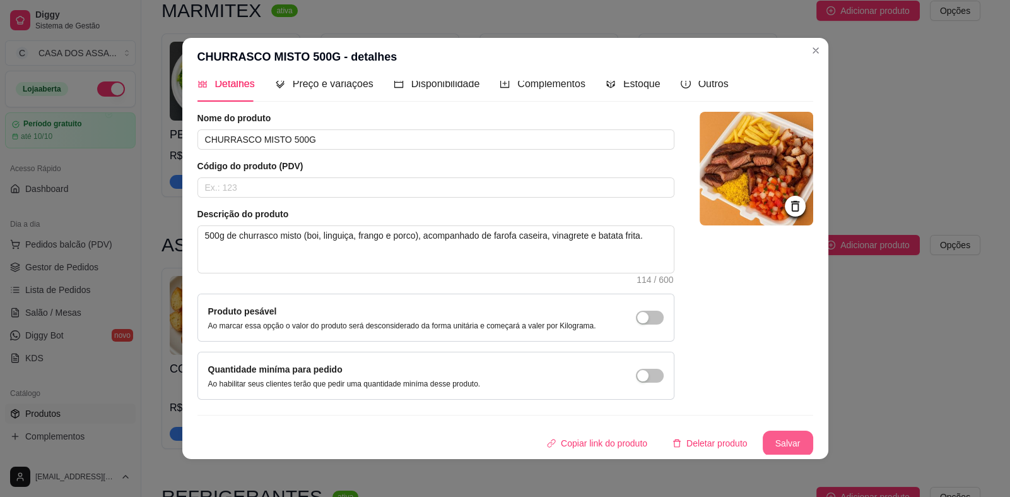
click at [773, 442] on button "Salvar" at bounding box center [788, 442] width 50 height 25
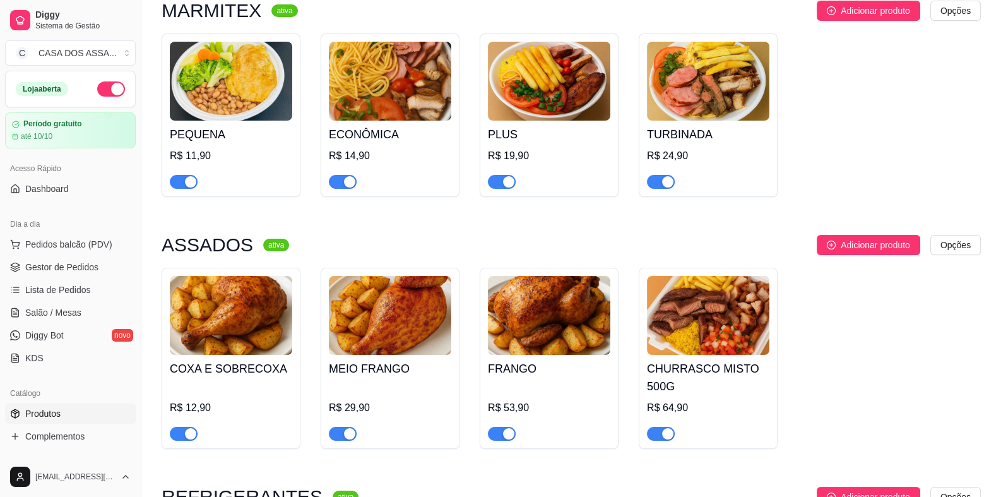
click at [711, 330] on img at bounding box center [708, 315] width 122 height 79
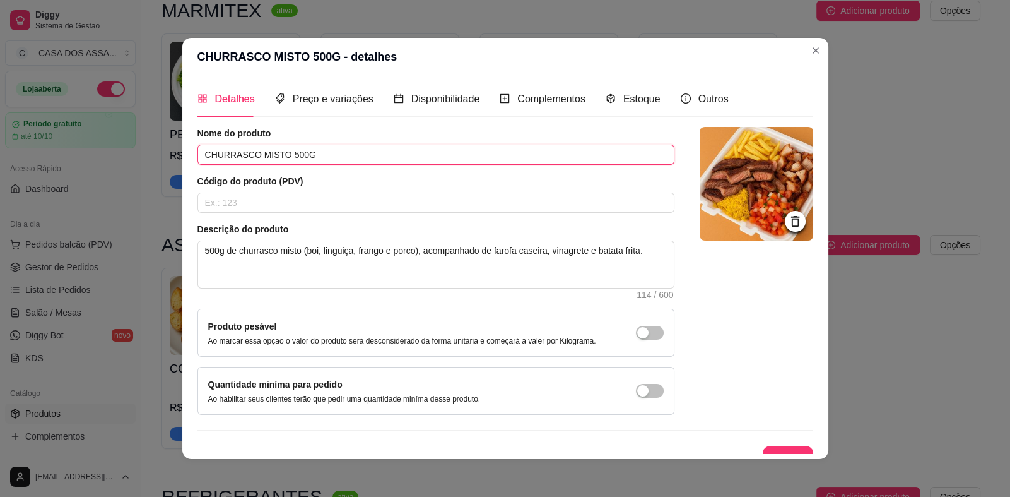
click at [333, 157] on input "CHURRASCO MISTO 500G" at bounding box center [436, 155] width 477 height 20
drag, startPoint x: 315, startPoint y: 151, endPoint x: 279, endPoint y: 153, distance: 36.1
click at [279, 153] on input "CHURRASCO MISTO 500G" at bounding box center [436, 155] width 477 height 20
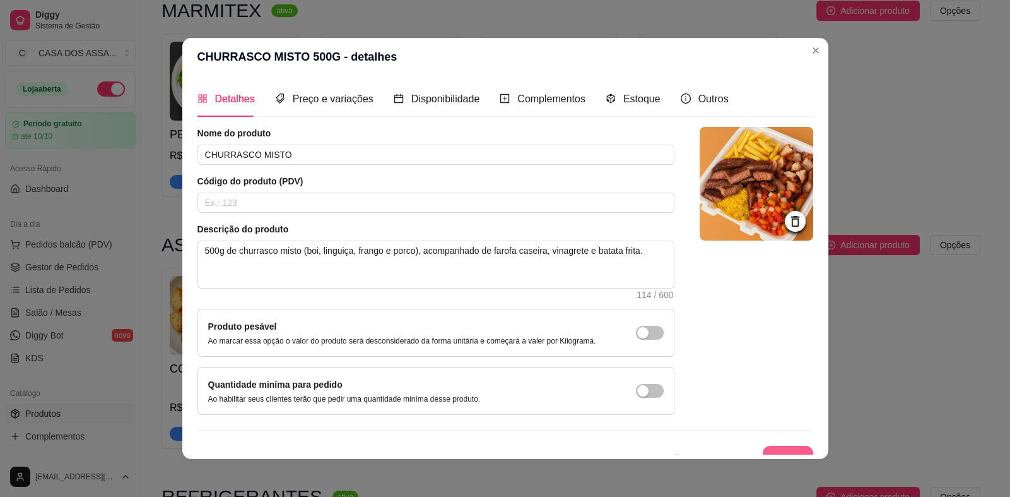
click at [769, 447] on button "Salvar" at bounding box center [788, 458] width 50 height 25
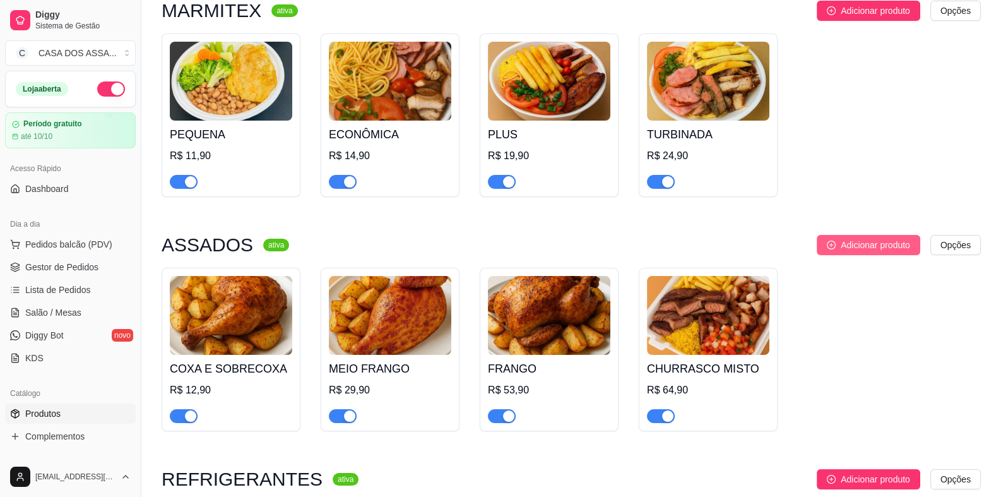
click at [862, 244] on span "Adicionar produto" at bounding box center [875, 245] width 69 height 14
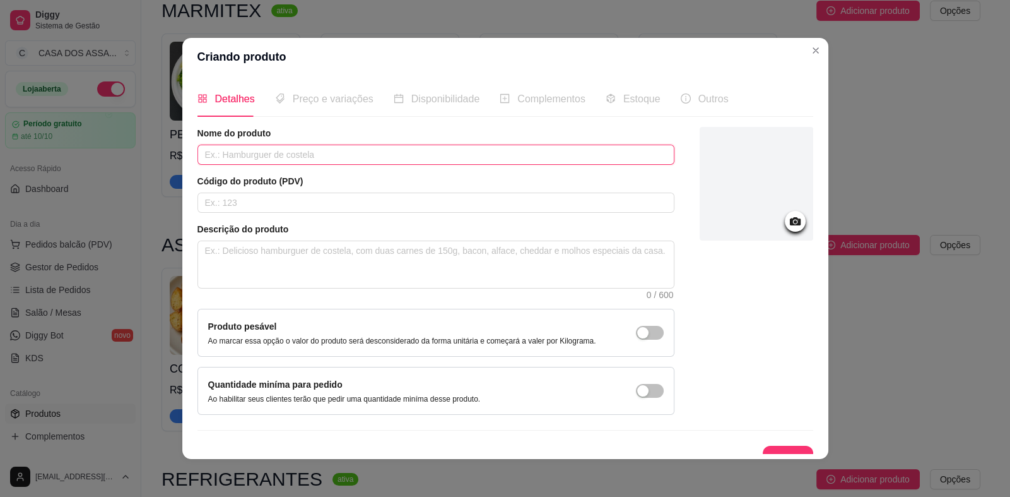
click at [321, 155] on input "text" at bounding box center [436, 155] width 477 height 20
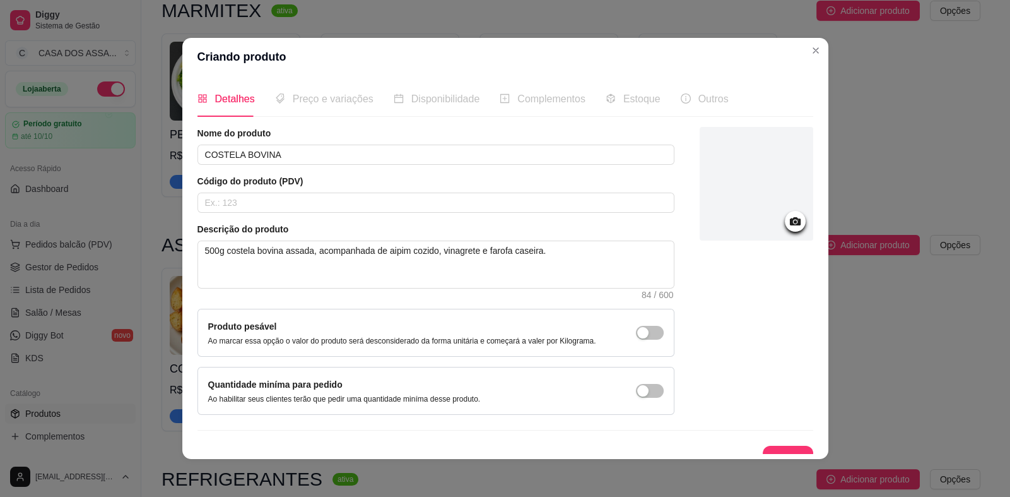
click at [716, 304] on div at bounding box center [757, 271] width 114 height 288
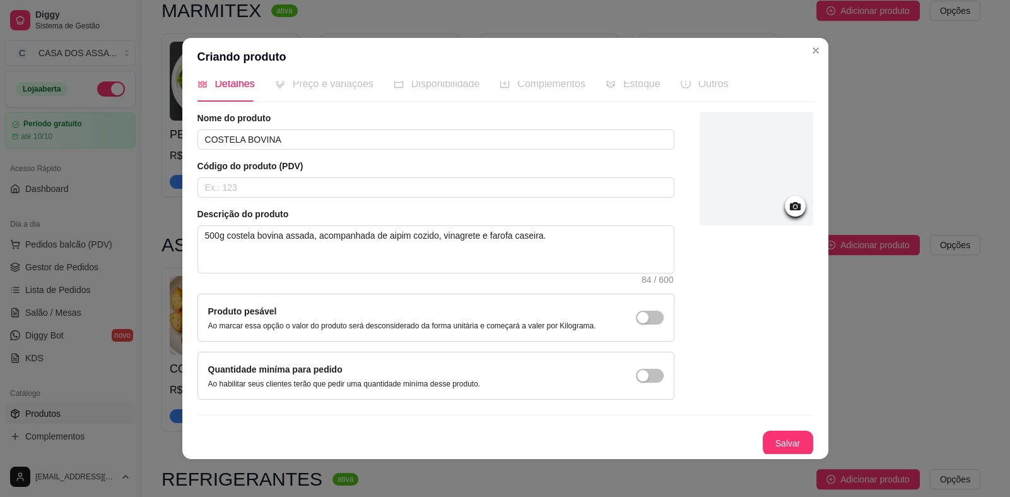
click at [790, 209] on icon at bounding box center [795, 206] width 11 height 8
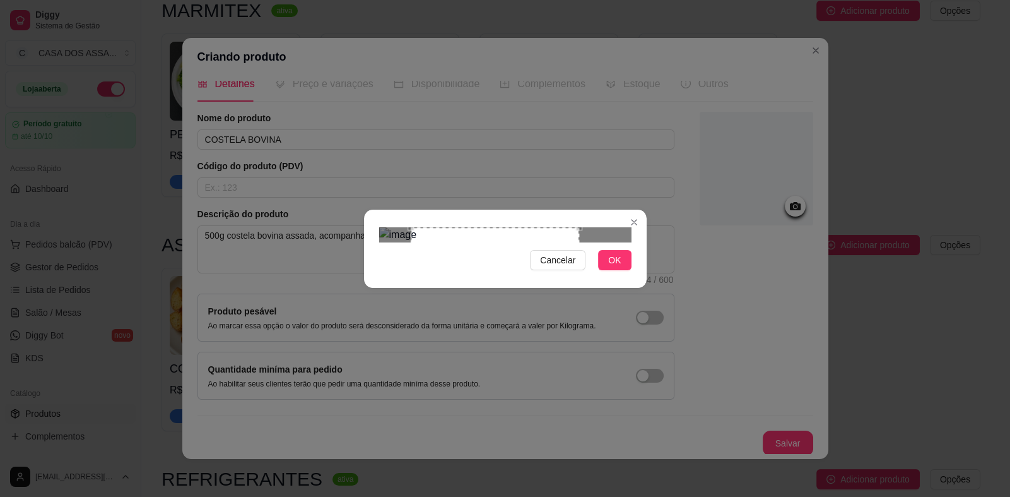
click at [474, 227] on div "Use the arrow keys to move the crop selection area" at bounding box center [495, 311] width 169 height 169
click at [622, 270] on button "OK" at bounding box center [614, 260] width 33 height 20
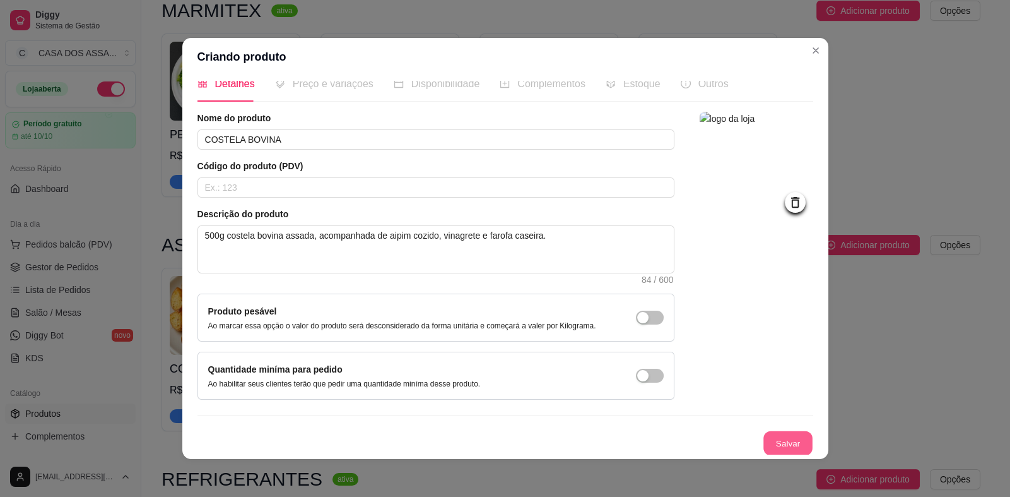
click at [780, 445] on button "Salvar" at bounding box center [788, 443] width 49 height 25
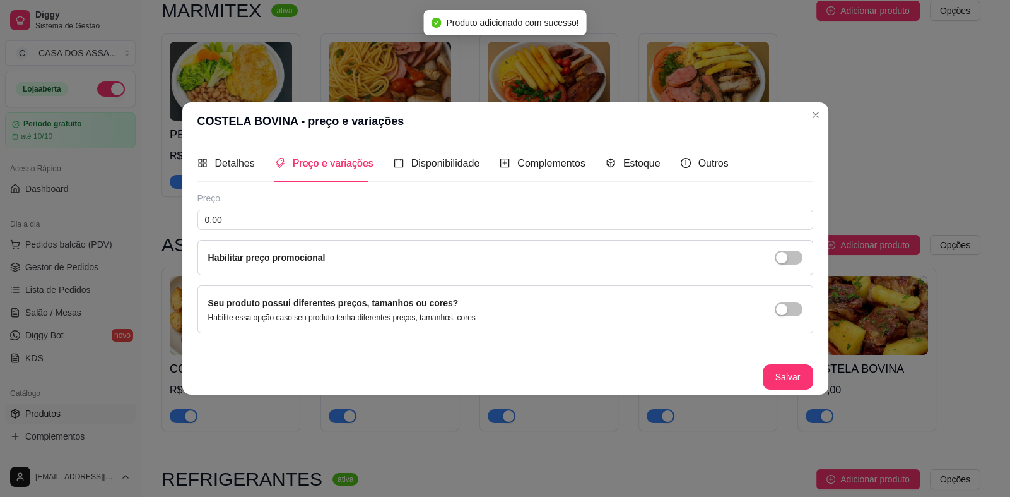
scroll to position [0, 0]
click at [319, 223] on input "0,00" at bounding box center [506, 220] width 616 height 20
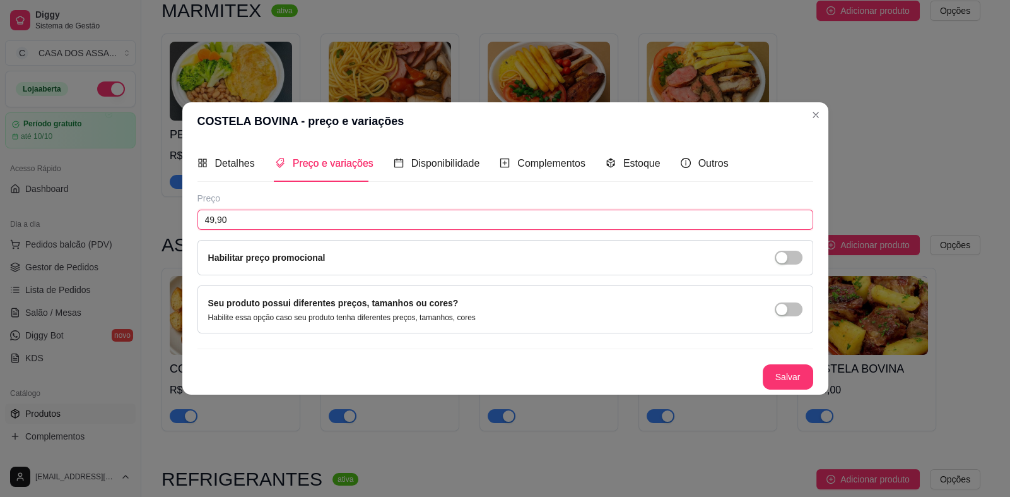
drag, startPoint x: 242, startPoint y: 220, endPoint x: 196, endPoint y: 221, distance: 46.1
click at [198, 221] on input "49,90" at bounding box center [506, 220] width 616 height 20
click at [480, 235] on div "Preço 49,90 Habilitar preço promocional" at bounding box center [506, 233] width 616 height 83
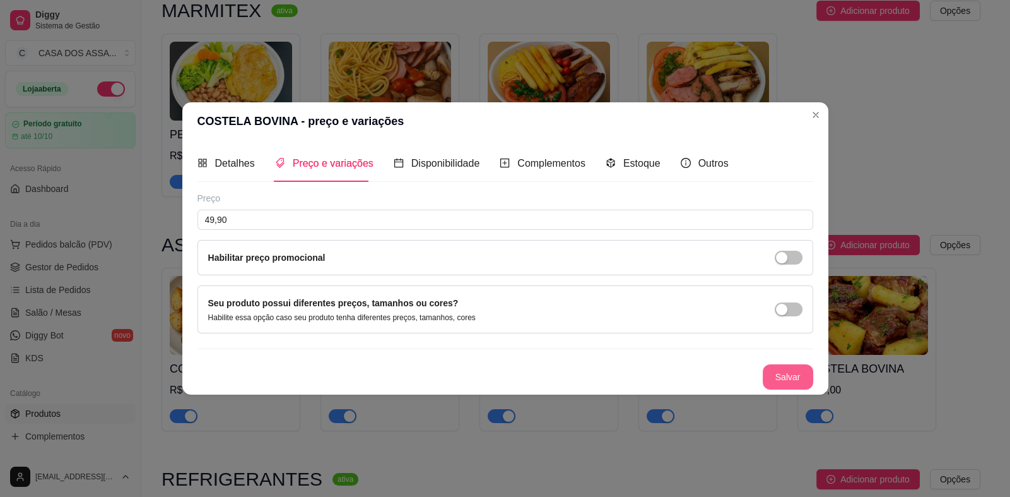
click at [801, 378] on button "Salvar" at bounding box center [788, 376] width 50 height 25
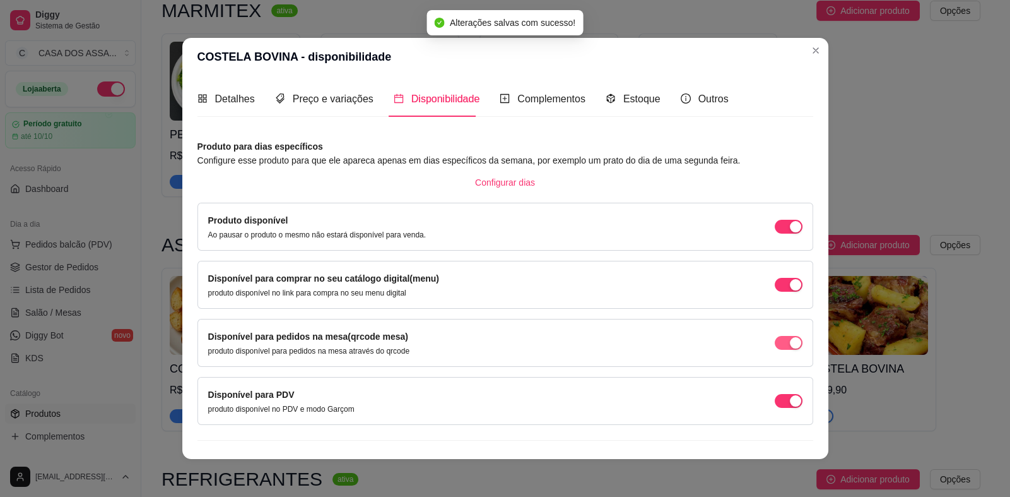
click at [775, 346] on span "button" at bounding box center [789, 343] width 28 height 14
click at [770, 393] on div "Disponível para PDV produto disponível no PDV e modo Garçom" at bounding box center [505, 401] width 595 height 27
click at [775, 397] on span "button" at bounding box center [789, 401] width 28 height 14
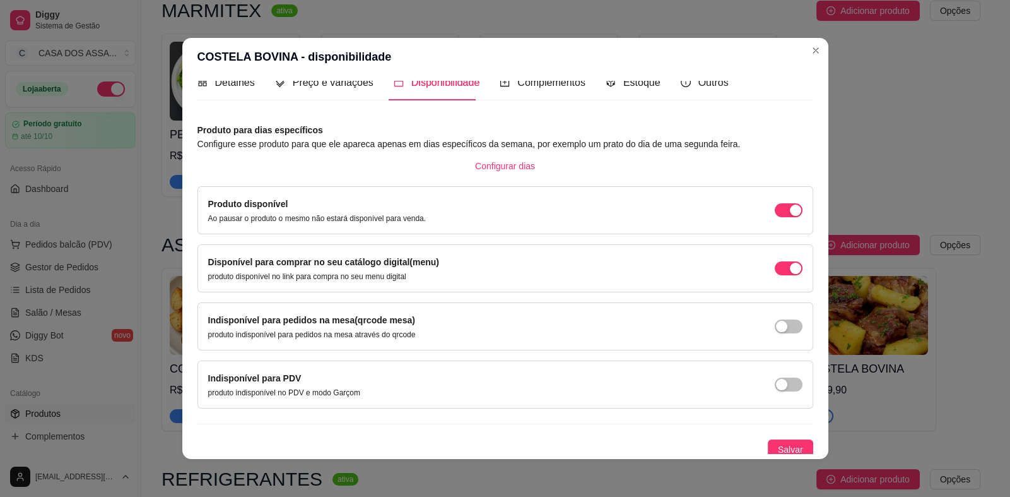
scroll to position [20, 0]
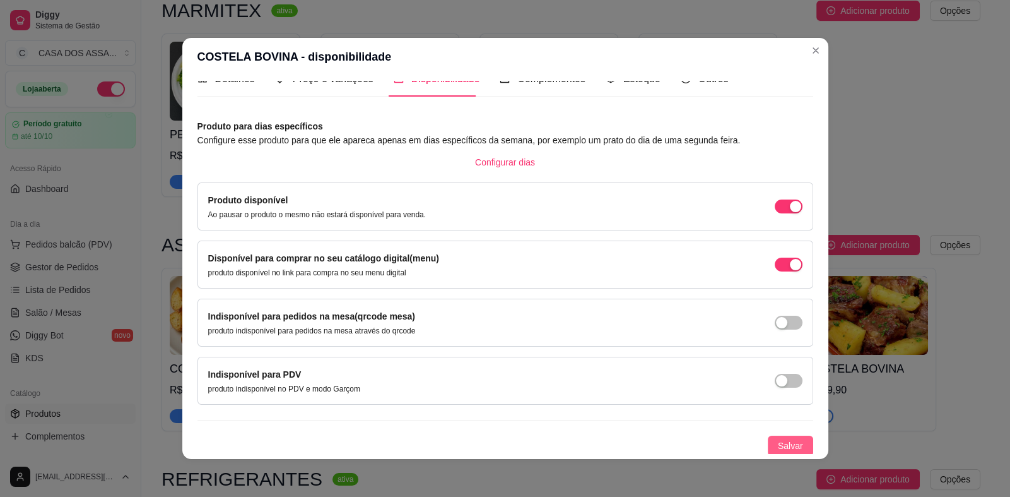
click at [778, 435] on button "Salvar" at bounding box center [790, 445] width 45 height 20
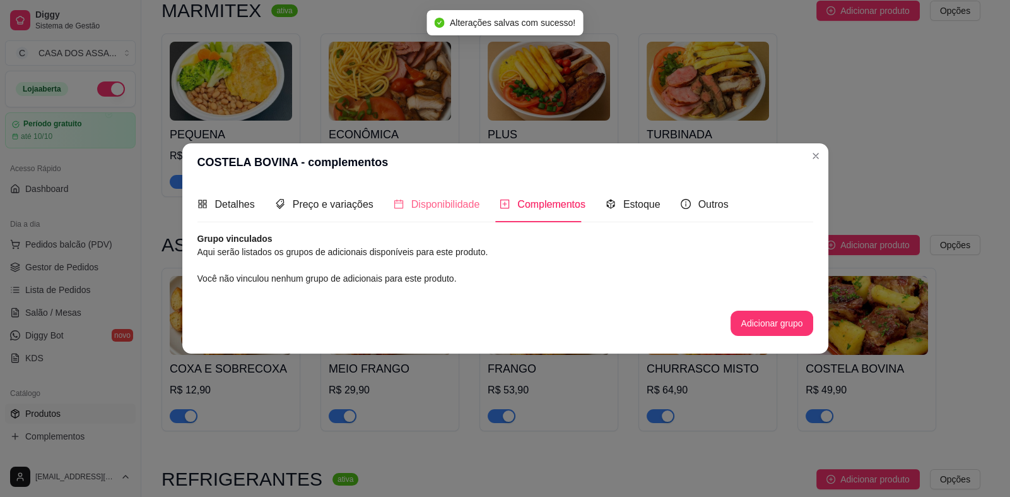
scroll to position [0, 0]
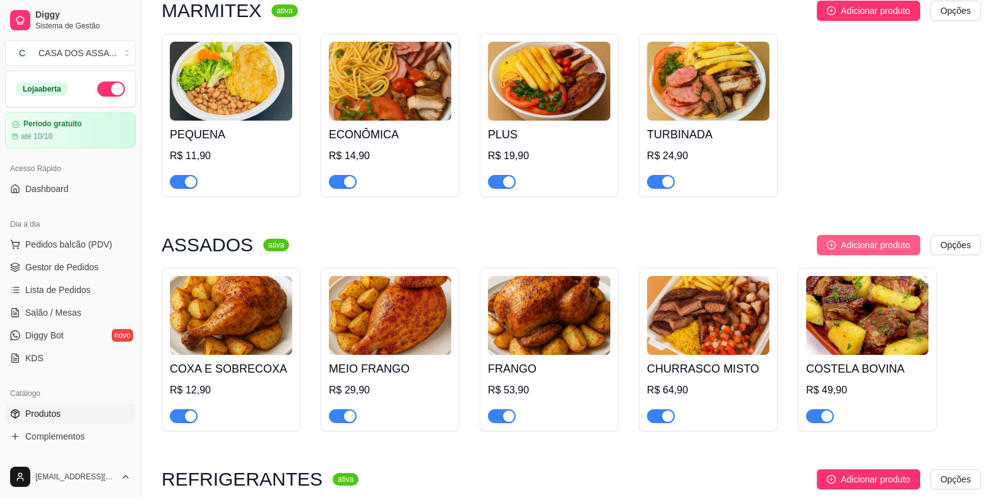
click at [884, 239] on span "Adicionar produto" at bounding box center [875, 245] width 69 height 14
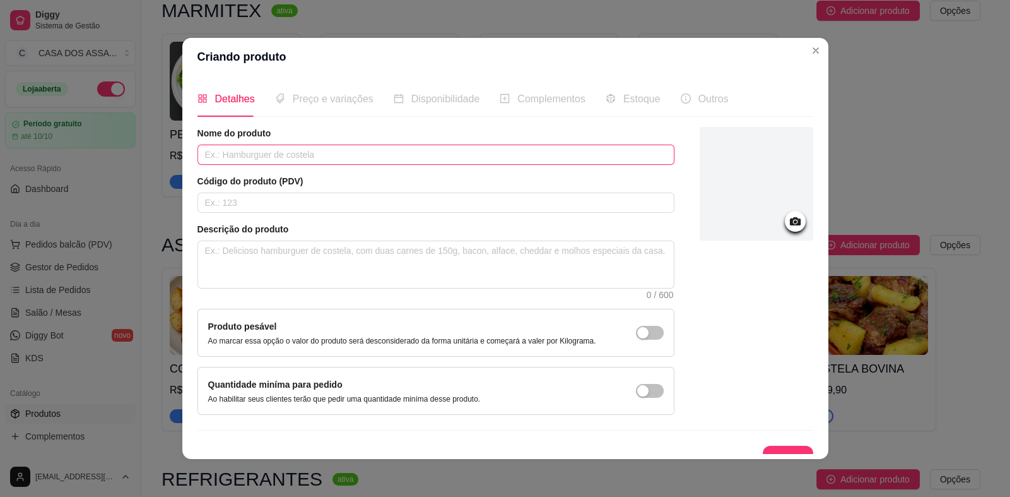
click at [290, 153] on input "text" at bounding box center [436, 155] width 477 height 20
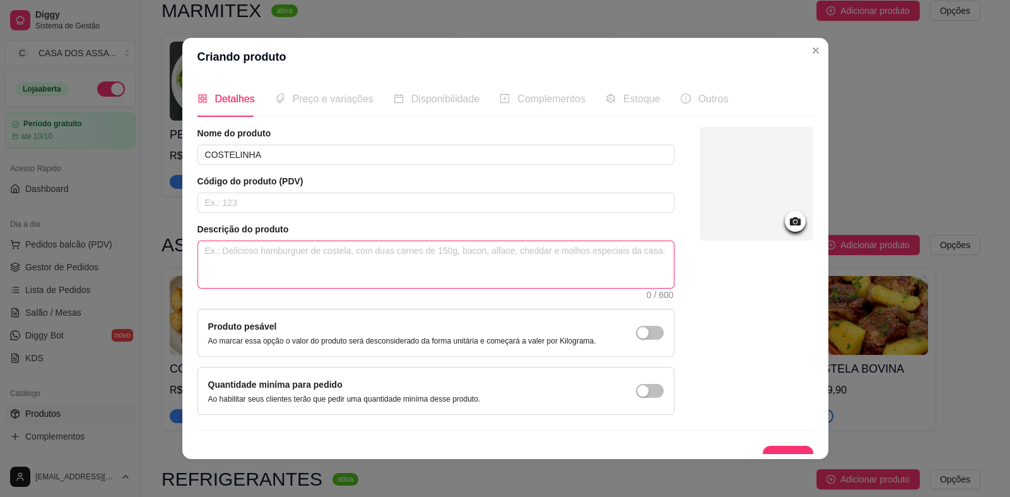
click at [280, 249] on textarea at bounding box center [436, 264] width 476 height 47
paste textarea "500g costela bovina assada, acompanhada de aipim cozido, vinagrete e farofa cas…"
drag, startPoint x: 275, startPoint y: 251, endPoint x: 244, endPoint y: 254, distance: 31.1
click at [244, 254] on textarea "500g costela bovina assada, acompanhada de aipim cozido, vinagrete e farofa cas…" at bounding box center [436, 264] width 476 height 47
click at [423, 252] on textarea "500g costelinha suína assada, acompanhada de aipim cozido, vinagrete e farofa c…" at bounding box center [436, 264] width 476 height 47
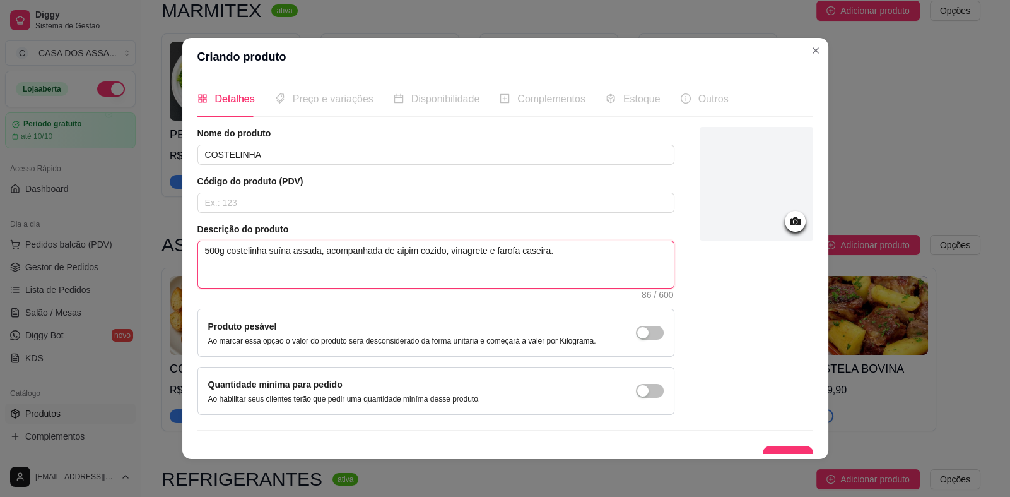
click at [456, 251] on textarea "500g costelinha suína assada, acompanhada de aipim cozido, vinagrete e farofa c…" at bounding box center [436, 264] width 476 height 47
click at [507, 251] on textarea "500g costelinha suína assada, acompanhada de aipim cozido, vinagrete e farofa c…" at bounding box center [436, 264] width 476 height 47
click at [527, 252] on textarea "500g costelinha suína assada, acompanhada de aipim cozido, vinagrete e farofa c…" at bounding box center [436, 264] width 476 height 47
click at [564, 250] on textarea "500g costelinha suína assada, acompanhada de aipim cozido, vinagrete e farofa c…" at bounding box center [436, 264] width 476 height 47
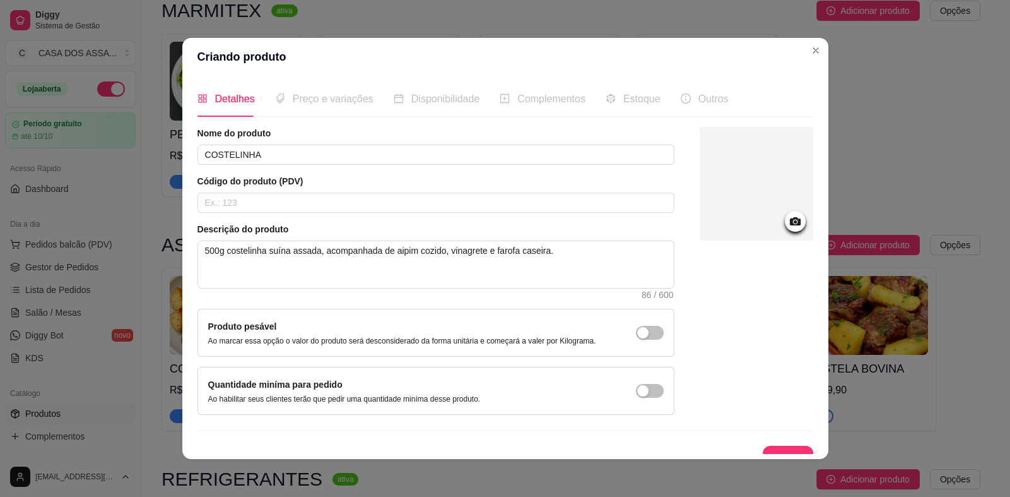
click at [788, 220] on icon at bounding box center [795, 221] width 15 height 15
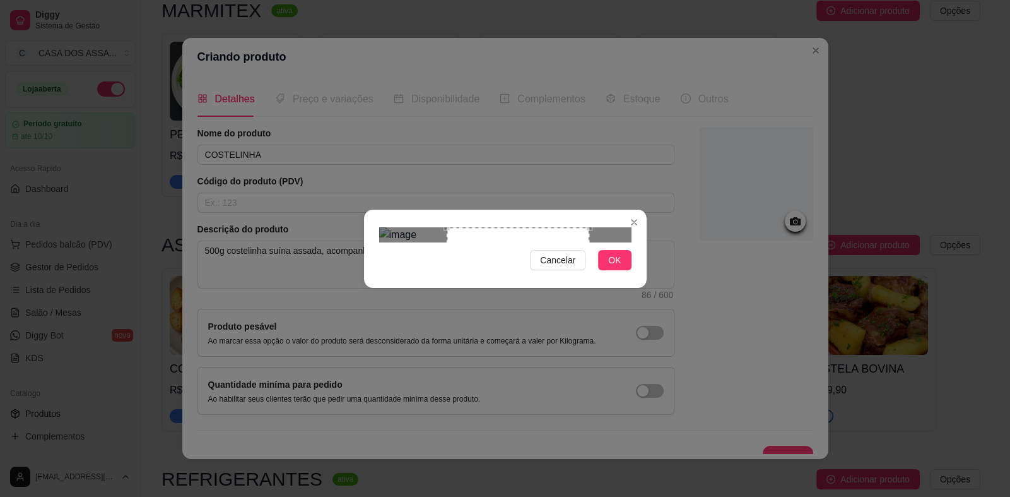
click at [517, 244] on div "Use the arrow keys to move the crop selection area" at bounding box center [518, 298] width 143 height 143
click at [449, 227] on div "Use the arrow keys to move the crop selection area" at bounding box center [519, 298] width 143 height 143
click at [447, 227] on div "Use the arrow keys to move the north west drag handle to change the crop select…" at bounding box center [447, 227] width 0 height 0
click at [452, 297] on div "Use the arrow keys to move the crop selection area" at bounding box center [521, 299] width 139 height 139
click at [492, 252] on div "Use the arrow keys to move the crop selection area" at bounding box center [505, 296] width 139 height 139
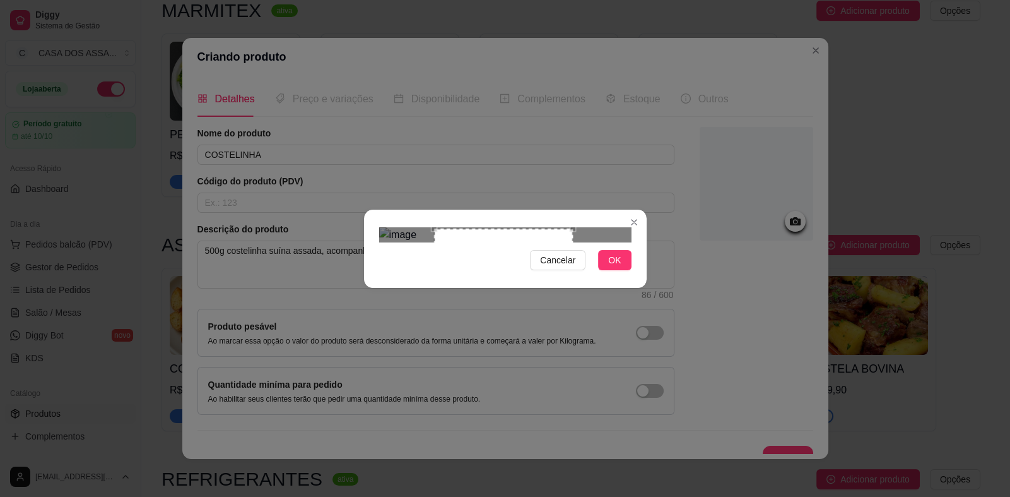
click at [490, 228] on div "Use the arrow keys to move the crop selection area" at bounding box center [503, 297] width 139 height 139
click at [620, 267] on span "OK" at bounding box center [614, 260] width 13 height 14
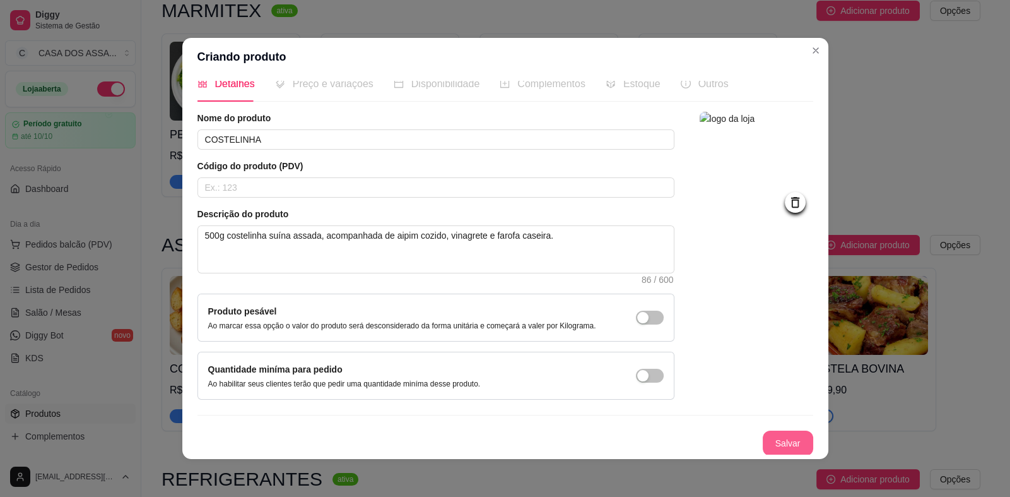
scroll to position [3, 0]
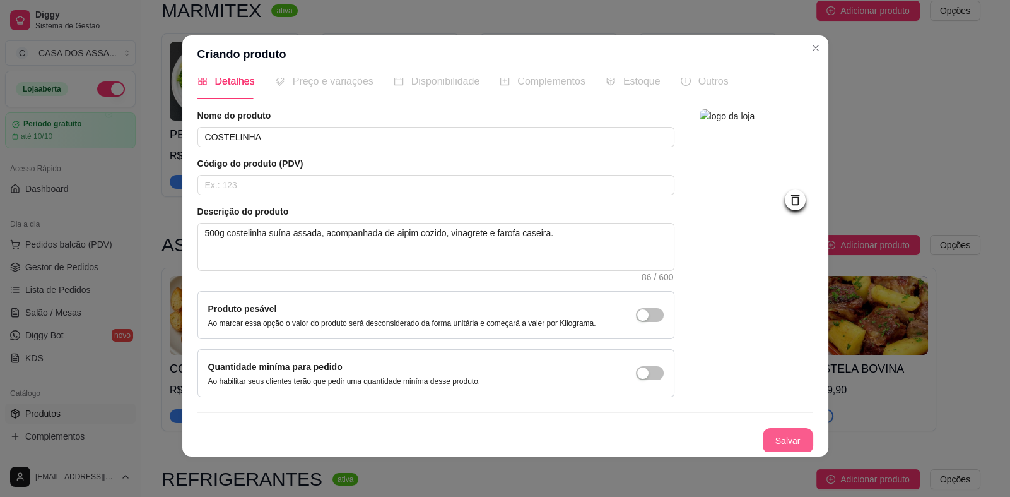
click at [765, 439] on button "Salvar" at bounding box center [788, 440] width 50 height 25
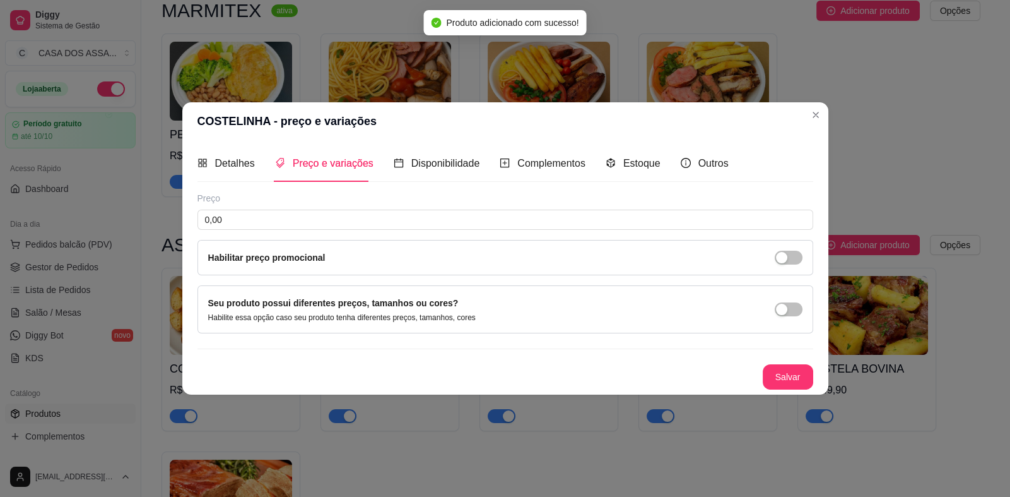
scroll to position [0, 0]
click at [293, 222] on input "0,00" at bounding box center [506, 220] width 616 height 20
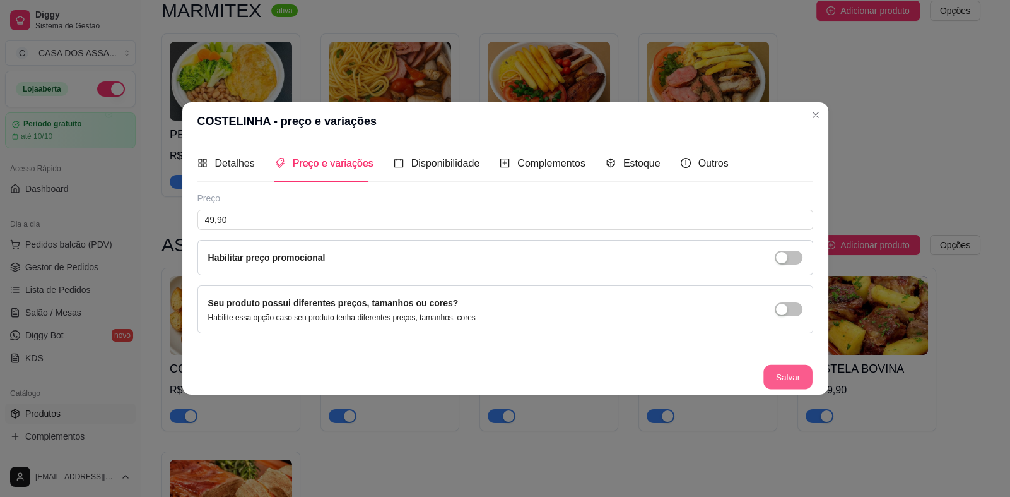
click at [805, 382] on button "Salvar" at bounding box center [788, 376] width 49 height 25
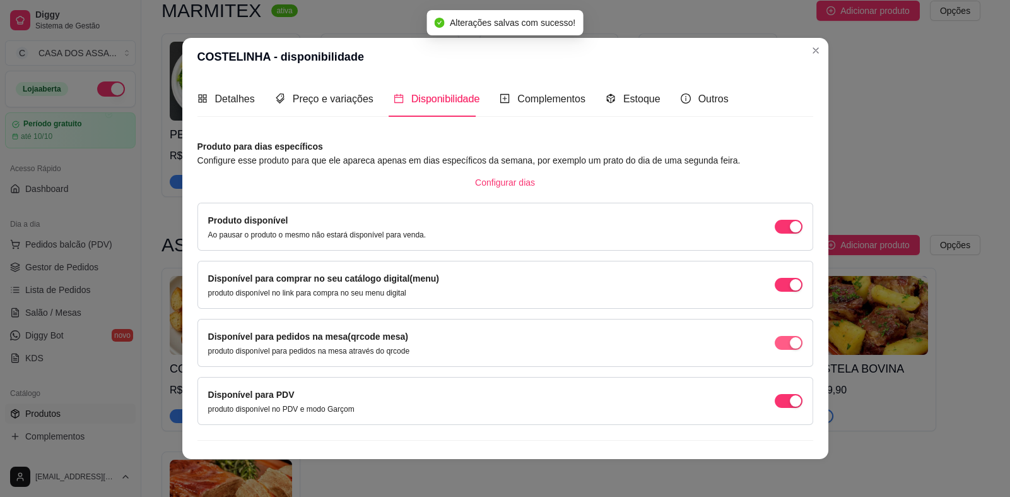
click at [775, 347] on span "button" at bounding box center [789, 343] width 28 height 14
click at [775, 402] on span "button" at bounding box center [789, 401] width 28 height 14
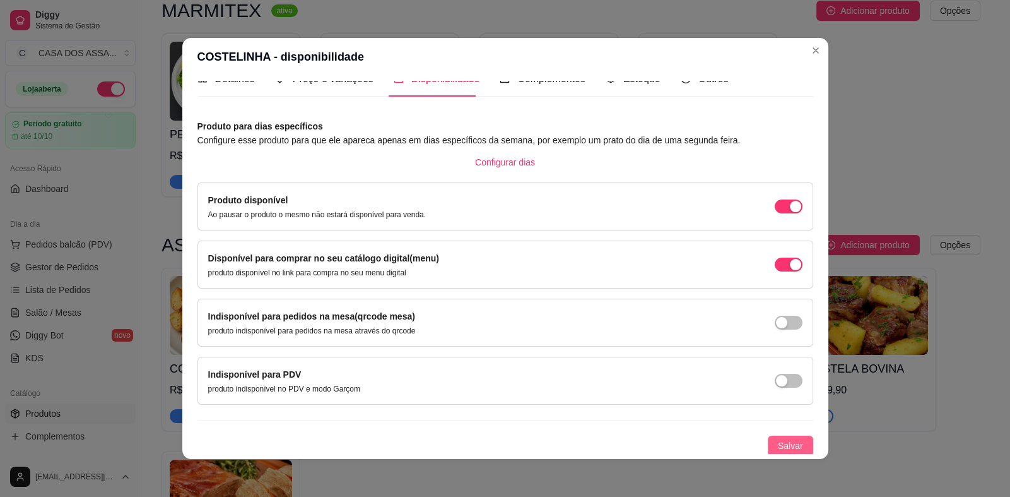
click at [778, 444] on span "Salvar" at bounding box center [790, 446] width 25 height 14
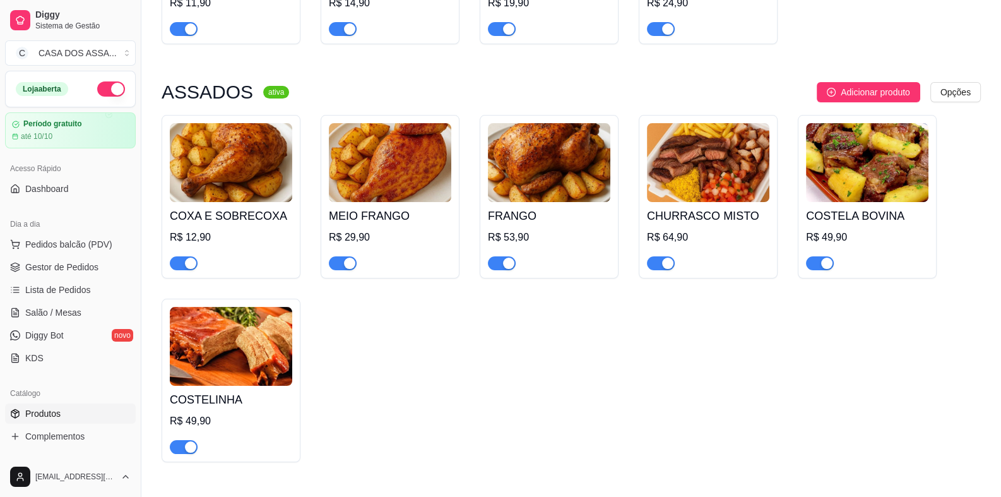
scroll to position [379, 0]
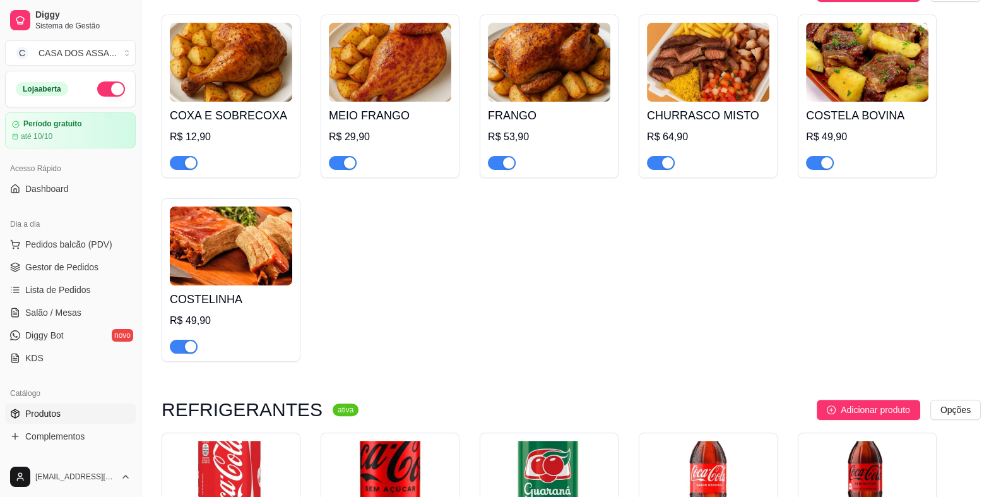
click at [701, 90] on img at bounding box center [708, 62] width 122 height 79
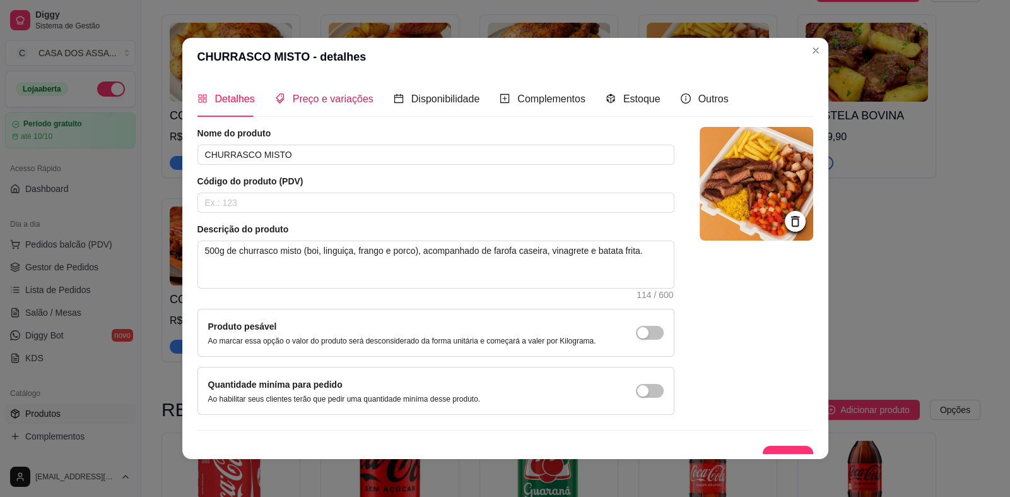
click at [323, 98] on span "Preço e variações" at bounding box center [333, 98] width 81 height 11
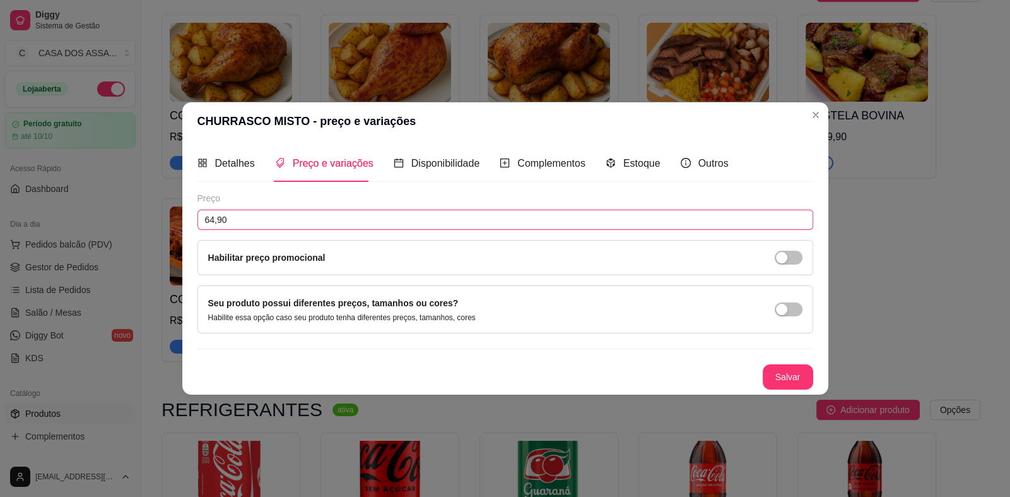
drag, startPoint x: 226, startPoint y: 220, endPoint x: 170, endPoint y: 223, distance: 55.6
click at [174, 223] on div "CHURRASCO MISTO - preço e variações Detalhes Preço e variações Disponibilidade …" at bounding box center [505, 248] width 1010 height 497
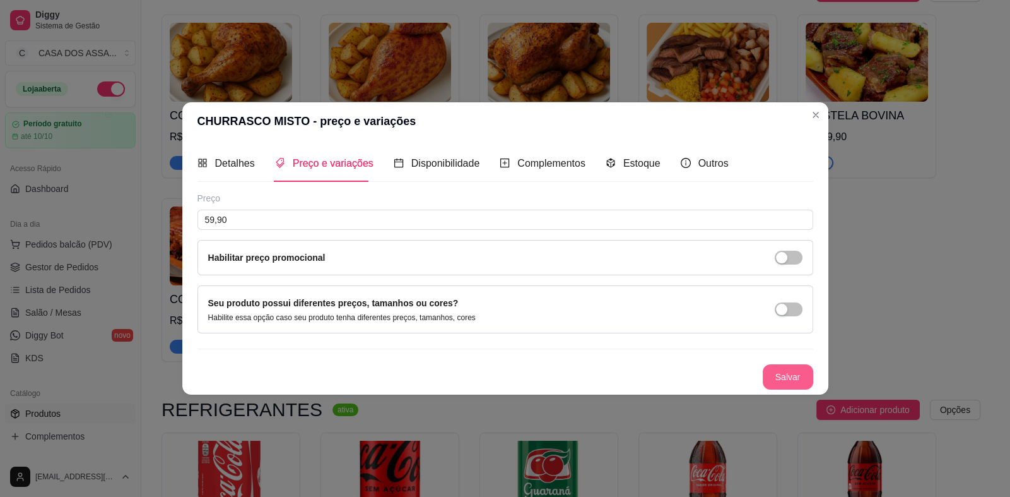
click at [812, 377] on button "Salvar" at bounding box center [788, 376] width 50 height 25
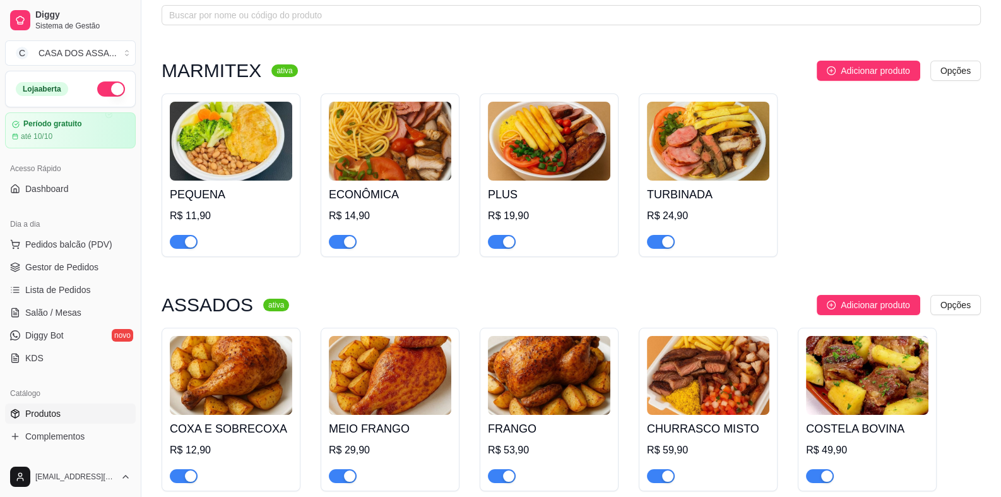
scroll to position [0, 0]
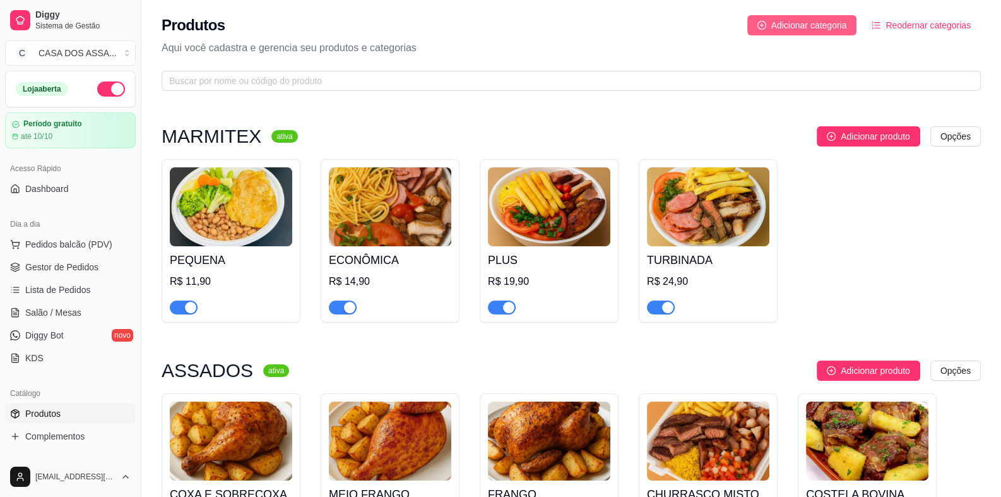
click at [837, 28] on span "Adicionar categoria" at bounding box center [809, 25] width 76 height 14
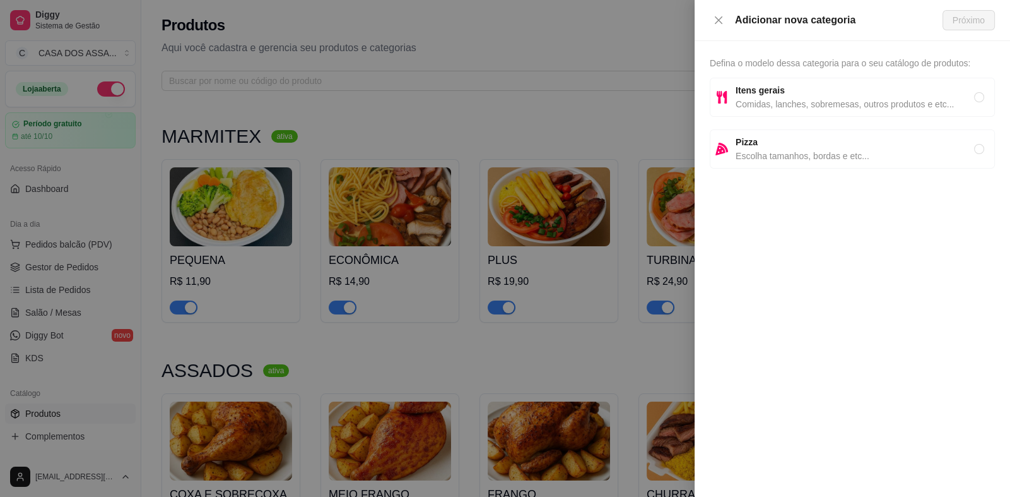
click at [782, 104] on span "Comidas, lanches, sobremesas, outros produtos e etc..." at bounding box center [855, 104] width 239 height 14
click at [954, 21] on span "Próximo" at bounding box center [969, 20] width 32 height 14
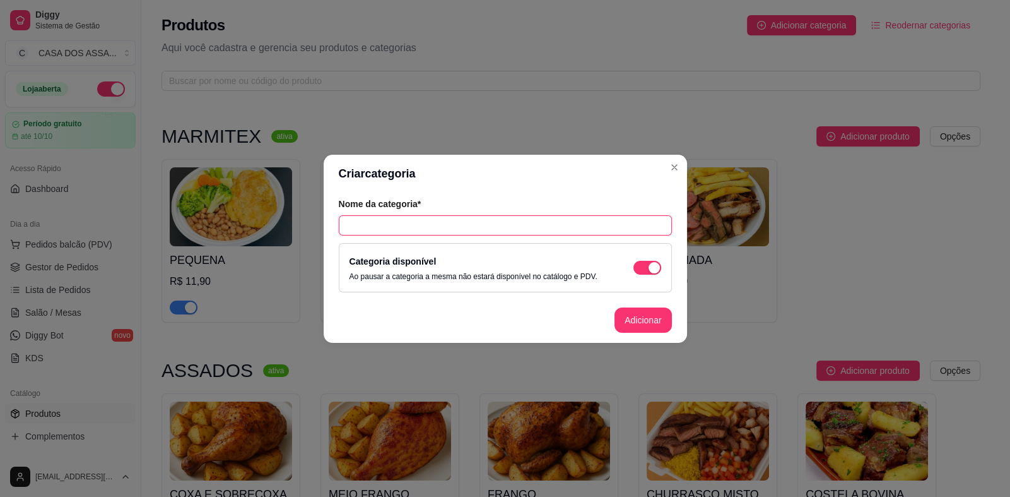
click at [429, 224] on input "text" at bounding box center [505, 225] width 333 height 20
click at [464, 182] on header "Criar categoria" at bounding box center [506, 174] width 364 height 38
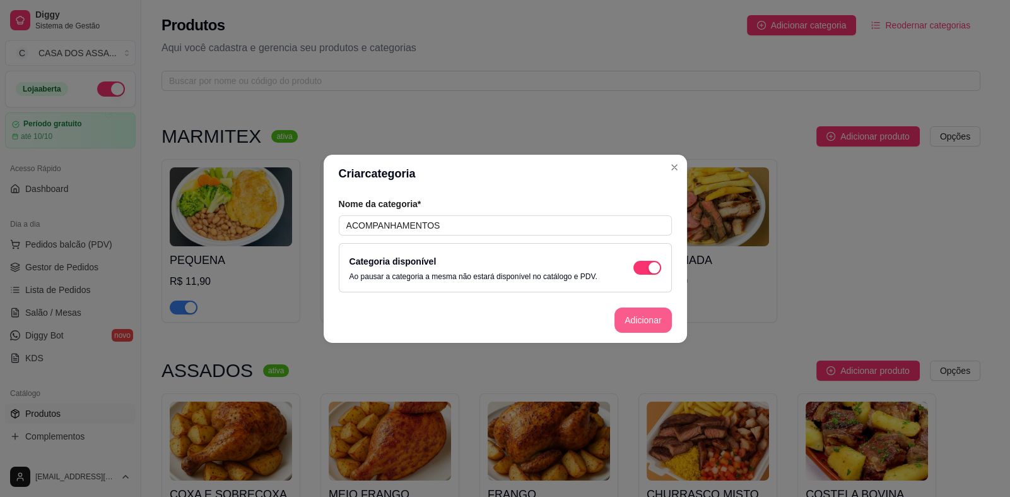
click at [652, 321] on button "Adicionar" at bounding box center [643, 319] width 57 height 25
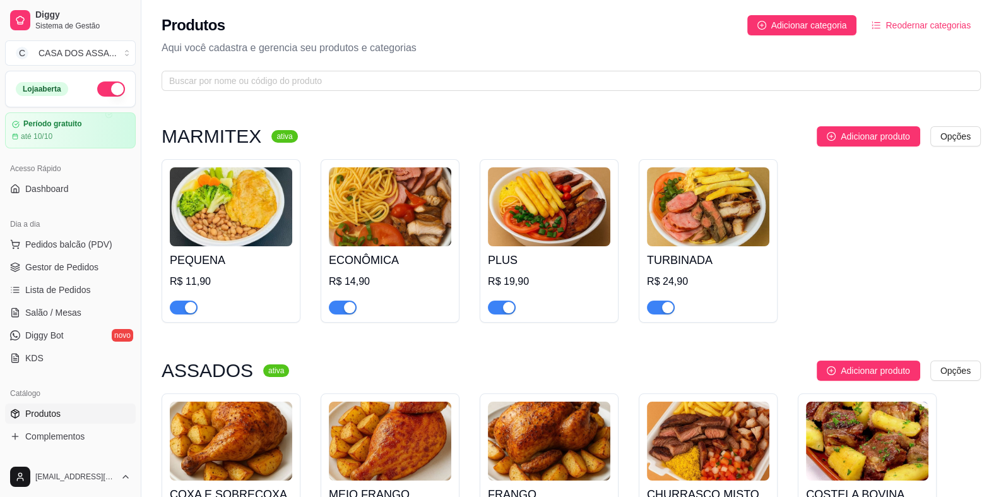
click at [953, 25] on span "Reodernar categorias" at bounding box center [928, 25] width 85 height 14
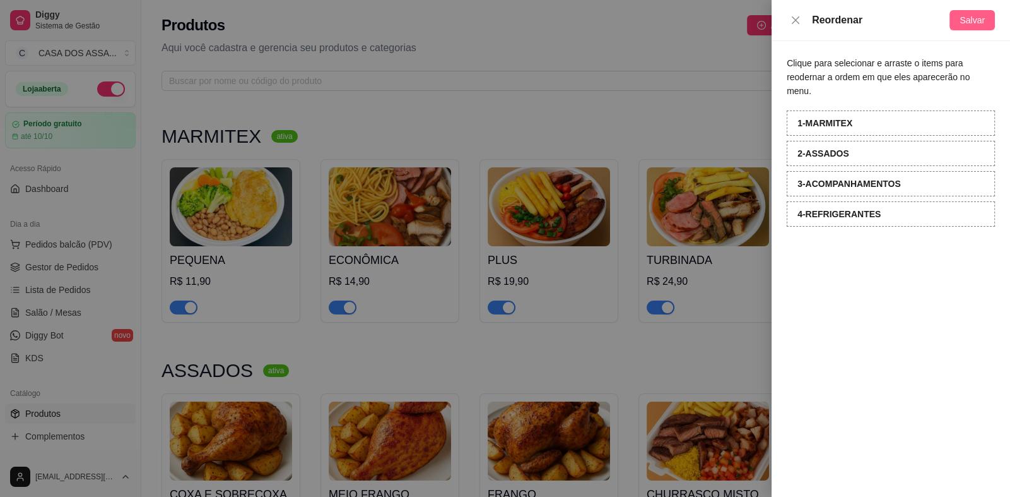
click at [982, 16] on span "Salvar" at bounding box center [972, 20] width 25 height 14
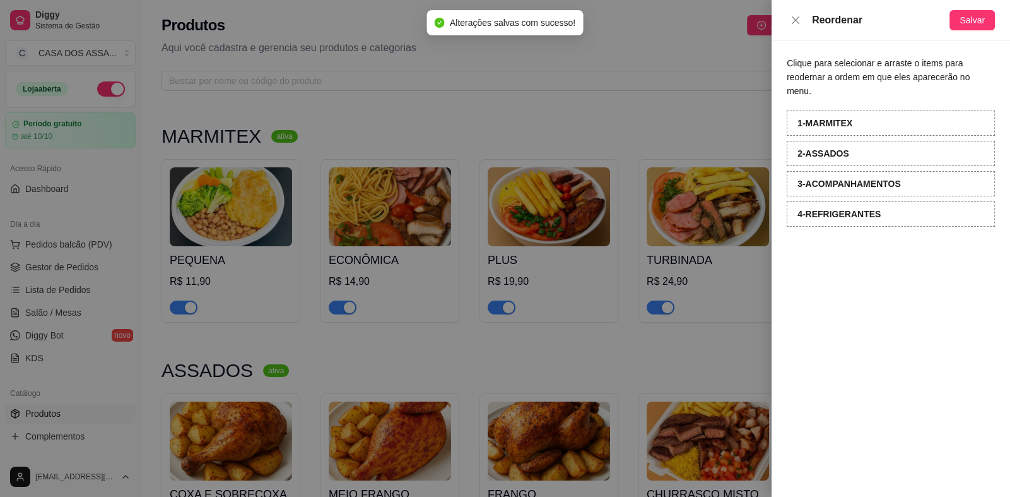
click at [571, 56] on div at bounding box center [505, 248] width 1010 height 497
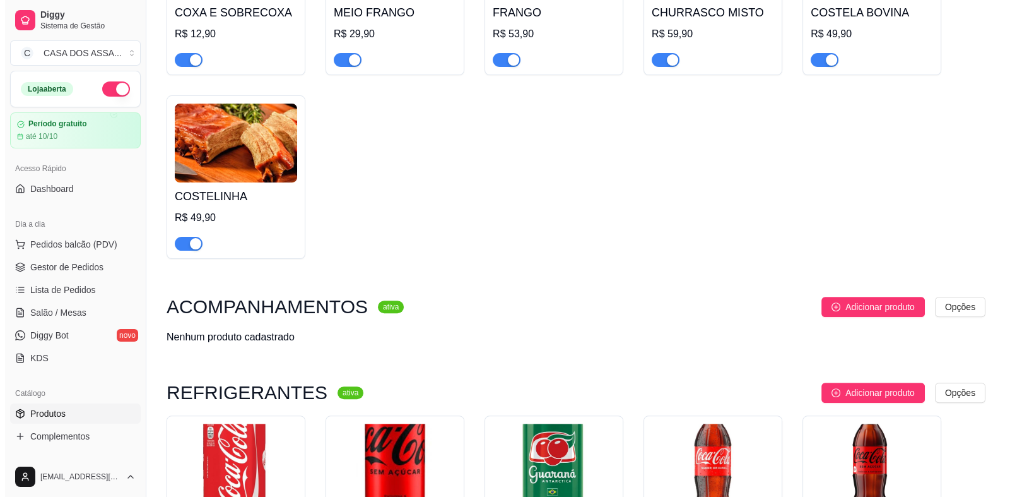
scroll to position [504, 0]
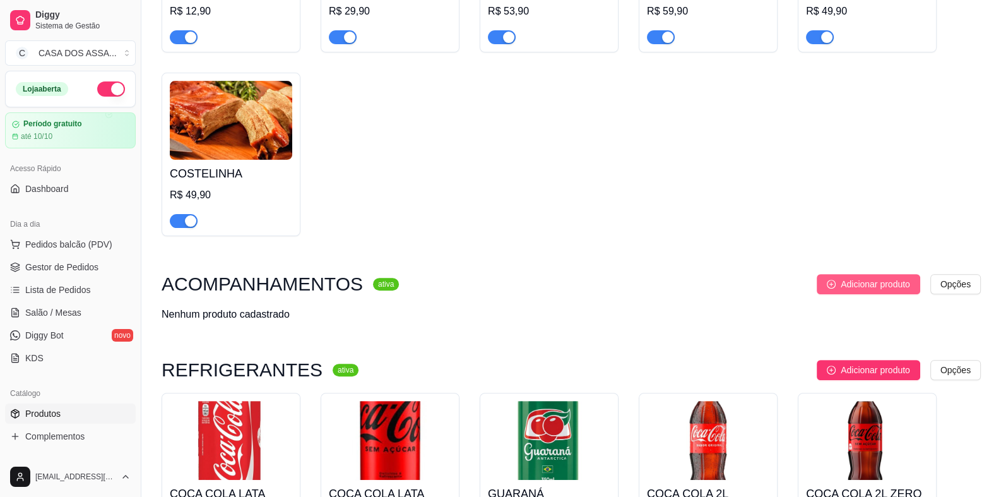
click at [855, 287] on span "Adicionar produto" at bounding box center [875, 284] width 69 height 14
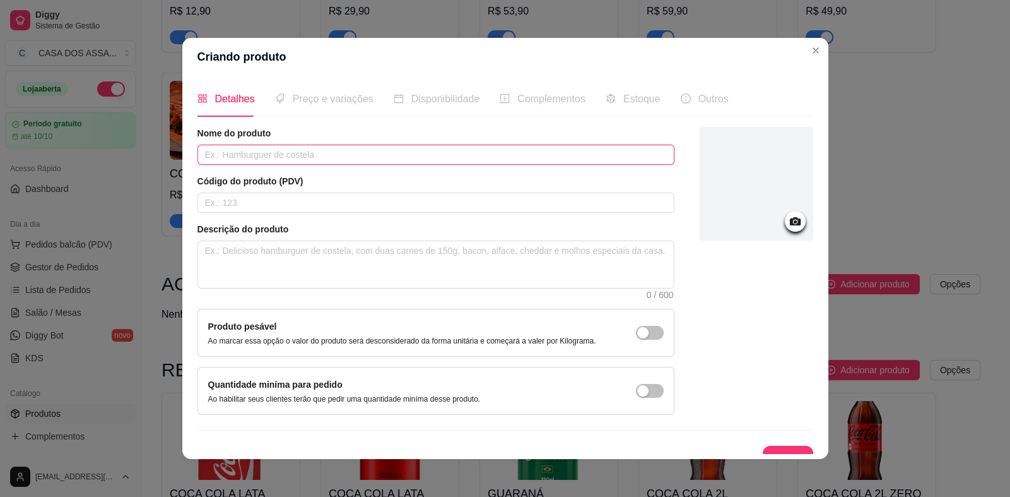
click at [352, 154] on input "text" at bounding box center [436, 155] width 477 height 20
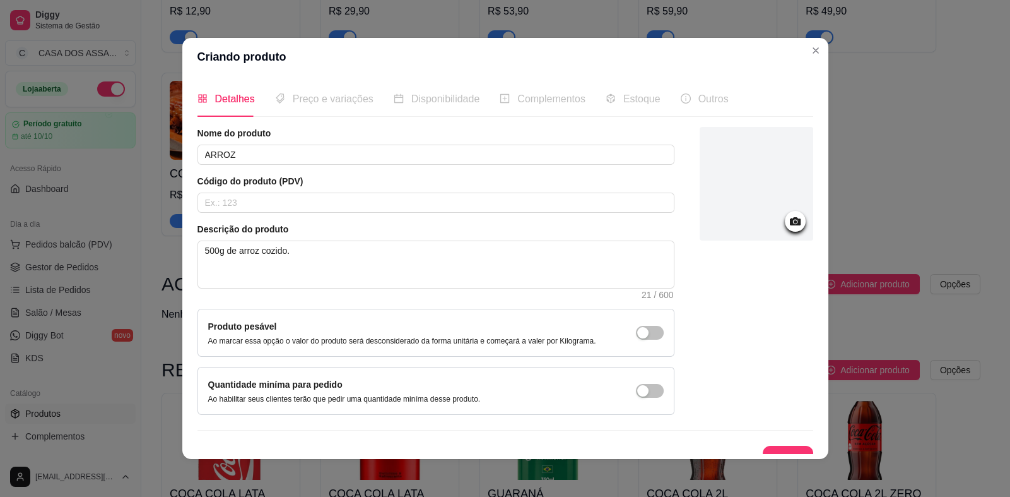
click at [790, 223] on icon at bounding box center [795, 221] width 11 height 8
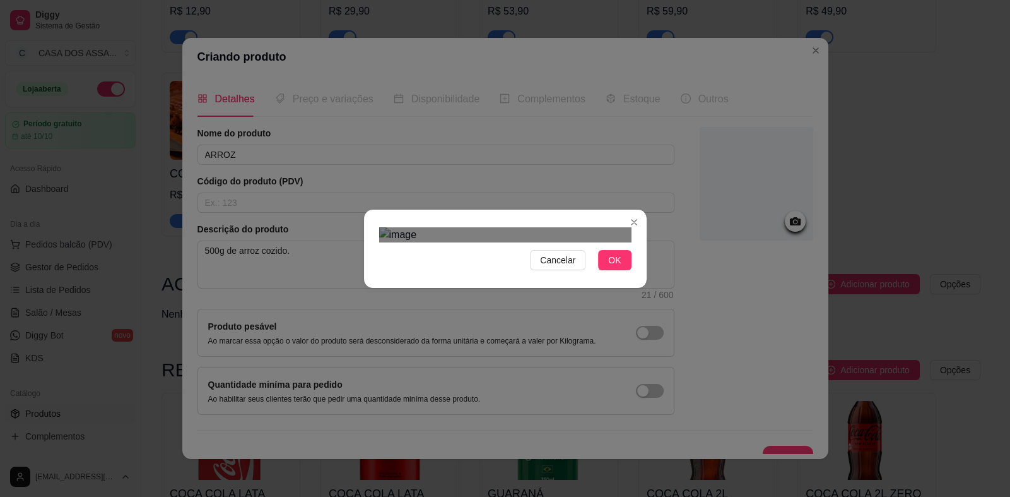
click at [590, 227] on div at bounding box center [505, 234] width 252 height 15
click at [412, 242] on div at bounding box center [505, 234] width 252 height 15
click at [472, 251] on div "Use the arrow keys to move the crop selection area" at bounding box center [474, 329] width 177 height 177
click at [574, 241] on div "Use the arrow keys to move the crop selection area" at bounding box center [487, 329] width 177 height 177
click at [569, 267] on span "Cancelar" at bounding box center [557, 260] width 35 height 14
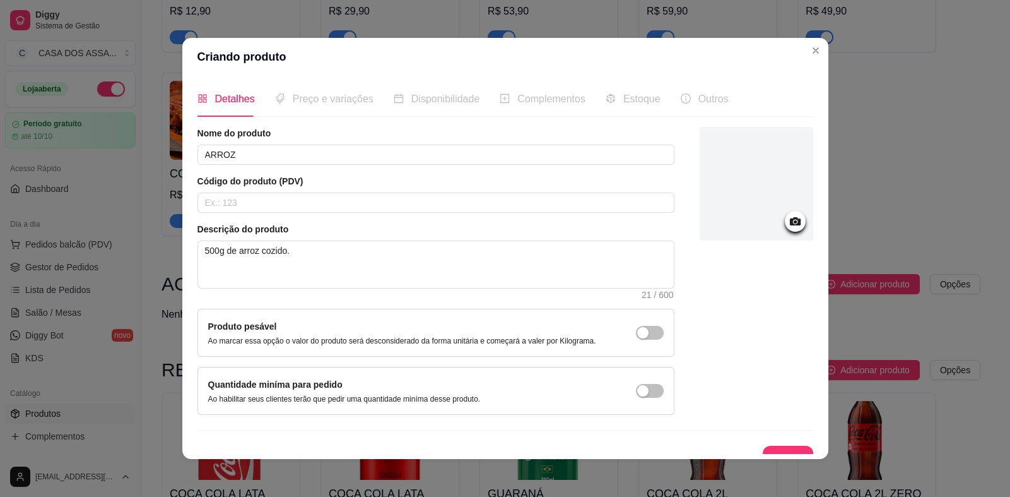
click at [788, 220] on icon at bounding box center [795, 221] width 15 height 15
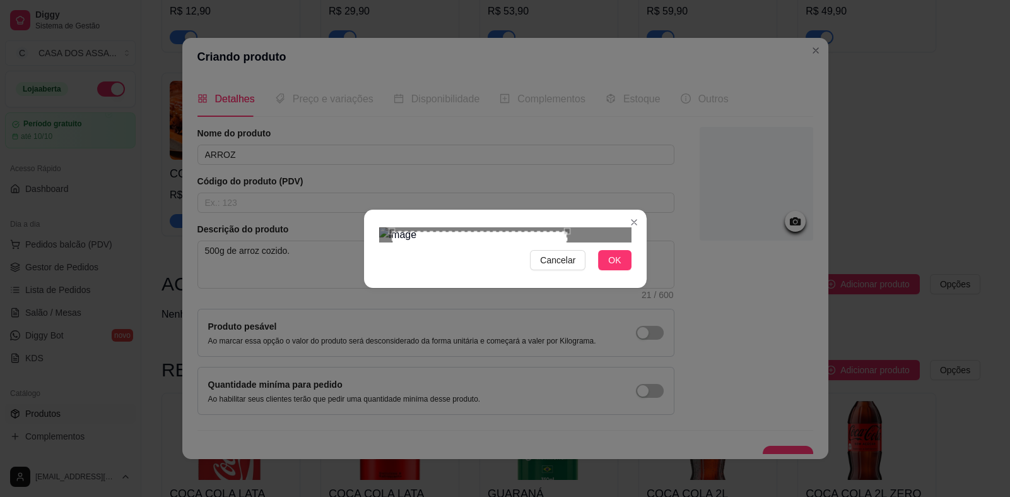
click at [568, 227] on div at bounding box center [505, 234] width 252 height 15
click at [491, 228] on div "Use the arrow keys to move the crop selection area" at bounding box center [468, 315] width 175 height 175
click at [571, 417] on div "Use the arrow keys to move the south east drag handle to change the crop select…" at bounding box center [571, 417] width 0 height 0
click at [621, 267] on span "OK" at bounding box center [614, 260] width 13 height 14
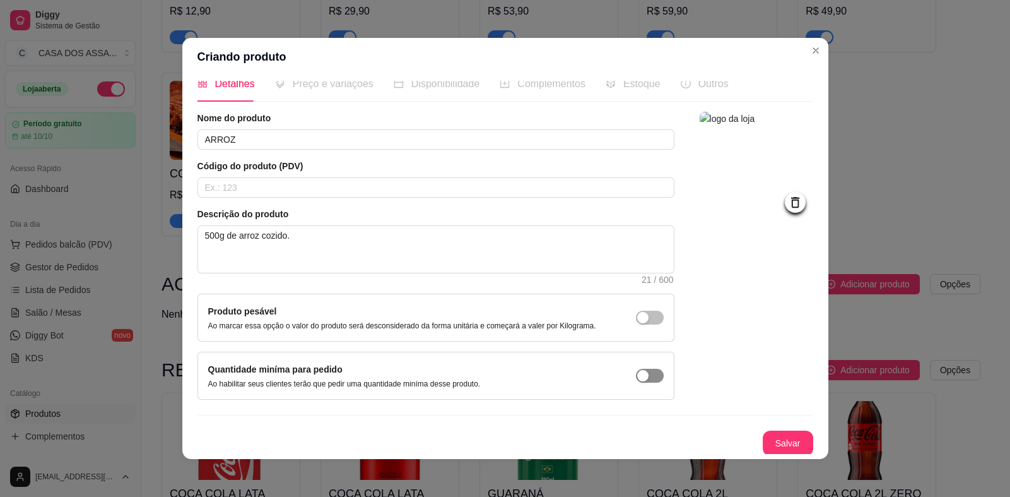
scroll to position [3, 0]
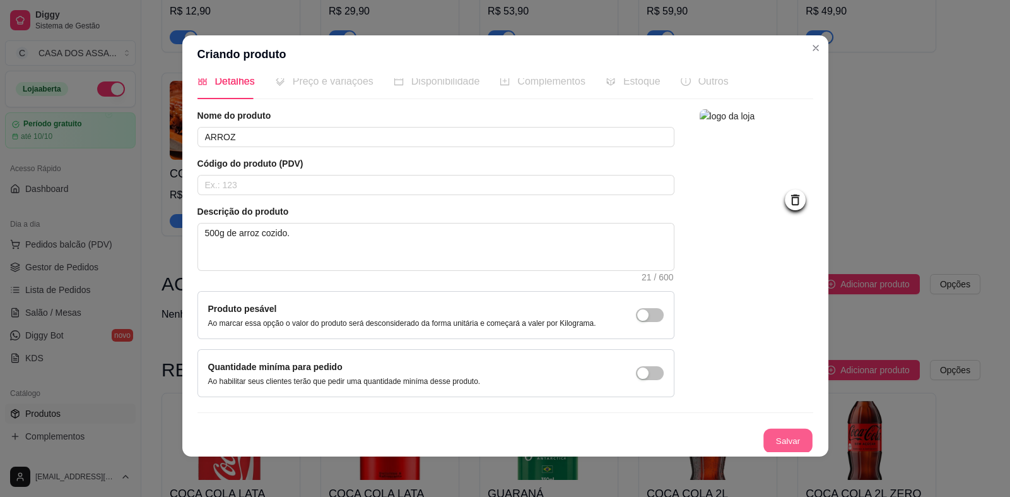
click at [776, 437] on button "Salvar" at bounding box center [788, 441] width 49 height 25
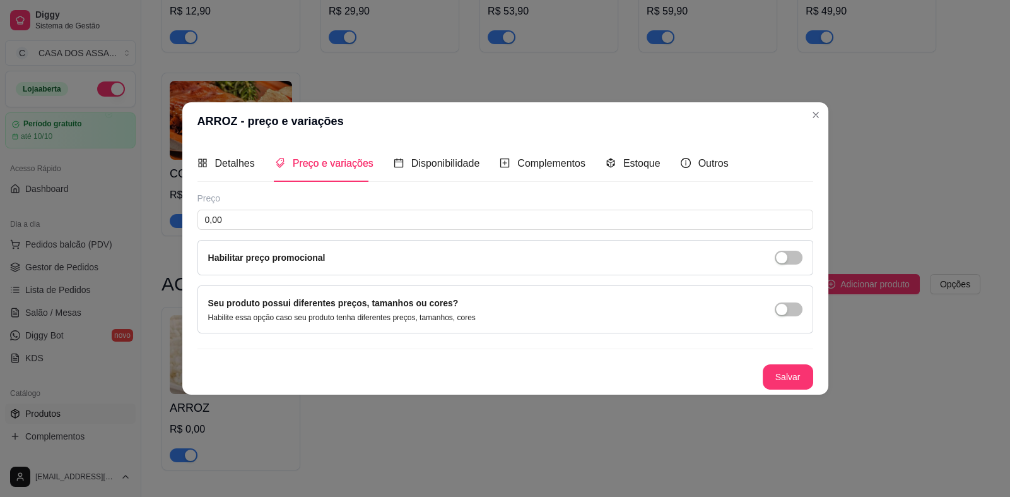
scroll to position [0, 0]
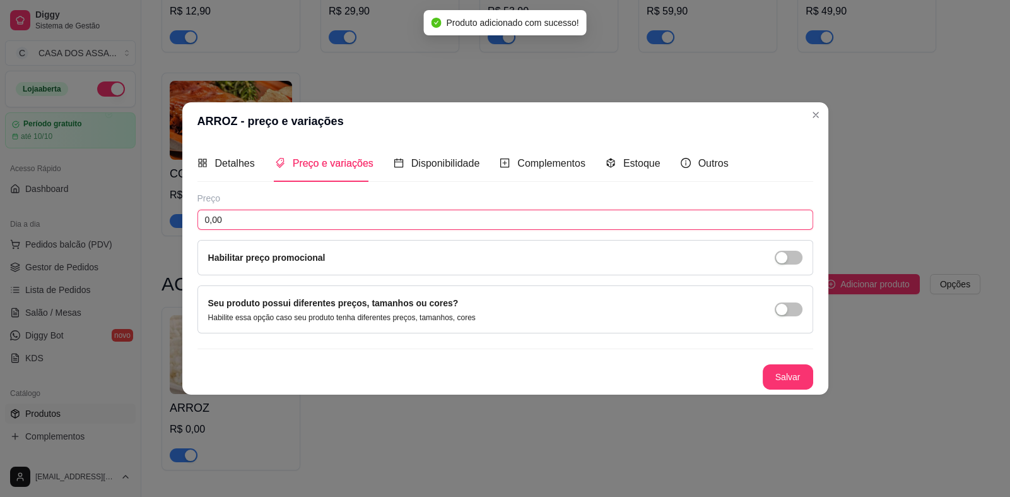
drag, startPoint x: 297, startPoint y: 220, endPoint x: 198, endPoint y: 220, distance: 99.1
click at [198, 220] on input "0,00" at bounding box center [506, 220] width 616 height 20
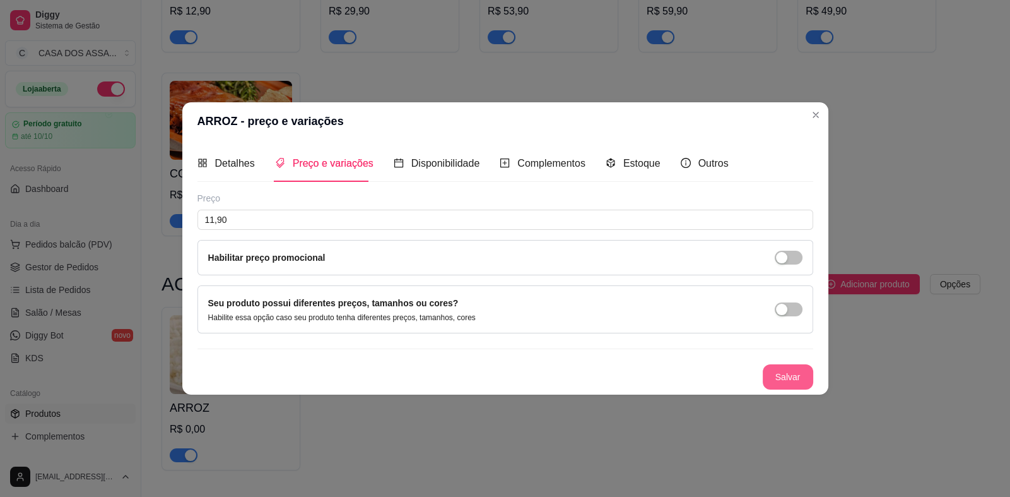
click at [778, 376] on button "Salvar" at bounding box center [788, 376] width 50 height 25
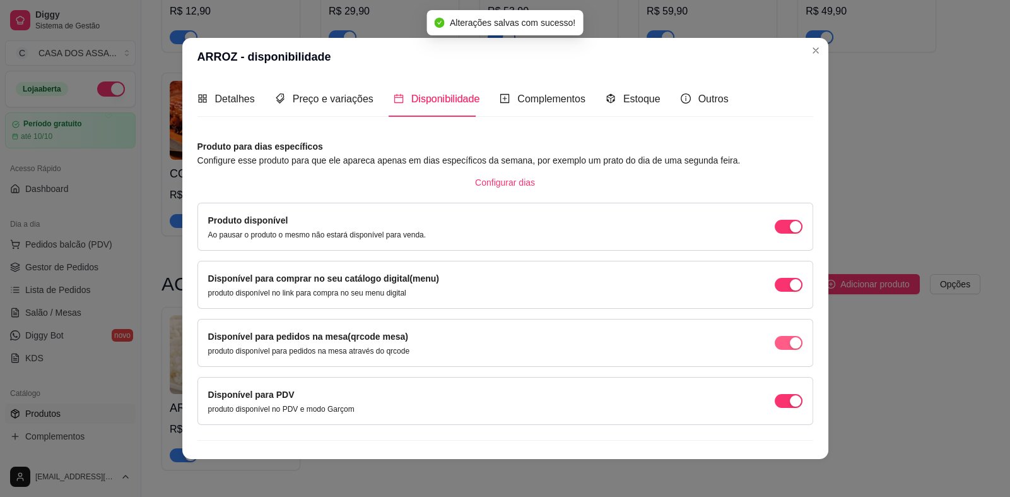
click at [775, 343] on span "button" at bounding box center [789, 343] width 28 height 14
click at [777, 406] on span "button" at bounding box center [789, 401] width 28 height 14
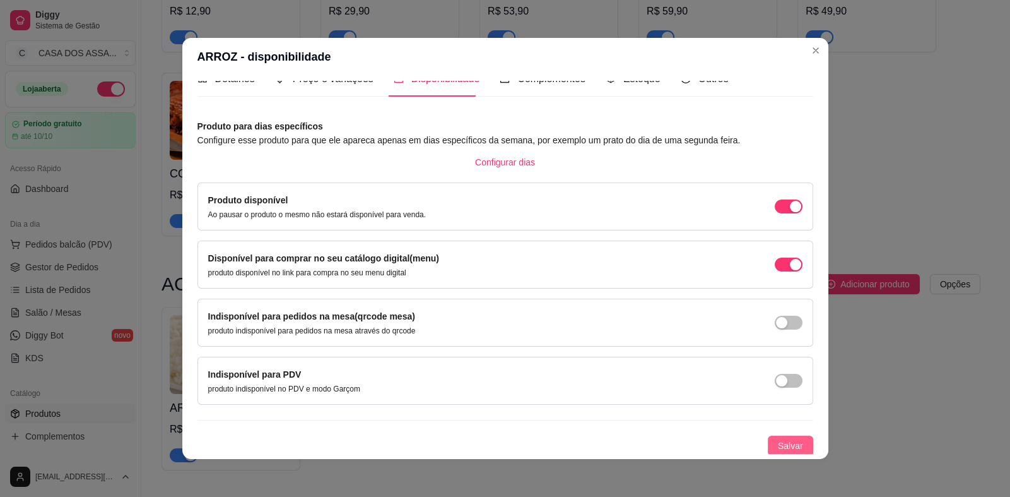
click at [781, 442] on span "Salvar" at bounding box center [790, 446] width 25 height 14
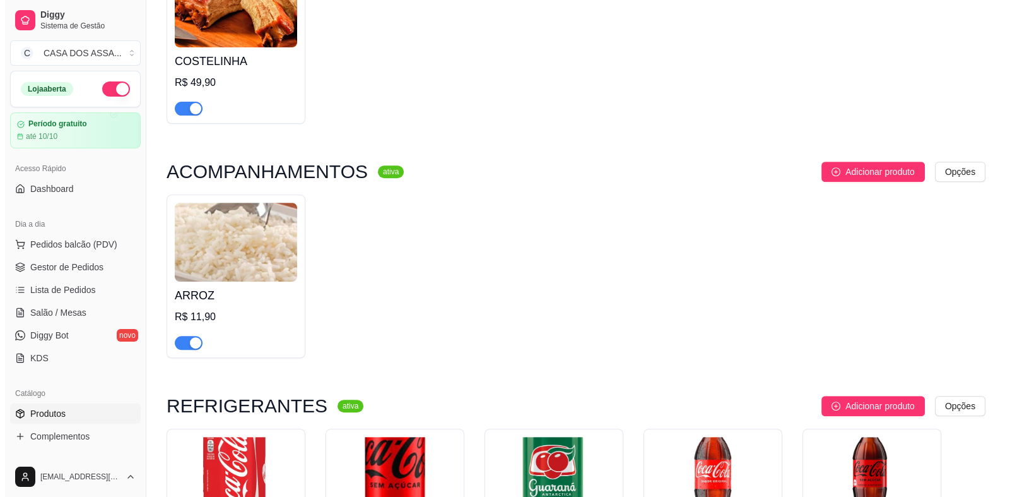
scroll to position [631, 0]
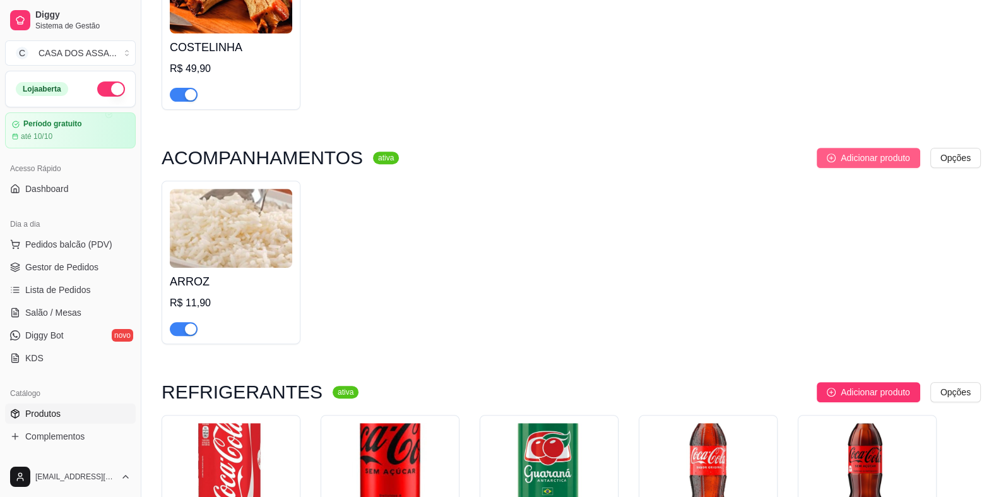
click at [853, 159] on span "Adicionar produto" at bounding box center [875, 158] width 69 height 14
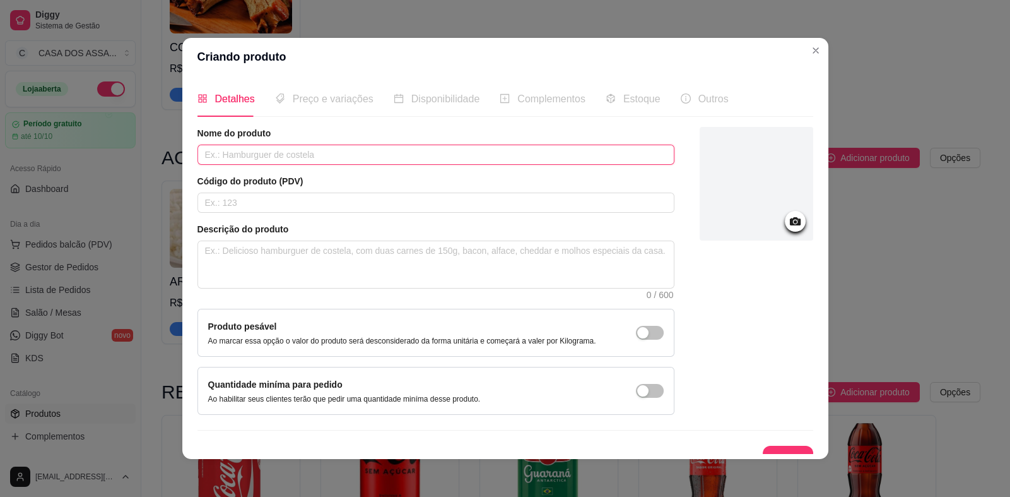
click at [295, 159] on input "text" at bounding box center [436, 155] width 477 height 20
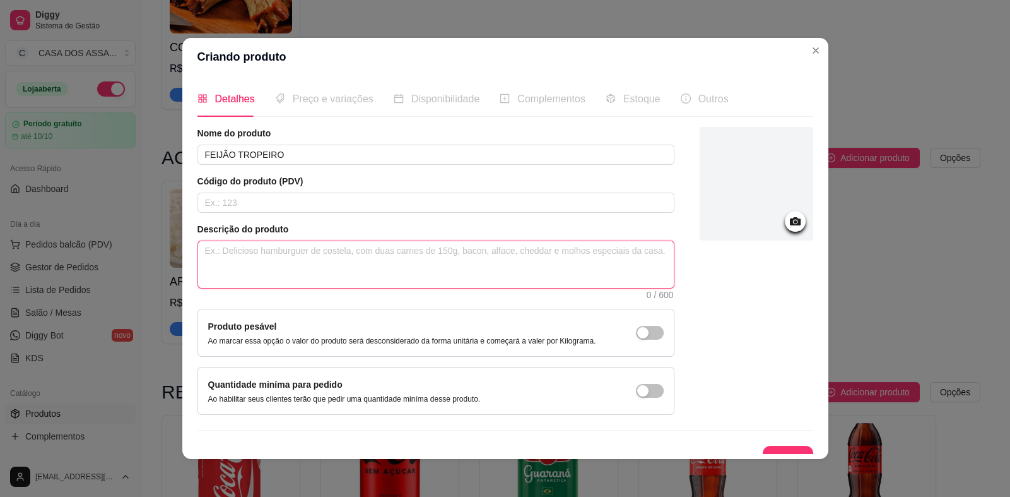
click at [316, 261] on textarea at bounding box center [436, 264] width 476 height 47
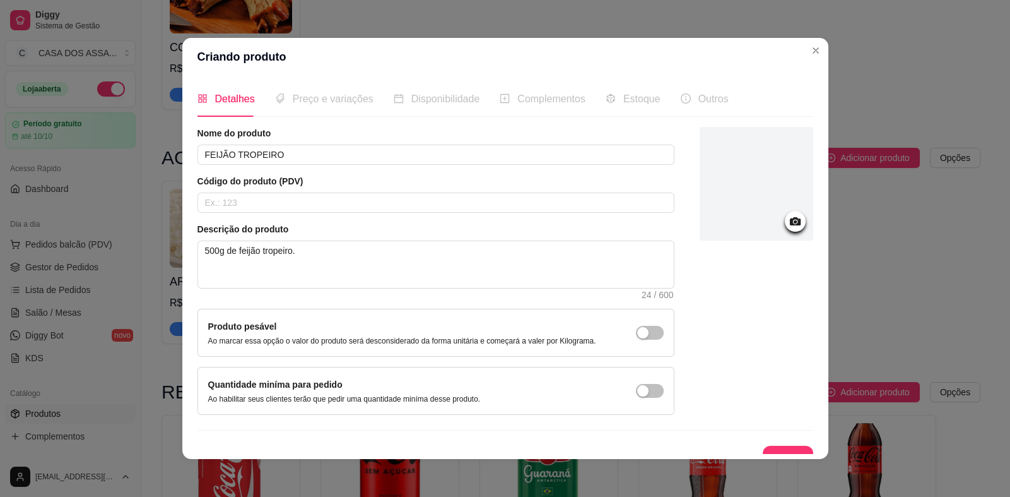
click at [788, 219] on icon at bounding box center [795, 221] width 15 height 15
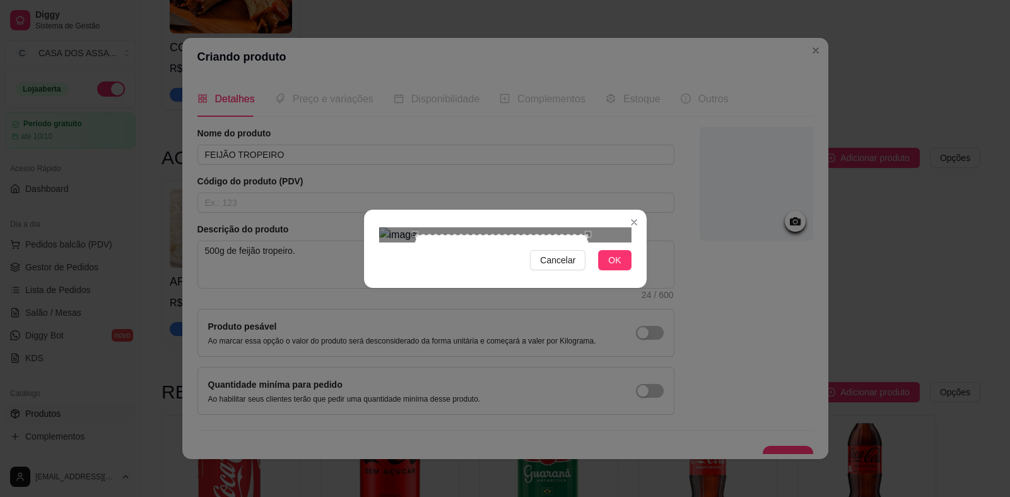
click at [591, 231] on div "Use the arrow keys to move the north east drag handle to change the crop select…" at bounding box center [591, 231] width 0 height 0
click at [422, 310] on div "Use the arrow keys to move the crop selection area" at bounding box center [504, 318] width 168 height 168
click at [420, 235] on div "Use the arrow keys to move the crop selection area" at bounding box center [504, 319] width 168 height 168
click at [596, 227] on div "Use the arrow keys to move the north east drag handle to change the crop select…" at bounding box center [596, 227] width 0 height 0
click at [413, 409] on div "Use the arrow keys to move the south west drag handle to change the crop select…" at bounding box center [413, 409] width 0 height 0
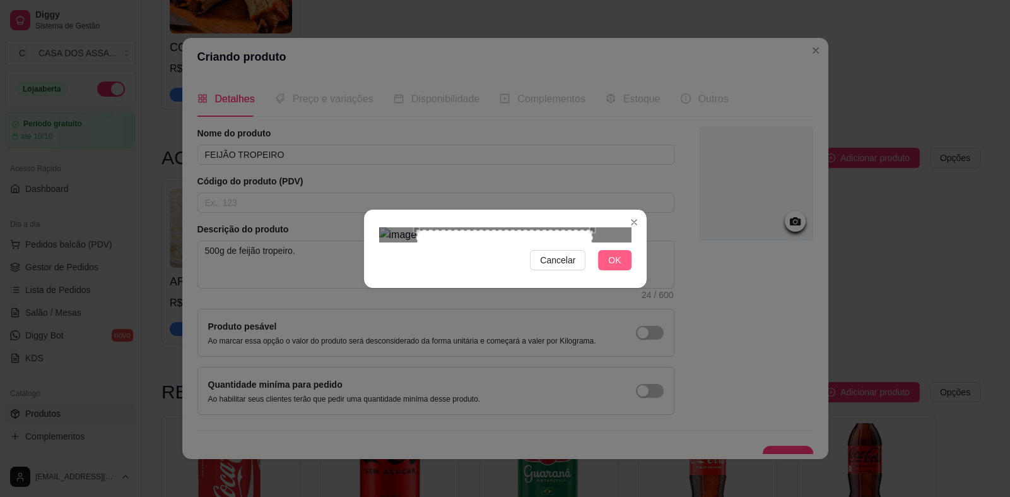
click at [612, 267] on span "OK" at bounding box center [614, 260] width 13 height 14
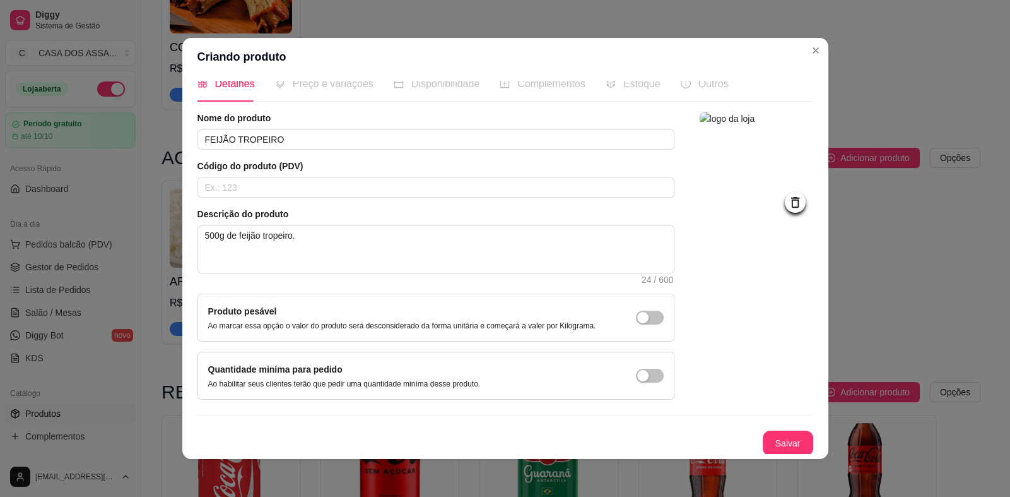
scroll to position [3, 0]
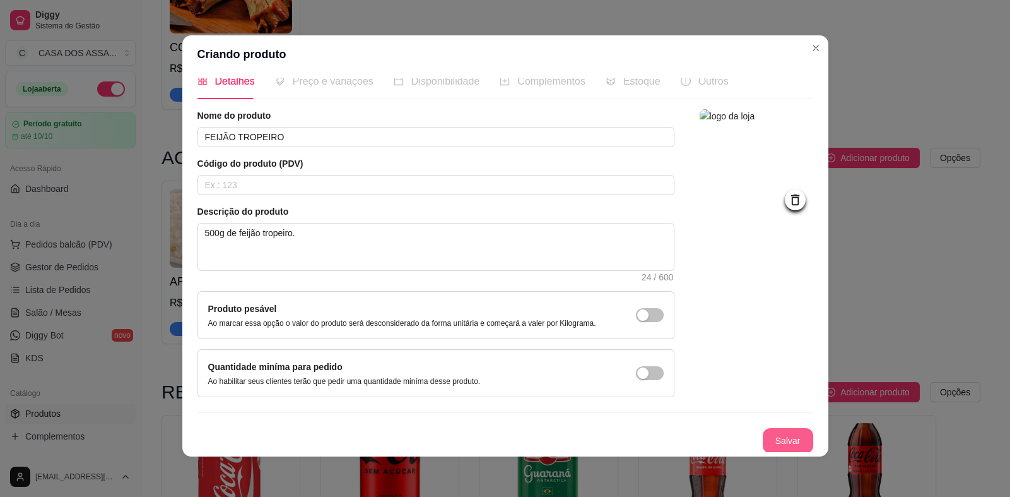
click at [776, 437] on button "Salvar" at bounding box center [788, 440] width 50 height 25
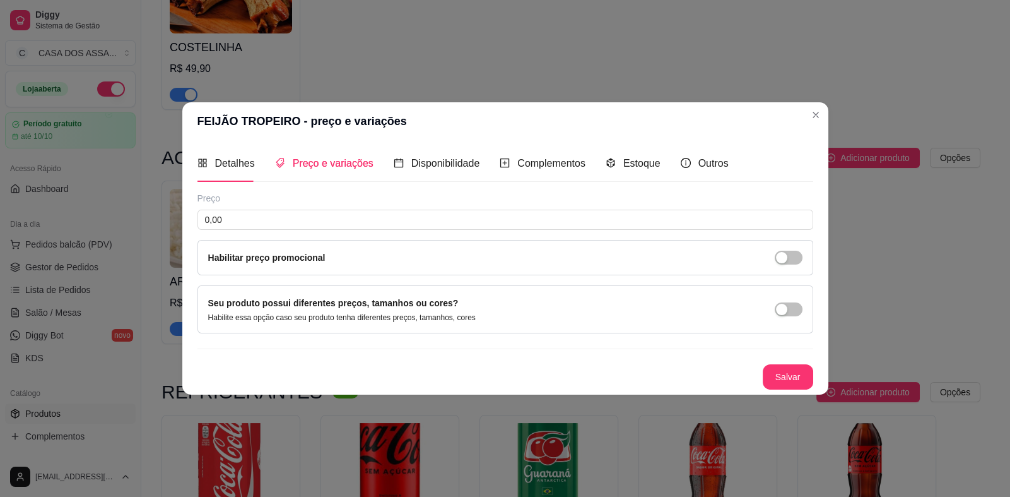
scroll to position [0, 0]
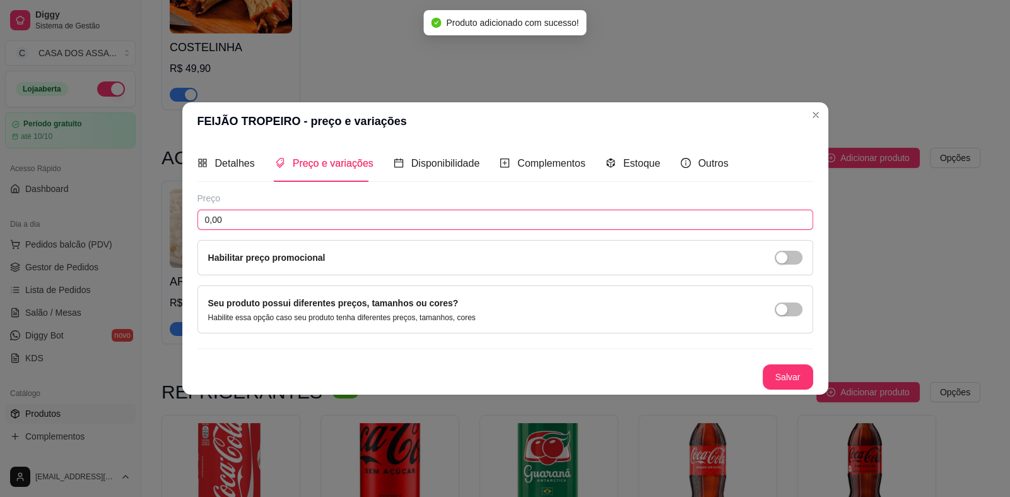
click at [317, 219] on input "0,00" at bounding box center [506, 220] width 616 height 20
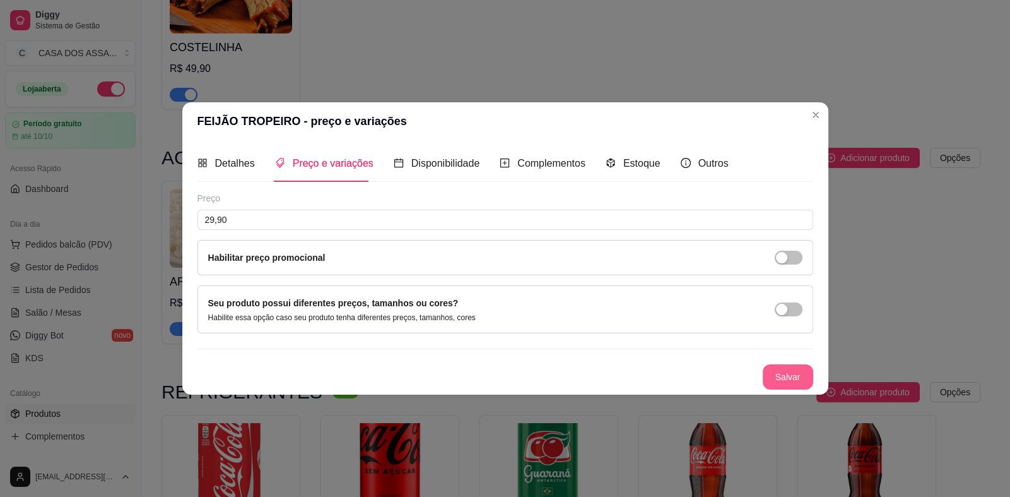
click at [795, 376] on button "Salvar" at bounding box center [788, 376] width 50 height 25
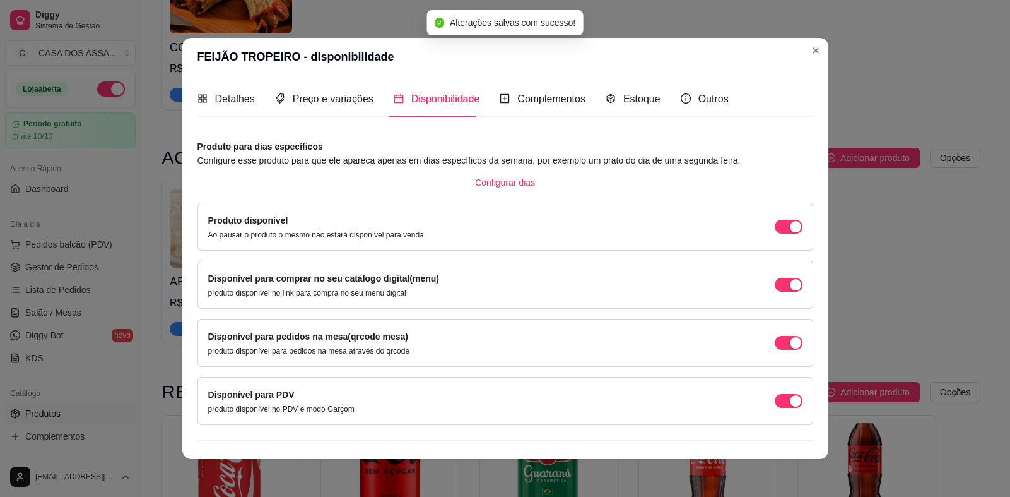
click at [783, 334] on div "Disponível para pedidos na mesa(qrcode mesa) produto disponível para pedidos na…" at bounding box center [505, 342] width 595 height 27
click at [790, 343] on div "button" at bounding box center [795, 342] width 11 height 11
click at [776, 406] on span "button" at bounding box center [789, 401] width 28 height 14
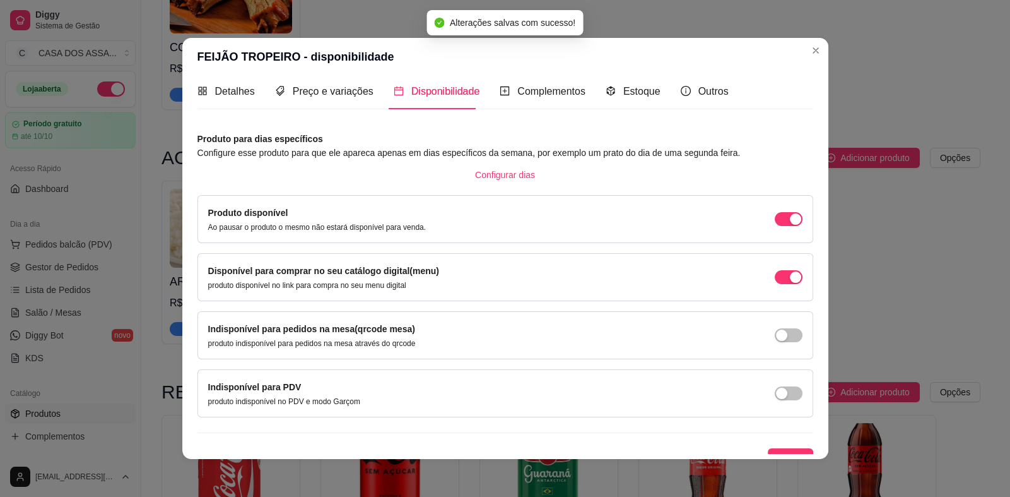
scroll to position [20, 0]
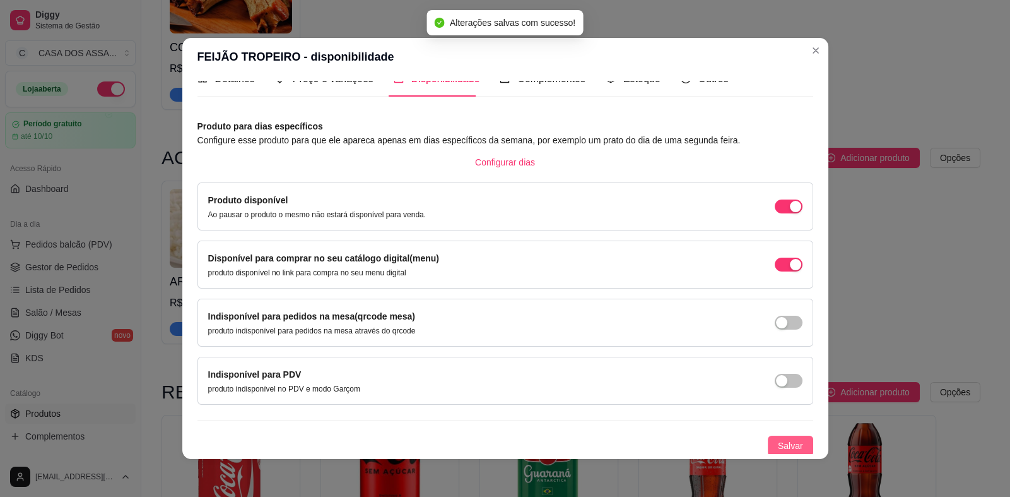
click at [786, 446] on span "Salvar" at bounding box center [790, 446] width 25 height 14
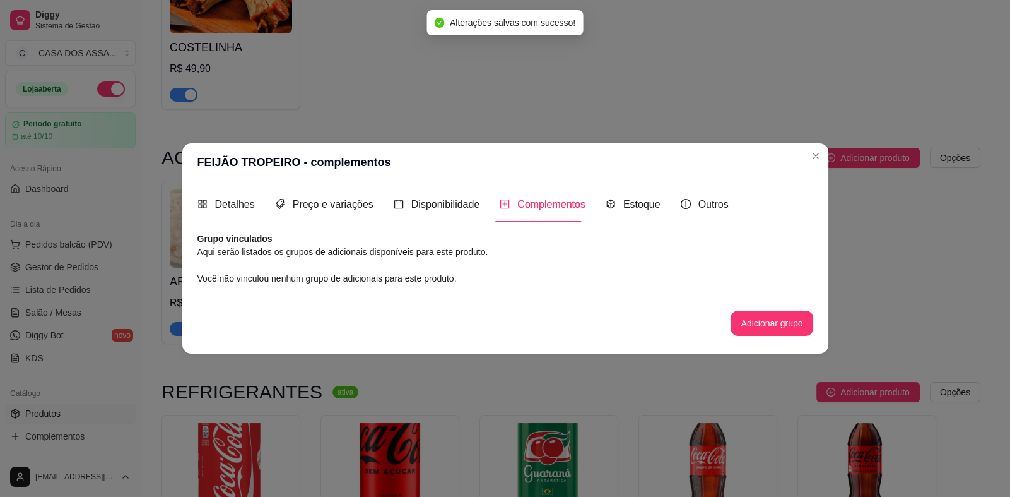
scroll to position [0, 0]
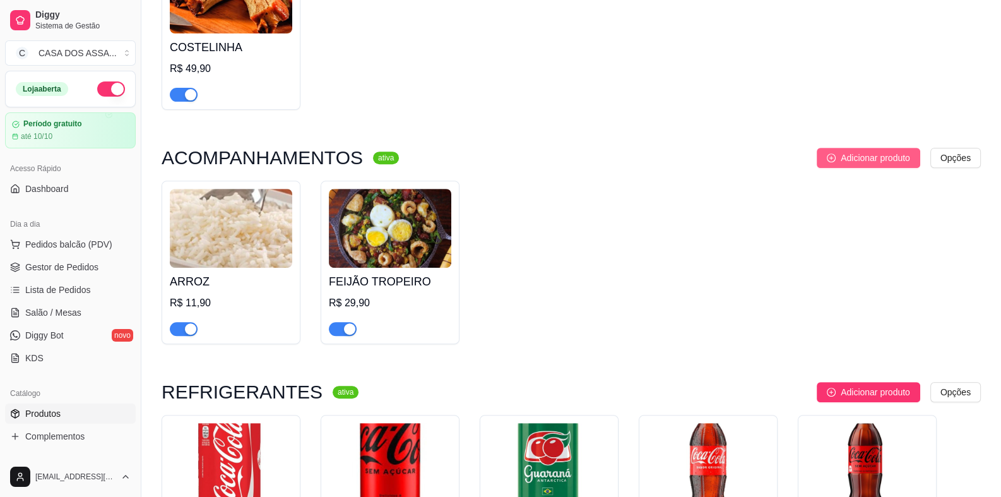
click at [893, 160] on span "Adicionar produto" at bounding box center [875, 158] width 69 height 14
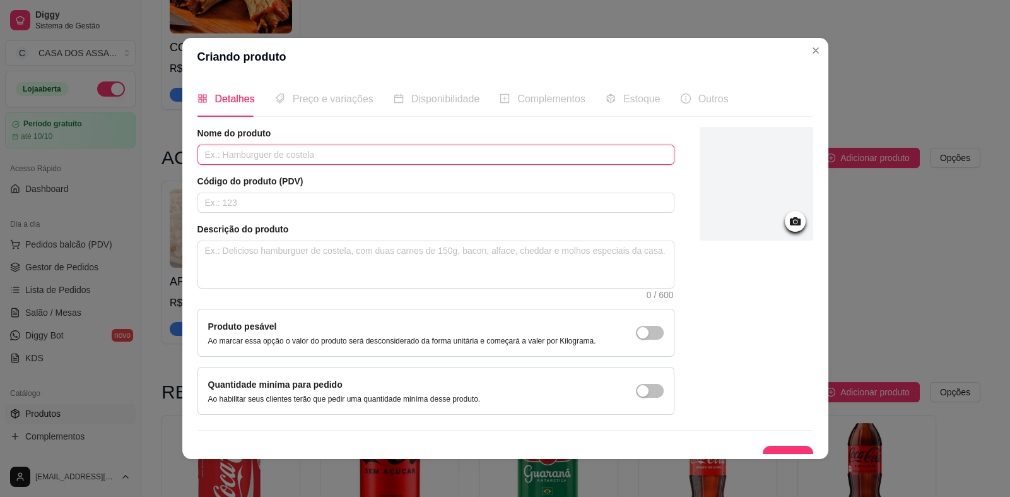
click at [319, 154] on input "text" at bounding box center [436, 155] width 477 height 20
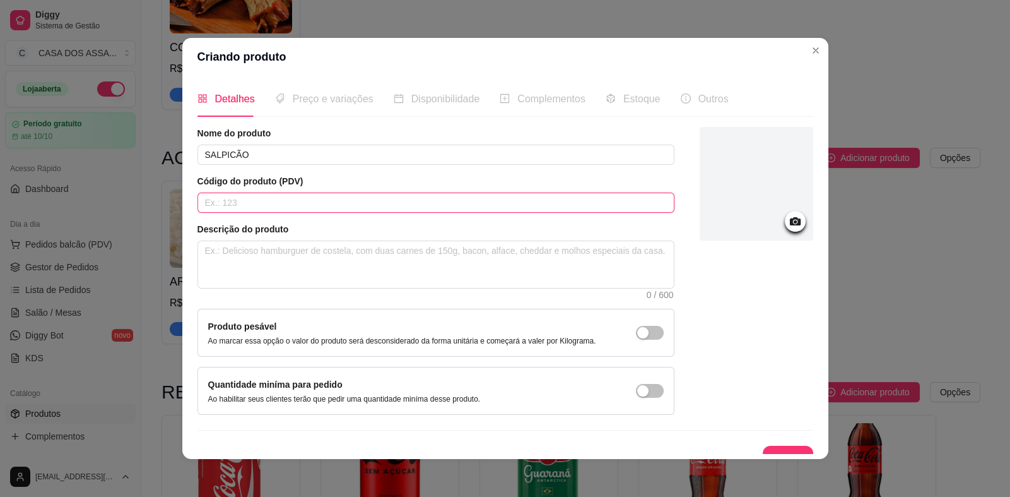
click at [328, 204] on input "text" at bounding box center [436, 203] width 477 height 20
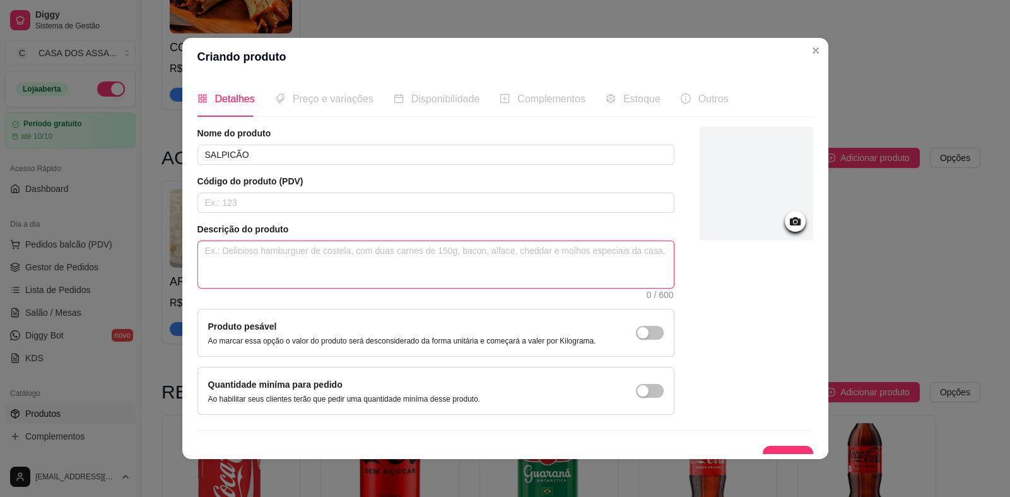
click at [332, 273] on textarea at bounding box center [436, 264] width 476 height 47
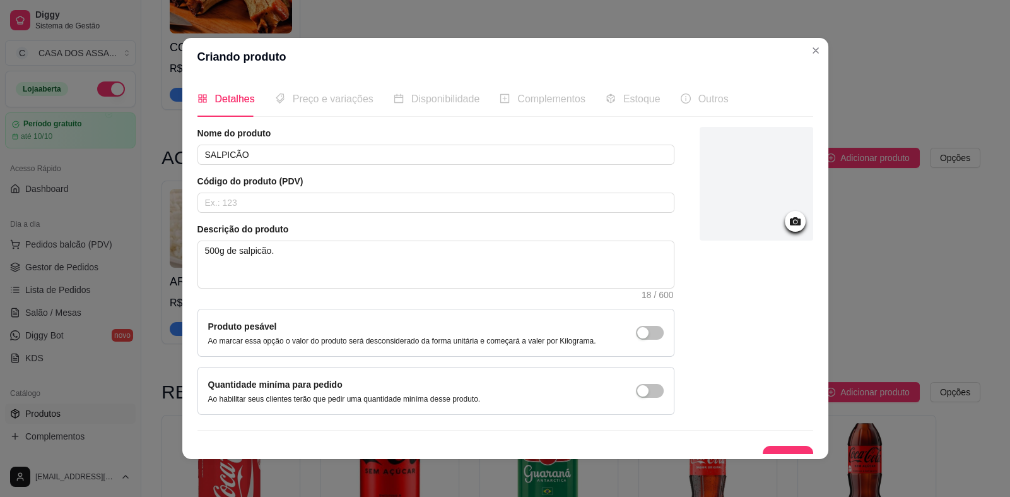
click at [788, 230] on div at bounding box center [757, 184] width 114 height 114
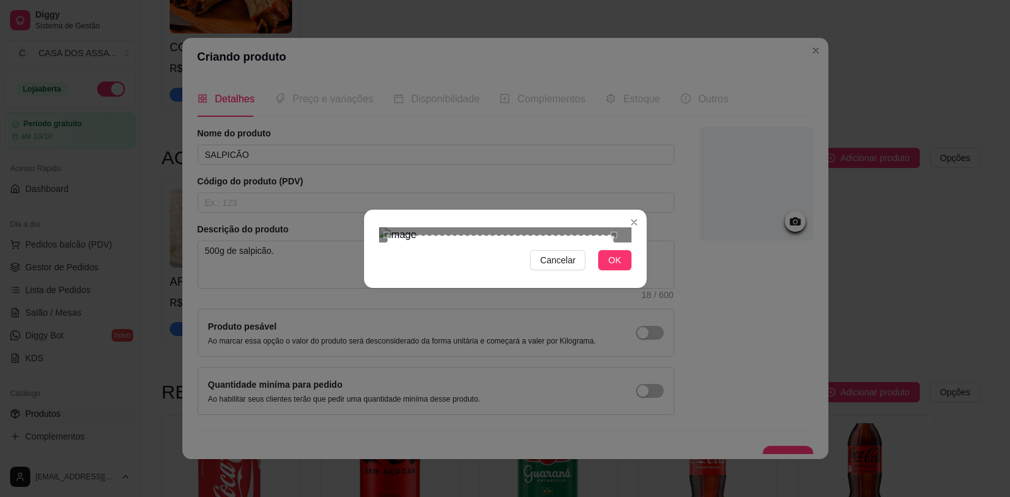
click at [446, 244] on div "Use the arrow keys to move the crop selection area" at bounding box center [500, 348] width 227 height 227
click at [583, 241] on div "Use the arrow keys to move the crop selection area" at bounding box center [502, 354] width 227 height 227
click at [595, 227] on div at bounding box center [505, 234] width 252 height 15
click at [499, 250] on div "Use the arrow keys to move the crop selection area" at bounding box center [485, 353] width 207 height 207
click at [615, 267] on span "OK" at bounding box center [614, 260] width 13 height 14
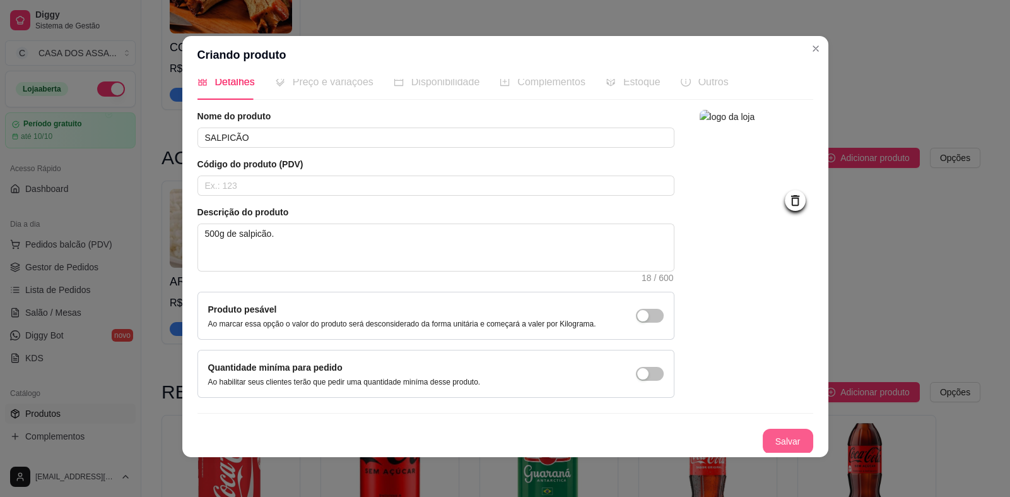
scroll to position [3, 0]
click at [769, 440] on button "Salvar" at bounding box center [788, 441] width 49 height 25
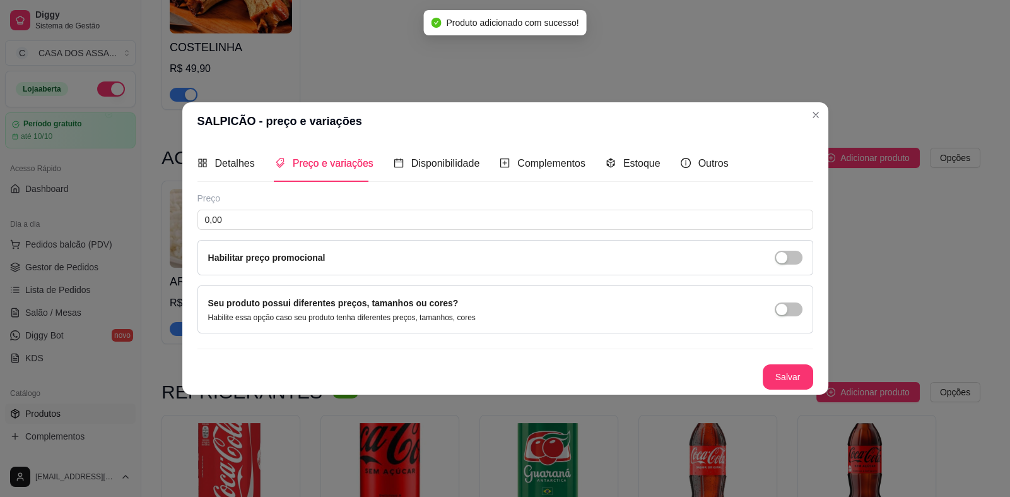
scroll to position [0, 0]
click at [332, 215] on input "0,00" at bounding box center [506, 220] width 616 height 20
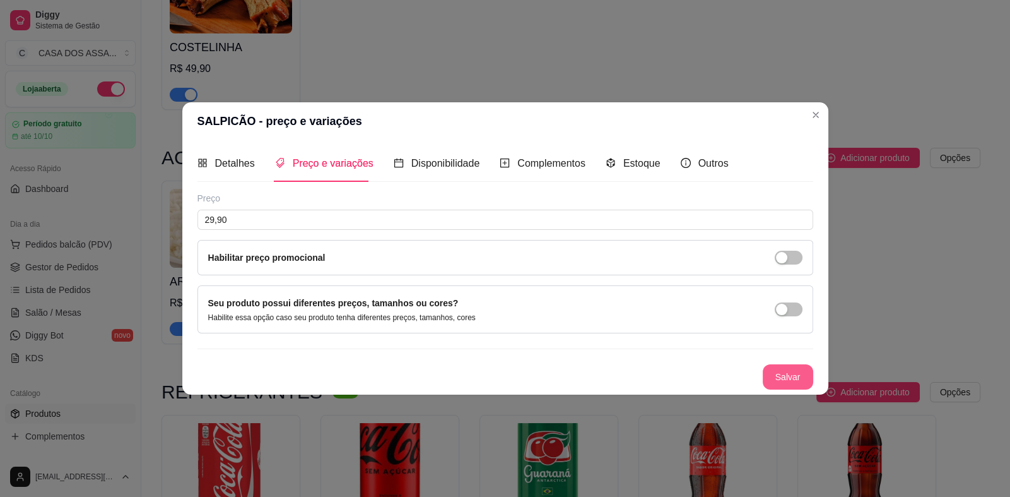
click at [783, 372] on button "Salvar" at bounding box center [788, 376] width 50 height 25
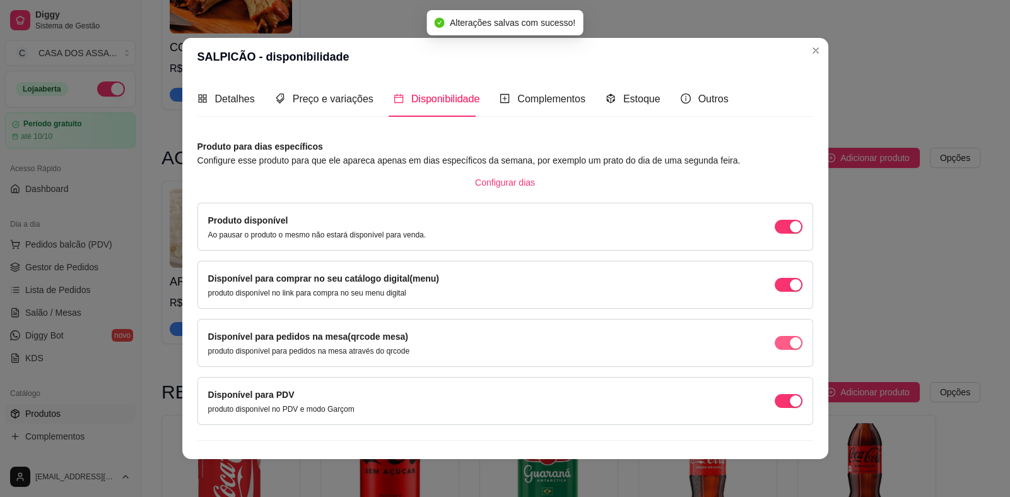
click at [775, 341] on span "button" at bounding box center [789, 343] width 28 height 14
click at [775, 394] on span "button" at bounding box center [789, 401] width 28 height 14
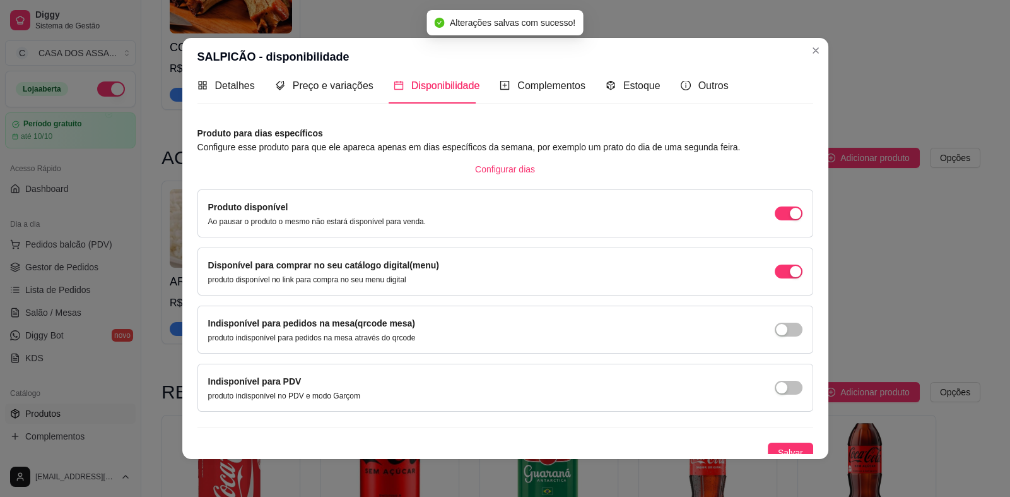
scroll to position [20, 0]
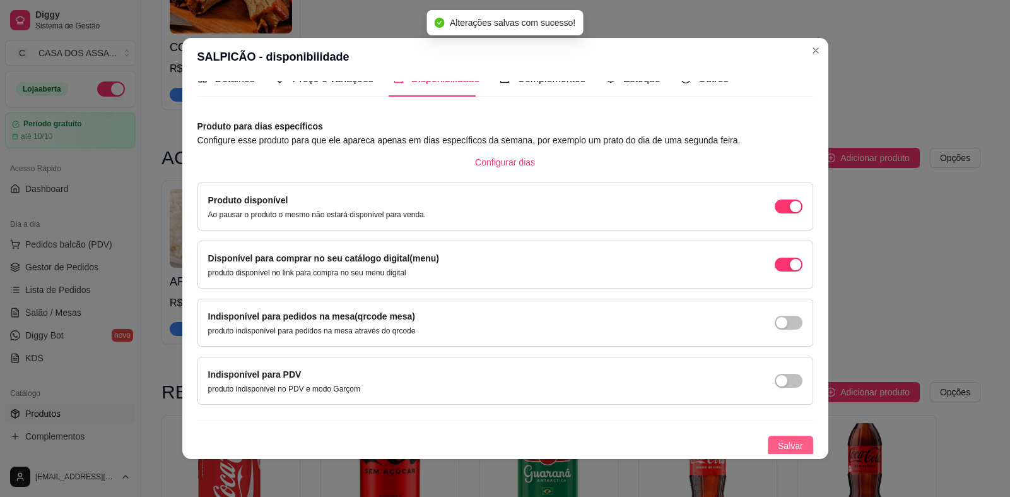
click at [778, 441] on span "Salvar" at bounding box center [790, 446] width 25 height 14
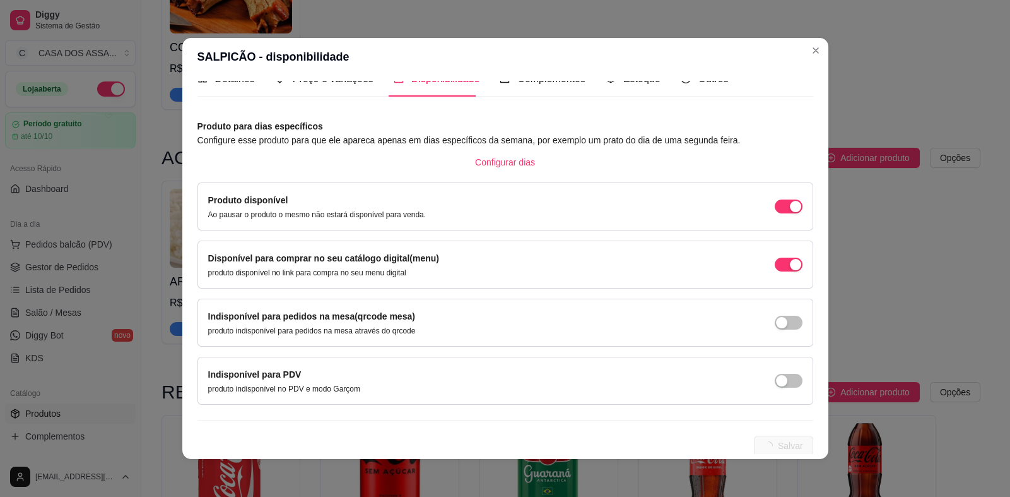
scroll to position [0, 0]
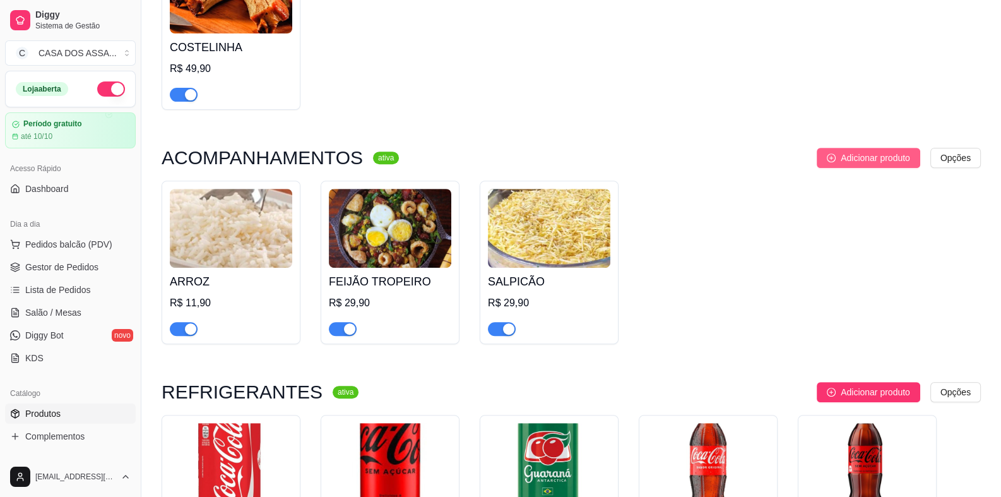
click at [848, 156] on span "Adicionar produto" at bounding box center [875, 158] width 69 height 14
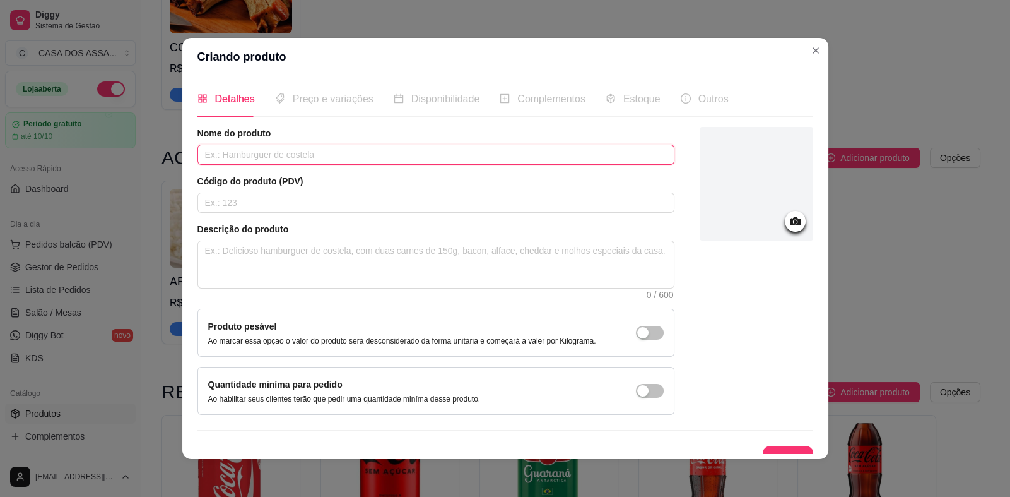
click at [403, 155] on input "text" at bounding box center [436, 155] width 477 height 20
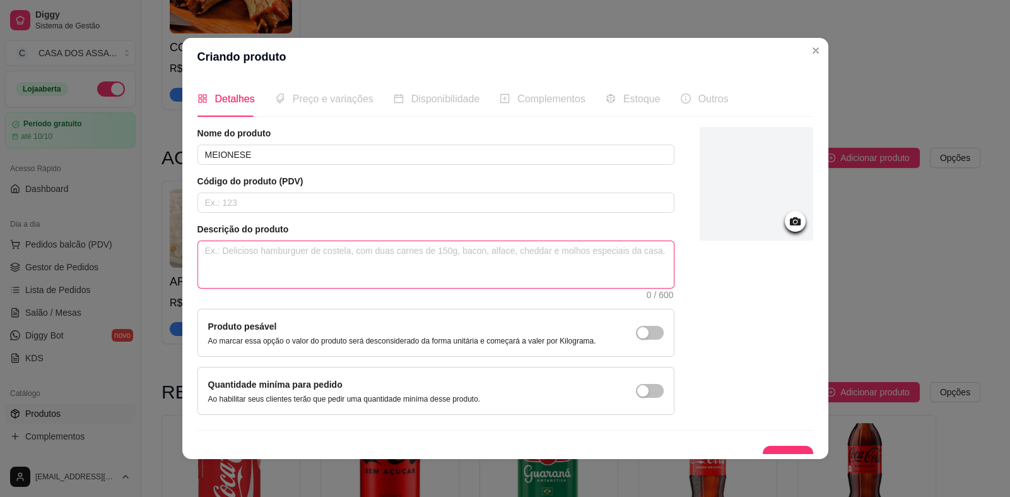
click at [336, 253] on textarea at bounding box center [436, 264] width 476 height 47
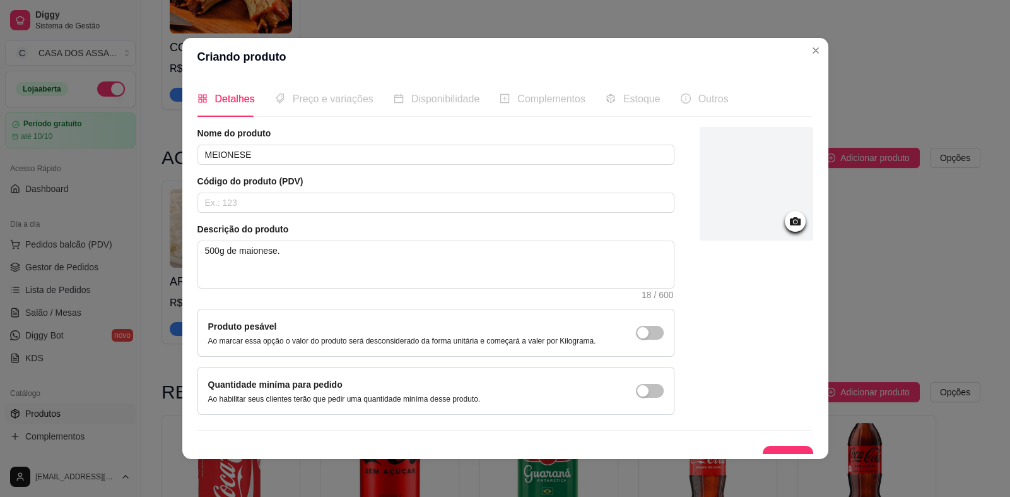
click at [790, 217] on icon at bounding box center [795, 221] width 11 height 8
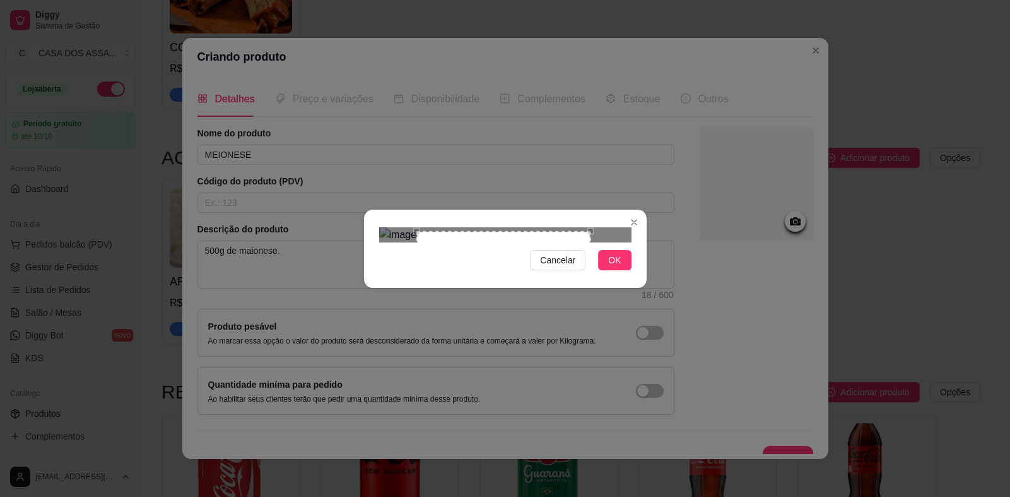
click at [594, 228] on div "Use the arrow keys to move the north east drag handle to change the crop select…" at bounding box center [594, 228] width 0 height 0
click at [418, 242] on div at bounding box center [505, 234] width 252 height 15
click at [467, 280] on div "Use the arrow keys to move the crop selection area" at bounding box center [485, 316] width 172 height 172
click at [618, 267] on span "OK" at bounding box center [614, 260] width 13 height 14
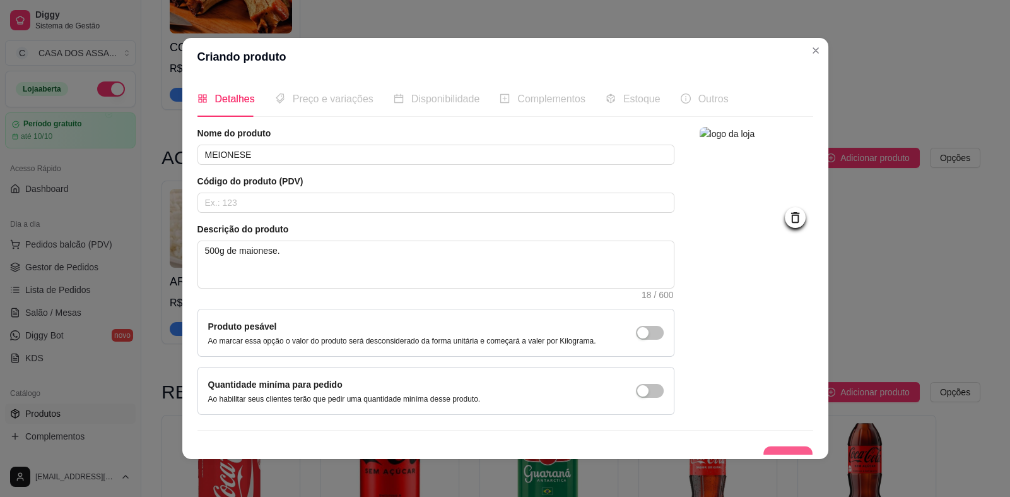
click at [770, 448] on button "Salvar" at bounding box center [788, 458] width 49 height 25
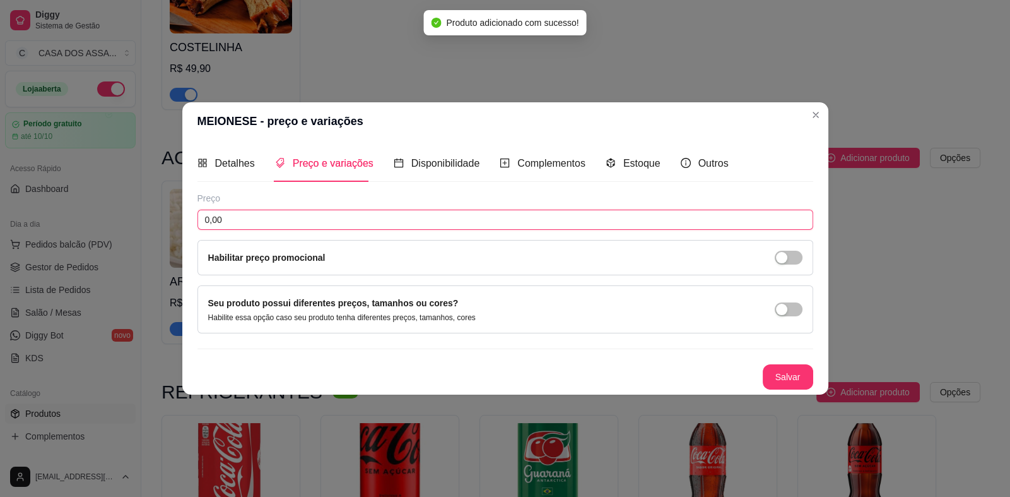
click at [292, 218] on input "0,00" at bounding box center [506, 220] width 616 height 20
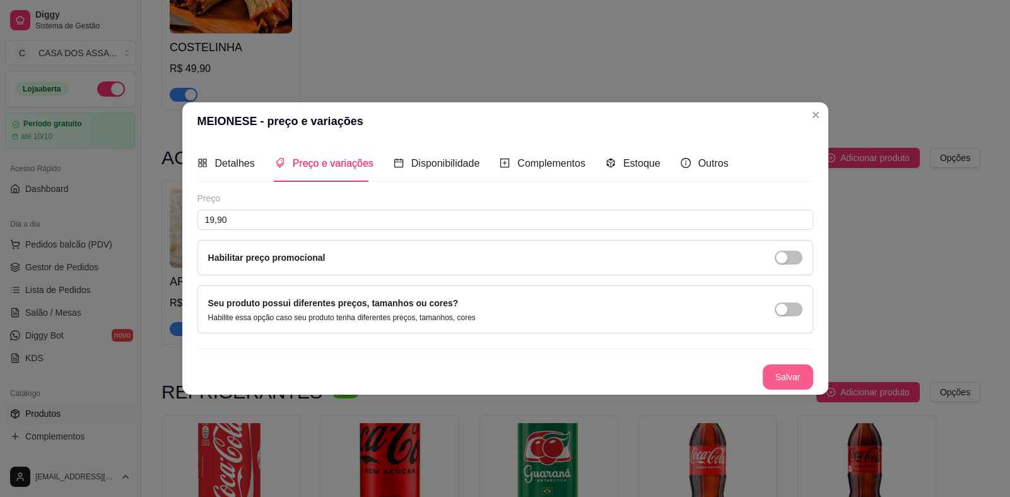
click at [783, 370] on button "Salvar" at bounding box center [788, 376] width 50 height 25
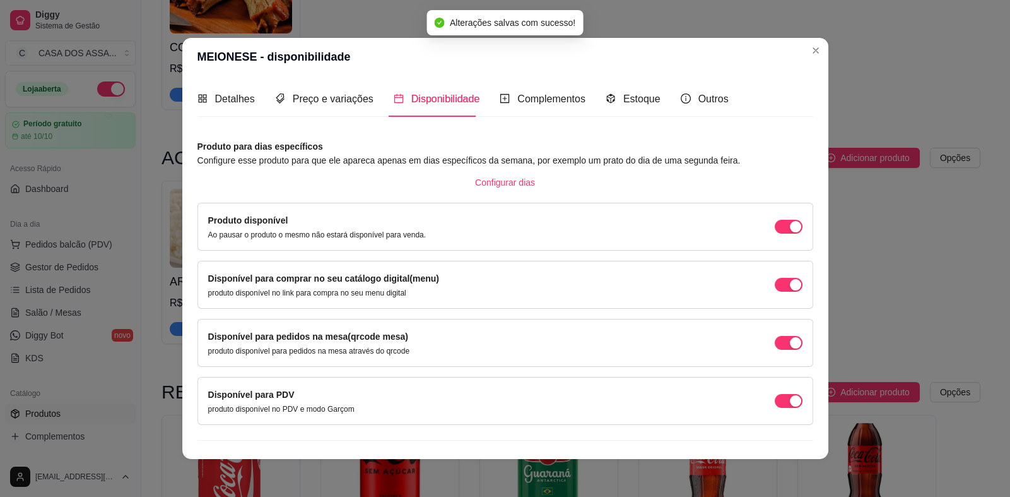
drag, startPoint x: 776, startPoint y: 340, endPoint x: 779, endPoint y: 352, distance: 11.6
click at [790, 342] on div "button" at bounding box center [795, 342] width 11 height 11
click at [772, 412] on div "Disponível para PDV produto disponível no PDV e modo Garçom" at bounding box center [505, 401] width 595 height 27
click at [775, 400] on span "button" at bounding box center [789, 401] width 28 height 14
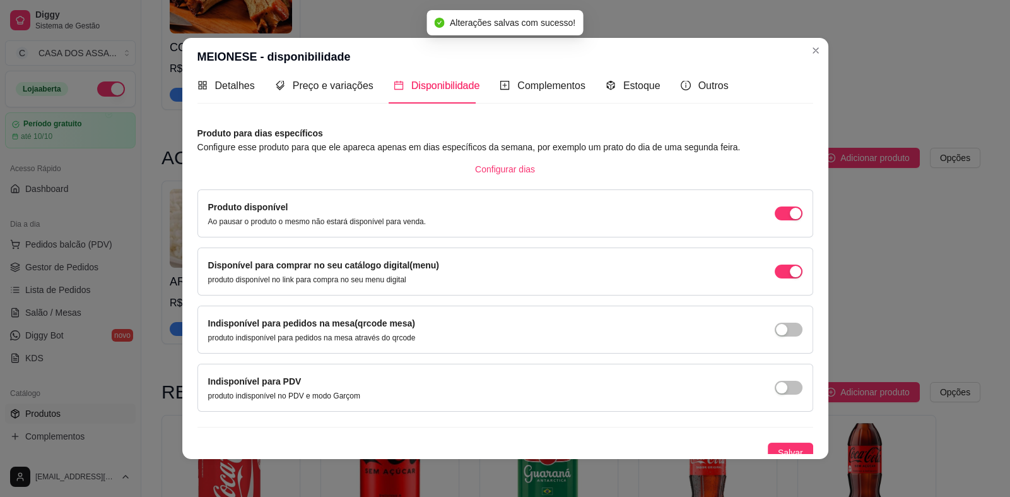
scroll to position [20, 0]
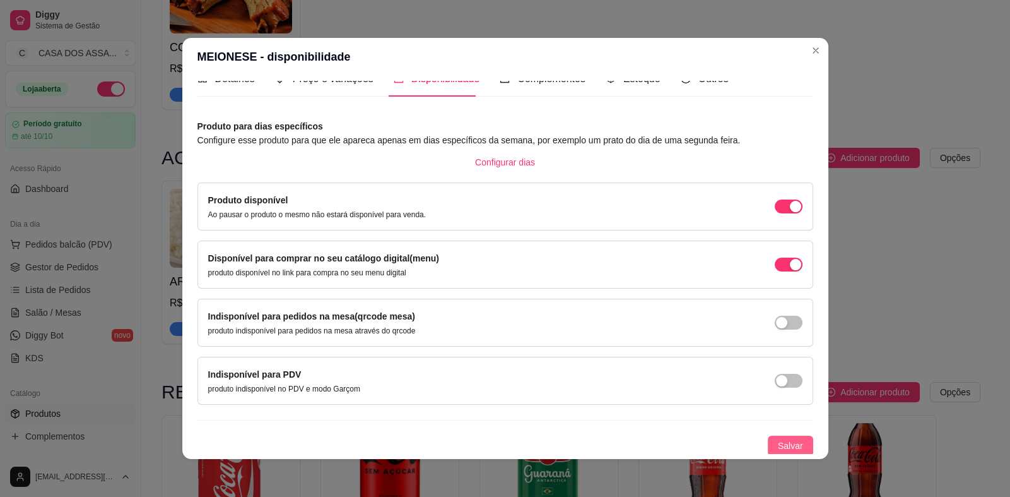
click at [784, 446] on span "Salvar" at bounding box center [790, 446] width 25 height 14
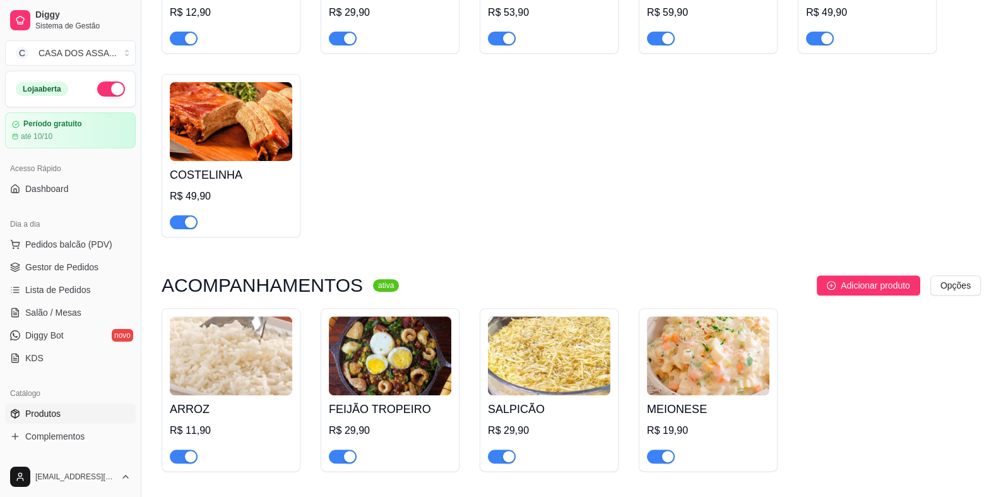
scroll to position [504, 0]
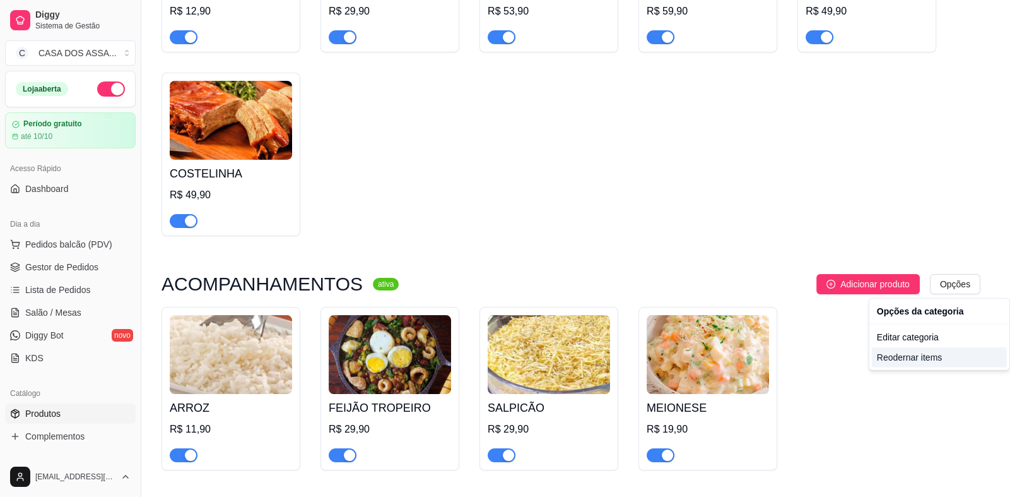
click at [916, 358] on div "Reodernar items" at bounding box center [939, 357] width 135 height 20
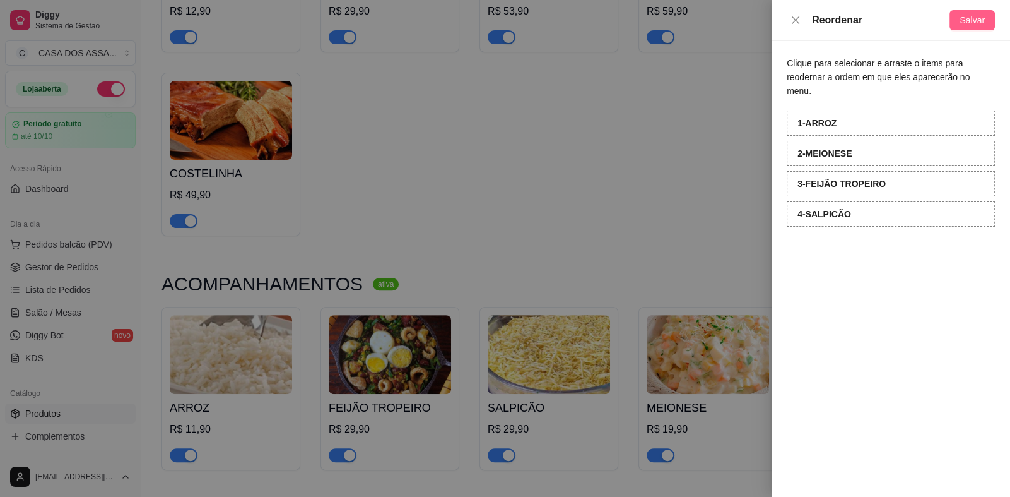
click at [968, 23] on span "Salvar" at bounding box center [972, 20] width 25 height 14
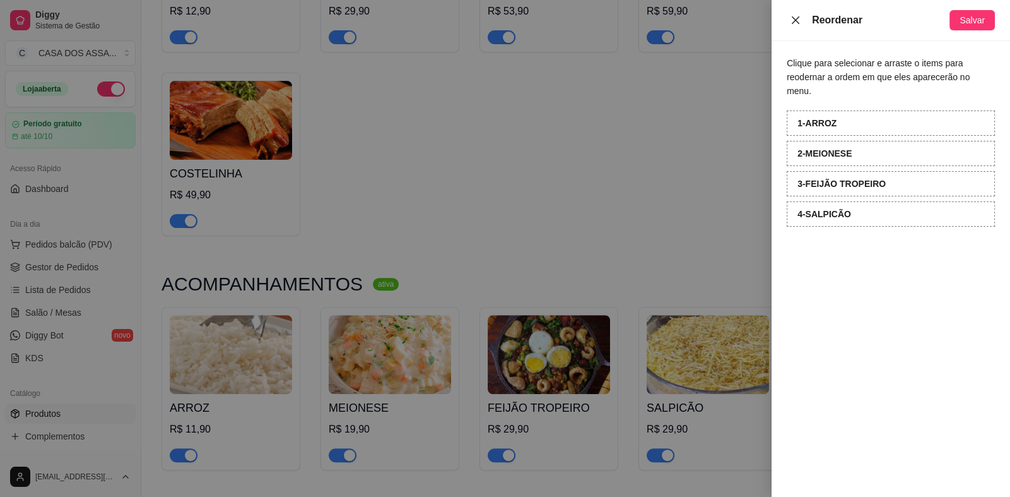
click at [803, 22] on button "Close" at bounding box center [796, 21] width 18 height 12
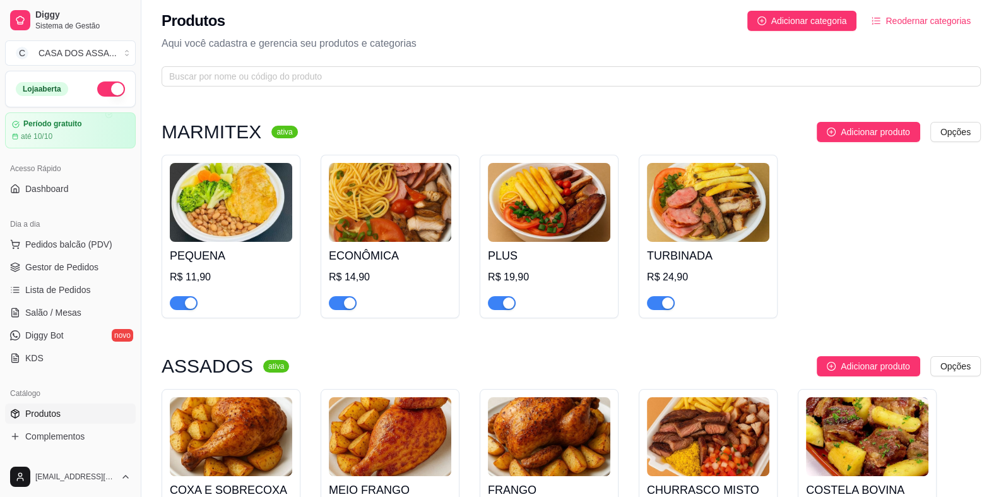
scroll to position [0, 0]
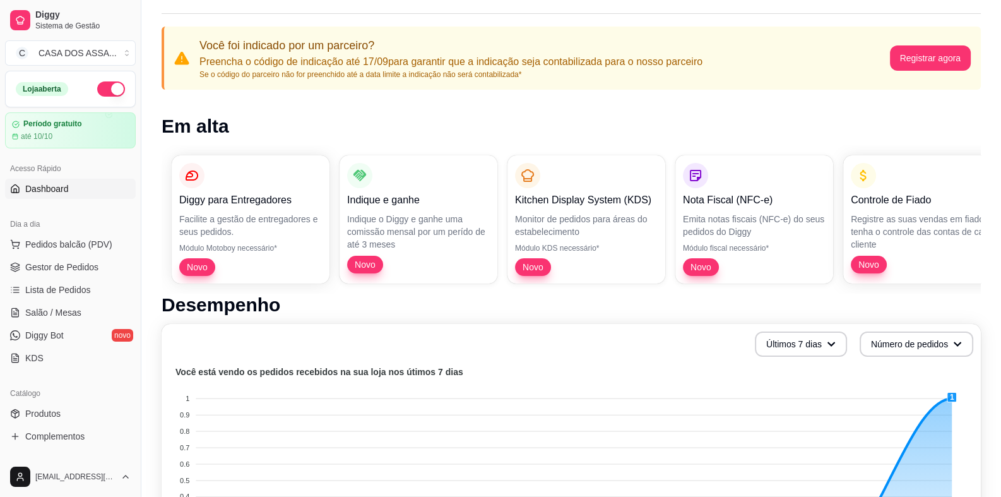
scroll to position [126, 0]
